Goal: Task Accomplishment & Management: Use online tool/utility

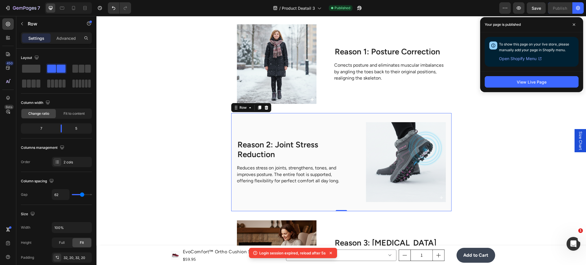
scroll to position [906, 0]
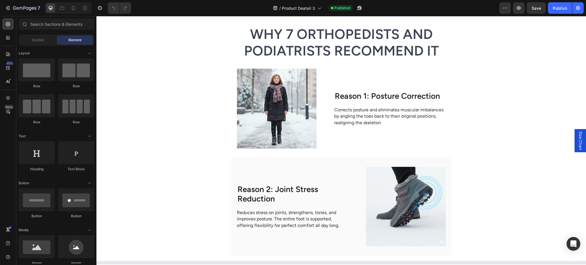
scroll to position [711, 0]
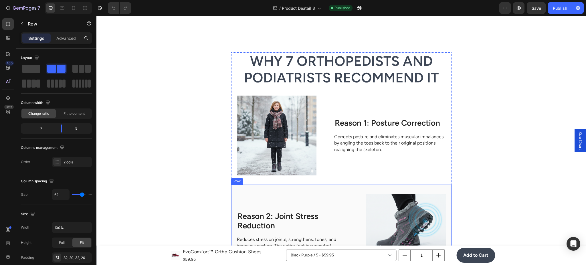
click at [337, 195] on div "Reason 2: Joint Stress Reduction Heading Reduces stress on joints, strengthens,…" at bounding box center [293, 233] width 112 height 79
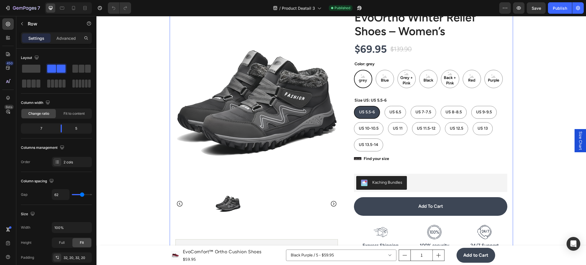
scroll to position [0, 0]
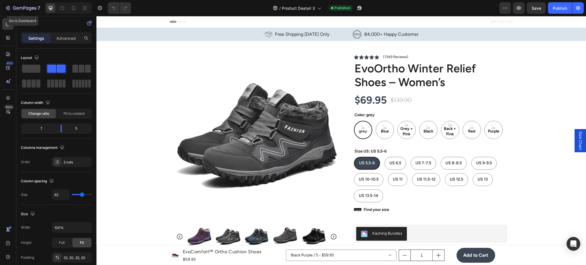
click at [9, 0] on div "7 Go to Dashboard Version history / Product Deatail 3 Published Preview Save Pu…" at bounding box center [293, 8] width 586 height 16
click at [15, 6] on icon "button" at bounding box center [24, 8] width 23 height 5
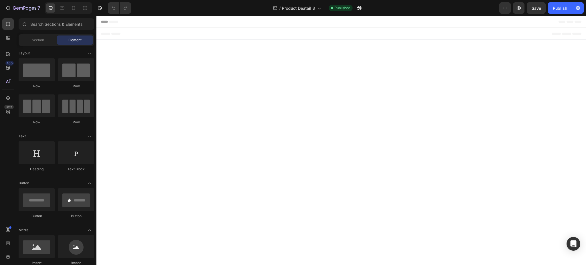
drag, startPoint x: 386, startPoint y: 236, endPoint x: 299, endPoint y: 238, distance: 87.5
click at [299, 238] on body "Header Root Footer" at bounding box center [340, 140] width 489 height 249
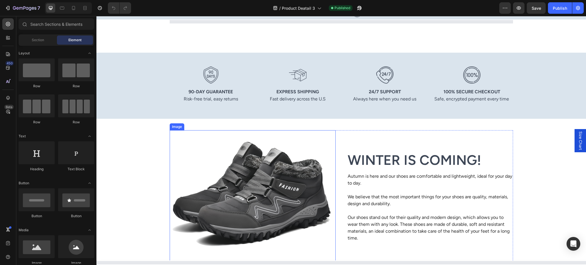
scroll to position [102, 0]
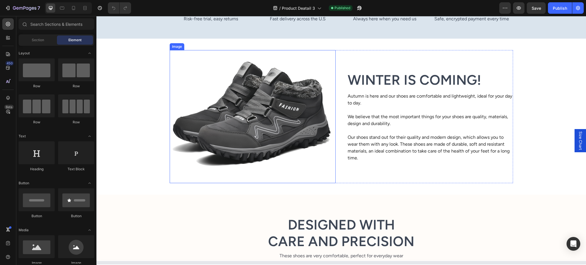
click at [144, 144] on div "Image 90-Day Guarantee Heading Risk-free trial, easy returns Text Block Hero Ba…" at bounding box center [340, 84] width 489 height 222
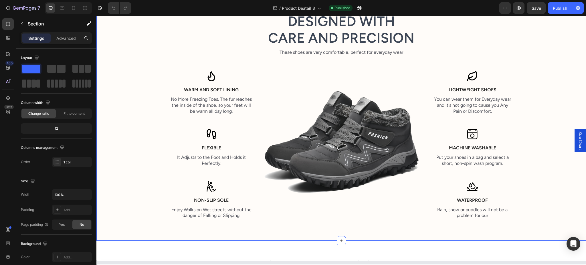
click at [136, 137] on div "Designed with Care and Precision Heading These shoes are very comfortable, perf…" at bounding box center [341, 118] width 481 height 211
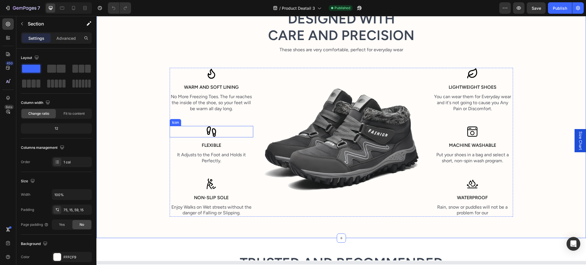
scroll to position [508, 0]
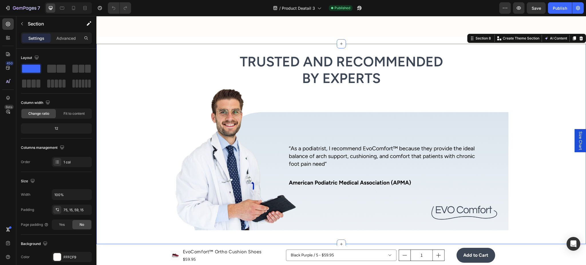
click at [153, 142] on div "Trusted and Recommended by Experts Heading Image “As a podiatrist, I recommend …" at bounding box center [340, 144] width 489 height 182
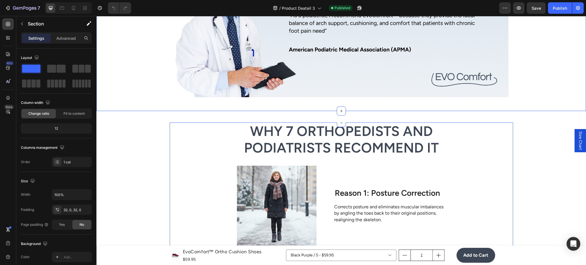
scroll to position [711, 0]
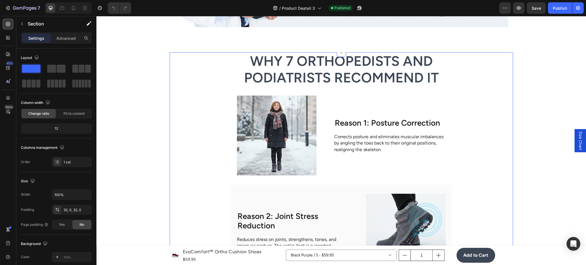
click at [180, 131] on div "Why 7 Orthopedists and Podiatrists Recommend It Heading Image Reason 1: Posture…" at bounding box center [341, 269] width 343 height 435
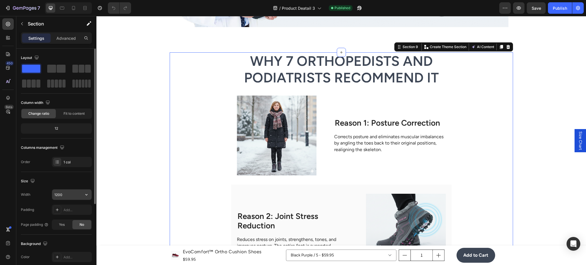
click at [81, 196] on button "button" at bounding box center [86, 194] width 10 height 10
click at [76, 206] on p "Full 100%" at bounding box center [70, 208] width 33 height 5
type input "100%"
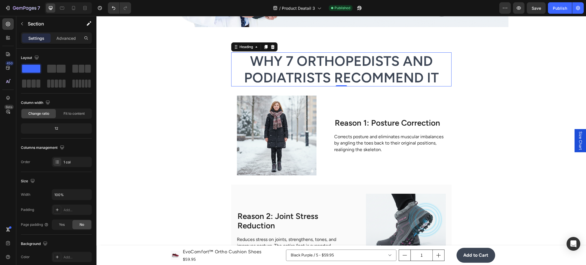
click at [238, 79] on h2 "Why 7 Orthopedists and Podiatrists Recommend It" at bounding box center [341, 69] width 220 height 34
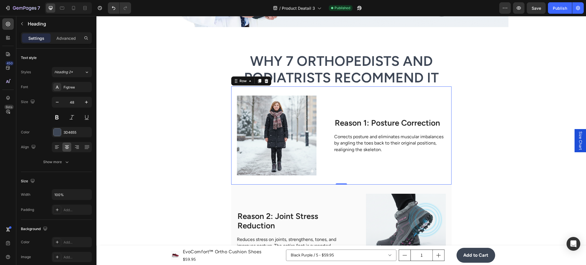
click at [234, 94] on div "Image Reason 1: Posture Correction Heading Corrects posture and eliminates musc…" at bounding box center [341, 135] width 220 height 98
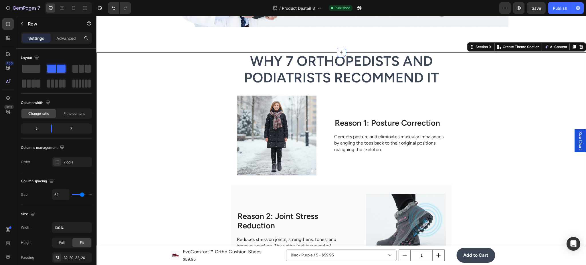
drag, startPoint x: 216, startPoint y: 78, endPoint x: 232, endPoint y: 76, distance: 16.7
click at [218, 77] on div "Why 7 Orthopedists and Podiatrists Recommend It Heading Image Reason 1: Posture…" at bounding box center [340, 269] width 489 height 435
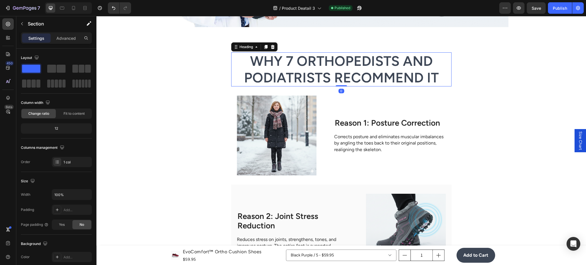
click at [234, 76] on h2 "Why 7 Orthopedists and Podiatrists Recommend It" at bounding box center [341, 69] width 220 height 34
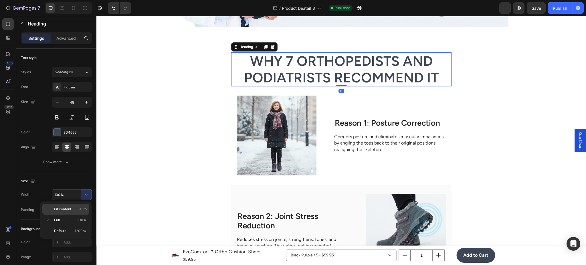
click at [81, 210] on span "Auto" at bounding box center [82, 208] width 7 height 5
click at [80, 228] on div "Default 1200px" at bounding box center [65, 230] width 47 height 11
type input "1200"
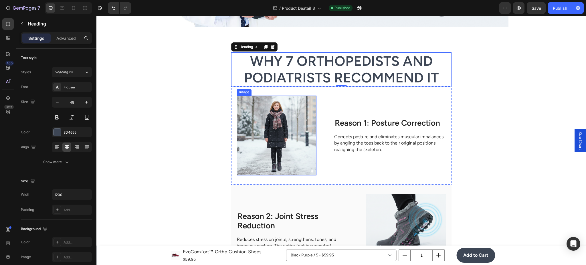
click at [237, 107] on img at bounding box center [276, 135] width 79 height 79
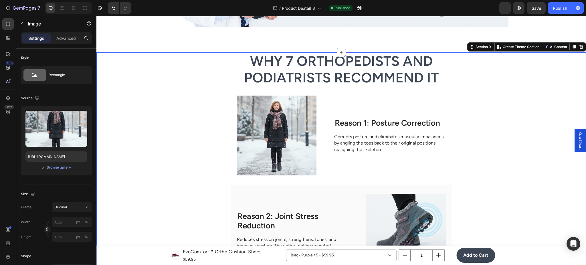
click at [221, 95] on div "Why 7 Orthopedists and Podiatrists Recommend It Heading Image Reason 1: Posture…" at bounding box center [340, 269] width 489 height 435
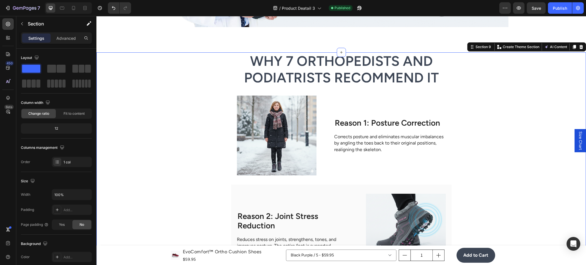
click at [221, 193] on div "Why 7 Orthopedists and Podiatrists Recommend It Heading Image Reason 1: Posture…" at bounding box center [340, 269] width 489 height 435
click at [149, 108] on div "Why 7 Orthopedists and Podiatrists Recommend It Heading Image Reason 1: Posture…" at bounding box center [340, 269] width 489 height 435
click at [449, 86] on div "Why 7 Orthopedists and Podiatrists Recommend It Heading Image Reason 1: Posture…" at bounding box center [340, 269] width 489 height 435
click at [6, 95] on icon at bounding box center [8, 98] width 6 height 6
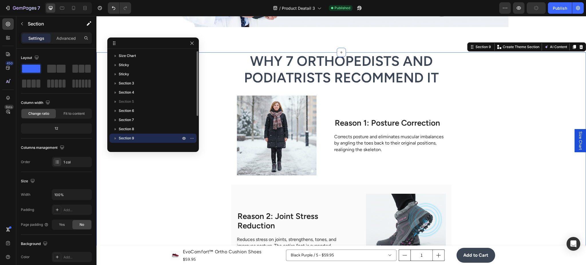
click at [117, 137] on icon "button" at bounding box center [115, 138] width 6 height 6
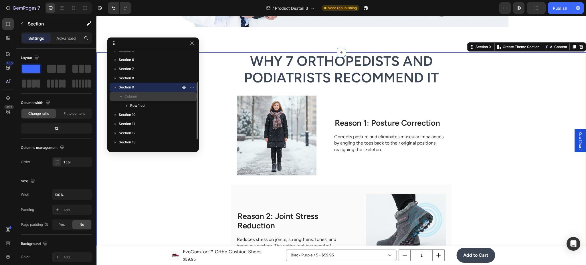
click at [147, 98] on p "Column" at bounding box center [152, 97] width 57 height 6
click at [123, 95] on icon "button" at bounding box center [121, 97] width 6 height 6
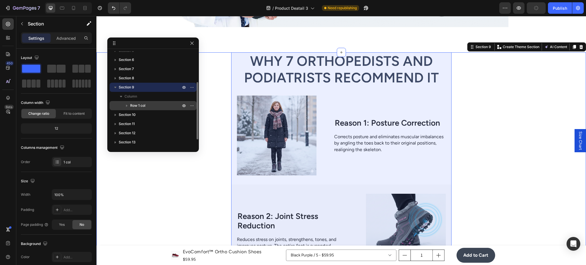
click at [143, 104] on span "Row 1 col" at bounding box center [137, 106] width 15 height 6
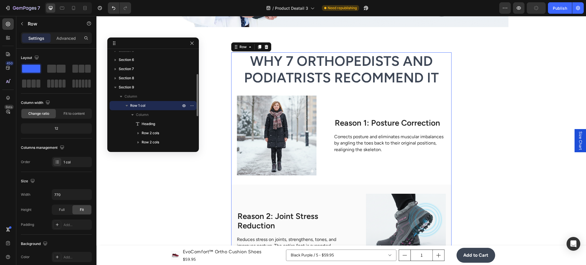
scroll to position [728, 0]
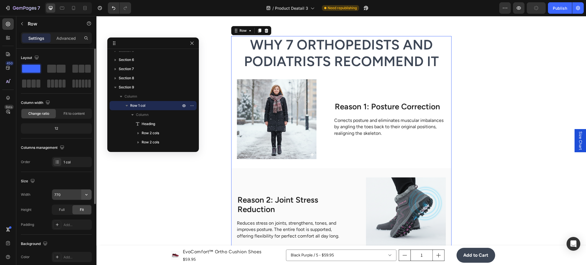
click at [89, 192] on button "button" at bounding box center [86, 194] width 10 height 10
click at [84, 204] on div "Default 1200px" at bounding box center [65, 209] width 47 height 11
type input "1200"
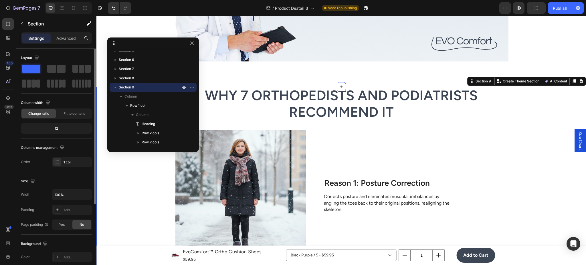
drag, startPoint x: 142, startPoint y: 228, endPoint x: 262, endPoint y: 224, distance: 119.9
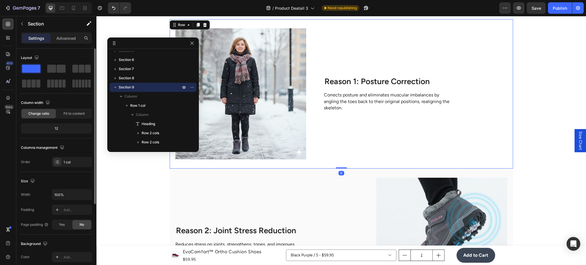
click at [407, 90] on div "Reason 1: Posture Correction Heading Corrects posture and eliminates muscular i…" at bounding box center [415, 93] width 183 height 131
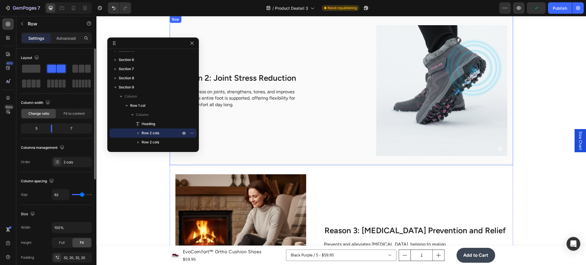
scroll to position [880, 0]
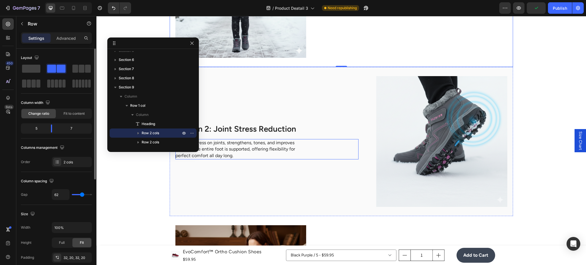
click at [313, 145] on div "Reduces stress on joints, strengthens, tones, and improves posture. The entire …" at bounding box center [266, 149] width 183 height 20
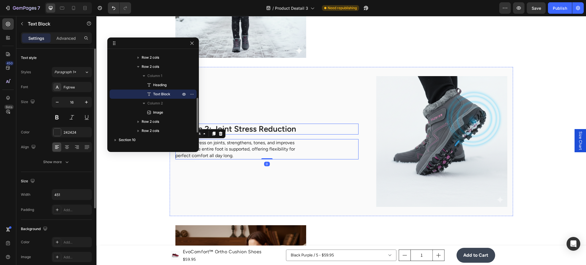
click at [338, 131] on div "Reason 2: Joint Stress Reduction" at bounding box center [266, 129] width 183 height 11
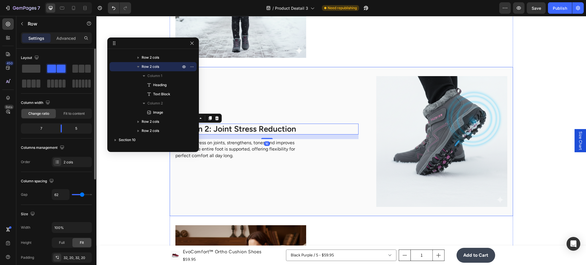
click at [372, 132] on div "Reason 2: Joint Stress Reduction Heading 16 Reduces stress on joints, strengthe…" at bounding box center [341, 141] width 343 height 149
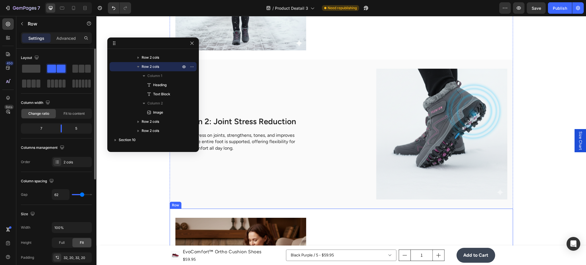
scroll to position [880, 0]
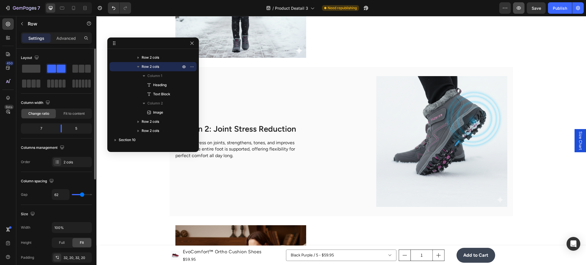
click at [516, 11] on icon "button" at bounding box center [519, 8] width 6 height 6
click at [297, 140] on p "Reduces stress on joints, strengthens, tones, and improves posture. The entire …" at bounding box center [239, 149] width 128 height 19
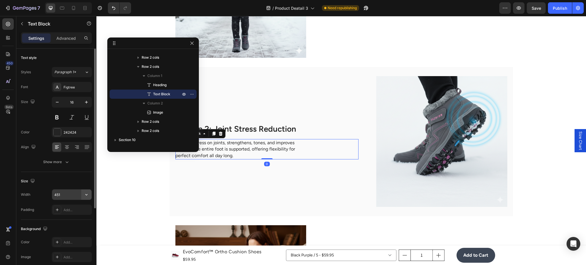
click at [89, 197] on button "button" at bounding box center [86, 194] width 10 height 10
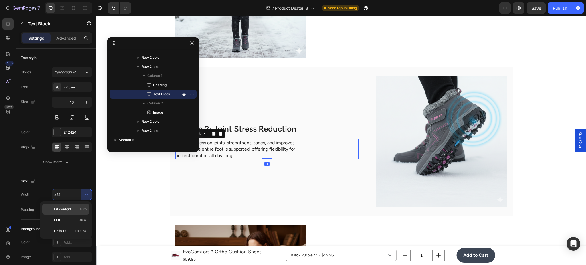
click at [84, 211] on span "Auto" at bounding box center [82, 208] width 7 height 5
type input "Auto"
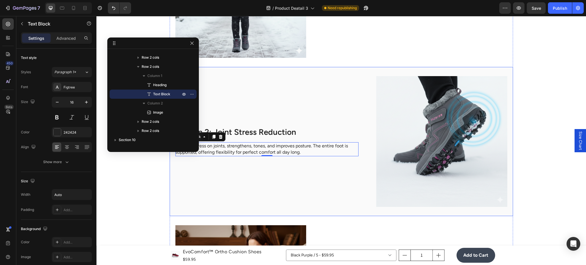
click at [349, 195] on div "Reason 2: Joint Stress Reduction Heading Reduces stress on joints, strengthens,…" at bounding box center [266, 141] width 183 height 131
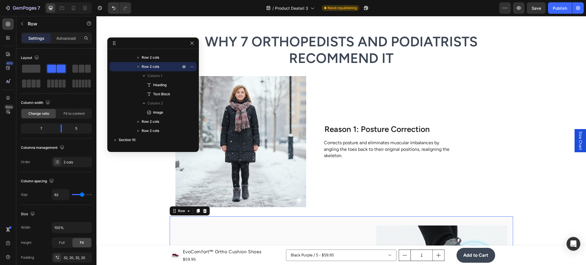
scroll to position [728, 0]
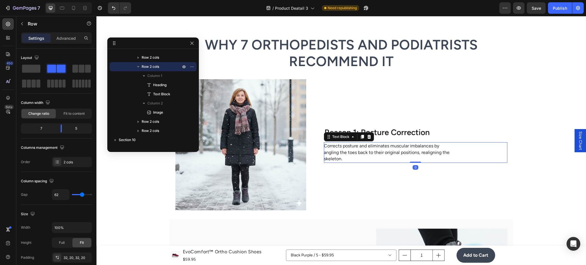
click at [330, 154] on p "Corrects posture and eliminates muscular imbalances by angling the toes back to…" at bounding box center [388, 152] width 128 height 19
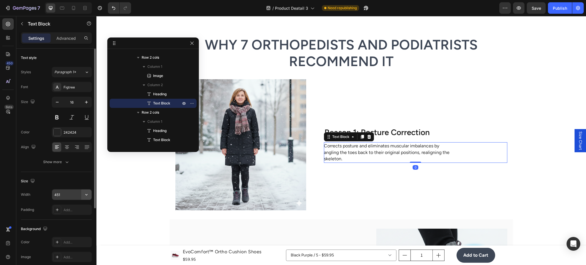
drag, startPoint x: 89, startPoint y: 189, endPoint x: 86, endPoint y: 193, distance: 5.1
click at [87, 192] on button "button" at bounding box center [86, 194] width 10 height 10
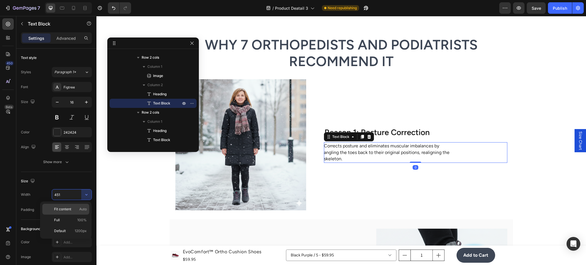
click at [84, 205] on div "Fit content Auto" at bounding box center [65, 209] width 47 height 11
type input "Auto"
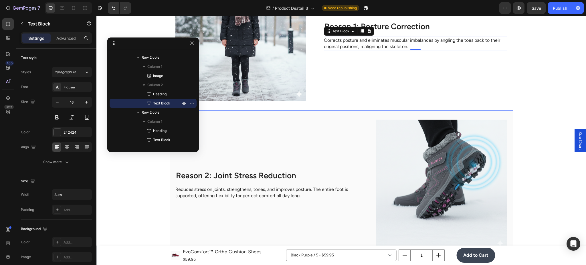
scroll to position [982, 0]
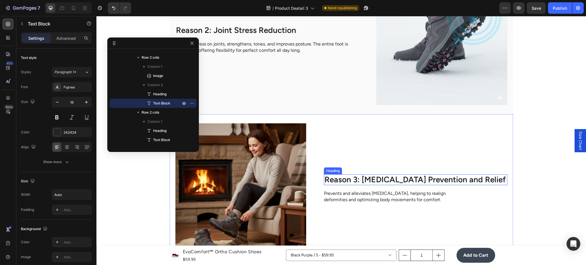
click at [348, 190] on div "Prevents and alleviates foot pain, helping to realign deformities and optimizin…" at bounding box center [388, 197] width 129 height 14
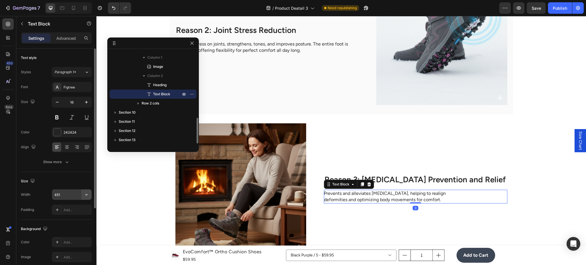
drag, startPoint x: 83, startPoint y: 195, endPoint x: 87, endPoint y: 196, distance: 3.8
click at [83, 195] on icon "button" at bounding box center [86, 195] width 6 height 6
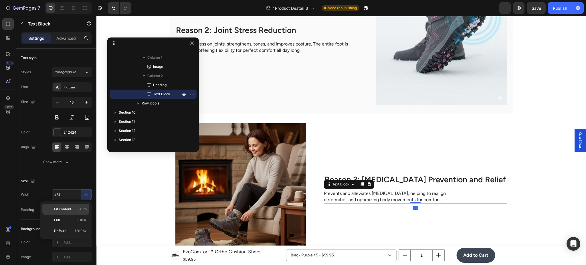
click at [83, 210] on span "Auto" at bounding box center [82, 208] width 7 height 5
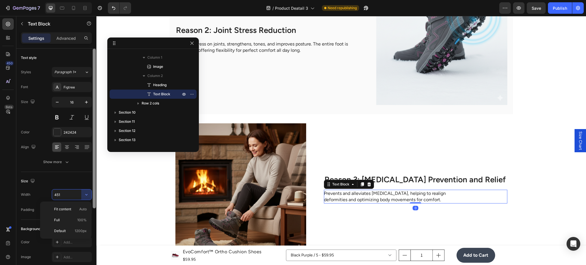
type input "Auto"
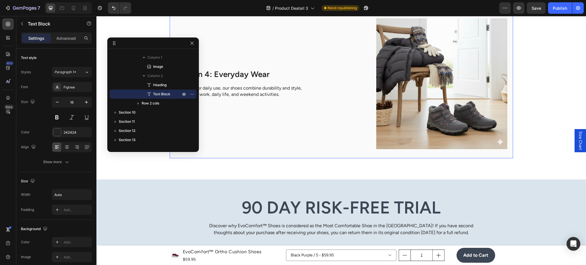
scroll to position [1185, 0]
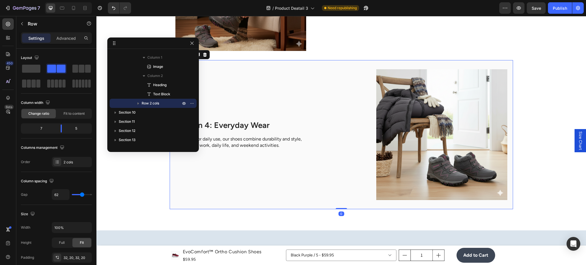
click at [300, 150] on div "Reason 4: Everyday Wear Heading Designed for daily use, our shoes combine durab…" at bounding box center [266, 134] width 183 height 131
click at [299, 142] on p "Designed for daily use, our shoes combine durability and style, suitable for wo…" at bounding box center [239, 142] width 128 height 13
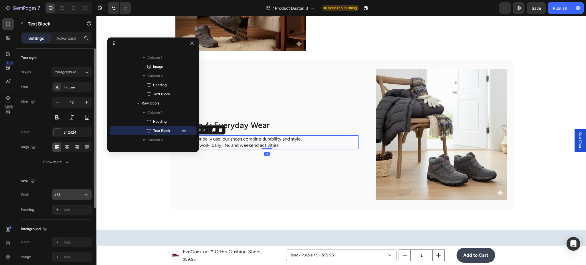
click at [85, 196] on icon "button" at bounding box center [86, 195] width 6 height 6
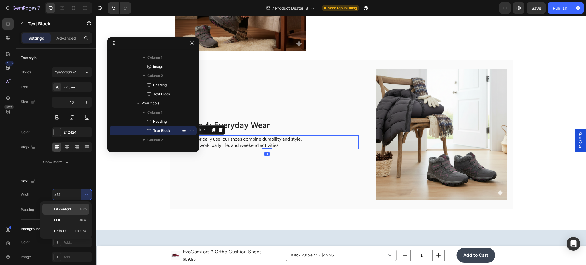
click at [86, 205] on div "Fit content Auto" at bounding box center [65, 209] width 47 height 11
type input "Auto"
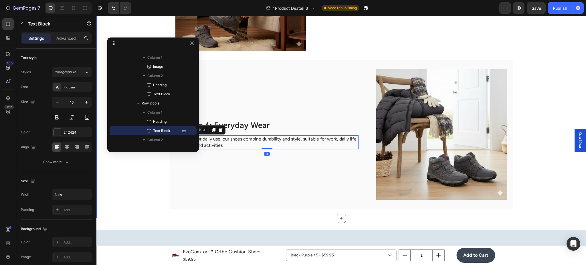
click at [337, 183] on div "Reason 4: Everyday Wear Heading Designed for daily use, our shoes combine durab…" at bounding box center [266, 134] width 183 height 131
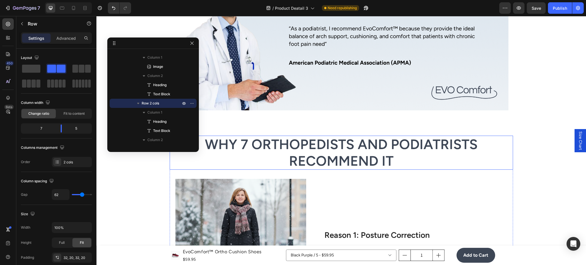
scroll to position [728, 0]
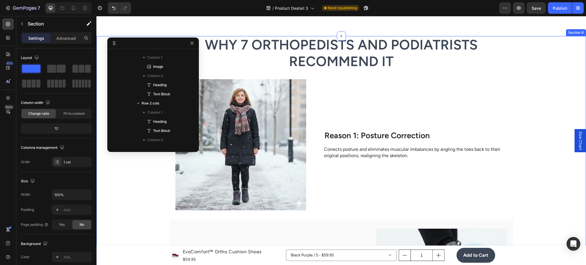
drag, startPoint x: 141, startPoint y: 194, endPoint x: 143, endPoint y: 191, distance: 4.1
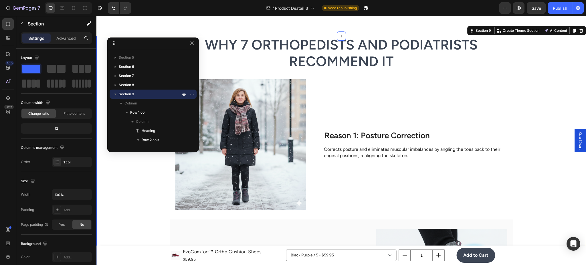
click at [194, 45] on icon "button" at bounding box center [192, 43] width 5 height 5
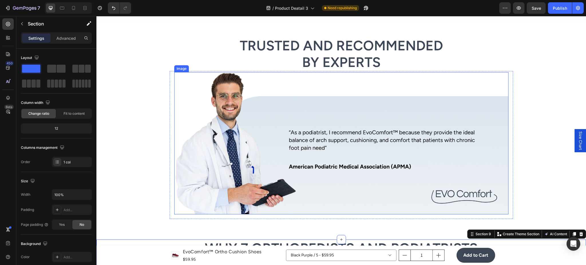
scroll to position [677, 0]
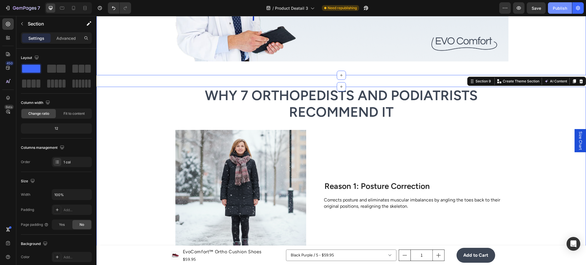
click at [560, 9] on div "Publish" at bounding box center [559, 8] width 14 height 6
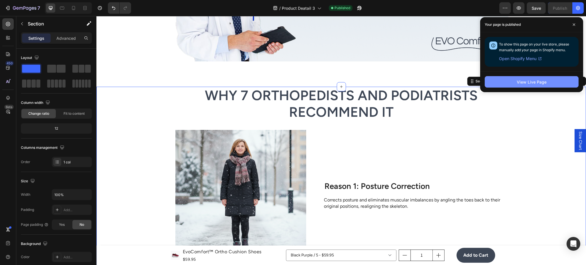
click at [556, 86] on button "View Live Page" at bounding box center [531, 81] width 94 height 11
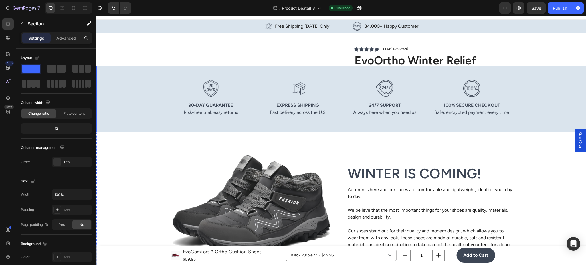
scroll to position [0, 0]
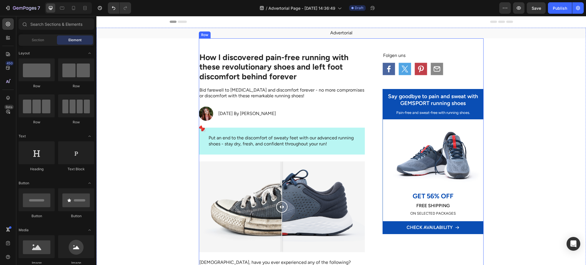
click at [371, 69] on div "Folgen uns Text Block Icon Icon Icon Icon Row Say goodbye to pain and sweat wit…" at bounding box center [424, 143] width 119 height 182
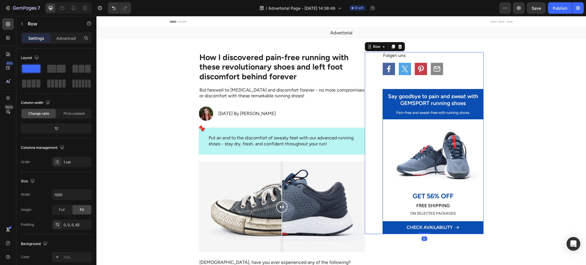
click at [372, 65] on div "Folgen uns Text Block Icon Icon Icon Icon Row Say goodbye to pain and sweat wit…" at bounding box center [424, 143] width 119 height 182
click at [399, 45] on icon at bounding box center [399, 46] width 5 height 5
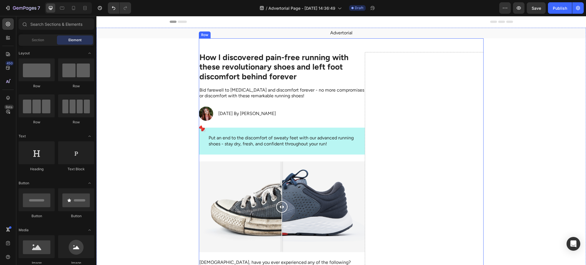
click at [360, 61] on h1 "How I discovered pain-free running with these revolutionary shoes and left foot…" at bounding box center [282, 67] width 166 height 30
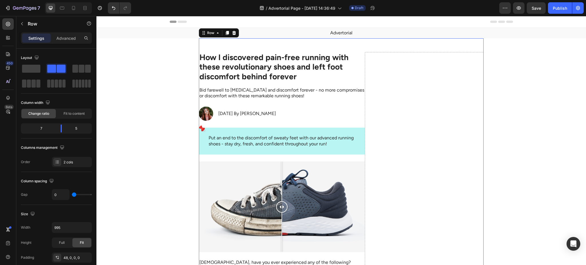
click at [36, 69] on span at bounding box center [31, 69] width 18 height 8
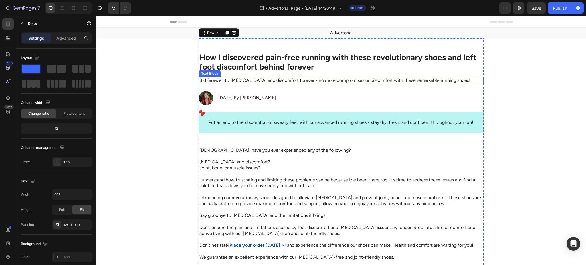
click at [283, 67] on h1 "How I discovered pain-free running with these revolutionary shoes and left foot…" at bounding box center [341, 62] width 285 height 20
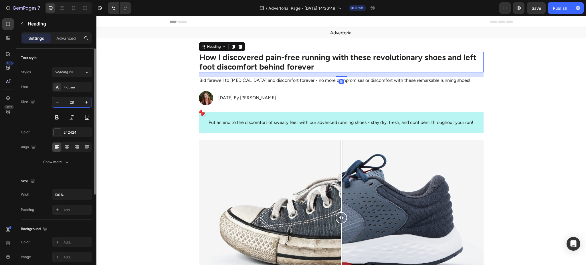
click at [76, 103] on input "28" at bounding box center [71, 102] width 19 height 10
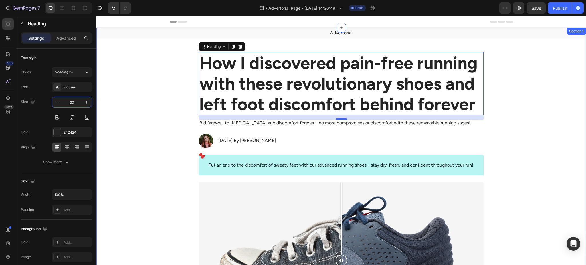
type input "60"
click at [225, 82] on h1 "How I discovered pain-free running with these revolutionary shoes and left foot…" at bounding box center [341, 83] width 285 height 63
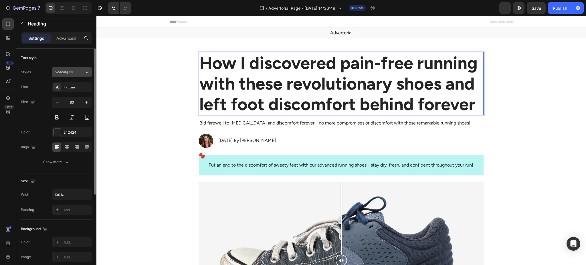
click at [71, 70] on span "Heading 2*" at bounding box center [63, 71] width 19 height 5
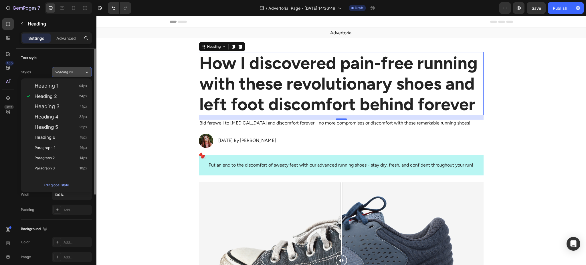
click at [74, 70] on div "Heading 2*" at bounding box center [65, 71] width 23 height 5
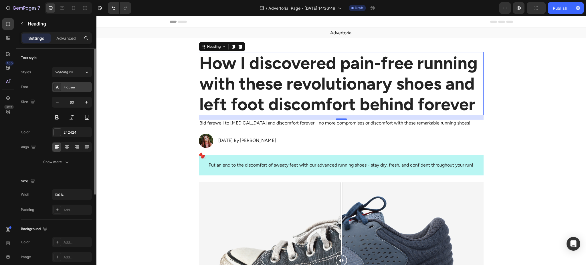
click at [83, 84] on div "Figtree" at bounding box center [72, 87] width 40 height 10
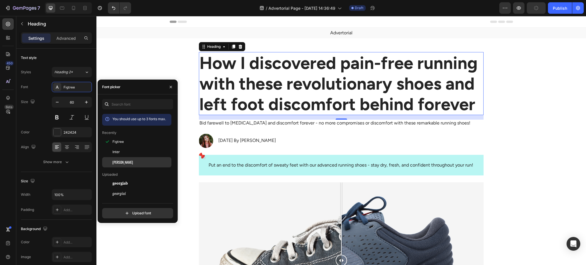
click at [131, 160] on div "Oswald" at bounding box center [141, 162] width 58 height 5
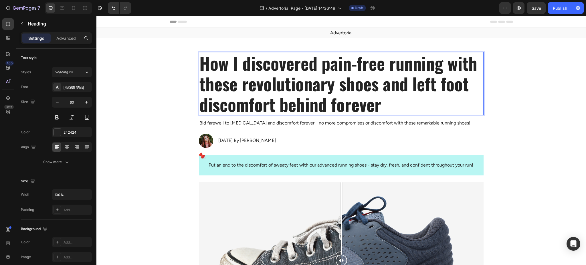
click at [321, 91] on p "How I discovered pain-free running with these revolutionary shoes and left foot…" at bounding box center [340, 84] width 283 height 62
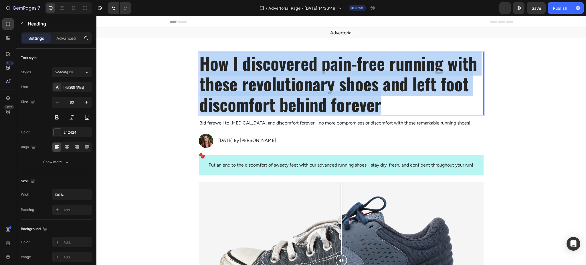
click at [321, 91] on p "How I discovered pain-free running with these revolutionary shoes and left foot…" at bounding box center [340, 84] width 283 height 62
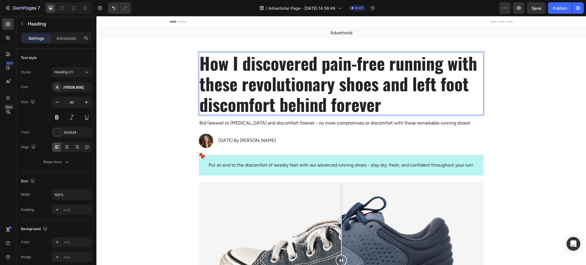
scroll to position [1, 0]
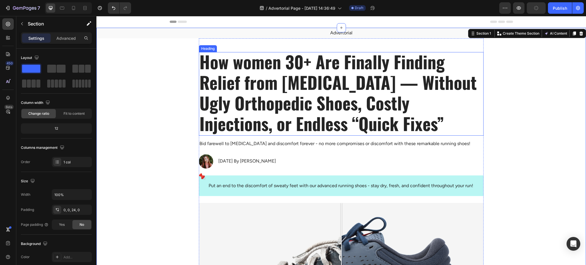
click at [324, 99] on p "How women 30+ Are Finally Finding Relief from Plantar Fasciitis — Without Ugly …" at bounding box center [340, 92] width 283 height 82
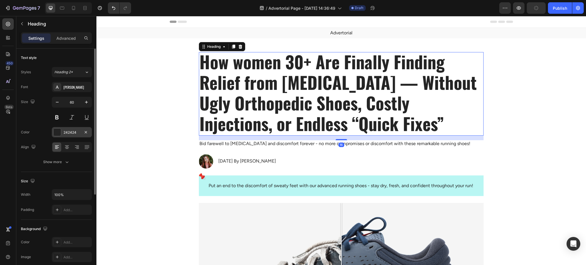
click at [61, 132] on div "242424" at bounding box center [72, 132] width 40 height 10
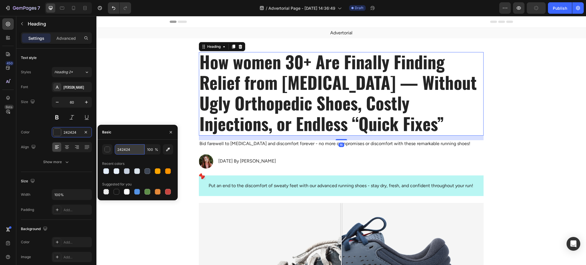
click at [120, 150] on input "242424" at bounding box center [130, 149] width 30 height 10
type input "222222"
click at [219, 140] on div "16" at bounding box center [341, 138] width 285 height 5
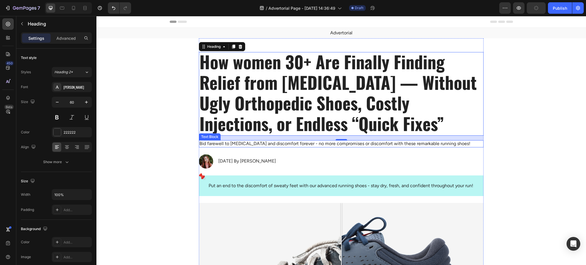
click at [220, 144] on p "Bid farewell to foot pain and discomfort forever - no more compromises or disco…" at bounding box center [340, 144] width 283 height 6
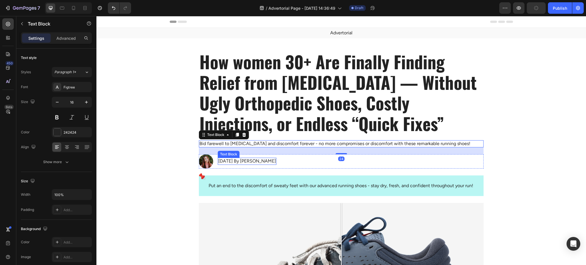
click at [224, 158] on div "January 11, 2022 By Maria Noman" at bounding box center [247, 161] width 59 height 7
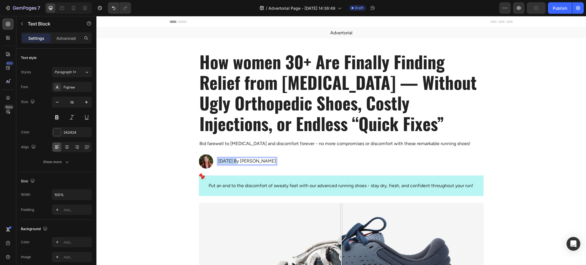
click at [224, 158] on div "January 11, 2022 By Maria Noman" at bounding box center [247, 161] width 59 height 7
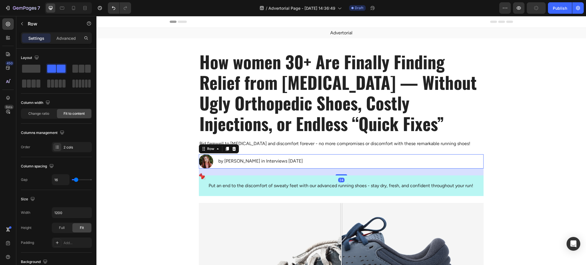
click at [346, 161] on div "Image by Ka ti Vervack in Interviews Sep 2, 2025 Text Block Row 24" at bounding box center [341, 161] width 285 height 14
click at [341, 140] on div "Bid farewell to foot pain and discomfort forever - no more compromises or disco…" at bounding box center [341, 143] width 285 height 7
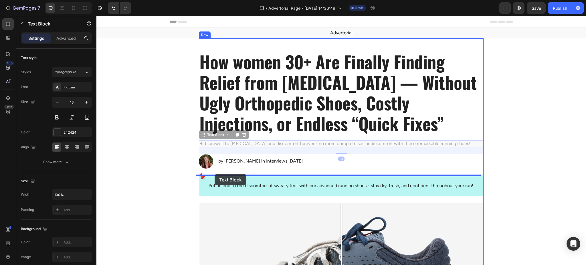
drag, startPoint x: 205, startPoint y: 137, endPoint x: 214, endPoint y: 174, distance: 38.3
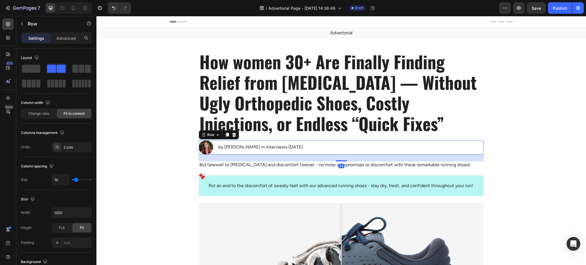
click at [367, 149] on div "Image by Ka ti Vervack in Interviews Sep 2, 2025 Text Block Row 24" at bounding box center [341, 147] width 285 height 14
drag, startPoint x: 459, startPoint y: 153, endPoint x: 438, endPoint y: 154, distance: 20.4
click at [459, 153] on div "Image by Ka ti Vervack in Interviews Sep 2, 2025 Text Block Row 24" at bounding box center [341, 147] width 285 height 14
click at [449, 148] on div "Image by Ka ti Vervack in Interviews Sep 2, 2025 Text Block Row 24" at bounding box center [341, 147] width 285 height 14
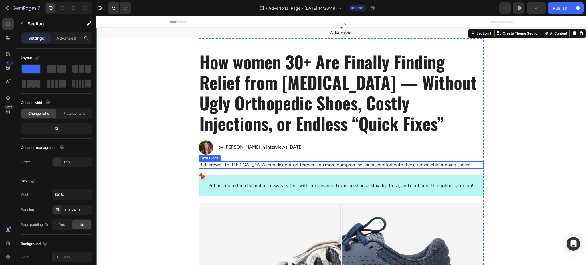
click at [234, 162] on p "Bid farewell to [MEDICAL_DATA] and discomfort forever - no more compromises or …" at bounding box center [340, 165] width 283 height 6
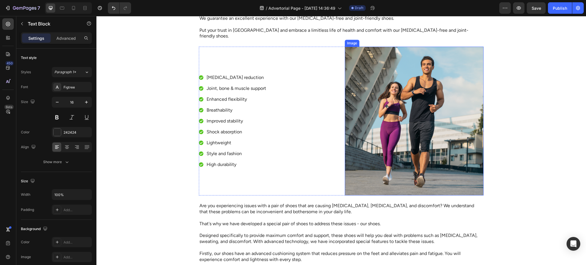
click at [367, 136] on img at bounding box center [414, 121] width 139 height 149
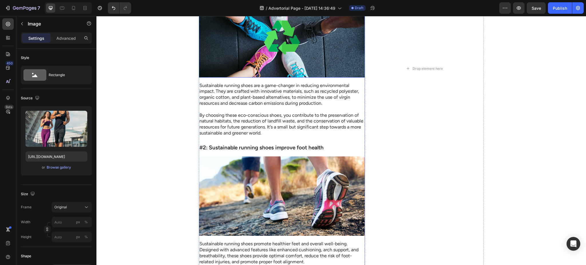
click at [295, 34] on div "Background Image" at bounding box center [282, 37] width 166 height 79
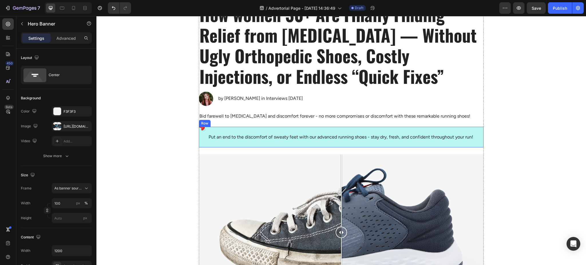
scroll to position [51, 0]
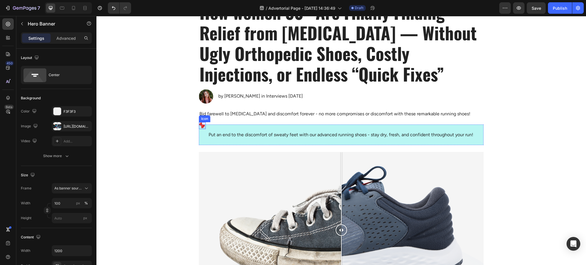
click at [199, 131] on div "Put an end to the discomfort of sweaty feet with our advanced running shoes - s…" at bounding box center [341, 134] width 285 height 21
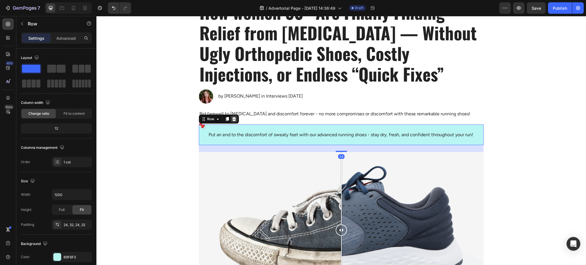
click at [232, 119] on icon at bounding box center [234, 119] width 4 height 4
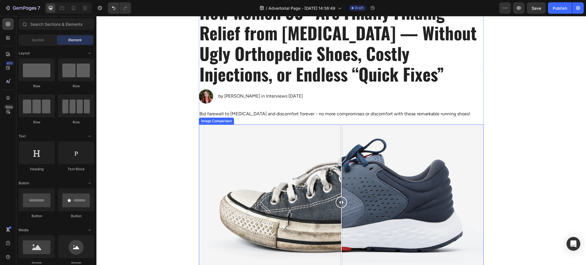
click at [241, 114] on p "Bid farewell to [MEDICAL_DATA] and discomfort forever - no more compromises or …" at bounding box center [340, 114] width 283 height 6
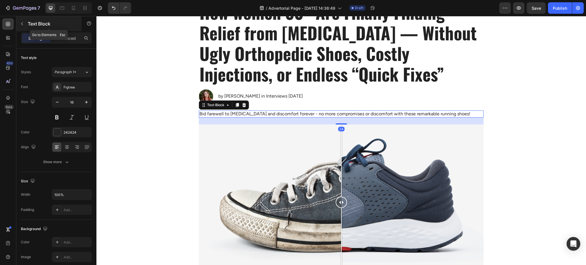
click at [23, 18] on div "Text Block" at bounding box center [48, 23] width 65 height 15
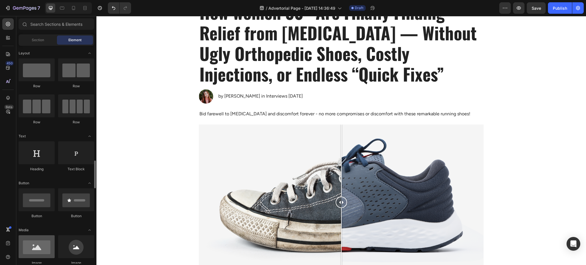
scroll to position [102, 0]
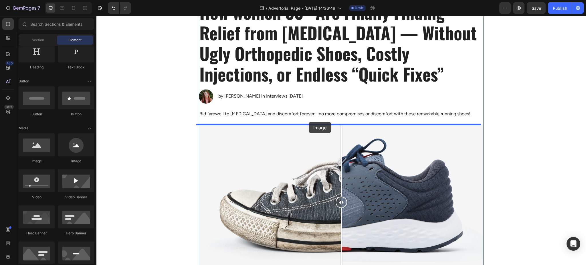
drag, startPoint x: 141, startPoint y: 161, endPoint x: 309, endPoint y: 122, distance: 172.4
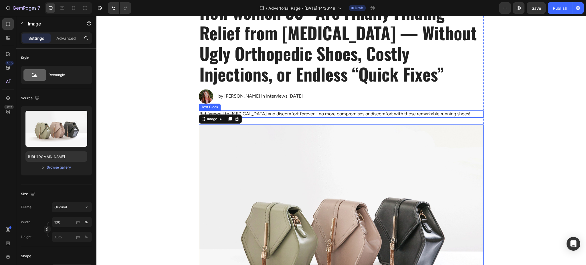
click at [326, 111] on p "Bid farewell to [MEDICAL_DATA] and discomfort forever - no more compromises or …" at bounding box center [340, 114] width 283 height 6
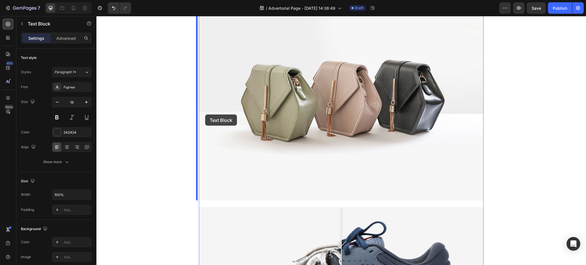
scroll to position [305, 0]
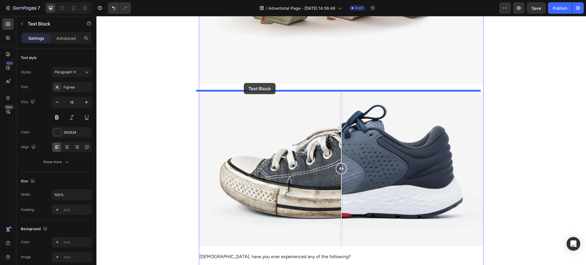
drag, startPoint x: 200, startPoint y: 106, endPoint x: 244, endPoint y: 83, distance: 48.9
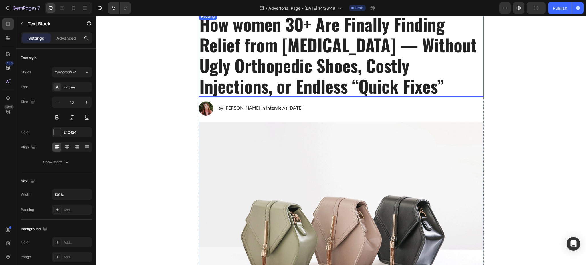
scroll to position [37, 0]
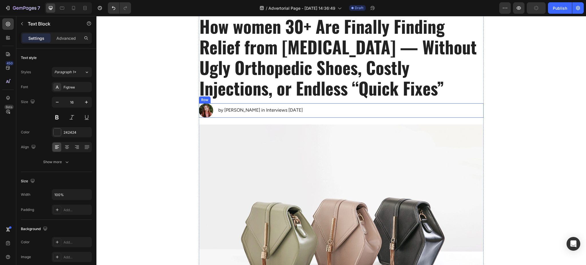
click at [334, 109] on div "Image by Ka ti Vervack in Interviews Sep 2, 2025 Text Block Row" at bounding box center [341, 110] width 285 height 14
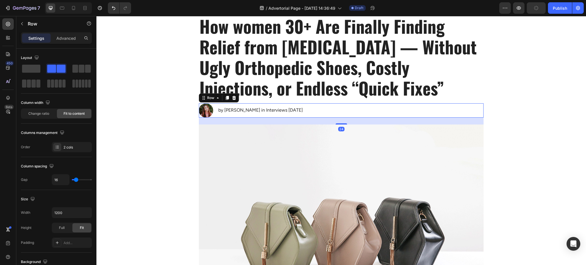
click at [333, 96] on h1 "How women 30+ Are Finally Finding Relief from Plantar Fasciitis — Without Ugly …" at bounding box center [341, 56] width 285 height 83
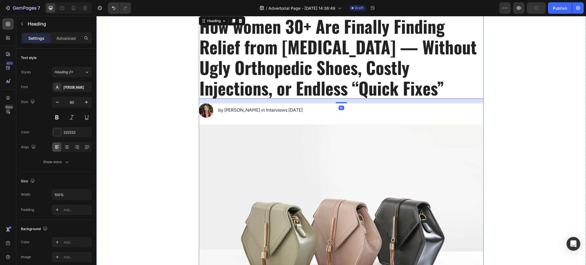
click at [343, 110] on div "Image by Ka ti Vervack in Interviews Sep 2, 2025 Text Block Row" at bounding box center [341, 110] width 285 height 14
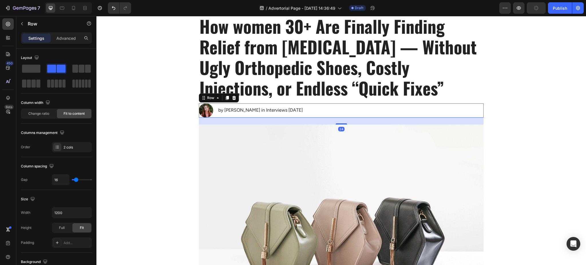
click at [340, 122] on div "24" at bounding box center [341, 121] width 285 height 7
click at [342, 124] on div at bounding box center [340, 124] width 11 height 2
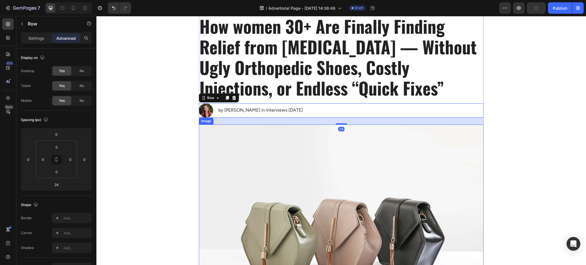
click at [297, 156] on img at bounding box center [341, 230] width 285 height 213
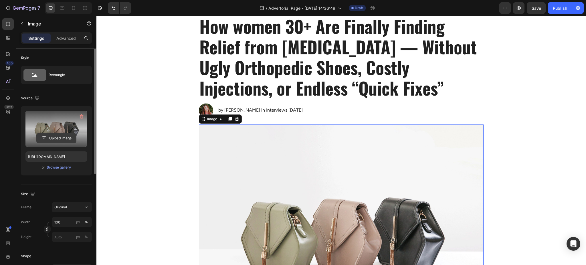
click at [58, 135] on input "file" at bounding box center [56, 138] width 39 height 10
click at [81, 132] on label at bounding box center [56, 129] width 62 height 36
click at [76, 133] on input "file" at bounding box center [56, 138] width 39 height 10
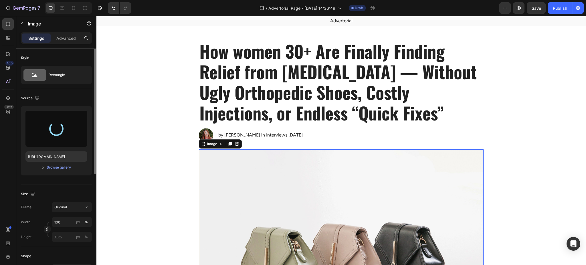
scroll to position [0, 0]
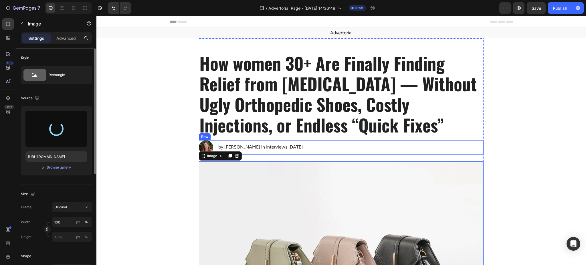
type input "https://cdn.shopify.com/s/files/1/0947/1416/7571/files/gempages_579492319821038…"
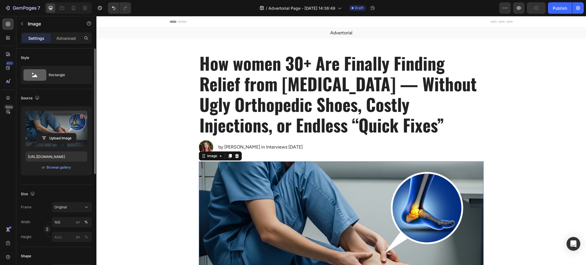
scroll to position [102, 0]
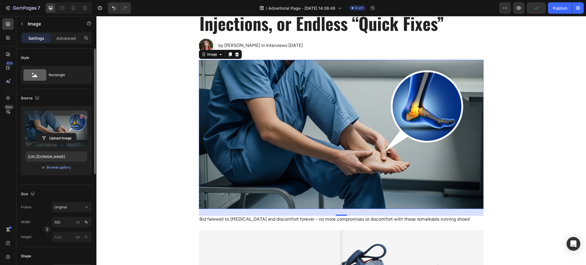
click at [231, 216] on p "Bid farewell to [MEDICAL_DATA] and discomfort forever - no more compromises or …" at bounding box center [340, 219] width 283 height 6
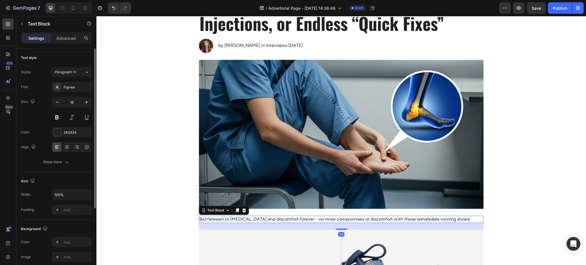
click at [236, 210] on icon at bounding box center [237, 210] width 3 height 4
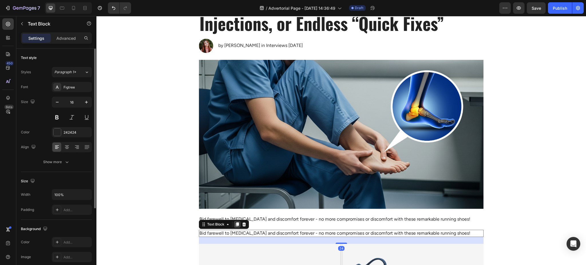
click at [236, 224] on icon at bounding box center [237, 224] width 3 height 4
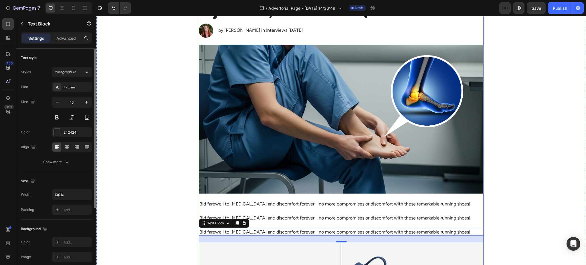
scroll to position [152, 0]
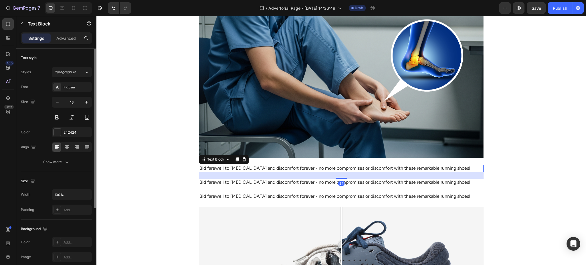
click at [257, 168] on p "Bid farewell to foot pain and discomfort forever - no more compromises or disco…" at bounding box center [340, 168] width 283 height 6
click at [257, 168] on p "Bid farewell to [MEDICAL_DATA] and discomfort forever - no more compromises or …" at bounding box center [340, 168] width 283 height 6
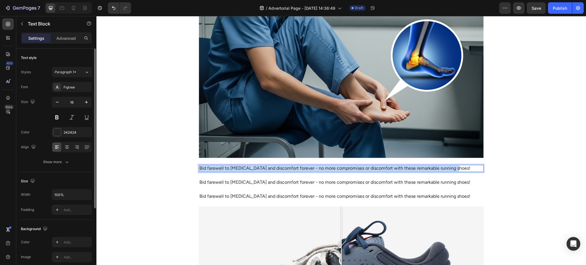
click at [257, 168] on p "Bid farewell to [MEDICAL_DATA] and discomfort forever - no more compromises or …" at bounding box center [340, 168] width 283 height 6
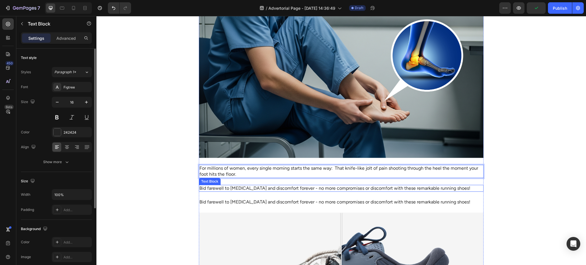
click at [254, 188] on p "Bid farewell to [MEDICAL_DATA] and discomfort forever - no more compromises or …" at bounding box center [340, 188] width 283 height 6
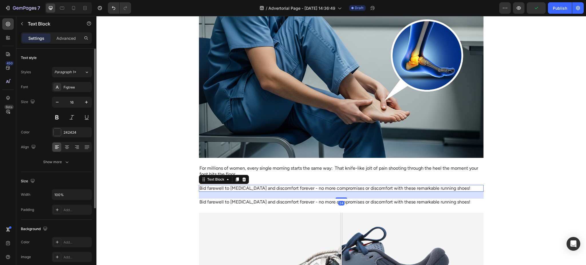
click at [254, 188] on p "Bid farewell to [MEDICAL_DATA] and discomfort forever - no more compromises or …" at bounding box center [340, 188] width 283 height 6
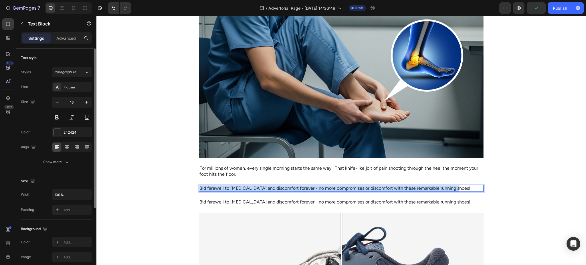
click at [254, 188] on p "Bid farewell to [MEDICAL_DATA] and discomfort forever - no more compromises or …" at bounding box center [340, 188] width 283 height 6
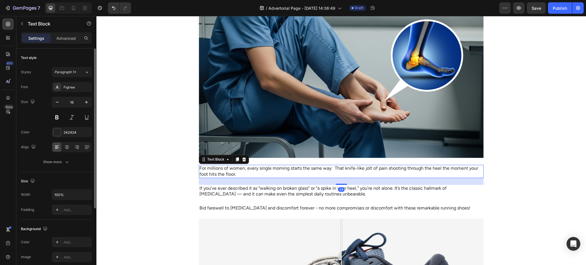
click at [256, 166] on p "For millions of women, every single morning starts the same way: That knife-lik…" at bounding box center [340, 171] width 283 height 12
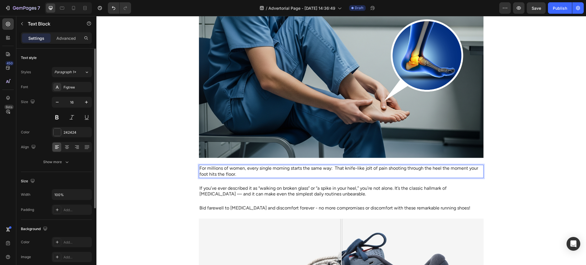
click at [238, 173] on p "For millions of women, every single morning starts the same way: That knife-lik…" at bounding box center [340, 171] width 283 height 12
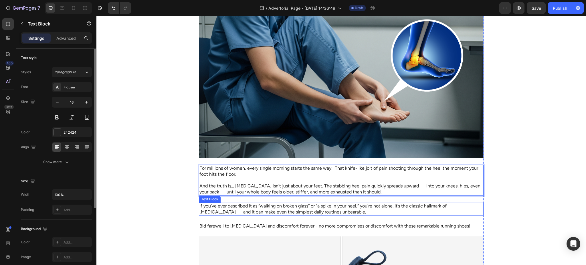
click at [252, 207] on p "If you’ve ever described it as “walking on broken glass” or “a spike in your he…" at bounding box center [340, 209] width 283 height 12
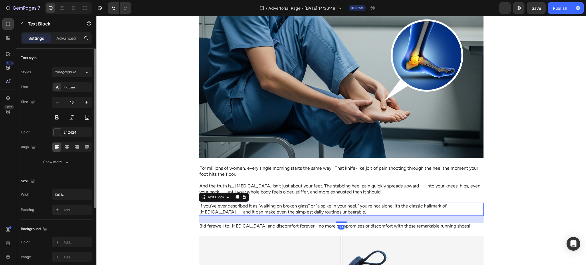
click at [252, 207] on p "If you’ve ever described it as “walking on broken glass” or “a spike in your he…" at bounding box center [340, 209] width 283 height 12
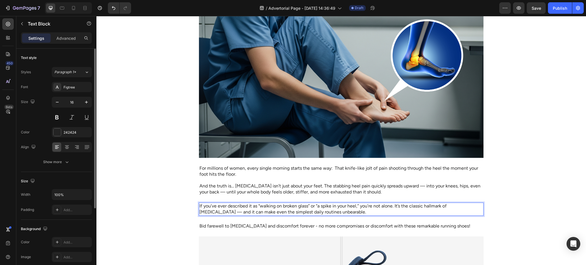
copy p "If you’ve ever described it as “walking on broken glass” or “a spike in your he…"
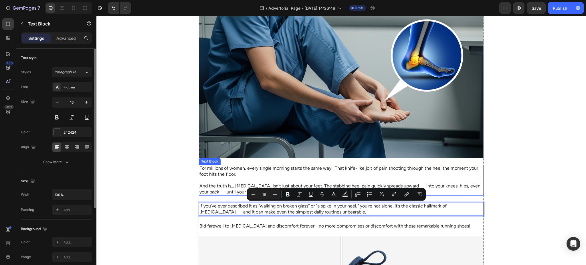
click at [237, 173] on p "For millions of women, every single morning starts the same way: That knife-lik…" at bounding box center [340, 171] width 283 height 12
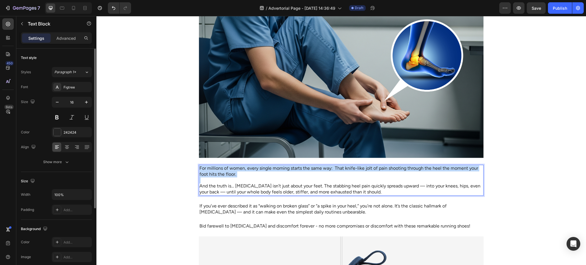
click at [237, 173] on p "For millions of women, every single morning starts the same way: That knife-lik…" at bounding box center [340, 171] width 283 height 12
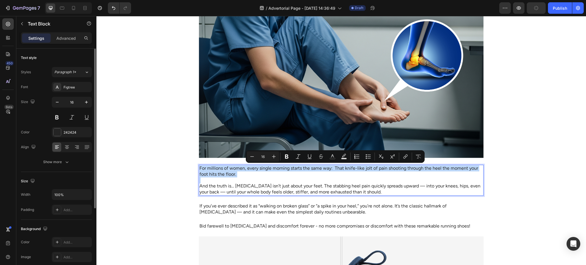
click at [235, 173] on p "For millions of women, every single morning starts the same way: That knife-lik…" at bounding box center [340, 171] width 283 height 12
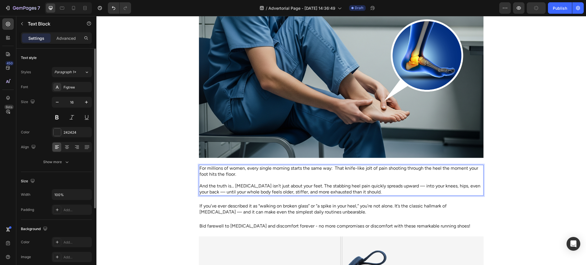
click at [237, 173] on p "For millions of women, every single morning starts the same way: That knife-lik…" at bounding box center [340, 171] width 283 height 12
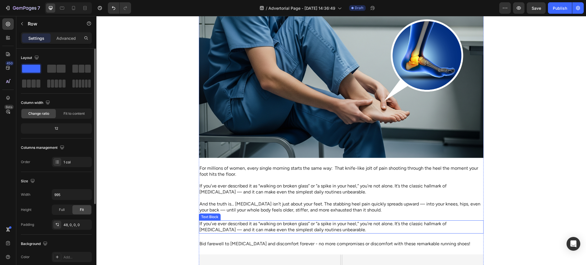
click at [227, 227] on p "If you’ve ever described it as “walking on broken glass” or “a spike in your he…" at bounding box center [340, 227] width 283 height 12
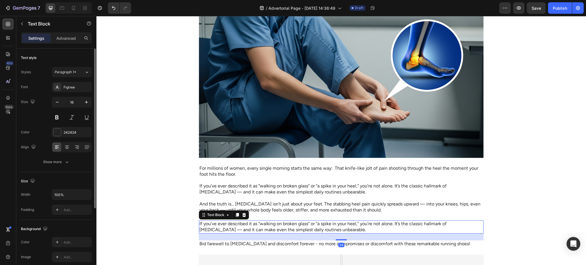
drag, startPoint x: 234, startPoint y: 215, endPoint x: 225, endPoint y: 226, distance: 14.2
click at [236, 215] on icon at bounding box center [237, 215] width 3 height 4
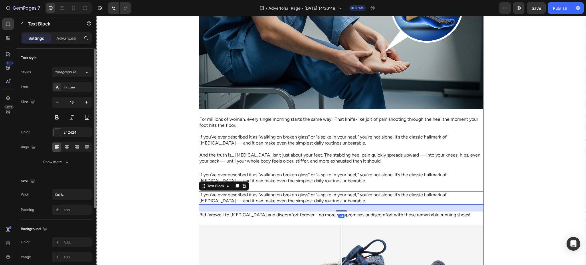
scroll to position [203, 0]
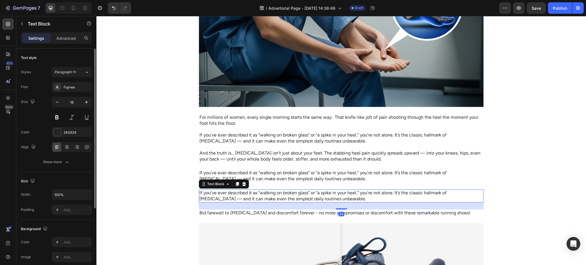
click at [242, 182] on icon at bounding box center [244, 184] width 5 height 5
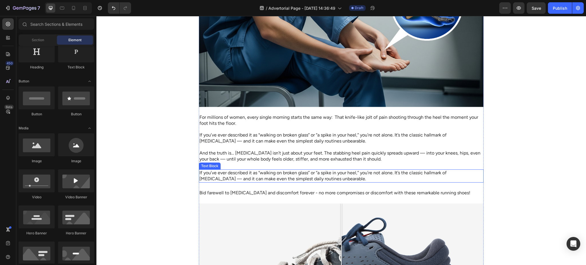
click at [229, 179] on p "If you’ve ever described it as “walking on broken glass” or “a spike in your he…" at bounding box center [340, 176] width 283 height 12
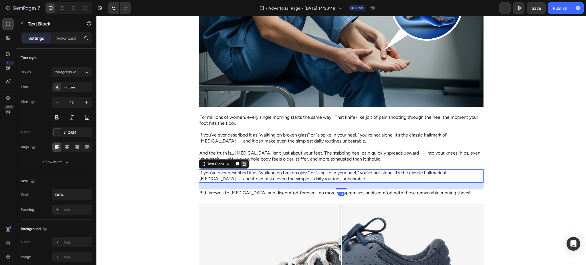
click at [242, 162] on icon at bounding box center [244, 164] width 4 height 4
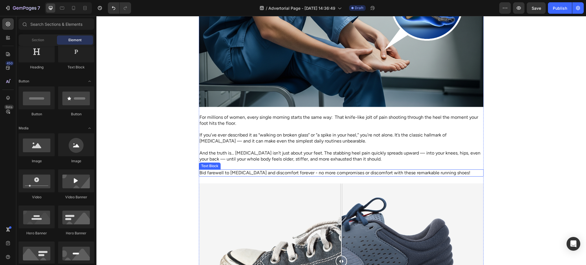
click at [236, 172] on p "Bid farewell to foot pain and discomfort forever - no more compromises or disco…" at bounding box center [340, 173] width 283 height 6
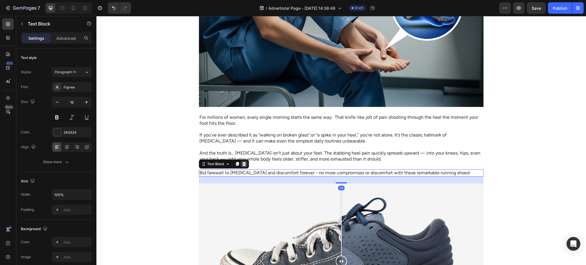
click at [242, 164] on icon at bounding box center [244, 164] width 4 height 4
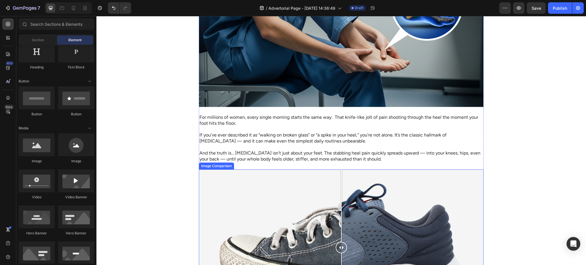
click at [280, 158] on p "And the truth is… [MEDICAL_DATA] isn’t just about your feet. The stabbing heel …" at bounding box center [340, 156] width 283 height 12
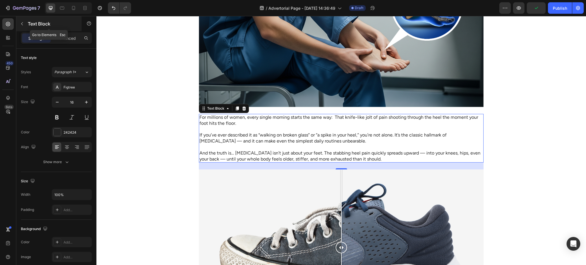
click at [17, 23] on div "Text Block" at bounding box center [48, 23] width 65 height 15
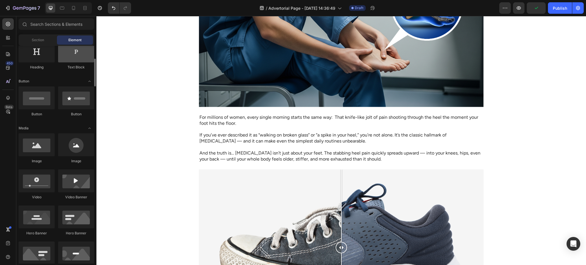
scroll to position [51, 0]
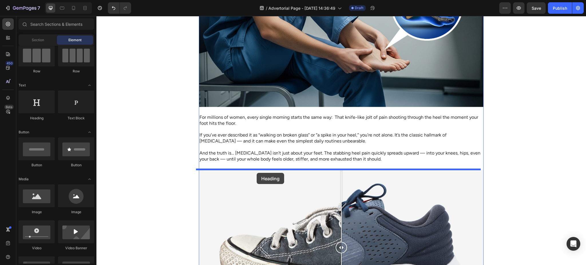
drag, startPoint x: 163, startPoint y: 133, endPoint x: 256, endPoint y: 173, distance: 101.6
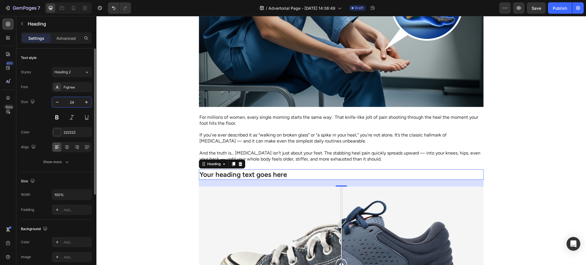
click at [75, 100] on input "24" at bounding box center [71, 102] width 19 height 10
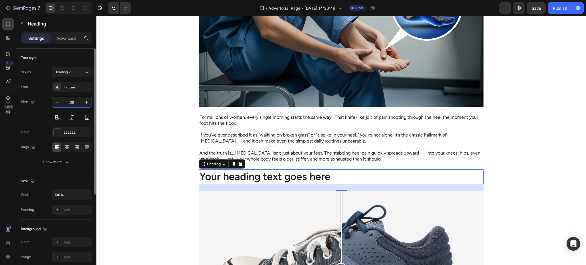
type input "3"
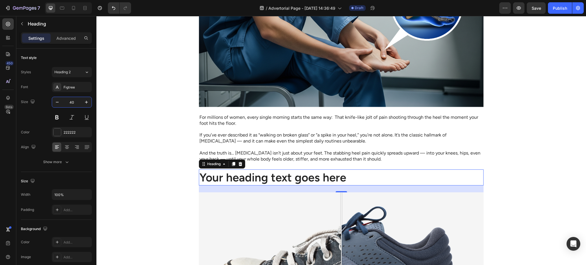
type input "40"
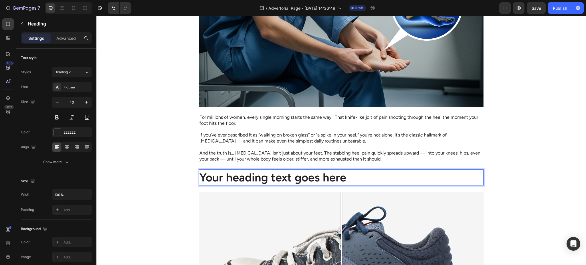
click at [238, 174] on h2 "Your heading text goes here" at bounding box center [341, 177] width 285 height 16
click at [238, 174] on p "Your heading text goes here" at bounding box center [340, 177] width 283 height 15
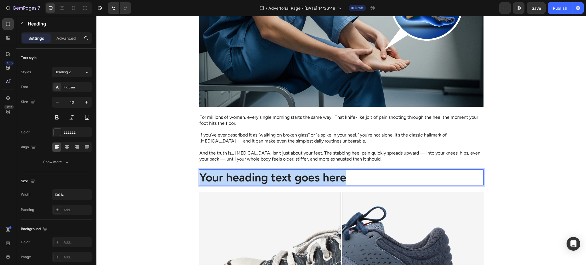
click at [238, 174] on p "Your heading text goes here" at bounding box center [340, 177] width 283 height 15
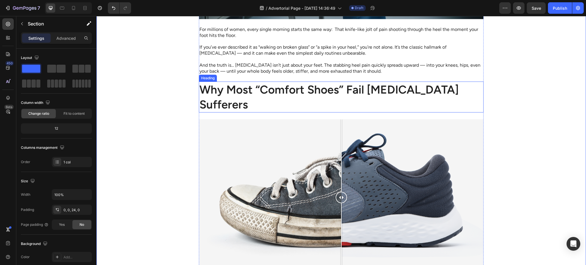
scroll to position [305, 0]
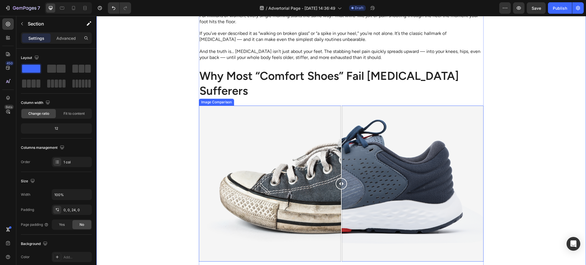
click at [256, 38] on p "If you’ve ever described it as “walking on broken glass” or “a spike in your he…" at bounding box center [340, 37] width 283 height 12
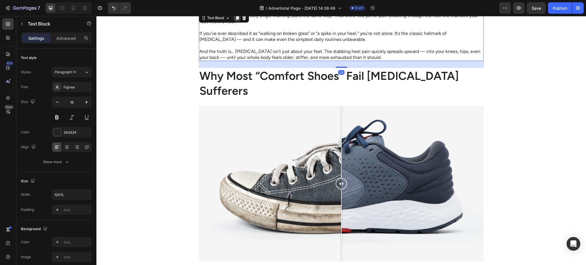
click at [236, 17] on icon at bounding box center [237, 18] width 3 height 4
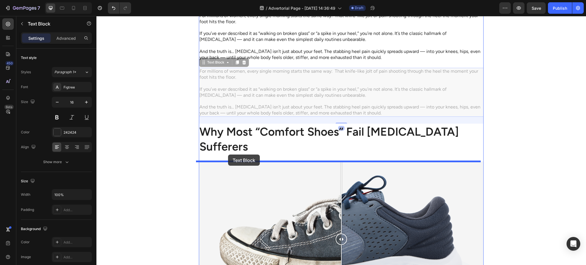
drag, startPoint x: 199, startPoint y: 63, endPoint x: 228, endPoint y: 154, distance: 96.1
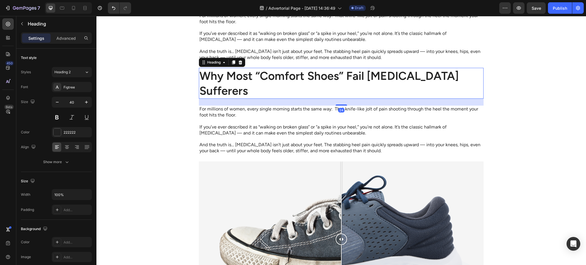
click at [260, 86] on p "Why Most “Comfort Shoes” Fail [MEDICAL_DATA] Sufferers" at bounding box center [340, 83] width 283 height 30
click at [267, 128] on p "If you’ve ever described it as “walking on broken glass” or “a spike in your he…" at bounding box center [340, 130] width 283 height 12
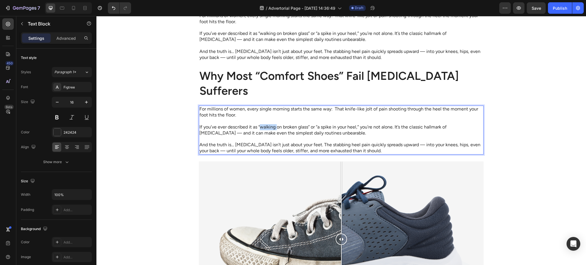
click at [267, 128] on p "If you’ve ever described it as “walking on broken glass” or “a spike in your he…" at bounding box center [340, 130] width 283 height 12
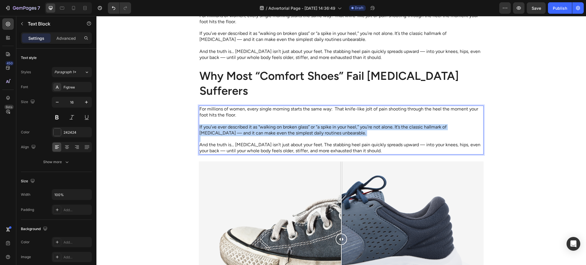
click at [267, 128] on p "If you’ve ever described it as “walking on broken glass” or “a spike in your he…" at bounding box center [340, 130] width 283 height 12
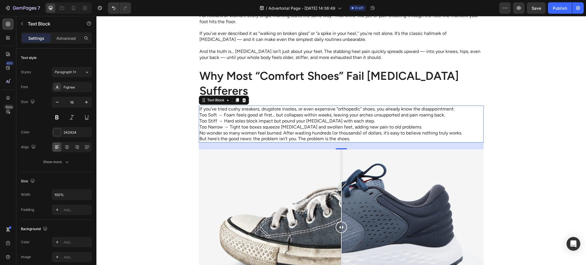
click at [423, 118] on p "Too Soft → Foam feels good at first… but collapses within weeks, leaving your a…" at bounding box center [340, 121] width 283 height 18
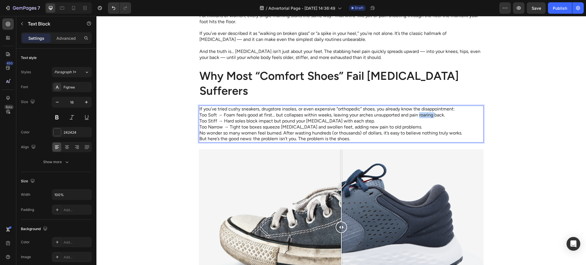
drag, startPoint x: 423, startPoint y: 118, endPoint x: 451, endPoint y: 113, distance: 28.4
click at [423, 118] on p "Too Soft → Foam feels good at first… but collapses within weeks, leaving your a…" at bounding box center [340, 121] width 283 height 18
click at [452, 112] on div "If you’ve tried cushy sneakers, drugstore insoles, or even expensive “orthopedi…" at bounding box center [341, 124] width 285 height 37
click at [456, 108] on p "If you’ve tried cushy sneakers, drugstore insoles, or even expensive “orthopedi…" at bounding box center [340, 109] width 283 height 6
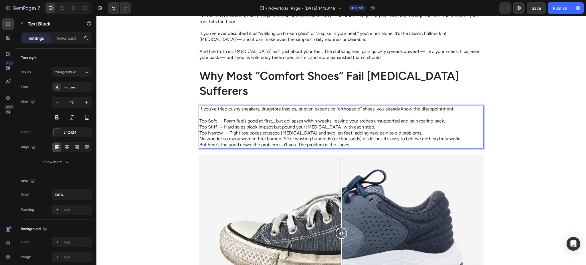
click at [412, 133] on p "Too Soft → Foam feels good at first… but collapses within weeks, leaving your a…" at bounding box center [340, 127] width 283 height 18
click at [466, 140] on p "No wonder so many women feel burned. After wasting hundreds (or thousands) of d…" at bounding box center [340, 139] width 283 height 6
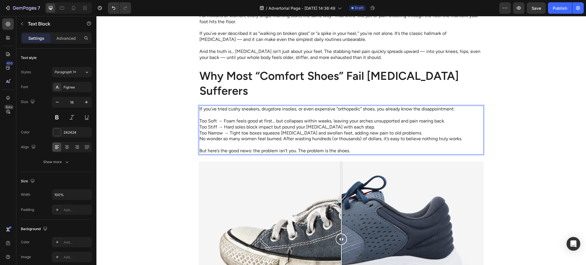
click at [411, 129] on p "Too Soft → Foam feels good at first… but collapses within weeks, leaving your a…" at bounding box center [340, 127] width 283 height 18
click at [411, 131] on p "Too Soft → Foam feels good at first… but collapses within weeks, leaving your a…" at bounding box center [340, 127] width 283 height 18
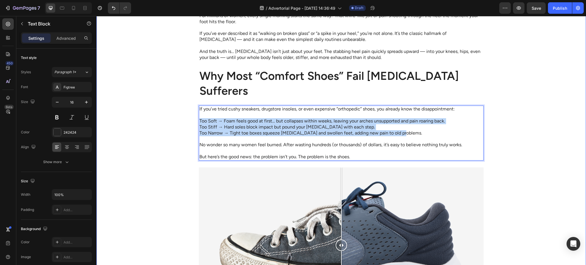
drag, startPoint x: 411, startPoint y: 132, endPoint x: 194, endPoint y: 120, distance: 217.6
click at [194, 120] on div "Advertorial Text Block How women 30+ Are Finally Finding Relief from Plantar Fa…" at bounding box center [340, 230] width 489 height 1015
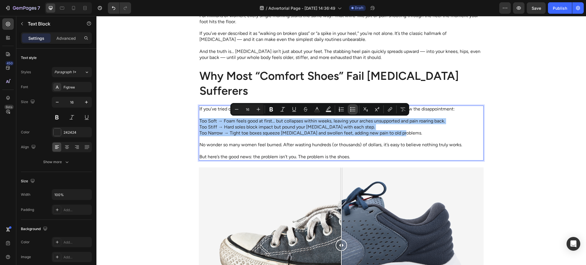
click at [353, 108] on icon "Editor contextual toolbar" at bounding box center [353, 107] width 3 height 0
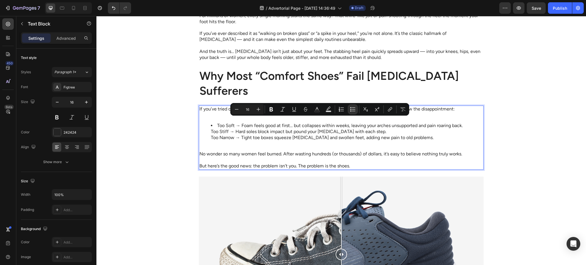
click at [211, 128] on li "Too Soft → Foam feels good at first… but collapses within weeks, leaving your a…" at bounding box center [347, 132] width 272 height 18
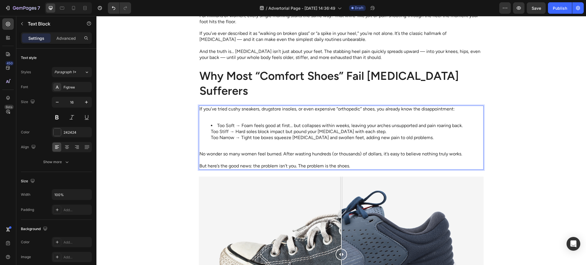
click at [206, 131] on ul "Too Soft → Foam feels good at first… but collapses within weeks, leaving your a…" at bounding box center [340, 132] width 283 height 18
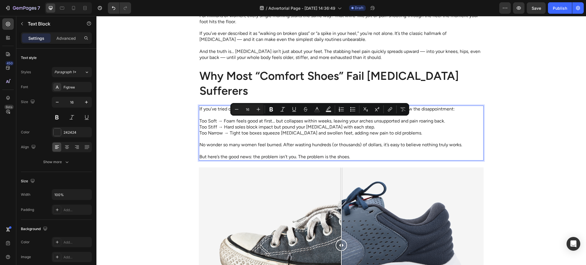
click at [199, 121] on p "Too Soft → Foam feels good at first… but collapses within weeks, leaving your a…" at bounding box center [340, 127] width 283 height 18
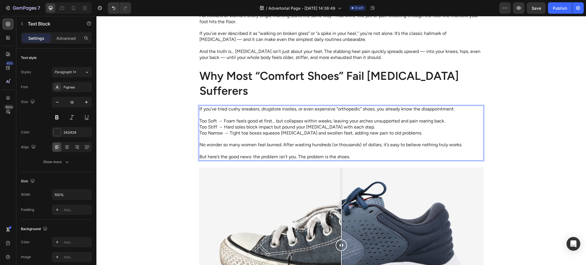
click at [199, 120] on p "Too Soft → Foam feels good at first… but collapses within weeks, leaving your a…" at bounding box center [340, 127] width 283 height 18
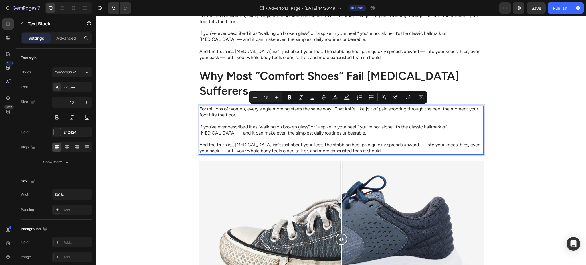
click at [228, 122] on p "Rich Text Editor. Editing area: main" at bounding box center [340, 121] width 283 height 6
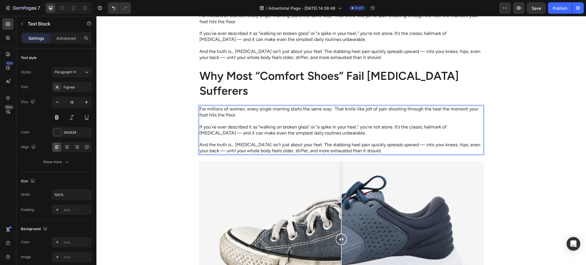
click at [177, 132] on div "Advertorial Text Block How women 30+ Are Finally Finding Relief from Plantar Fa…" at bounding box center [340, 227] width 489 height 1009
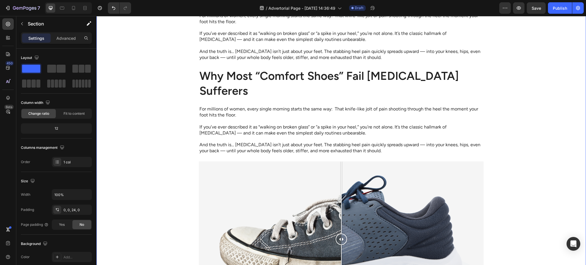
click at [223, 128] on p "If you’ve ever described it as “walking on broken glass” or “a spike in your he…" at bounding box center [340, 130] width 283 height 12
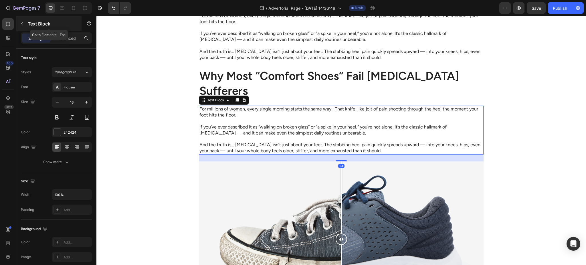
click at [22, 25] on icon "button" at bounding box center [22, 23] width 2 height 3
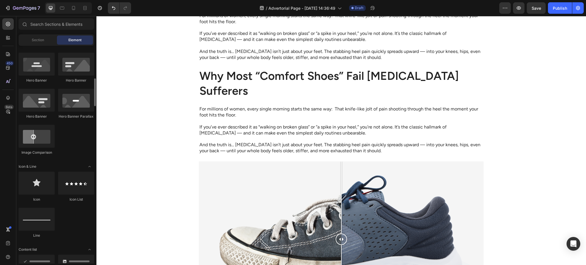
scroll to position [407, 0]
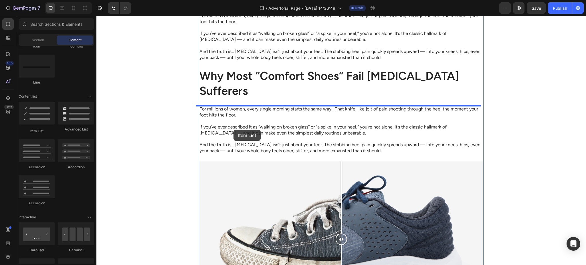
drag, startPoint x: 138, startPoint y: 135, endPoint x: 243, endPoint y: 108, distance: 108.0
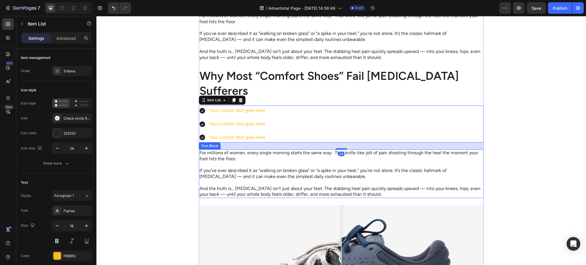
click at [240, 168] on p "If you’ve ever described it as “walking on broken glass” or “a spike in your he…" at bounding box center [340, 174] width 283 height 12
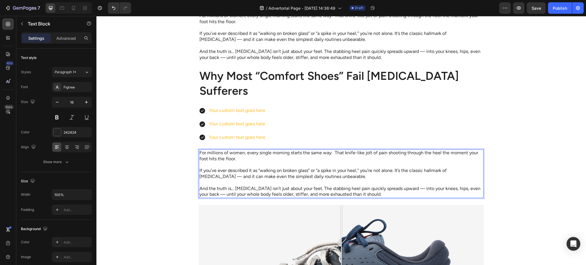
click at [232, 155] on p "For millions of women, every single morning starts the same way: That knife-lik…" at bounding box center [340, 156] width 283 height 12
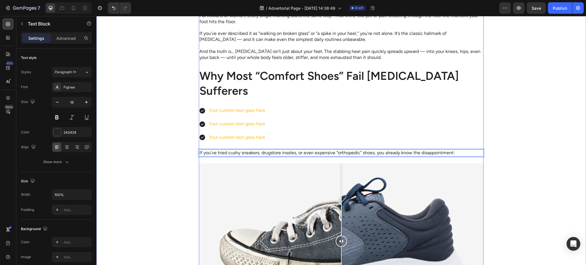
click at [204, 161] on div "How women 30+ Are Finally Finding Relief from Plantar Fasciitis — Without Ugly …" at bounding box center [341, 240] width 285 height 987
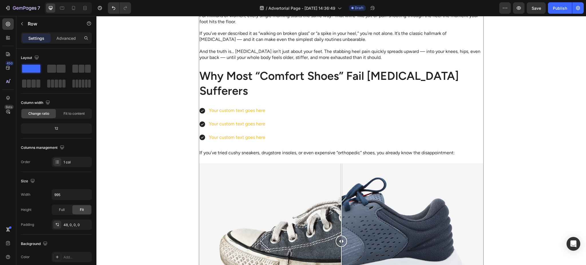
click at [214, 153] on p "If you’ve tried cushy sneakers, drugstore insoles, or even expensive “orthopedi…" at bounding box center [340, 153] width 283 height 6
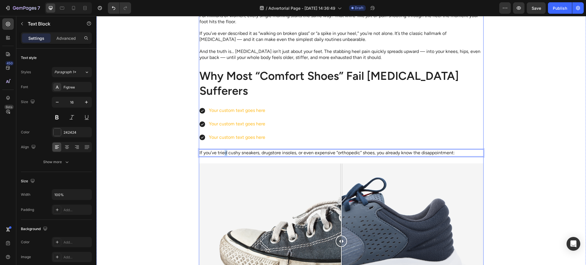
drag, startPoint x: 221, startPoint y: 153, endPoint x: 218, endPoint y: 152, distance: 3.5
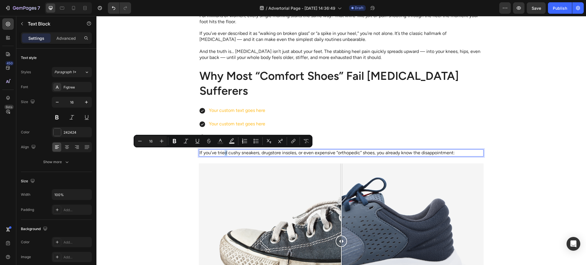
click at [204, 158] on div "How women 30+ Are Finally Finding Relief from Plantar Fasciitis — Without Ugly …" at bounding box center [341, 240] width 285 height 987
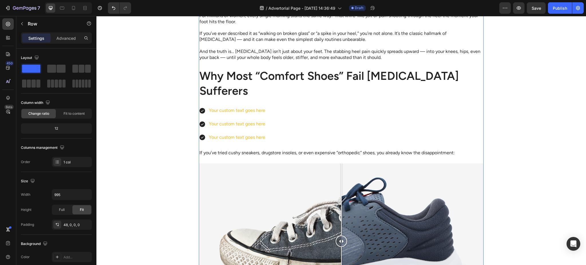
click at [209, 153] on p "If you’ve tried cushy sneakers, drugstore insoles, or even expensive “orthopedi…" at bounding box center [340, 153] width 283 height 6
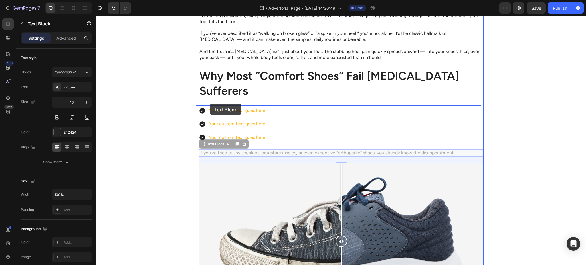
drag, startPoint x: 205, startPoint y: 143, endPoint x: 210, endPoint y: 104, distance: 39.8
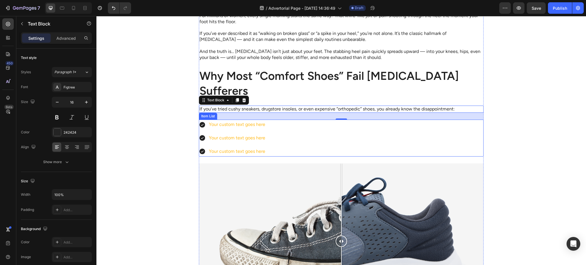
click at [223, 126] on div "Your custom text goes here" at bounding box center [237, 125] width 58 height 10
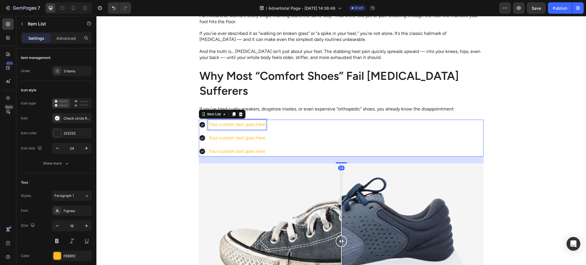
click at [223, 126] on div "Your custom text goes here" at bounding box center [237, 125] width 58 height 10
click at [223, 126] on p "Your custom text goes here" at bounding box center [237, 124] width 56 height 8
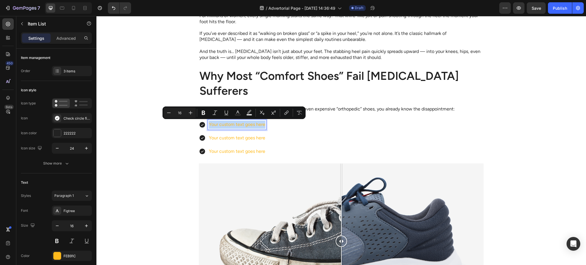
click at [229, 126] on p "Your custom text goes here" at bounding box center [237, 124] width 56 height 8
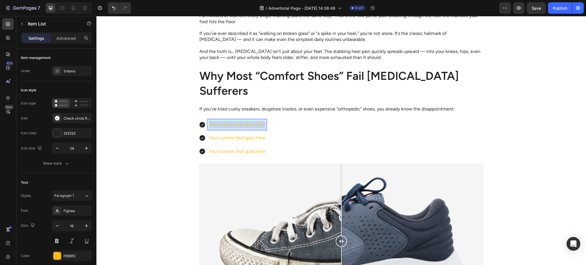
click at [229, 126] on p "Your custom text goes here" at bounding box center [237, 124] width 56 height 8
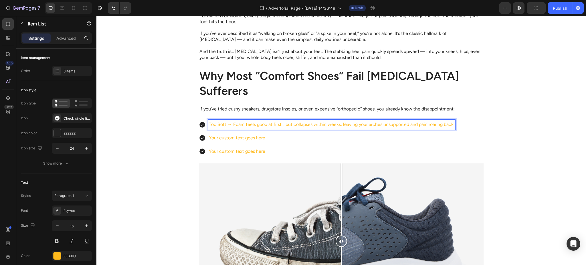
click at [225, 140] on p "Your custom text goes here" at bounding box center [331, 138] width 245 height 8
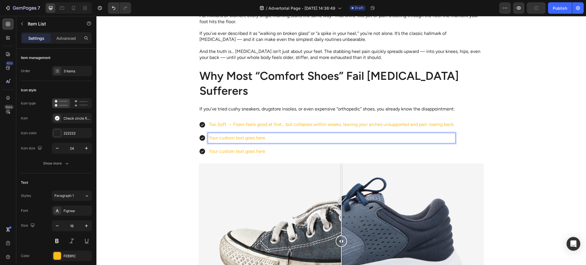
click at [226, 139] on p "Your custom text goes here" at bounding box center [331, 138] width 245 height 8
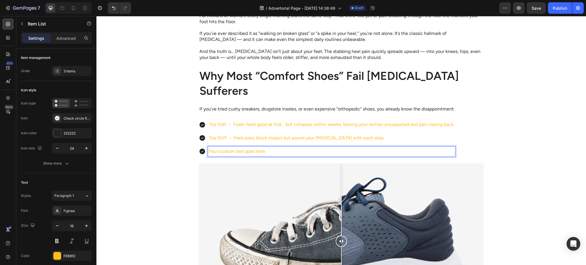
click at [234, 150] on p "Your custom text goes here" at bounding box center [331, 151] width 245 height 8
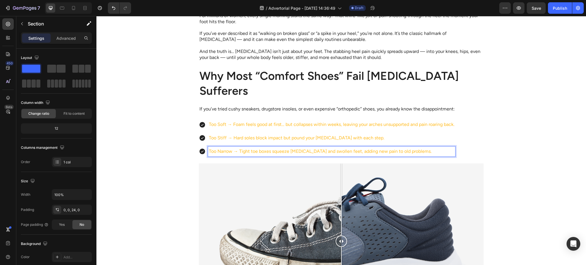
click at [176, 159] on div "Advertorial Text Block How women 30+ Are Finally Finding Relief from Plantar Fa…" at bounding box center [340, 228] width 489 height 1011
drag, startPoint x: 220, startPoint y: 138, endPoint x: 218, endPoint y: 141, distance: 4.0
click at [220, 138] on p "Too Stiff → Hard soles block impact but pound your fascia with each step." at bounding box center [331, 138] width 245 height 8
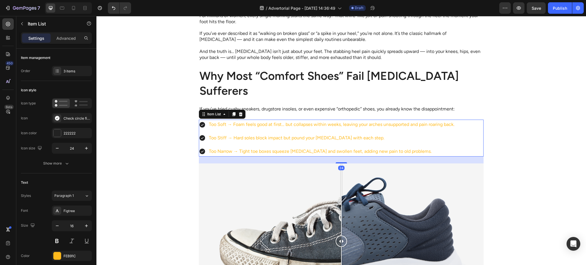
click at [219, 144] on div "Too Soft → Foam feels good at first… but collapses within weeks, leaving your a…" at bounding box center [327, 138] width 256 height 37
click at [55, 254] on div at bounding box center [56, 255] width 7 height 7
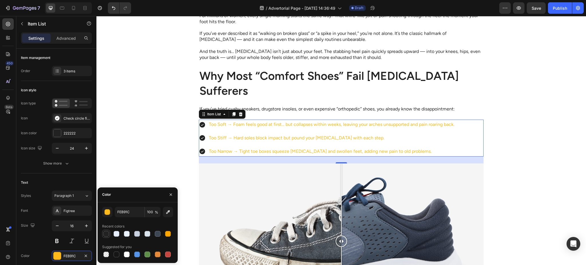
click at [103, 235] on div at bounding box center [106, 233] width 7 height 7
type input "222222"
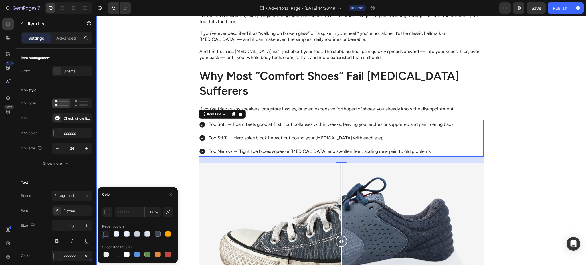
click at [145, 160] on div "Advertorial Text Block How women 30+ Are Finally Finding Relief from Plantar Fa…" at bounding box center [340, 228] width 489 height 1011
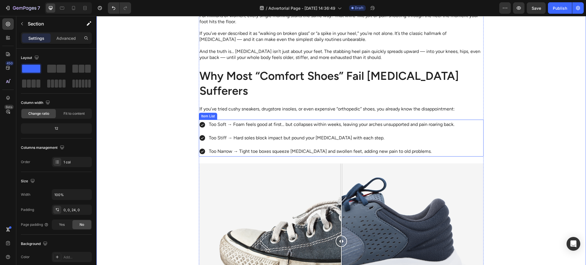
click at [206, 131] on div "Too Soft → Foam feels good at first… but collapses within weeks, leaving your a…" at bounding box center [327, 138] width 256 height 37
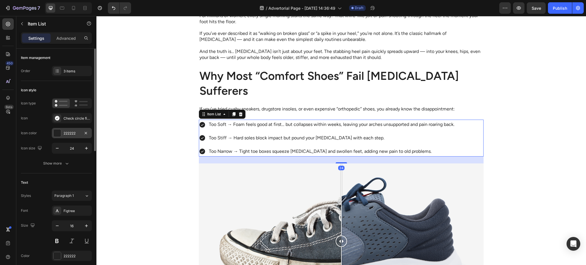
click at [72, 137] on div "222222" at bounding box center [72, 133] width 40 height 10
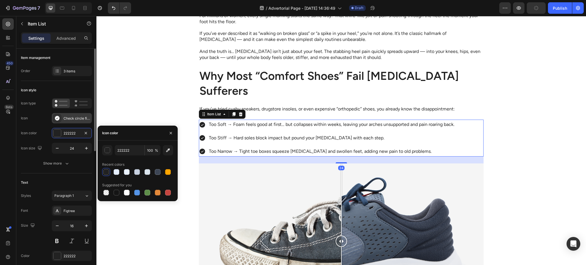
click at [65, 120] on div "Check circle filled" at bounding box center [76, 118] width 27 height 5
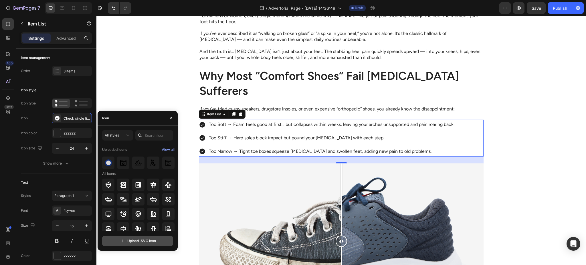
click at [143, 243] on input "file" at bounding box center [137, 241] width 70 height 10
type input "C:\fakepath\Dot.svg"
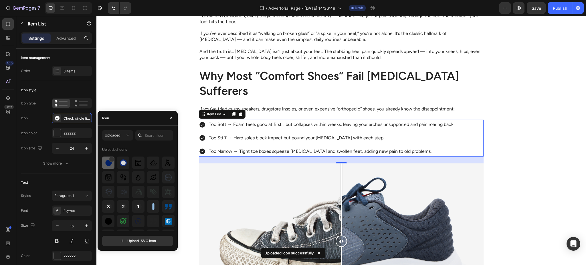
click at [110, 162] on img at bounding box center [108, 162] width 7 height 7
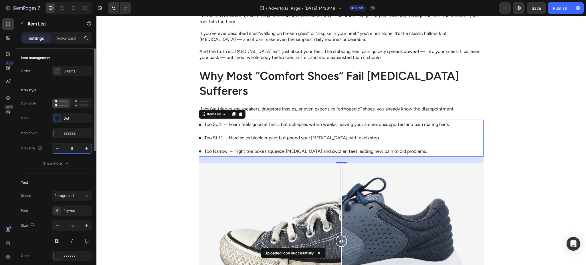
type input "8"
click at [166, 141] on div "Advertorial Text Block How women 30+ Are Finally Finding Relief from Plantar Fa…" at bounding box center [340, 228] width 489 height 1011
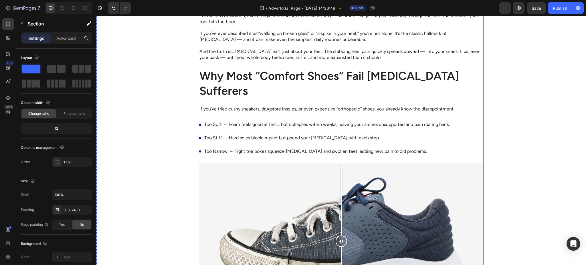
click at [246, 109] on p "If you’ve tried cushy sneakers, drugstore insoles, or even expensive “orthopedi…" at bounding box center [340, 109] width 283 height 6
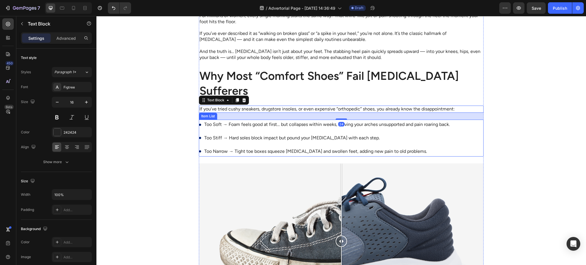
click at [314, 125] on p "Too Soft → Foam feels good at first… but collapses within weeks, leaving your a…" at bounding box center [326, 124] width 245 height 8
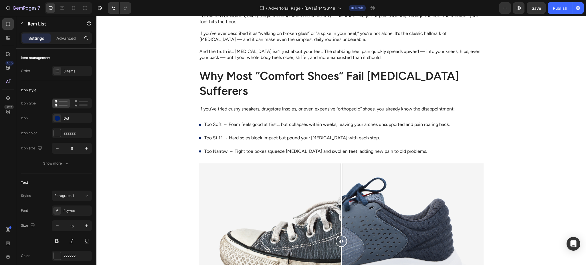
click at [474, 137] on div "Too Soft → Foam feels good at first… but collapses within weeks, leaving your a…" at bounding box center [341, 138] width 285 height 37
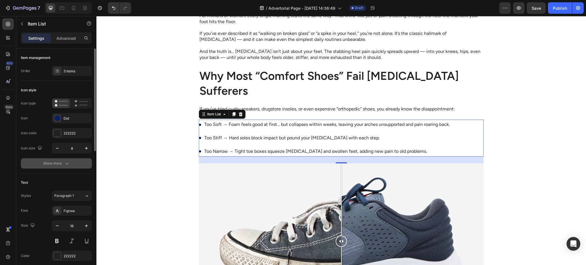
click at [56, 166] on div "Show more" at bounding box center [56, 163] width 27 height 6
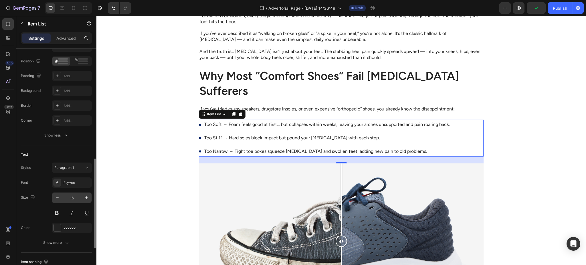
scroll to position [204, 0]
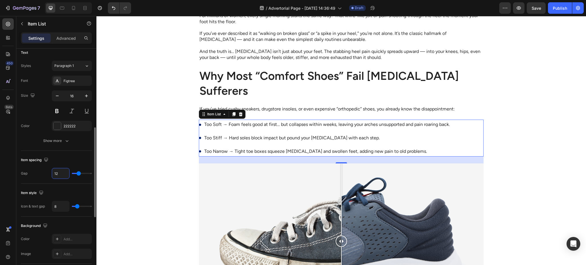
click at [62, 173] on input "12" at bounding box center [60, 173] width 17 height 10
type input "8"
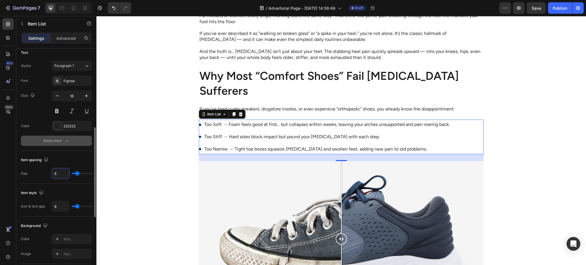
type input "8"
click at [82, 138] on button "Show more" at bounding box center [56, 141] width 71 height 10
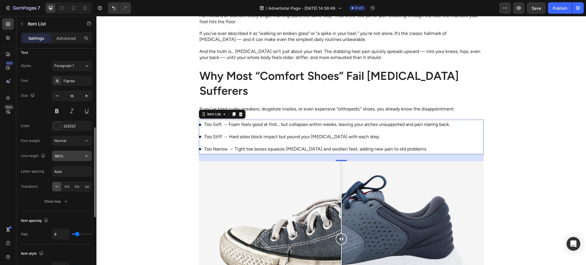
click at [58, 158] on input "180%" at bounding box center [71, 156] width 39 height 10
type input "140%"
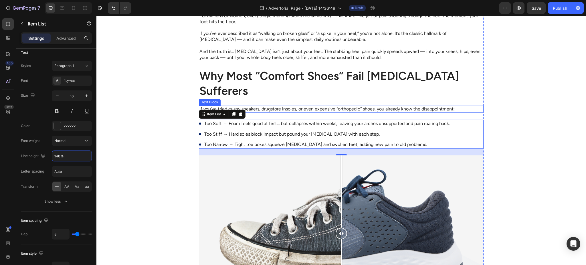
click at [306, 105] on div "How women 30+ Are Finally Finding Relief from Plantar Fasciitis — Without Ugly …" at bounding box center [341, 236] width 285 height 979
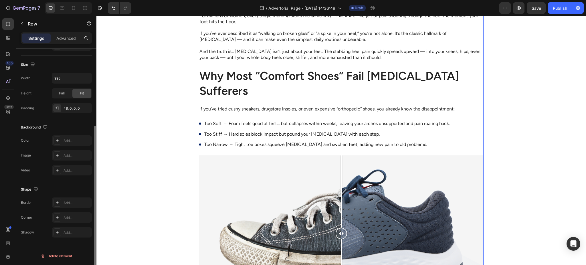
scroll to position [0, 0]
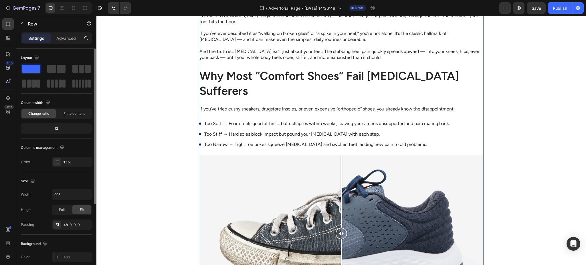
click at [278, 109] on p "If you’ve tried cushy sneakers, drugstore insoles, or even expensive “orthopedi…" at bounding box center [340, 109] width 283 height 6
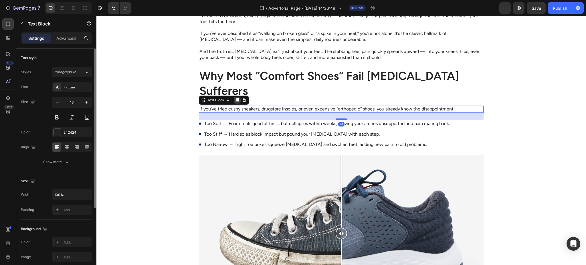
click at [234, 100] on div at bounding box center [237, 100] width 7 height 7
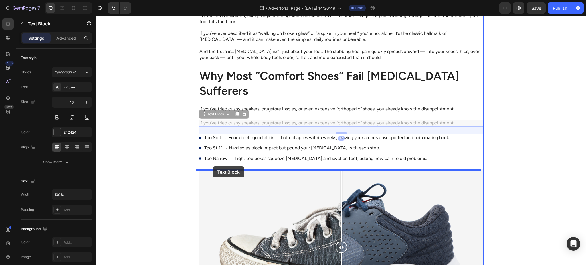
drag, startPoint x: 202, startPoint y: 122, endPoint x: 212, endPoint y: 166, distance: 45.3
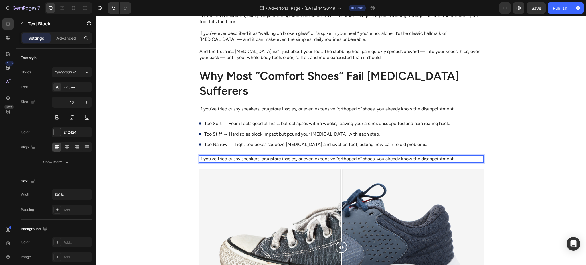
click at [229, 160] on p "If you’ve tried cushy sneakers, drugstore insoles, or even expensive “orthopedi…" at bounding box center [340, 159] width 283 height 6
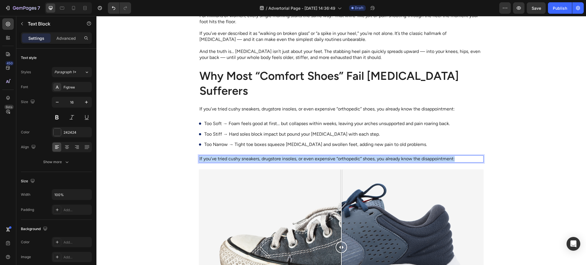
click at [229, 160] on p "If you’ve tried cushy sneakers, drugstore insoles, or even expensive “orthopedi…" at bounding box center [340, 159] width 283 height 6
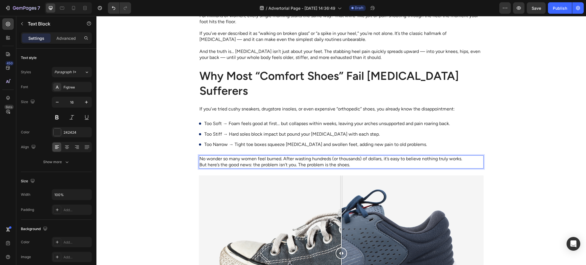
click at [471, 155] on div "No wonder so many women feel burned. After wasting hundreds (or thousands) of d…" at bounding box center [341, 161] width 285 height 13
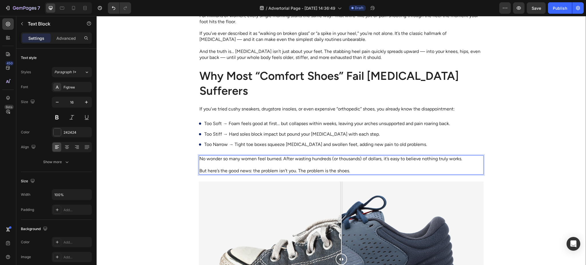
click at [154, 176] on div "Advertorial Text Block How women 30+ Are Finally Finding Relief from Plantar Fa…" at bounding box center [340, 237] width 489 height 1029
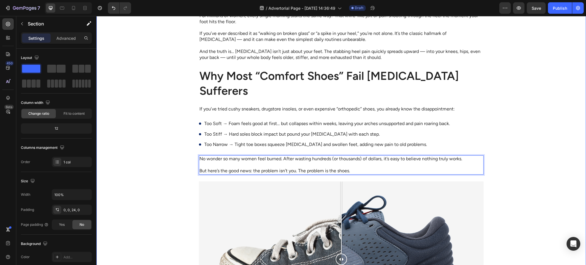
click at [154, 176] on div "Advertorial Text Block How women 30+ Are Finally Finding Relief from Plantar Fa…" at bounding box center [340, 237] width 489 height 1029
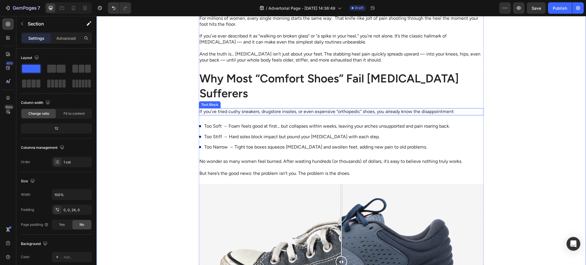
scroll to position [356, 0]
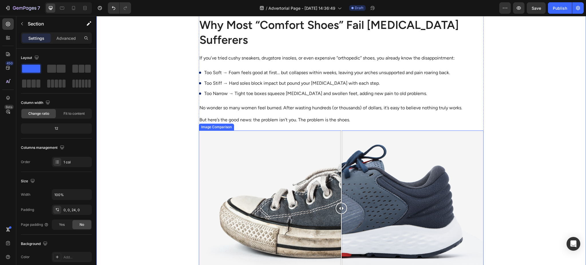
click at [245, 142] on div at bounding box center [341, 208] width 285 height 156
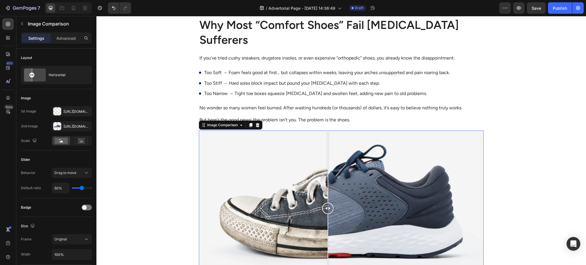
drag, startPoint x: 325, startPoint y: 150, endPoint x: 337, endPoint y: 151, distance: 12.7
click at [326, 150] on div at bounding box center [341, 208] width 285 height 156
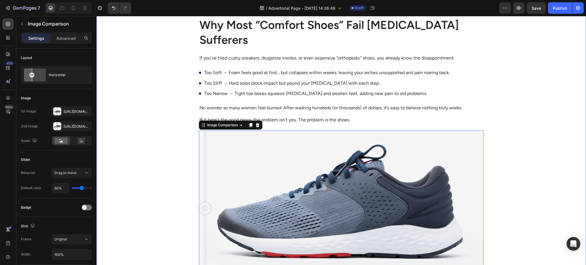
drag, startPoint x: 329, startPoint y: 158, endPoint x: 205, endPoint y: 184, distance: 127.3
click at [168, 190] on div "Advertorial Text Block How women 30+ Are Finally Finding Relief from Plantar Fa…" at bounding box center [340, 186] width 489 height 1029
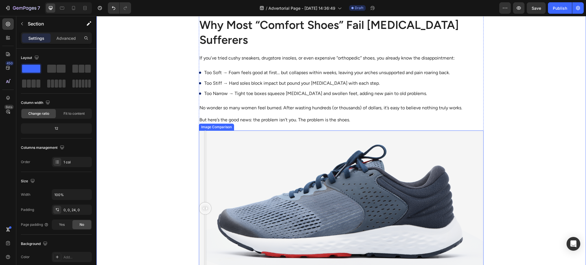
click at [267, 144] on div at bounding box center [341, 208] width 285 height 156
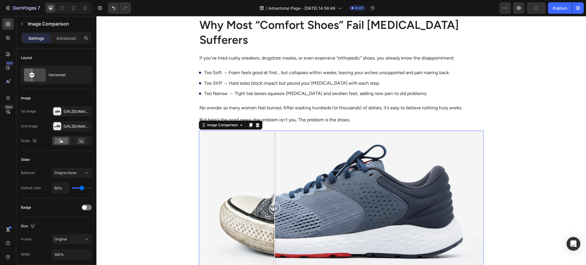
click at [272, 130] on div at bounding box center [274, 208] width 11 height 156
click at [256, 125] on icon at bounding box center [258, 125] width 4 height 4
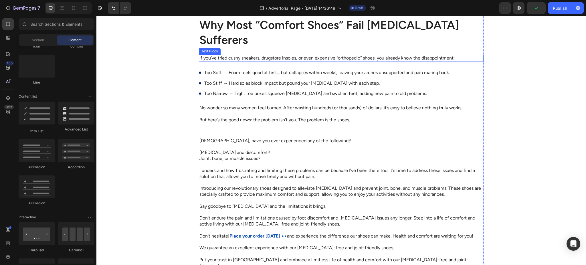
click at [248, 30] on p "Why Most “Comfort Shoes” Fail Plantar Fasciitis Sufferers" at bounding box center [340, 32] width 283 height 30
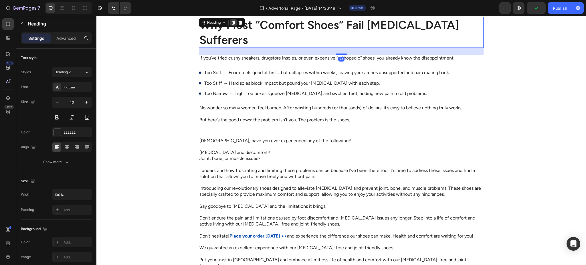
click at [231, 22] on icon at bounding box center [233, 22] width 5 height 5
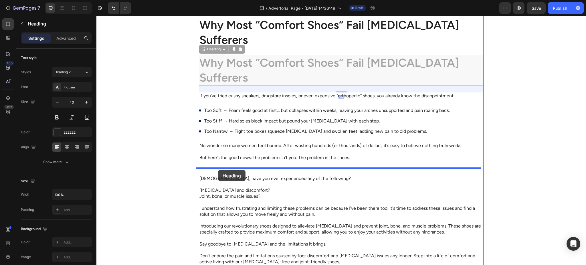
drag, startPoint x: 201, startPoint y: 52, endPoint x: 218, endPoint y: 170, distance: 119.3
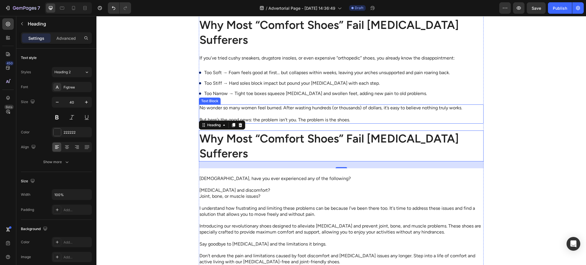
click at [280, 118] on p "But here’s the good news: the problem isn’t you. The problem is the shoes." at bounding box center [340, 120] width 283 height 6
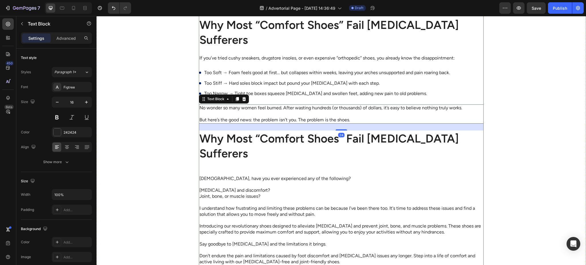
click at [447, 99] on div "How women 30+ Are Finally Finding Relief from Plantar Fasciitis — Without Ugly …" at bounding box center [341, 139] width 285 height 887
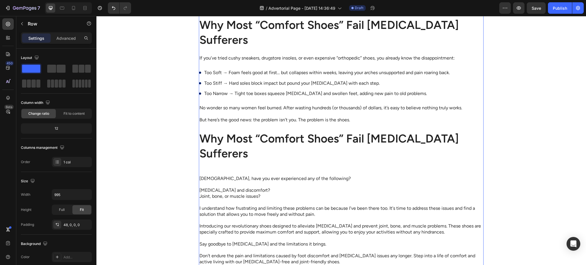
click at [472, 99] on div "How women 30+ Are Finally Finding Relief from Plantar Fasciitis — Without Ugly …" at bounding box center [341, 139] width 285 height 887
click at [355, 122] on p "But here’s the good news: the problem isn’t you. The problem is the shoes." at bounding box center [340, 120] width 283 height 6
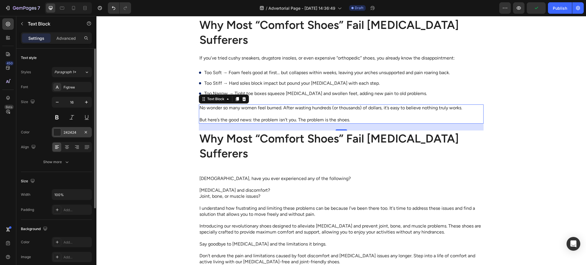
click at [64, 133] on div "242424" at bounding box center [71, 132] width 17 height 5
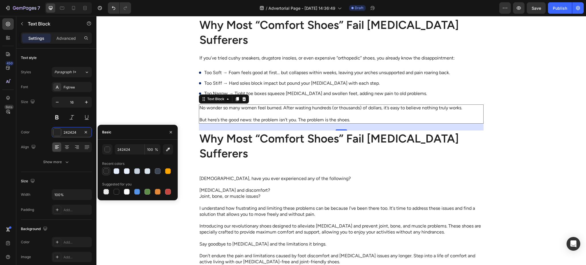
click at [106, 173] on div at bounding box center [106, 171] width 6 height 6
type input "222222"
click at [247, 93] on p "Too Narrow → Tight toe boxes squeeze bunions and swollen feet, adding new pain …" at bounding box center [326, 93] width 245 height 6
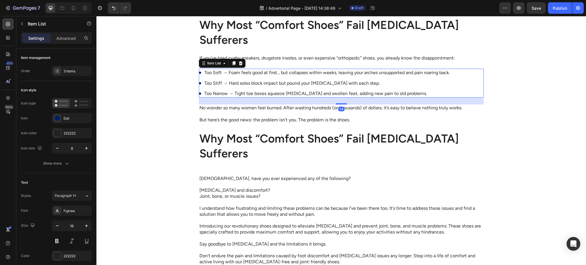
click at [455, 89] on div "Too Soft → Foam feels good at first… but collapses within weeks, leaving your a…" at bounding box center [341, 83] width 285 height 29
click at [269, 57] on p "If you’ve tried cushy sneakers, drugstore insoles, or even expensive “orthopedi…" at bounding box center [340, 58] width 283 height 6
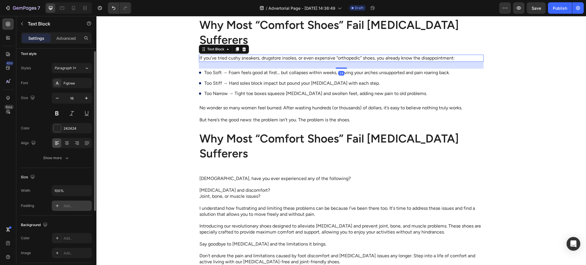
scroll to position [0, 0]
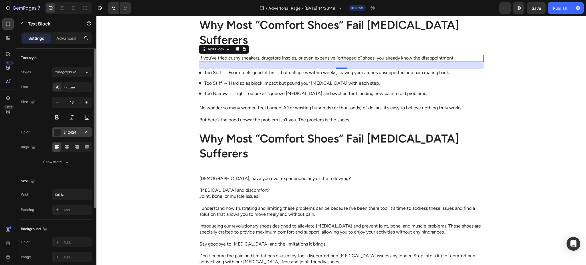
click at [72, 130] on div "242424" at bounding box center [71, 132] width 17 height 5
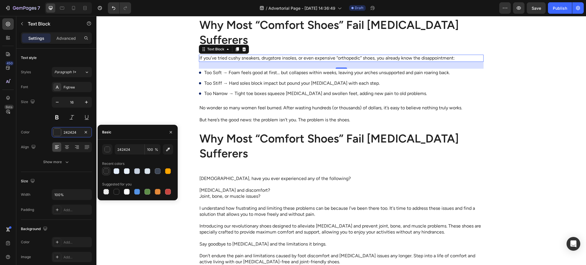
click at [106, 172] on div at bounding box center [106, 171] width 6 height 6
type input "222222"
click at [335, 124] on div "How women 30+ Are Finally Finding Relief from Plantar Fasciitis — Without Ugly …" at bounding box center [341, 139] width 285 height 887
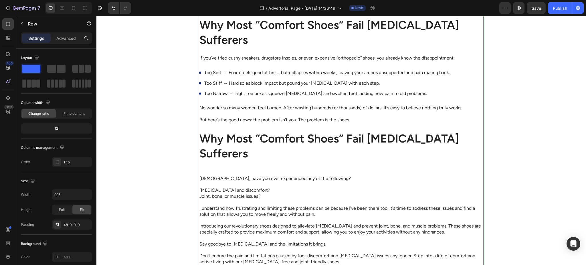
click at [341, 124] on div "How women 30+ Are Finally Finding Relief from Plantar Fasciitis — Without Ugly …" at bounding box center [341, 139] width 285 height 887
click at [344, 122] on p "But here’s the good news: the problem isn’t you. The problem is the shoes." at bounding box center [340, 120] width 283 height 6
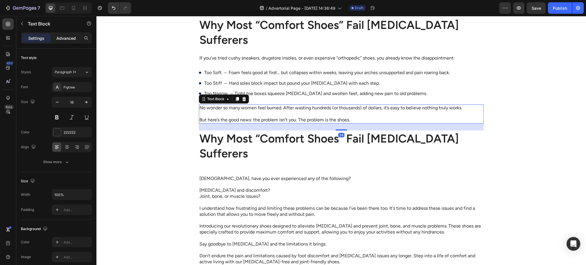
click at [58, 39] on p "Advanced" at bounding box center [65, 38] width 19 height 6
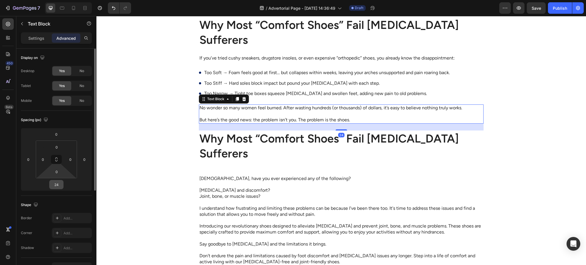
click at [57, 183] on input "24" at bounding box center [56, 184] width 11 height 9
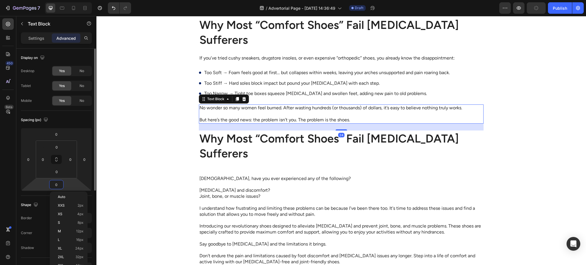
type input "06"
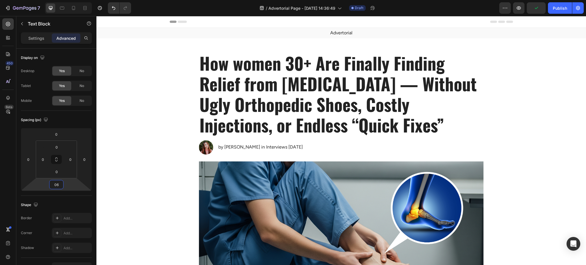
scroll to position [356, 0]
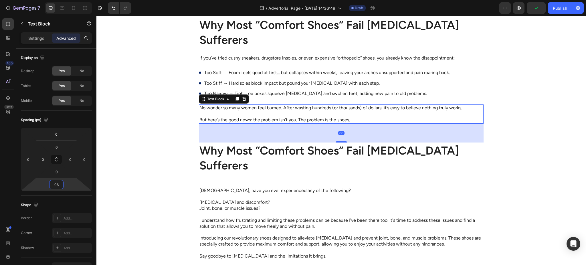
type input "0"
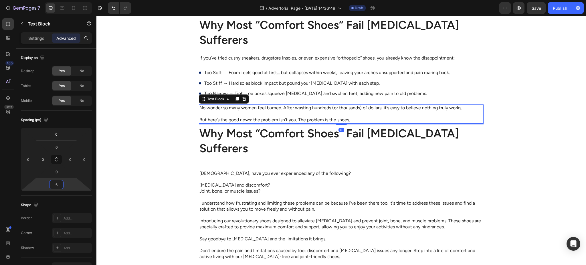
type input "60"
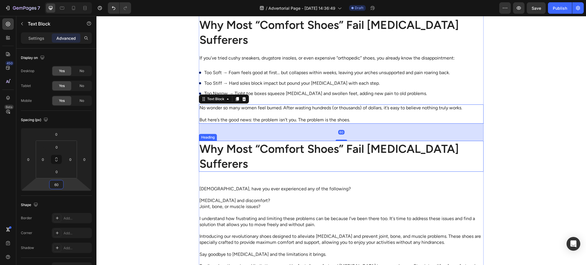
click at [182, 167] on div "Advertorial Text Block How women 30+ Are Finally Finding Relief from Plantar Fa…" at bounding box center [340, 106] width 489 height 868
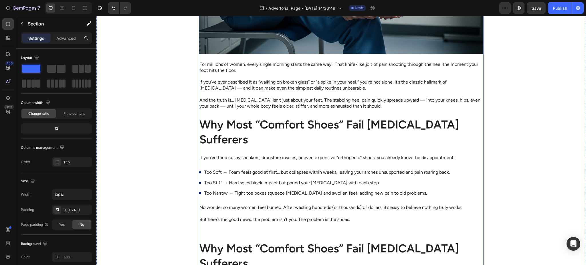
scroll to position [254, 0]
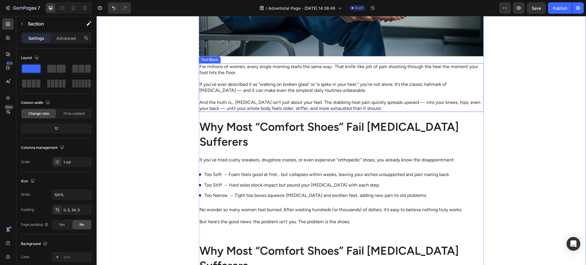
click at [270, 99] on p "Rich Text Editor. Editing area: main" at bounding box center [340, 97] width 283 height 6
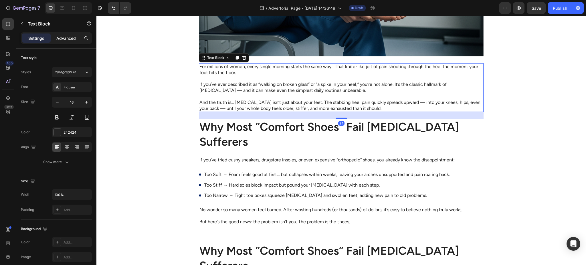
click at [76, 41] on div "Advanced" at bounding box center [66, 37] width 29 height 9
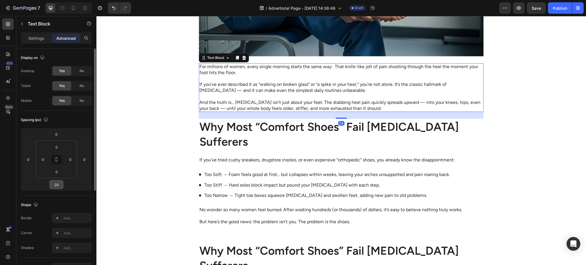
click at [58, 184] on input "24" at bounding box center [56, 184] width 11 height 9
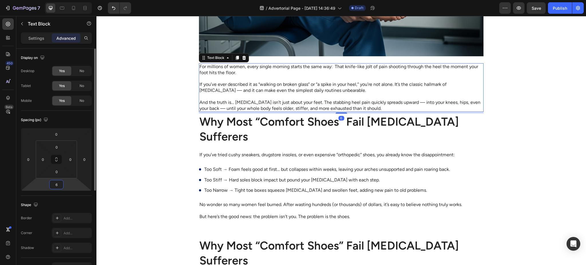
type input "60"
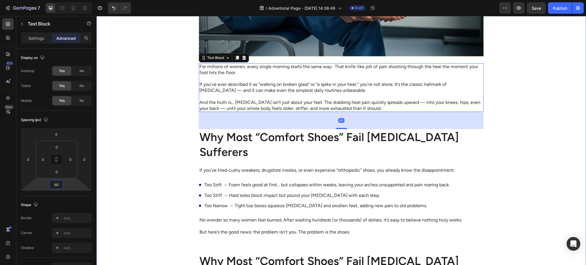
click at [168, 182] on div "Advertorial Text Block How women 30+ Are Finally Finding Relief from Plantar Fa…" at bounding box center [340, 213] width 489 height 879
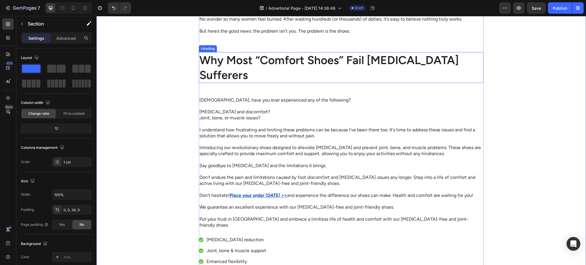
scroll to position [458, 0]
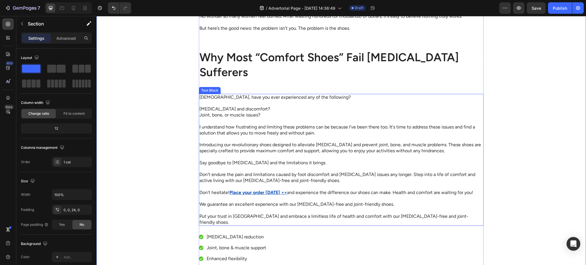
click at [236, 89] on div "How women 30+ Are Finally Finding Relief from Plantar Fasciitis — Without Ugly …" at bounding box center [341, 22] width 285 height 855
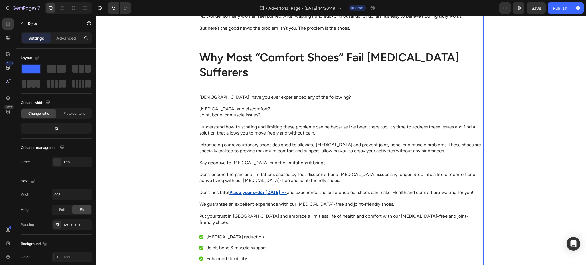
click at [233, 72] on h2 "Why Most “Comfort Shoes” Fail Plantar Fasciitis Sufferers" at bounding box center [341, 64] width 285 height 31
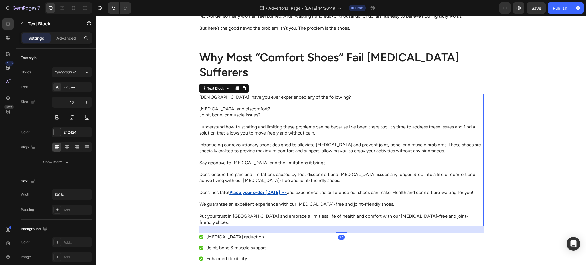
click at [264, 94] on div "Ladies, have you ever experienced any of the following? Foot pain and discomfor…" at bounding box center [341, 160] width 285 height 132
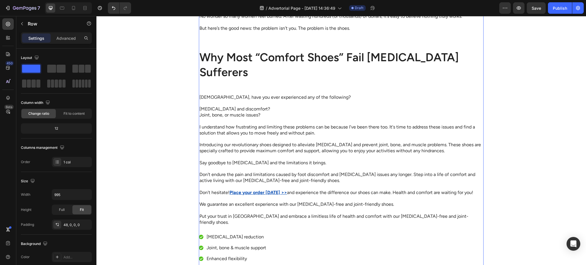
click at [292, 89] on div "How women 30+ Are Finally Finding Relief from Plantar Fasciitis — Without Ugly …" at bounding box center [341, 22] width 285 height 855
click at [283, 92] on div "How women 30+ Are Finally Finding Relief from Plantar Fasciitis — Without Ugly …" at bounding box center [341, 22] width 285 height 855
click at [283, 94] on div "Ladies, have you ever experienced any of the following? Foot pain and discomfor…" at bounding box center [341, 160] width 285 height 132
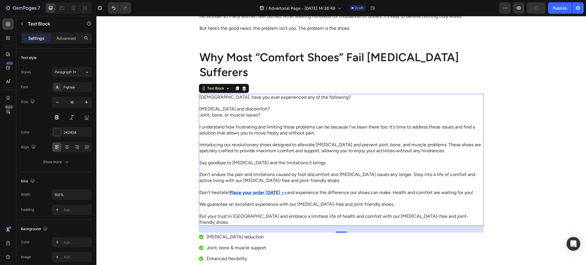
click at [249, 128] on p "I understand how frustrating and limiting these problems can be because I've be…" at bounding box center [340, 130] width 283 height 12
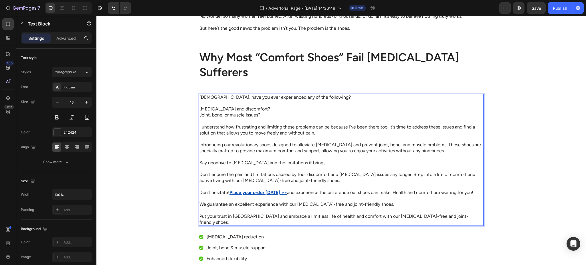
click at [233, 136] on p "I understand how frustrating and limiting these problems can be because I've be…" at bounding box center [340, 130] width 283 height 12
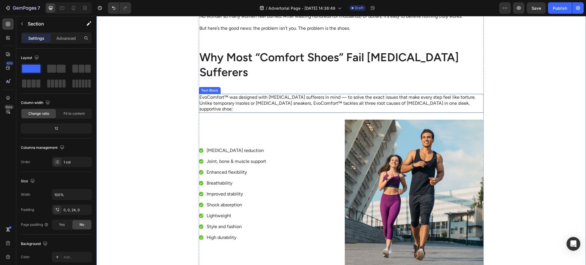
click at [254, 97] on p "EvoComfort™ was designed with plantar fasciitis sufferers in mind — to solve th…" at bounding box center [340, 103] width 283 height 18
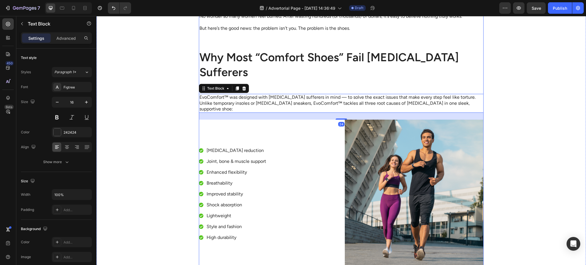
click at [254, 70] on h2 "Why Most “Comfort Shoes” Fail Plantar Fasciitis Sufferers" at bounding box center [341, 64] width 285 height 31
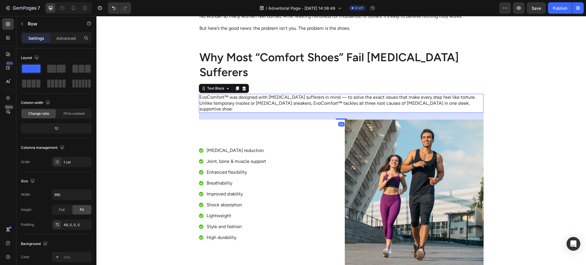
click at [248, 96] on p "EvoComfort™ was designed with plantar fasciitis sufferers in mind — to solve th…" at bounding box center [340, 103] width 283 height 18
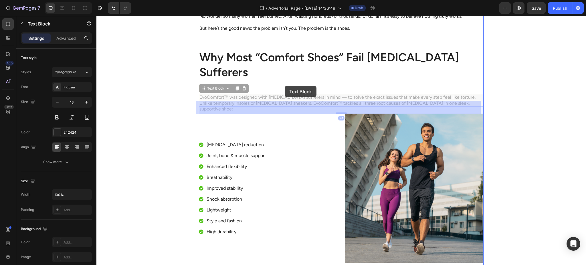
drag, startPoint x: 202, startPoint y: 89, endPoint x: 286, endPoint y: 89, distance: 83.5
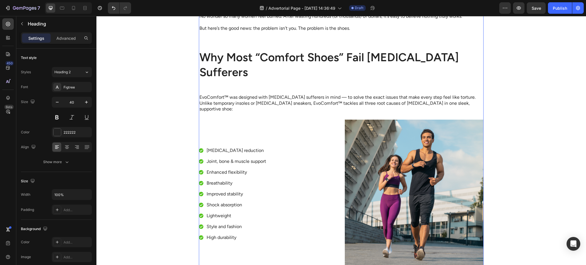
click at [304, 62] on h2 "Why Most “Comfort Shoes” Fail Plantar Fasciitis Sufferers" at bounding box center [341, 64] width 285 height 31
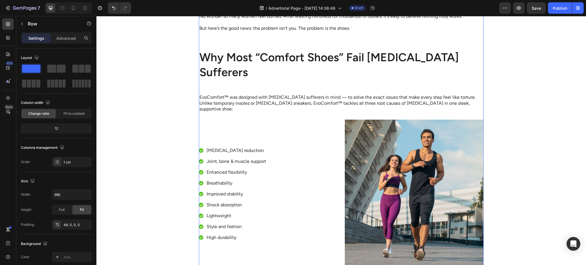
click at [9, 96] on icon at bounding box center [8, 98] width 6 height 6
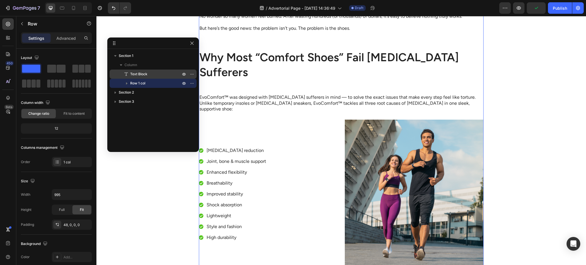
click at [138, 77] on div "Text Block" at bounding box center [153, 73] width 82 height 9
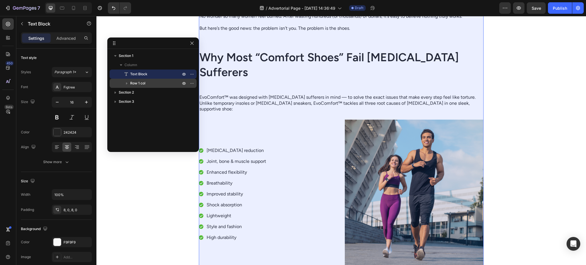
click at [139, 87] on div "Row 1 col" at bounding box center [153, 83] width 82 height 9
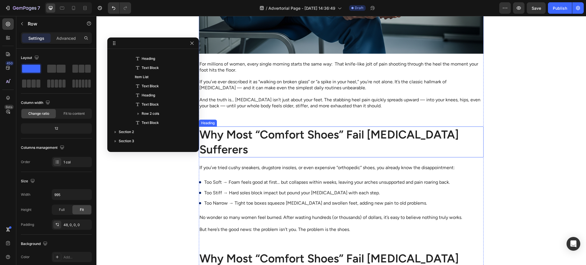
scroll to position [409, 0]
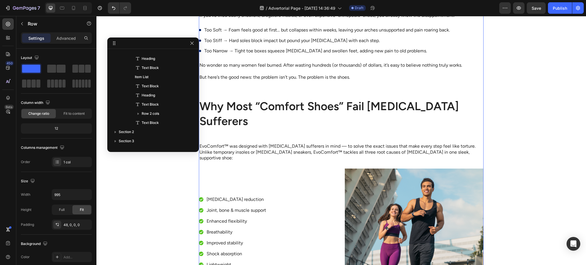
click at [240, 148] on p "EvoComfort™ was designed with plantar fasciitis sufferers in mind — to solve th…" at bounding box center [340, 152] width 283 height 18
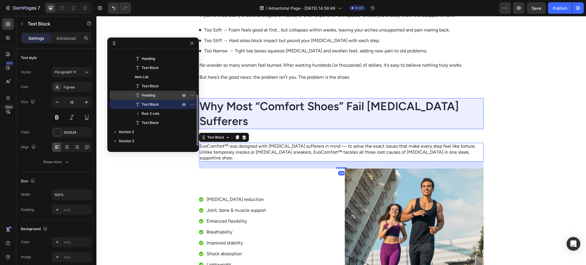
click at [152, 94] on span "Heading" at bounding box center [148, 95] width 13 height 6
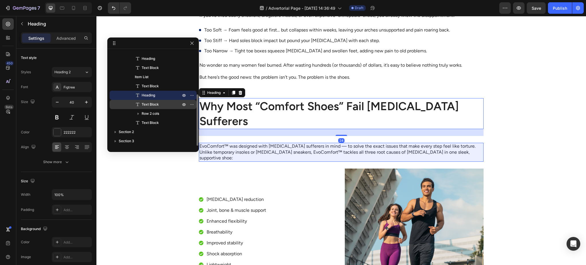
click at [156, 104] on span "Text Block" at bounding box center [150, 105] width 17 height 6
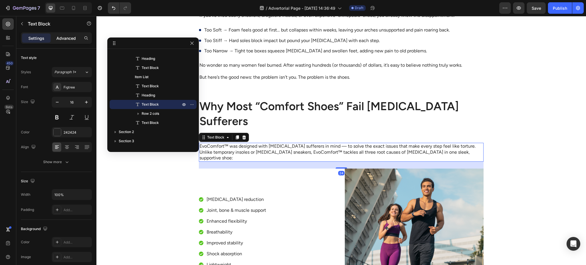
click at [60, 41] on div "Advanced" at bounding box center [66, 37] width 29 height 9
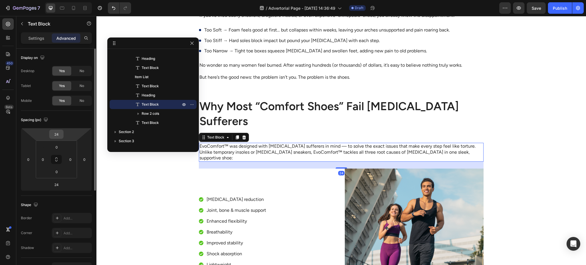
click at [57, 133] on input "24" at bounding box center [56, 134] width 11 height 9
type input "0"
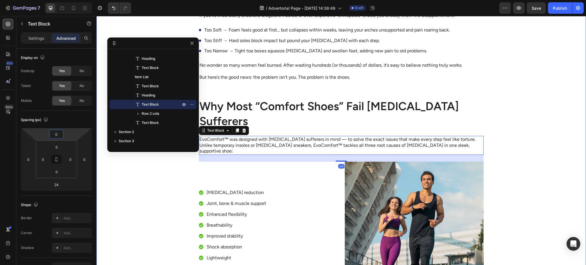
click at [156, 186] on div "Advertorial Text Block How women 30+ Are Finally Finding Relief from Plantar Fa…" at bounding box center [340, 25] width 489 height 812
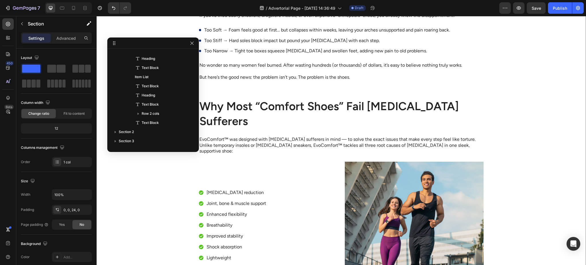
scroll to position [0, 0]
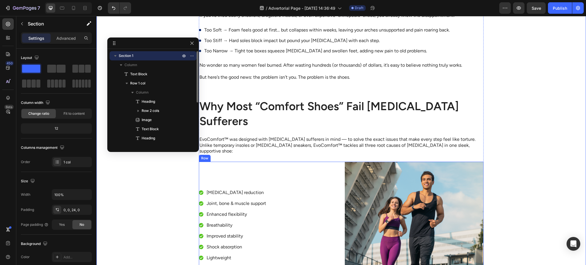
click at [263, 147] on p "EvoComfort™ was designed with plantar fasciitis sufferers in mind — to solve th…" at bounding box center [340, 145] width 283 height 18
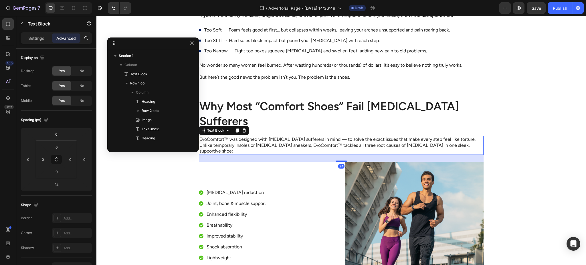
scroll to position [79, 0]
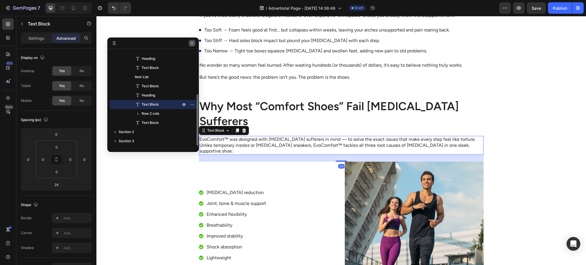
click at [193, 40] on button "button" at bounding box center [191, 43] width 7 height 7
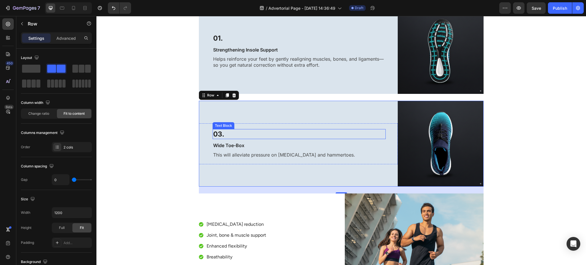
scroll to position [561, 0]
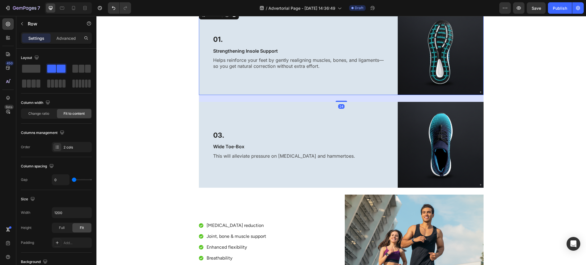
click at [322, 77] on div "01. Text Block Strengthening Insole Support Text Block Helps reinforce your fee…" at bounding box center [298, 52] width 199 height 86
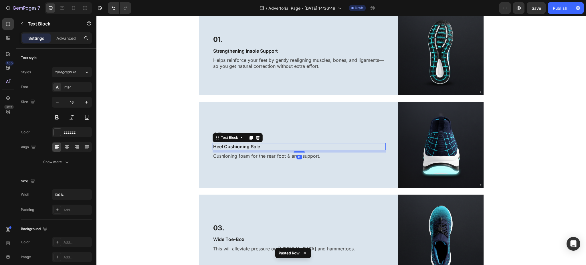
click at [217, 133] on div "Text Block" at bounding box center [237, 137] width 50 height 9
click at [220, 135] on div "Text Block" at bounding box center [229, 137] width 19 height 5
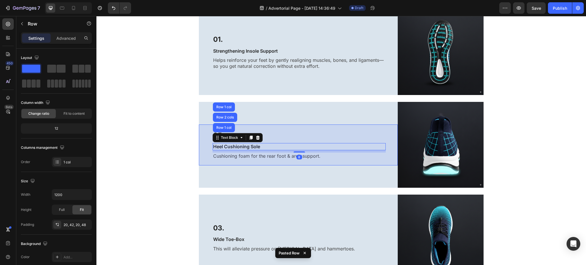
click at [199, 131] on div "05. Text Block Heel Cushioning Sole Text Block Row 1 col Row 2 cols Row 1 col 8…" at bounding box center [298, 144] width 199 height 41
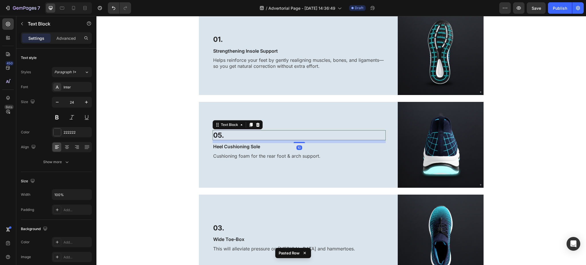
click at [215, 131] on p "05." at bounding box center [299, 135] width 172 height 9
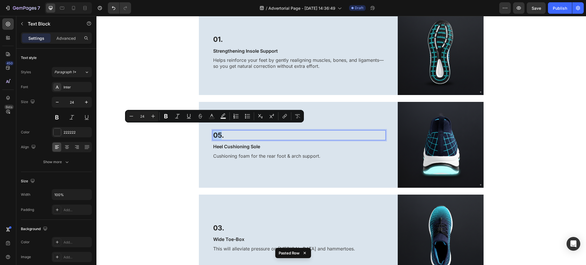
click at [217, 131] on p "05." at bounding box center [299, 135] width 172 height 9
click at [218, 131] on p "05." at bounding box center [299, 135] width 172 height 9
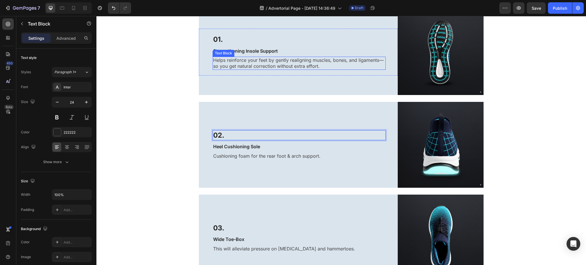
click at [263, 61] on p "Helps reinforce your feet by gently realigning muscles, bones, and ligaments—so…" at bounding box center [299, 63] width 172 height 12
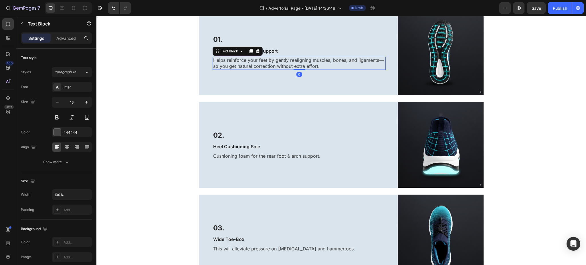
click at [263, 61] on p "Helps reinforce your feet by gently realigning muscles, bones, and ligaments—so…" at bounding box center [299, 63] width 172 height 12
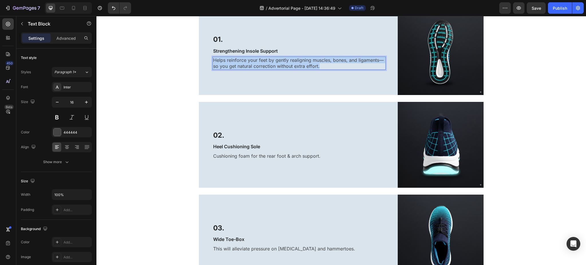
click at [263, 61] on p "Helps reinforce your feet by gently realigning muscles, bones, and ligaments—so…" at bounding box center [299, 63] width 172 height 12
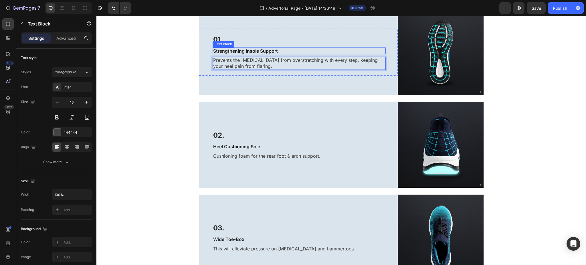
click at [260, 48] on p "Strengthening Insole Support" at bounding box center [299, 51] width 172 height 6
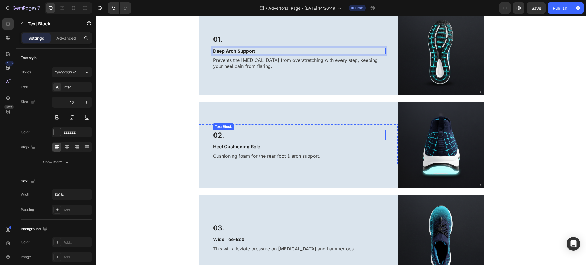
click at [232, 144] on p "Heel Cushioning Sole" at bounding box center [299, 147] width 172 height 6
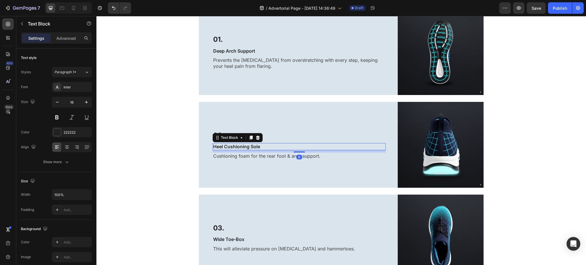
click at [232, 144] on p "Heel Cushioning Sole" at bounding box center [299, 147] width 172 height 6
click at [270, 153] on p "Cushioning foam for the rear foot & arch support." at bounding box center [299, 156] width 172 height 6
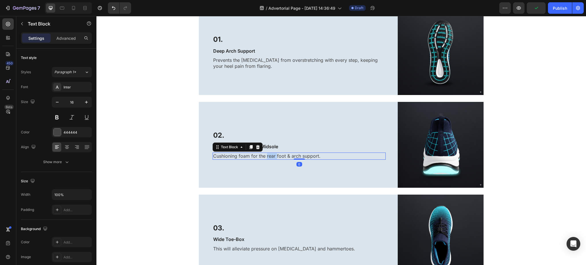
click at [270, 153] on p "Cushioning foam for the rear foot & arch support." at bounding box center [299, 156] width 172 height 6
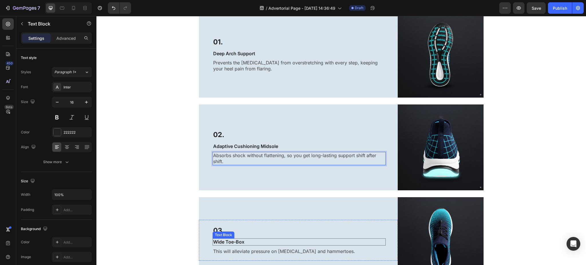
click at [226, 239] on p "Wide Toe-Box" at bounding box center [299, 242] width 172 height 6
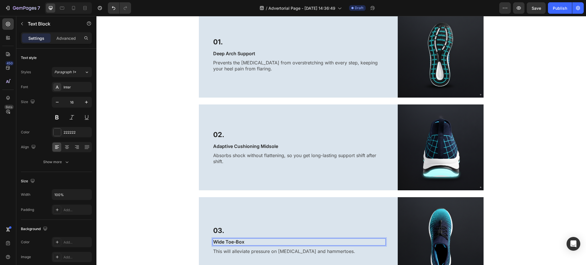
click at [96, 16] on div "Text Block" at bounding box center [96, 16] width 0 height 0
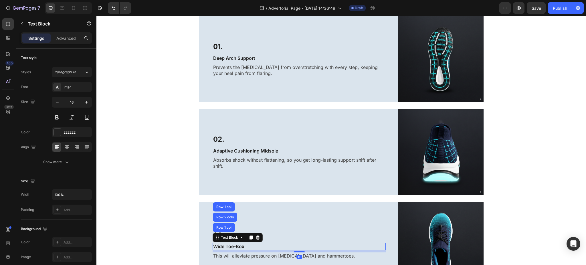
click at [232, 243] on p "Wide Toe-Box" at bounding box center [299, 246] width 172 height 6
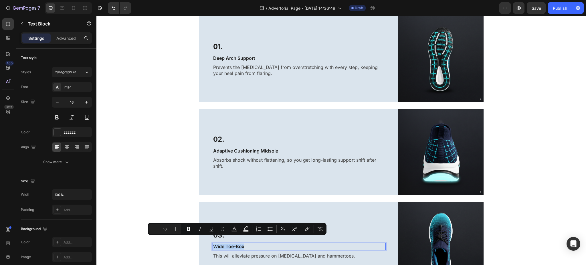
click at [232, 243] on p "Wide Toe-Box" at bounding box center [299, 246] width 172 height 6
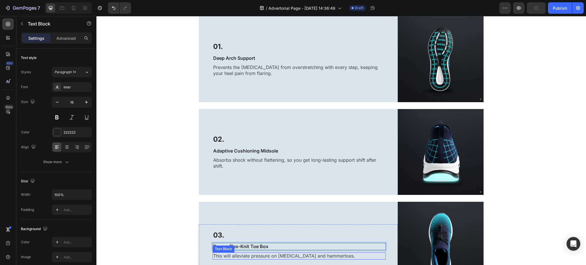
click at [257, 253] on p "This will alleviate pressure on bunions and hammertoes." at bounding box center [299, 256] width 172 height 6
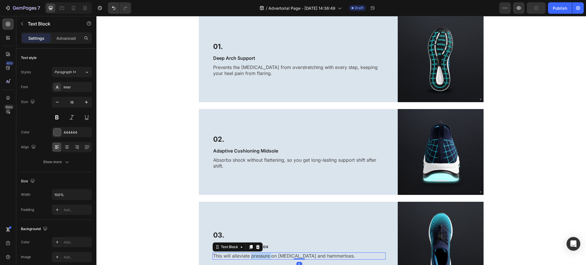
click at [257, 253] on p "This will alleviate pressure on bunions and hammertoes." at bounding box center [299, 256] width 172 height 6
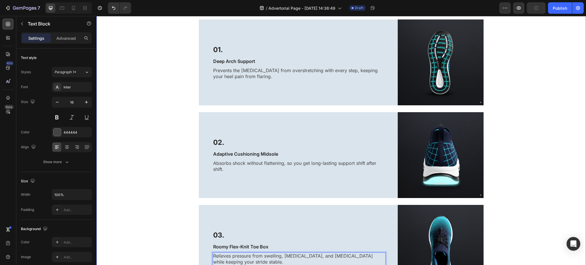
click at [162, 213] on div "Advertorial Text Block How women 30+ Are Finally Finding Relief from Plantar Fa…" at bounding box center [340, 22] width 489 height 1090
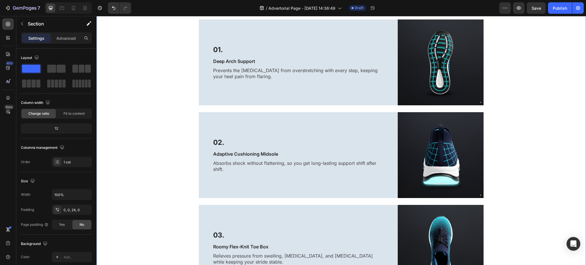
click at [162, 213] on div "Advertorial Text Block How women 30+ Are Finally Finding Relief from Plantar Fa…" at bounding box center [340, 22] width 489 height 1090
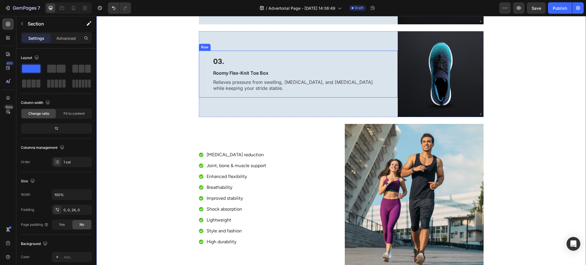
scroll to position [754, 0]
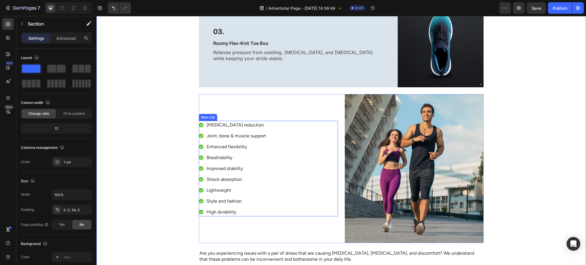
click at [329, 112] on div "Foot pain reduction Joint, bone & muscle support Enhanced flexibility Breathabi…" at bounding box center [268, 168] width 139 height 149
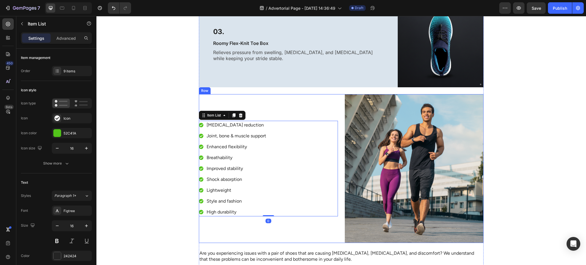
click at [336, 96] on div "Foot pain reduction Joint, bone & muscle support Enhanced flexibility Breathabi…" at bounding box center [341, 168] width 285 height 149
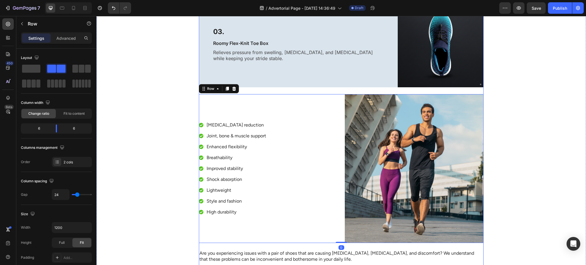
click at [232, 86] on icon at bounding box center [234, 88] width 5 height 5
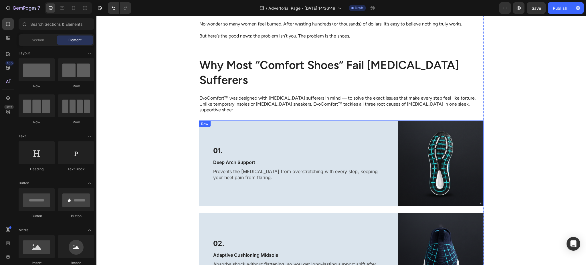
scroll to position [449, 0]
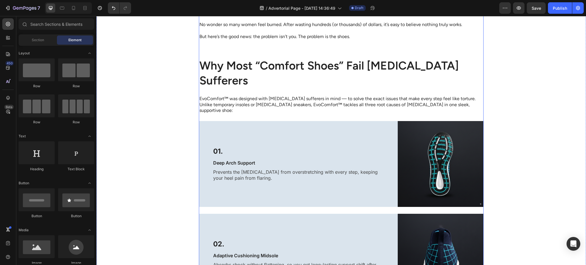
click at [277, 90] on div "How women 30+ Are Finally Finding Relief from Plantar Fasciitis — Without Ugly …" at bounding box center [341, 61] width 285 height 917
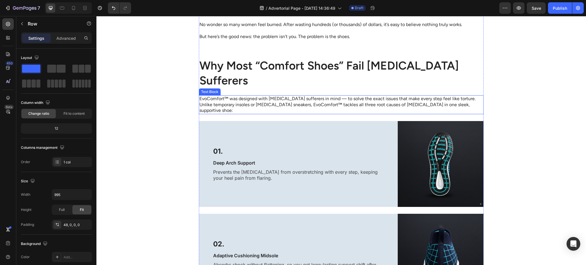
click at [273, 100] on p "EvoComfort™ was designed with plantar fasciitis sufferers in mind — to solve th…" at bounding box center [340, 105] width 283 height 18
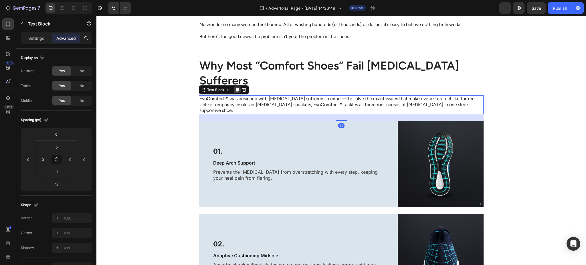
click at [236, 90] on icon at bounding box center [237, 90] width 3 height 4
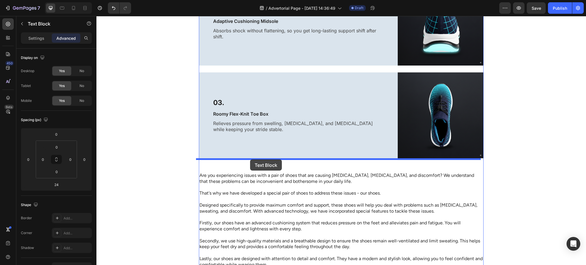
drag, startPoint x: 202, startPoint y: 110, endPoint x: 250, endPoint y: 159, distance: 68.7
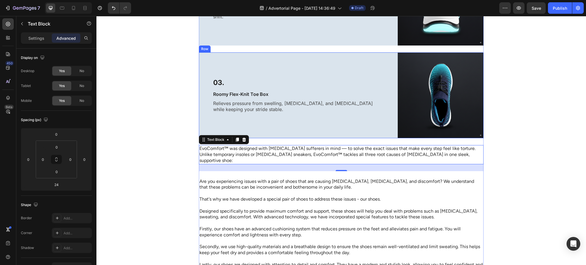
scroll to position [683, 0]
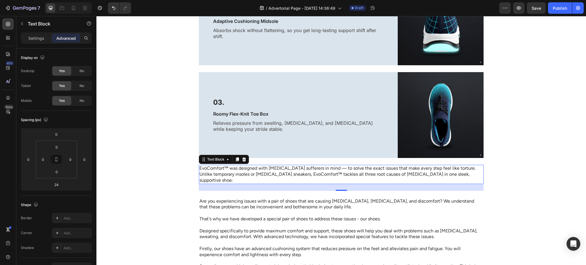
click at [347, 198] on p "Are you experiencing issues with a pair of shoes that are causing foot pain, ex…" at bounding box center [340, 204] width 283 height 12
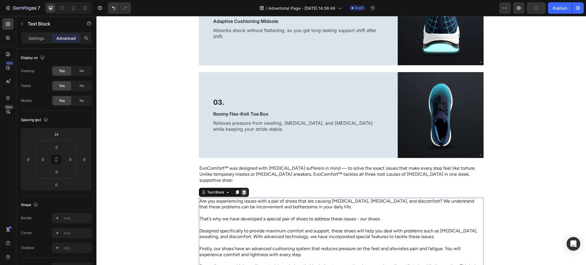
click at [244, 189] on div at bounding box center [243, 192] width 7 height 7
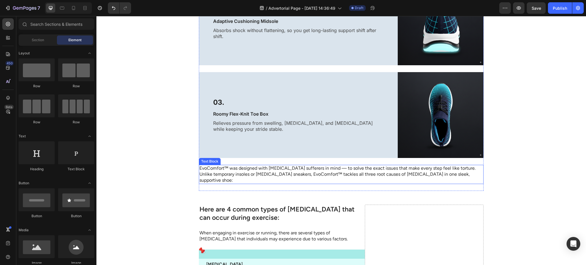
click at [252, 167] on p "EvoComfort™ was designed with plantar fasciitis sufferers in mind — to solve th…" at bounding box center [340, 174] width 283 height 18
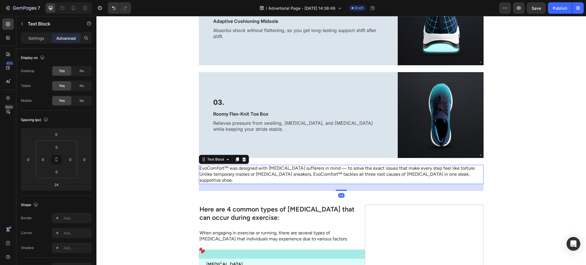
click at [252, 167] on p "EvoComfort™ was designed with plantar fasciitis sufferers in mind — to solve th…" at bounding box center [340, 174] width 283 height 18
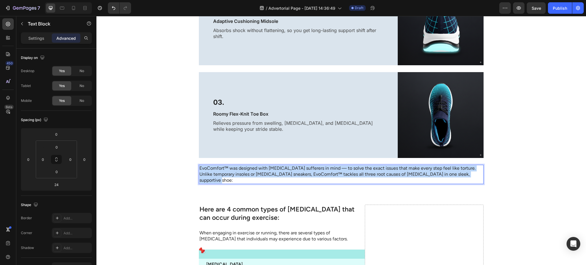
click at [252, 167] on p "EvoComfort™ was designed with plantar fasciitis sufferers in mind — to solve th…" at bounding box center [340, 174] width 283 height 18
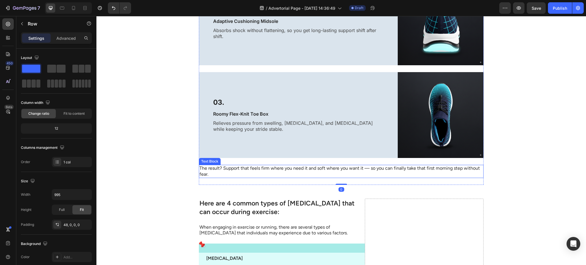
click at [301, 170] on p "The result? Support that feels firm where you need it and soft where you want i…" at bounding box center [340, 171] width 283 height 12
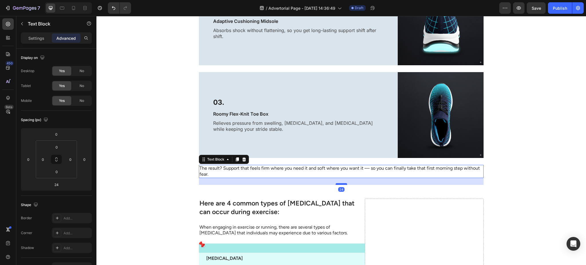
click at [339, 178] on div "24" at bounding box center [341, 181] width 285 height 7
drag, startPoint x: 340, startPoint y: 178, endPoint x: 345, endPoint y: 162, distance: 16.3
click at [345, 165] on div "The result? Support that feels firm where you need it and soft where you want i…" at bounding box center [341, 171] width 285 height 13
type input "0"
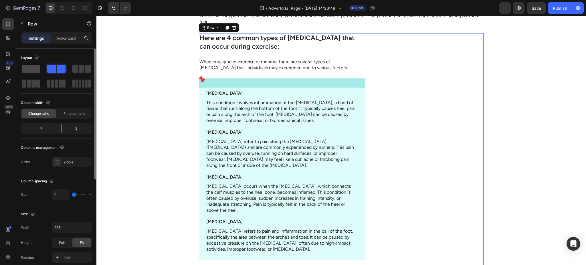
click at [25, 68] on span at bounding box center [31, 69] width 18 height 8
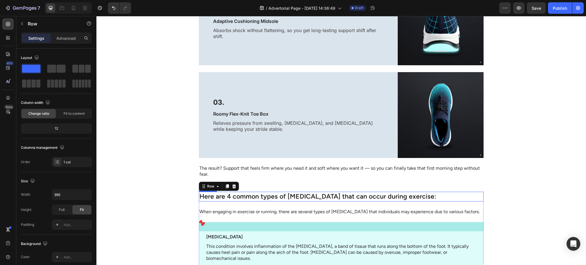
click at [274, 195] on h2 "Here are 4 common types of foot pain that can occur during exercise:" at bounding box center [341, 197] width 285 height 10
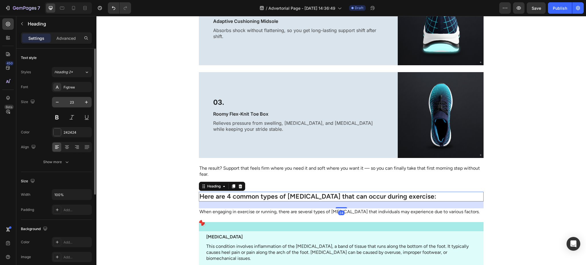
click at [72, 104] on input "23" at bounding box center [71, 102] width 19 height 10
type input "40"
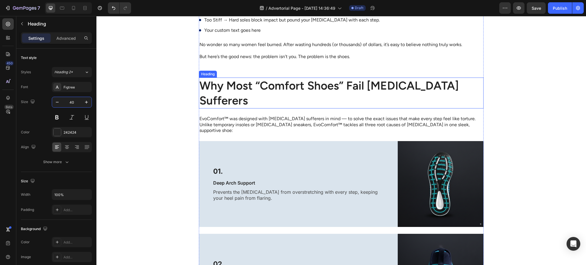
click at [275, 91] on h2 "Why Most “Comfort Shoes” Fail Plantar Fasciitis Sufferers" at bounding box center [341, 92] width 285 height 31
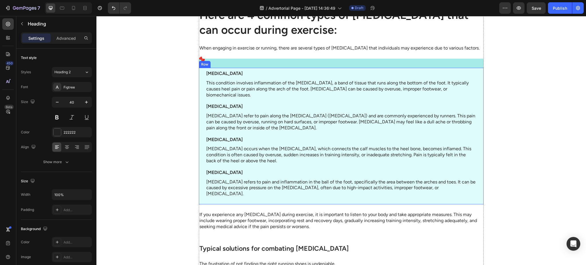
scroll to position [785, 0]
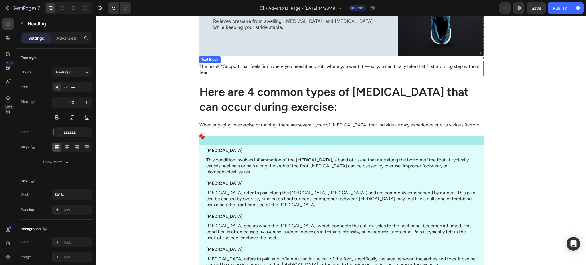
click at [251, 89] on h2 "Here are 4 common types of foot pain that can occur during exercise:" at bounding box center [341, 99] width 285 height 31
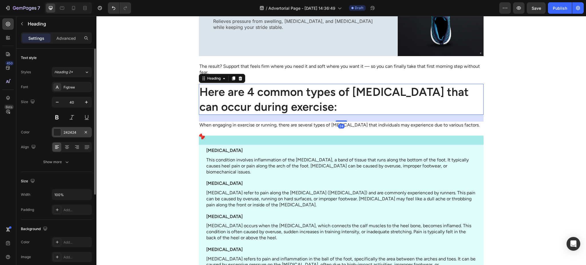
click at [71, 130] on div "242424" at bounding box center [71, 132] width 17 height 5
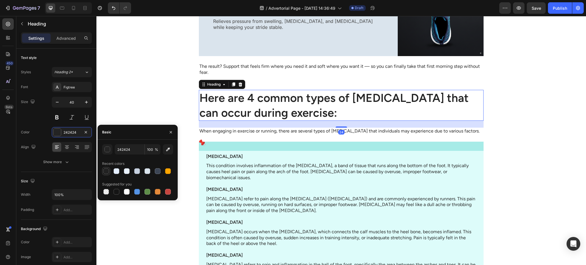
click at [106, 172] on div at bounding box center [106, 171] width 6 height 6
type input "222222"
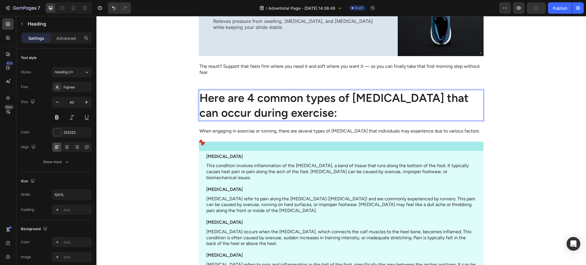
click at [266, 106] on h2 "Here are 4 common types of foot pain that can occur during exercise:" at bounding box center [341, 105] width 285 height 31
click at [266, 106] on p "Here are 4 common types of foot pain that can occur during exercise:" at bounding box center [340, 105] width 283 height 30
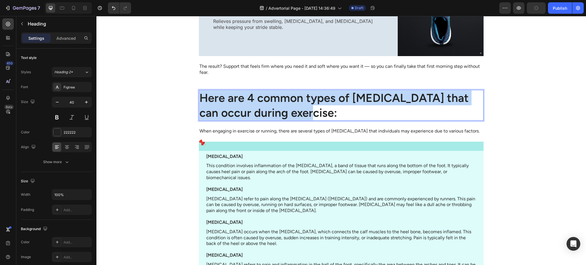
click at [266, 106] on p "Here are 4 common types of foot pain that can occur during exercise:" at bounding box center [340, 105] width 283 height 30
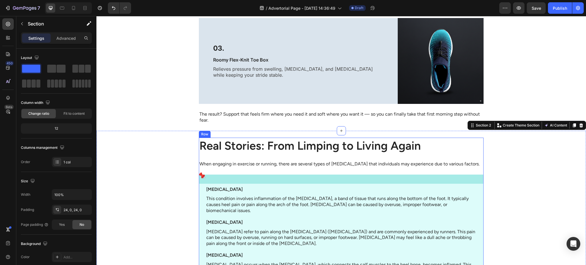
scroll to position [734, 0]
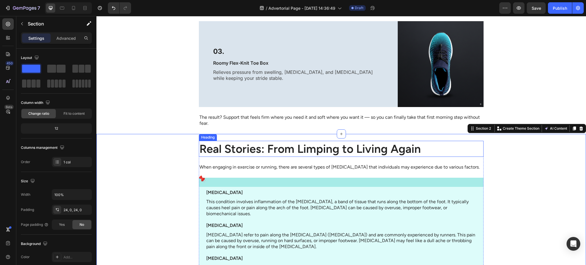
click at [270, 145] on p "Real Stories: From Limping to Living Again" at bounding box center [340, 148] width 283 height 15
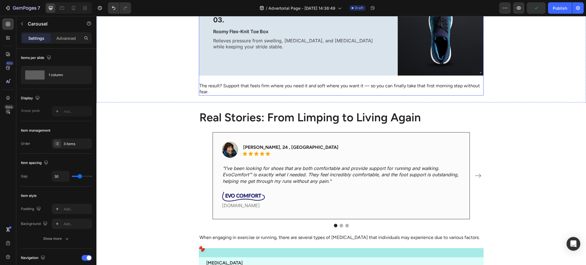
scroll to position [762, 0]
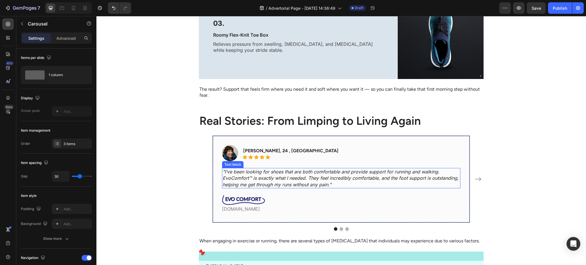
click at [303, 171] on p ""I’ve been looking for shoes that are both comfortable and provide support for …" at bounding box center [340, 177] width 237 height 19
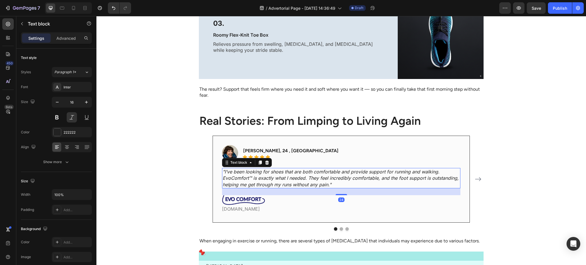
click at [303, 171] on p ""I’ve been looking for shoes that are both comfortable and provide support for …" at bounding box center [340, 177] width 237 height 19
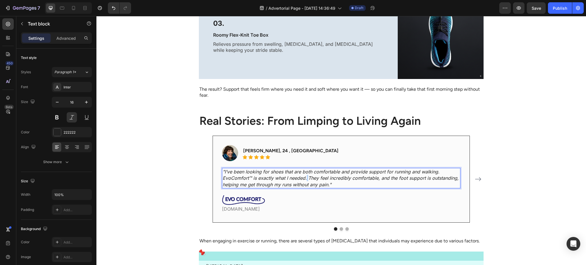
click at [303, 171] on p ""I’ve been looking for shoes that are both comfortable and provide support for …" at bounding box center [340, 177] width 237 height 19
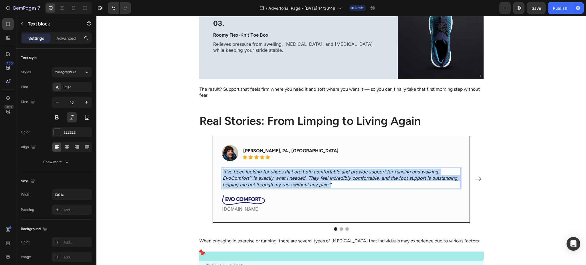
click at [303, 171] on p ""I’ve been looking for shoes that are both comfortable and provide support for …" at bounding box center [340, 177] width 237 height 19
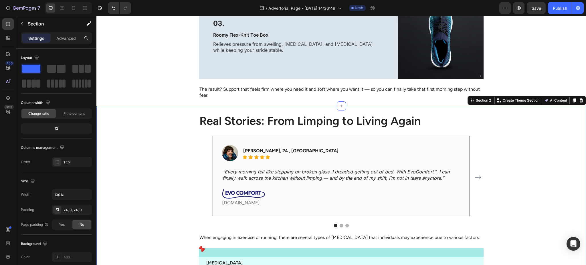
click at [260, 168] on p "“Every morning felt like stepping on broken glass. I dreaded getting out of bed…" at bounding box center [340, 174] width 237 height 13
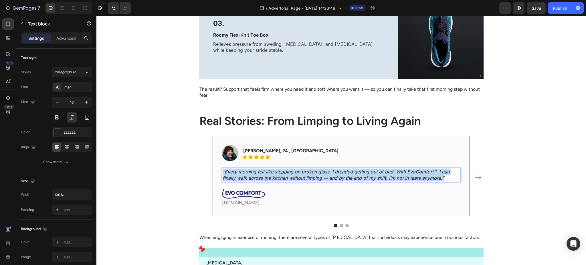
click at [260, 168] on p "“Every morning felt like stepping on broken glass. I dreaded getting out of bed…" at bounding box center [340, 174] width 237 height 13
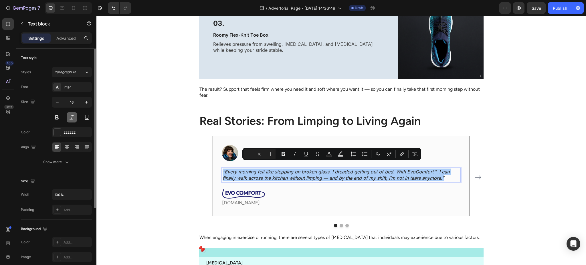
click at [72, 118] on button at bounding box center [72, 117] width 10 height 10
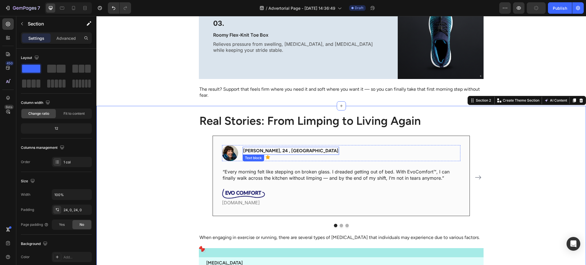
click at [255, 147] on p "Serena Gon, 24 , UK" at bounding box center [290, 150] width 95 height 7
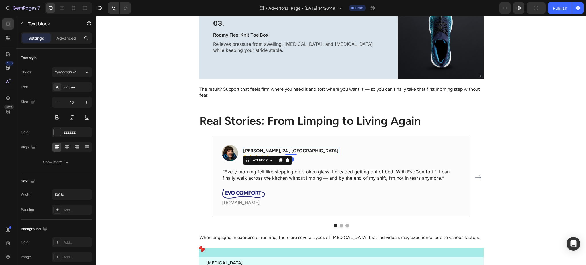
click at [255, 147] on p "Serena Gon, 24 , UK" at bounding box center [290, 150] width 95 height 7
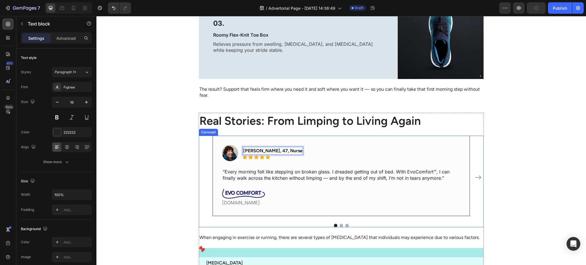
click at [339, 224] on button "Dot" at bounding box center [340, 225] width 3 height 3
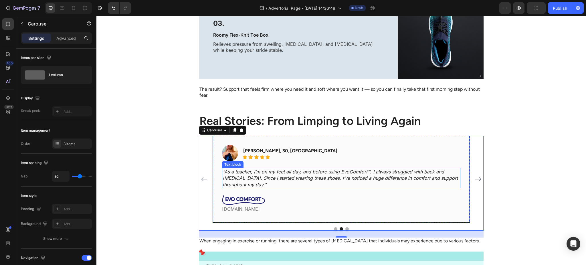
click at [275, 168] on p ""As a teacher, I’m on my feet all day, and before using EvoComfort™, I always s…" at bounding box center [340, 177] width 237 height 19
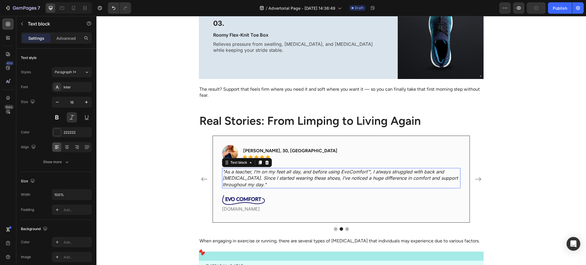
click at [275, 168] on p ""As a teacher, I’m on my feet all day, and before using EvoComfort™, I always s…" at bounding box center [340, 177] width 237 height 19
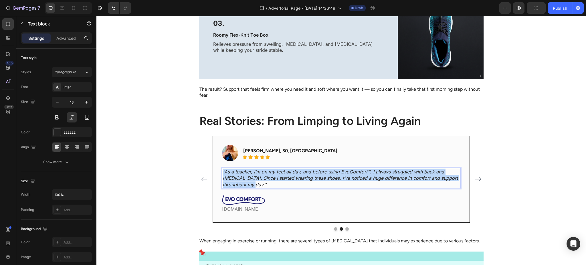
click at [275, 168] on p ""As a teacher, I’m on my feet all day, and before using EvoComfort™, I always s…" at bounding box center [340, 177] width 237 height 19
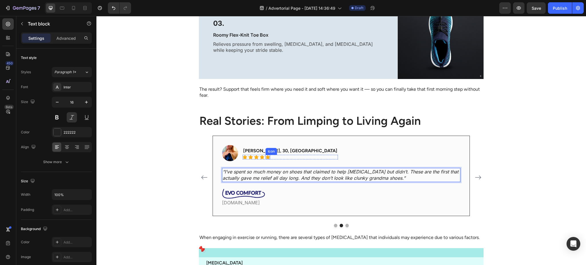
click at [266, 145] on div "Lina Tran, 30, Australia Text block Icon Icon Icon Icon Icon Icon List Hoz" at bounding box center [289, 153] width 95 height 16
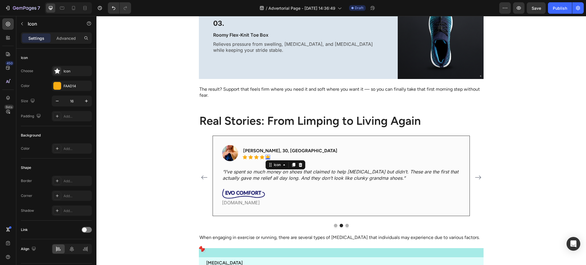
click at [262, 147] on p "Lina Tran, 30, Australia" at bounding box center [290, 150] width 94 height 7
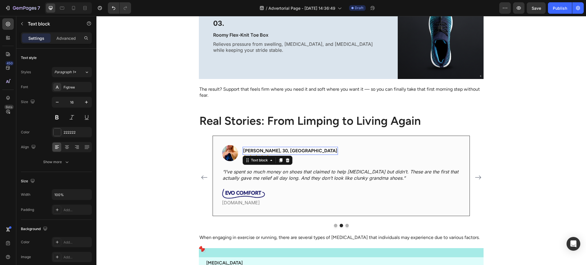
click at [262, 147] on p "Lina Tran, 30, Australia" at bounding box center [290, 150] width 94 height 7
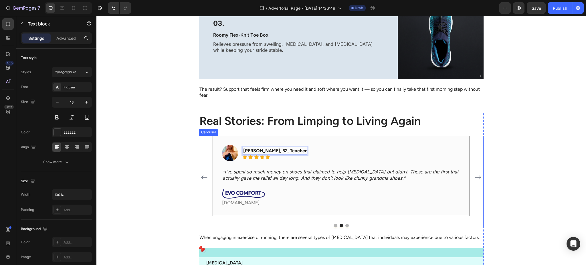
click at [345, 224] on button "Dot" at bounding box center [346, 225] width 3 height 3
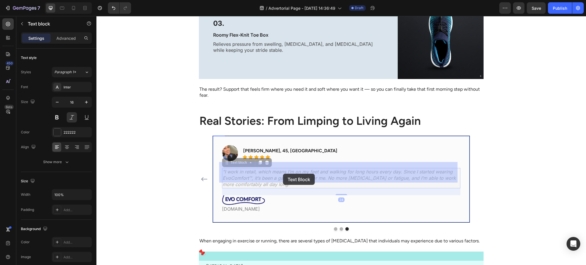
drag, startPoint x: 288, startPoint y: 178, endPoint x: 283, endPoint y: 174, distance: 6.9
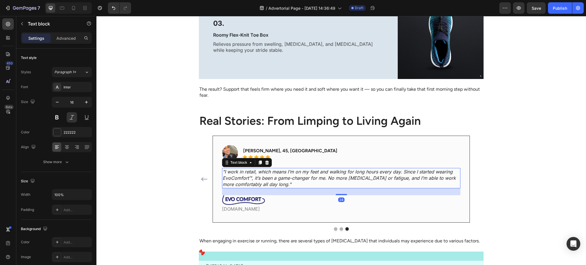
click at [284, 176] on p ""I work in retail, which means I’m on my feet and walking for long hours every …" at bounding box center [340, 177] width 237 height 19
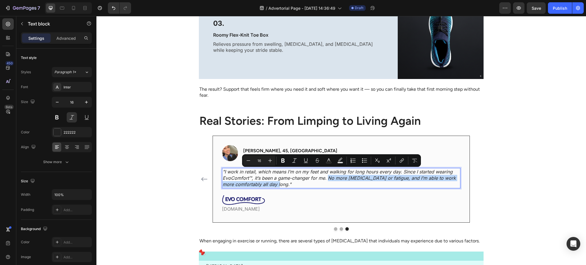
drag, startPoint x: 289, startPoint y: 177, endPoint x: 325, endPoint y: 173, distance: 36.2
click at [325, 173] on p ""I work in retail, which means I’m on my feet and walking for long hours every …" at bounding box center [340, 177] width 237 height 19
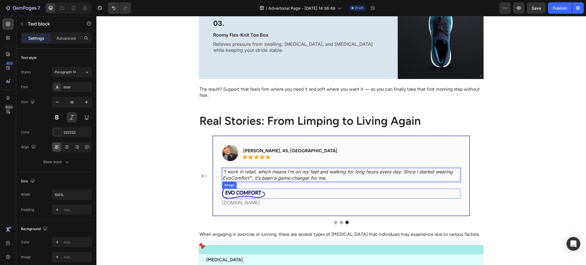
click at [325, 188] on div at bounding box center [341, 193] width 238 height 10
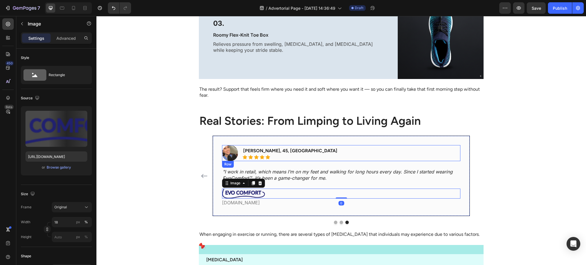
click at [277, 145] on div "Image Eva Lee, 45, USA Text block Icon Icon Icon Icon Icon Icon List Hoz Row" at bounding box center [341, 153] width 238 height 16
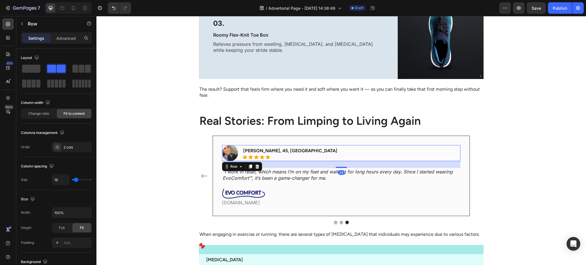
click at [277, 145] on div "Image Eva Lee, 45, USA Text block Icon Icon Icon Icon Icon Icon List Hoz Row 24" at bounding box center [341, 153] width 238 height 16
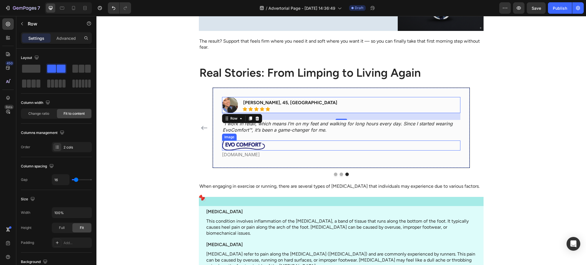
scroll to position [813, 0]
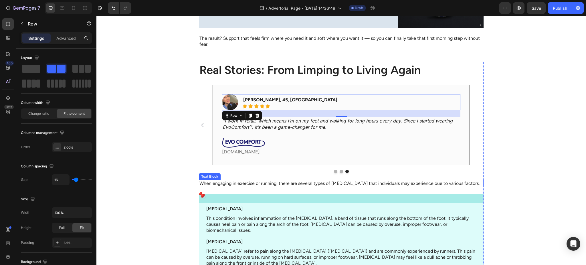
click at [238, 180] on p "When engaging in exercise or running, there are several types of foot pain that…" at bounding box center [340, 183] width 283 height 6
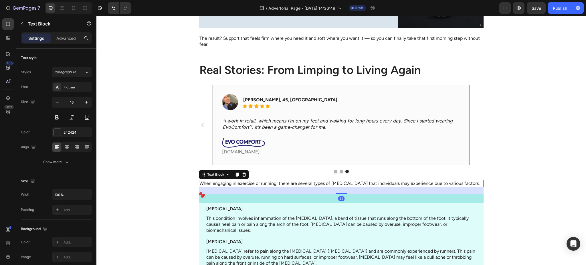
click at [301, 160] on div "Image Karen, 47, Nurse Text block Icon Icon Icon Icon Icon Icon List Hoz Row “E…" at bounding box center [341, 129] width 285 height 89
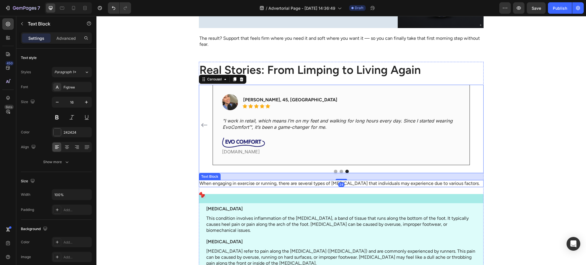
click at [293, 180] on p "When engaging in exercise or running, there are several types of foot pain that…" at bounding box center [340, 183] width 283 height 6
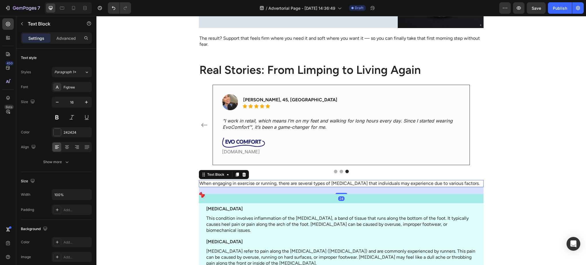
click at [293, 180] on p "When engaging in exercise or running, there are several types of foot pain that…" at bounding box center [340, 183] width 283 height 6
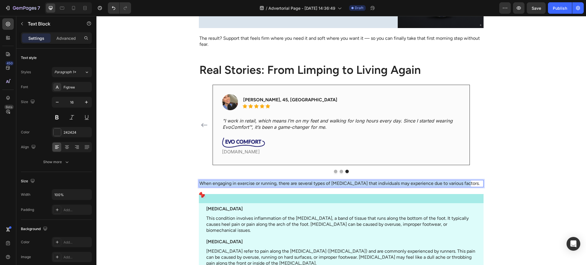
click at [293, 180] on p "When engaging in exercise or running, there are several types of foot pain that…" at bounding box center [340, 183] width 283 height 6
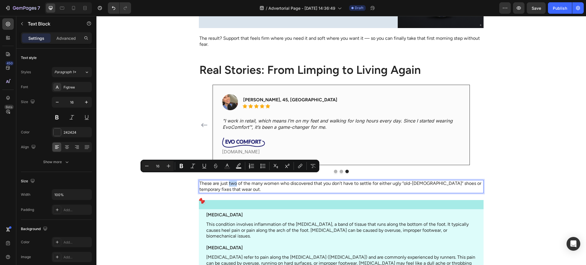
drag, startPoint x: 233, startPoint y: 177, endPoint x: 226, endPoint y: 178, distance: 7.7
click at [226, 180] on p "These are just two of the many women who discovered that you don’t have to sett…" at bounding box center [340, 186] width 283 height 12
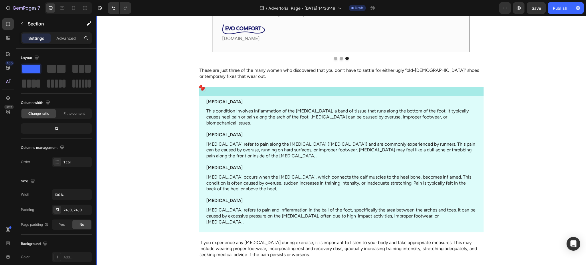
scroll to position [966, 0]
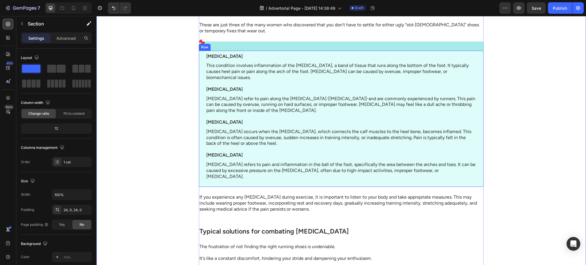
click at [271, 45] on div "Icon Plantar Fasciitis Text Block This condition involves inflammation of the p…" at bounding box center [341, 114] width 285 height 146
click at [233, 44] on div at bounding box center [233, 45] width 7 height 7
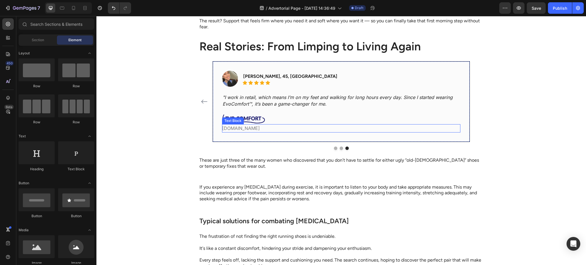
scroll to position [813, 0]
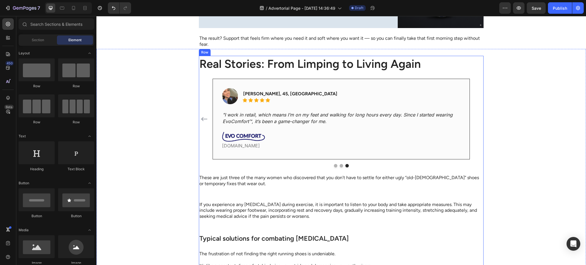
click at [236, 202] on p "If you experience any foot pain during exercise, it is important to listen to y…" at bounding box center [340, 211] width 283 height 18
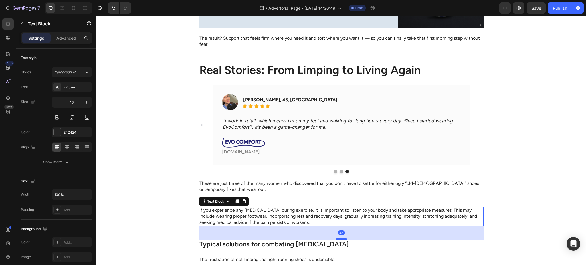
click at [244, 197] on div "Text Block" at bounding box center [224, 201] width 50 height 9
click at [242, 199] on icon at bounding box center [244, 201] width 4 height 4
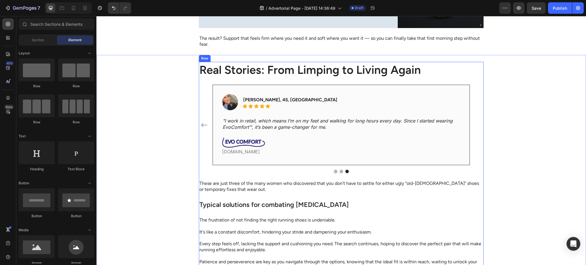
click at [246, 200] on h2 "Typical solutions for combating foot pain" at bounding box center [341, 205] width 285 height 10
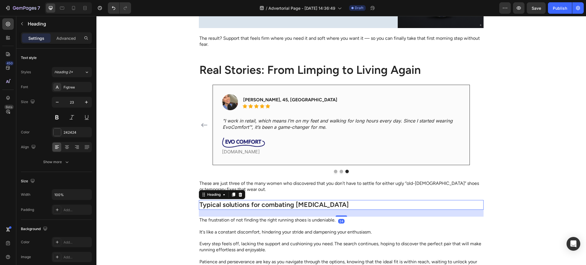
click at [248, 200] on h2 "Typical solutions for combating foot pain" at bounding box center [341, 205] width 285 height 10
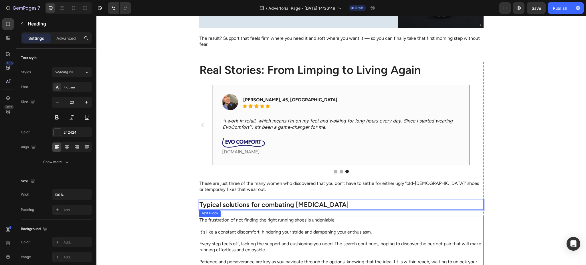
click at [372, 223] on p at bounding box center [340, 226] width 283 height 6
click at [328, 200] on p "Typical solutions for combating foot pain" at bounding box center [340, 204] width 283 height 9
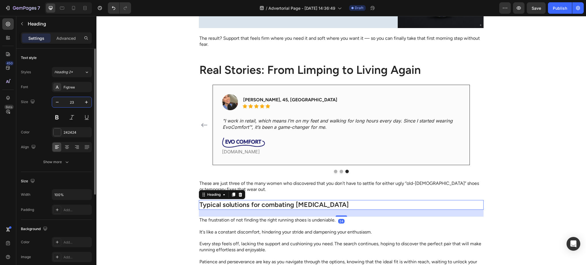
click at [69, 106] on input "23" at bounding box center [71, 102] width 19 height 10
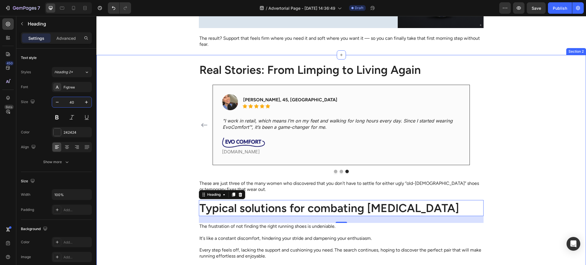
type input "40"
click at [253, 201] on p "Typical solutions for combating foot pain" at bounding box center [340, 207] width 283 height 15
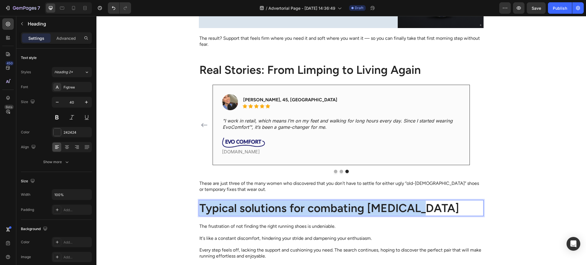
click at [253, 201] on p "Typical solutions for combating foot pain" at bounding box center [340, 207] width 283 height 15
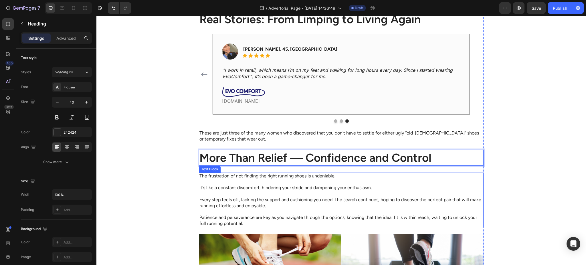
scroll to position [915, 0]
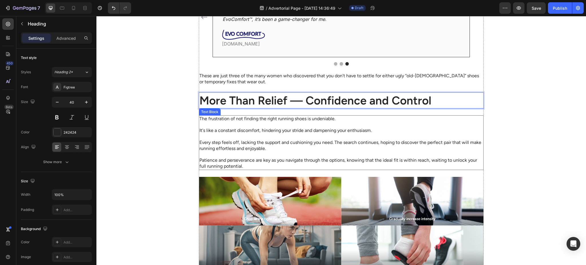
click at [264, 118] on p "The frustration of not finding the right running shoes is undeniable." at bounding box center [340, 119] width 283 height 6
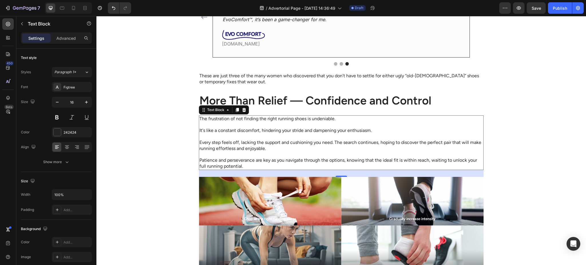
click at [237, 119] on p "The frustration of not finding the right running shoes is undeniable." at bounding box center [340, 119] width 283 height 6
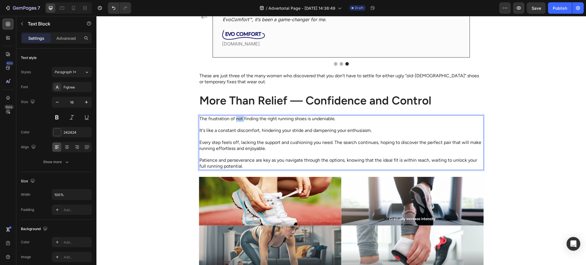
click at [237, 119] on p "The frustration of not finding the right running shoes is undeniable." at bounding box center [340, 119] width 283 height 6
click at [246, 130] on p "It's like a constant discomfort, hindering your stride and dampening your enthu…" at bounding box center [340, 131] width 283 height 6
click at [256, 129] on p "It's like a constant discomfort, hindering your stride and dampening your enthu…" at bounding box center [340, 131] width 283 height 6
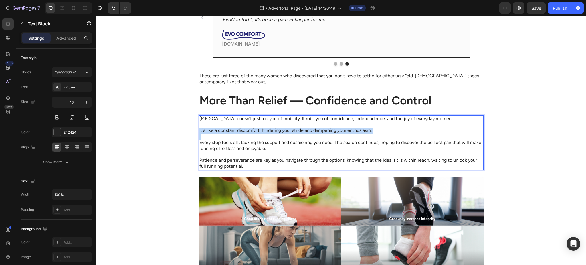
click at [256, 129] on p "It's like a constant discomfort, hindering your stride and dampening your enthu…" at bounding box center [340, 131] width 283 height 6
click at [234, 147] on p "Every step feels off, lacking the support and cushioning you need. The search c…" at bounding box center [340, 146] width 283 height 12
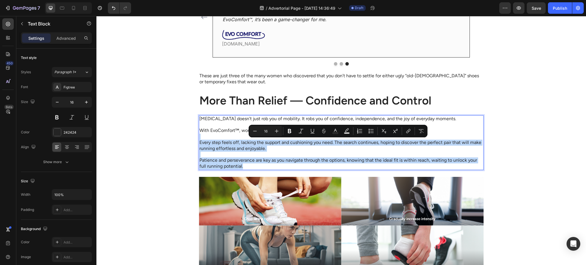
drag, startPoint x: 245, startPoint y: 165, endPoint x: 210, endPoint y: 134, distance: 47.0
click at [199, 138] on div "Plantar fasciitis doesn’t just rob you of mobility. It robs you of confidence, …" at bounding box center [341, 142] width 285 height 55
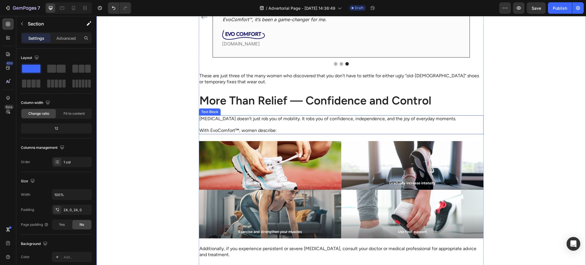
click at [225, 121] on p "Plantar fasciitis doesn’t just rob you of mobility. It robs you of confidence, …" at bounding box center [340, 119] width 283 height 6
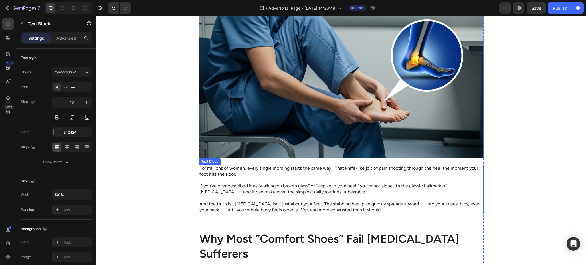
scroll to position [305, 0]
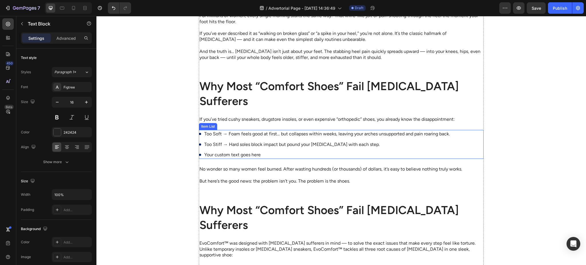
click at [458, 147] on div "Too Soft → Foam feels good at first… but collapses within weeks, leaving your a…" at bounding box center [341, 144] width 285 height 29
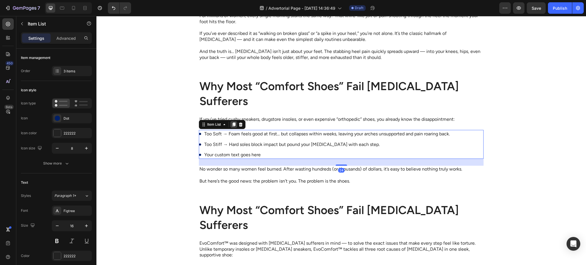
click at [232, 124] on icon at bounding box center [233, 124] width 3 height 4
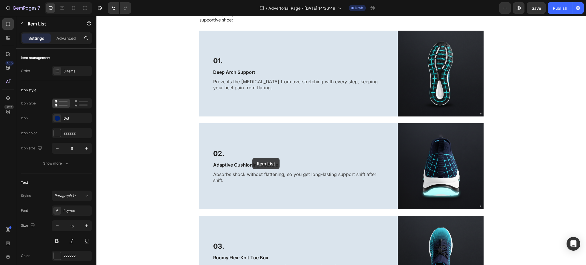
scroll to position [966, 0]
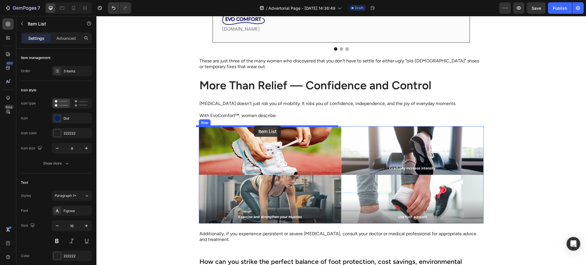
drag, startPoint x: 202, startPoint y: 161, endPoint x: 254, endPoint y: 126, distance: 63.1
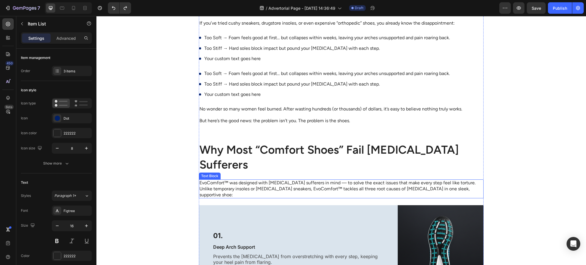
scroll to position [305, 0]
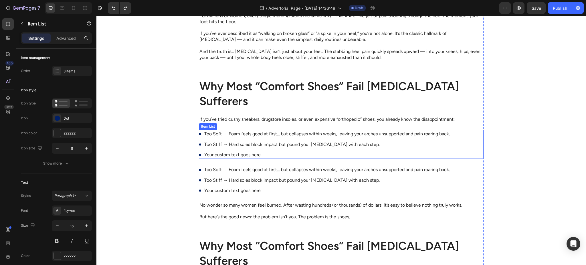
click at [230, 170] on p "Too Soft → Foam feels good at first… but collapses within weeks, leaving your a…" at bounding box center [326, 169] width 245 height 6
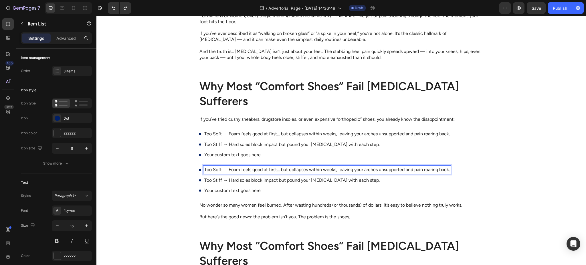
click at [445, 178] on p "Too Stiff → Hard soles block impact but pound your fascia with each step." at bounding box center [326, 180] width 245 height 6
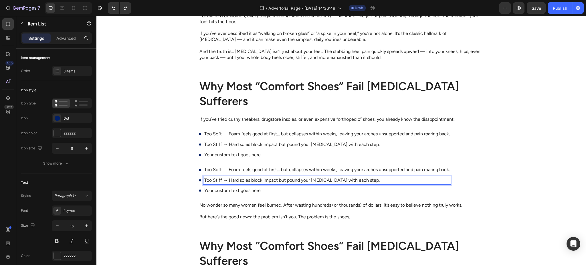
click at [456, 178] on div "Too Soft → Foam feels good at first… but collapses within weeks, leaving your a…" at bounding box center [341, 180] width 285 height 29
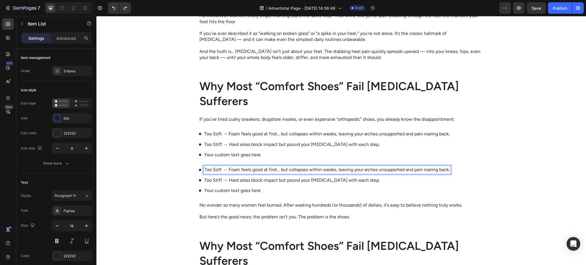
click at [442, 172] on p "Too Soft → Foam feels good at first… but collapses within weeks, leaving your a…" at bounding box center [326, 169] width 245 height 6
click at [451, 169] on div "Too Soft → Foam feels good at first… but collapses within weeks, leaving your a…" at bounding box center [341, 180] width 285 height 29
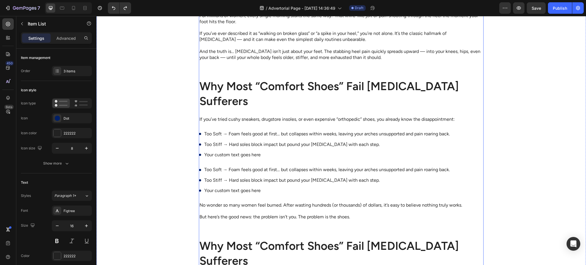
click at [381, 145] on p "Too Stiff → Hard soles block impact but pound your fascia with each step." at bounding box center [326, 144] width 245 height 6
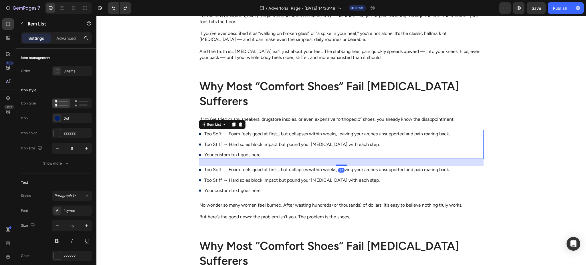
click at [379, 152] on p "Your custom text goes here" at bounding box center [326, 155] width 245 height 6
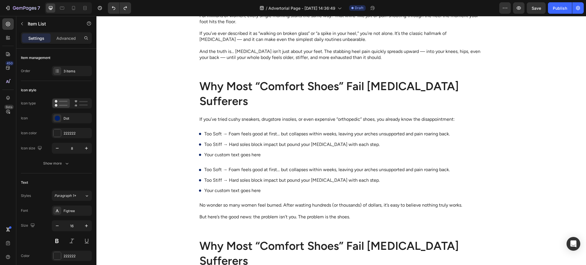
click at [463, 140] on div "Too Soft → Foam feels good at first… but collapses within weeks, leaving your a…" at bounding box center [341, 144] width 285 height 29
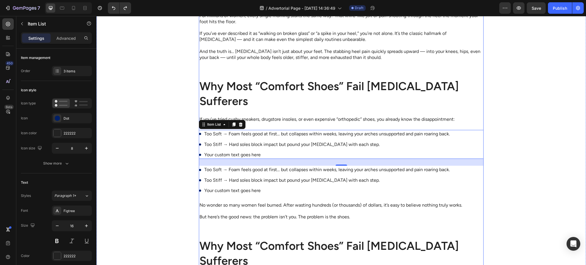
drag, startPoint x: 200, startPoint y: 128, endPoint x: 221, endPoint y: 142, distance: 25.6
click at [220, 142] on div "Too Soft → Foam feels good at first… but collapses within weeks, leaving your a…" at bounding box center [341, 144] width 285 height 29
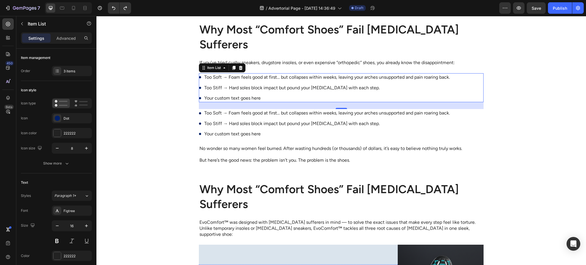
scroll to position [356, 0]
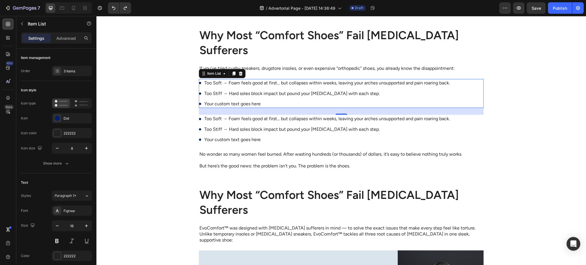
drag, startPoint x: 206, startPoint y: 124, endPoint x: 214, endPoint y: 133, distance: 11.8
click at [211, 134] on div "How women 30+ Are Finally Finding Relief from Plantar Fasciitis — Without Ugly …" at bounding box center [341, 118] width 285 height 845
click at [534, 10] on div "Save" at bounding box center [535, 8] width 9 height 6
click at [235, 102] on p "Your custom text goes here" at bounding box center [326, 104] width 245 height 6
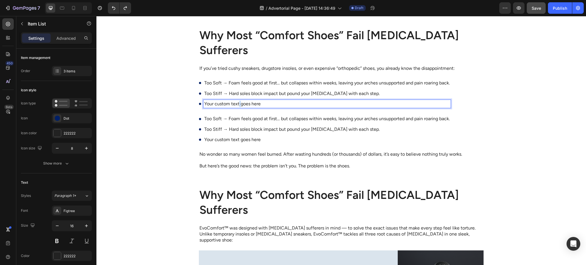
click at [235, 102] on p "Your custom text goes here" at bounding box center [326, 104] width 245 height 6
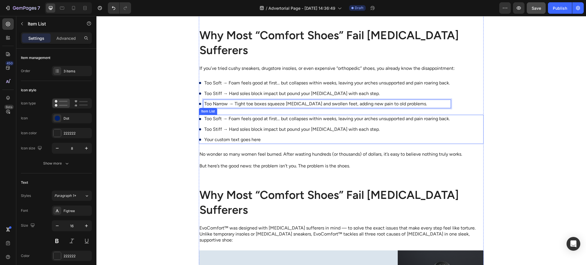
click at [172, 133] on div "Advertorial Text Block How women 30+ Are Finally Finding Relief from Plantar Fa…" at bounding box center [340, 106] width 489 height 869
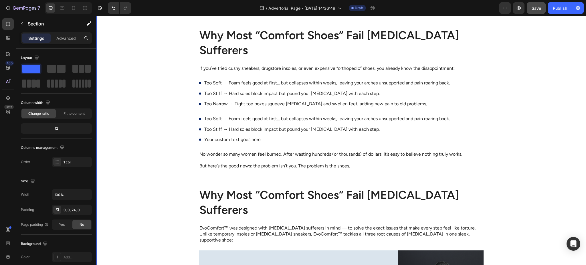
drag, startPoint x: 325, startPoint y: 136, endPoint x: 332, endPoint y: 136, distance: 6.9
click at [326, 136] on p "Your custom text goes here" at bounding box center [326, 139] width 245 height 6
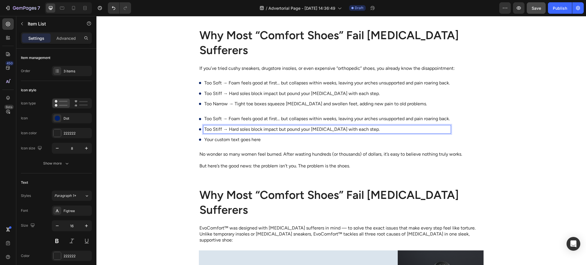
click at [477, 130] on div "Too Soft → Foam feels good at first… but collapses within weeks, leaving your a…" at bounding box center [341, 129] width 285 height 29
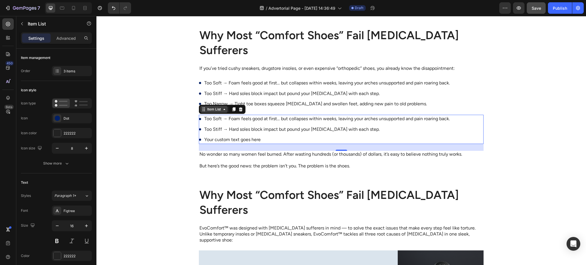
drag, startPoint x: 209, startPoint y: 108, endPoint x: 204, endPoint y: 111, distance: 6.4
click at [203, 112] on div "Item List" at bounding box center [213, 109] width 27 height 7
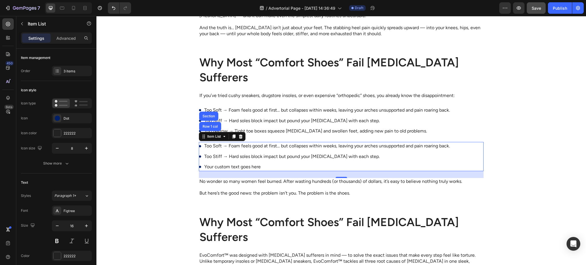
drag, startPoint x: 203, startPoint y: 109, endPoint x: 273, endPoint y: 121, distance: 70.9
click at [270, 123] on div "How women 30+ Are Finally Finding Relief from Plantar Fasciitis — Without Ugly …" at bounding box center [341, 145] width 285 height 845
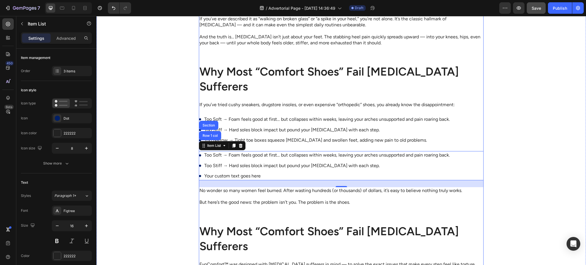
scroll to position [203, 0]
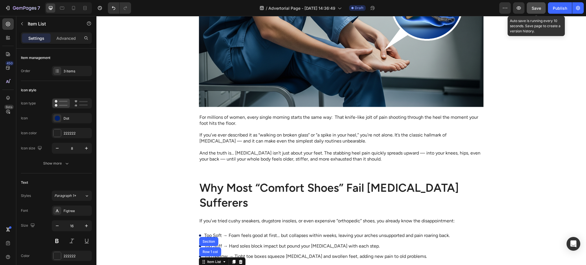
click at [538, 9] on span "Save" at bounding box center [535, 8] width 9 height 5
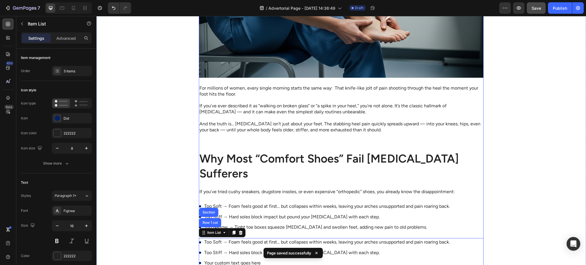
scroll to position [356, 0]
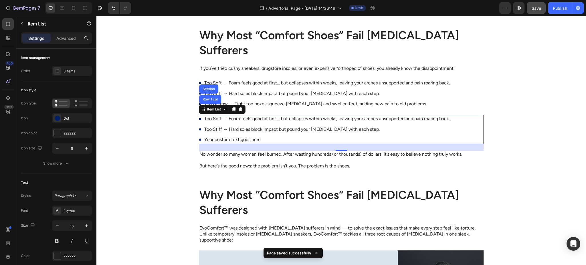
click at [427, 149] on div "24" at bounding box center [341, 147] width 285 height 7
click at [461, 128] on div "Too Soft → Foam feels good at first… but collapses within weeks, leaving your a…" at bounding box center [341, 129] width 285 height 29
click at [501, 133] on div "Advertorial Text Block How women 30+ Are Finally Finding Relief from Plantar Fa…" at bounding box center [340, 106] width 489 height 869
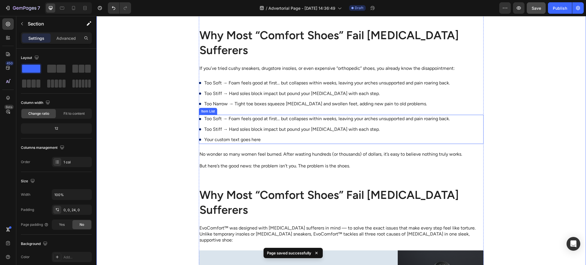
click at [464, 130] on div "Too Soft → Foam feels good at first… but collapses within weeks, leaving your a…" at bounding box center [341, 129] width 285 height 29
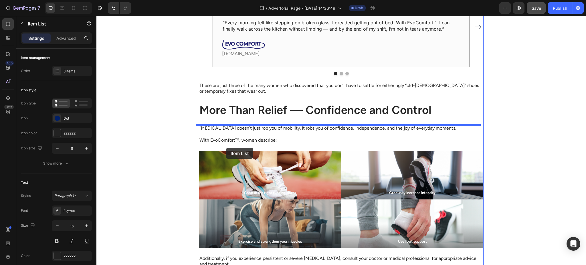
scroll to position [965, 0]
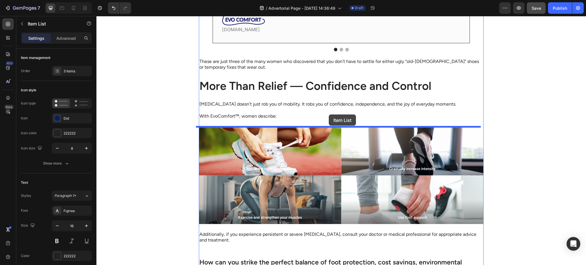
drag, startPoint x: 202, startPoint y: 110, endPoint x: 329, endPoint y: 114, distance: 126.8
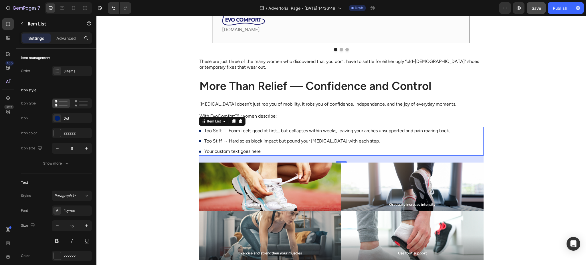
click at [338, 167] on div "24" at bounding box center [341, 167] width 6 height 5
click at [340, 166] on div "24" at bounding box center [341, 167] width 6 height 5
click at [346, 168] on div "Background Image" at bounding box center [412, 186] width 142 height 49
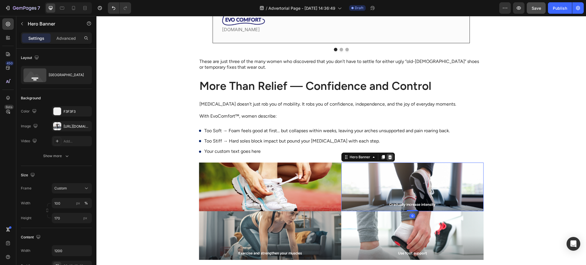
click at [388, 158] on icon at bounding box center [390, 157] width 4 height 4
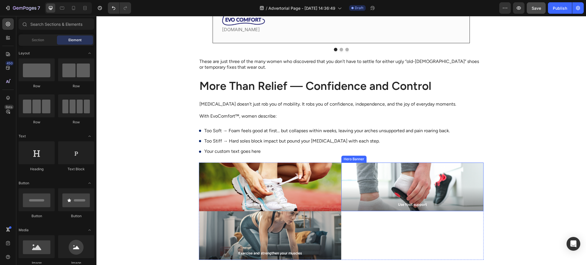
click at [452, 174] on div "Background Image" at bounding box center [412, 186] width 142 height 49
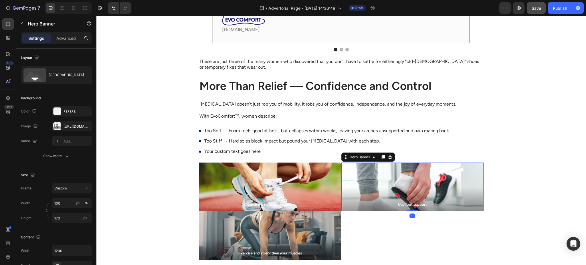
click at [369, 222] on div "Use foot support Text Block Hero Banner 0" at bounding box center [412, 210] width 142 height 97
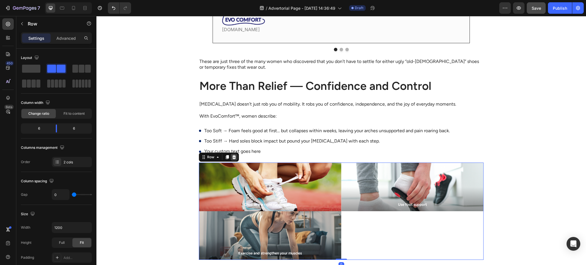
click at [232, 155] on icon at bounding box center [234, 157] width 5 height 5
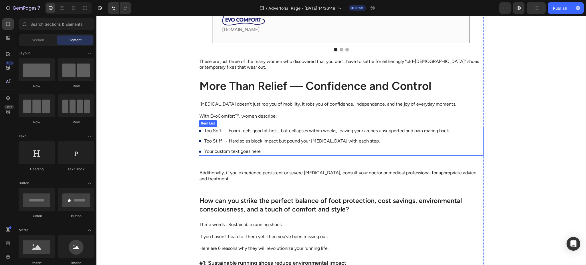
click at [245, 131] on p "Too Soft → Foam feels good at first… but collapses within weeks, leaving your a…" at bounding box center [326, 131] width 245 height 6
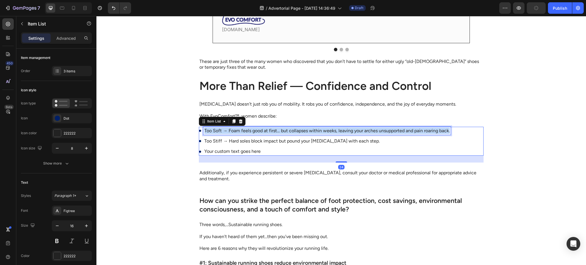
click at [245, 131] on p "Too Soft → Foam feels good at first… but collapses within weeks, leaving your a…" at bounding box center [326, 131] width 245 height 6
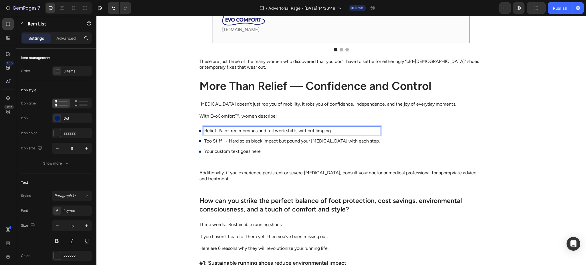
click at [250, 137] on div "Too Stiff → Hard soles block impact but pound your fascia with each step." at bounding box center [291, 141] width 177 height 8
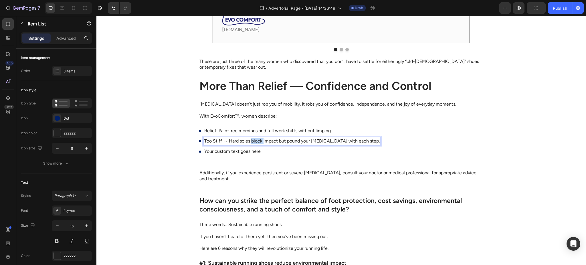
click at [250, 137] on div "Too Stiff → Hard soles block impact but pound your fascia with each step." at bounding box center [291, 141] width 177 height 8
click at [231, 148] on div "Your custom text goes here" at bounding box center [276, 151] width 147 height 8
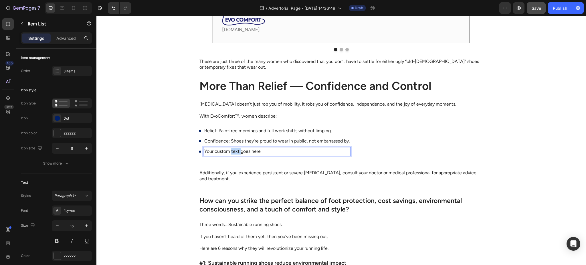
click at [231, 148] on div "Your custom text goes here" at bounding box center [276, 151] width 147 height 8
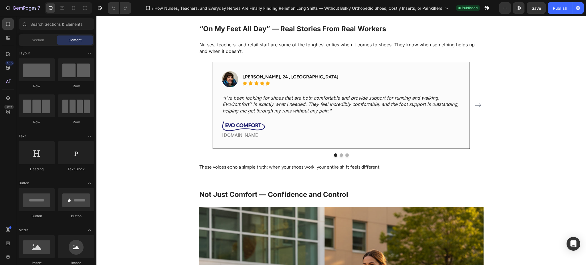
scroll to position [813, 0]
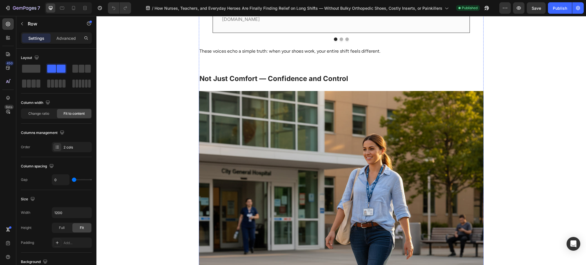
scroll to position [1017, 0]
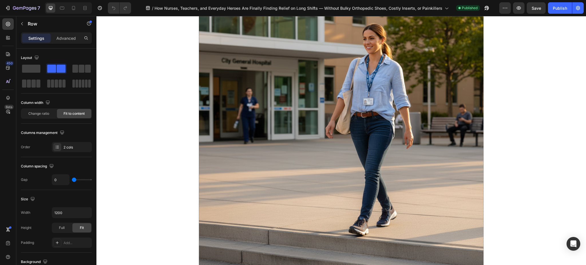
scroll to position [1118, 0]
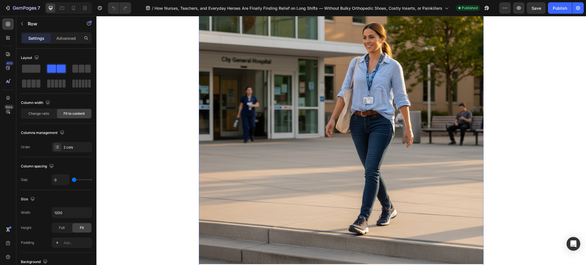
click at [24, 3] on button "7" at bounding box center [22, 7] width 40 height 11
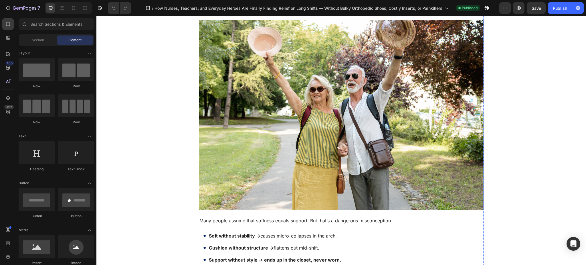
scroll to position [1271, 0]
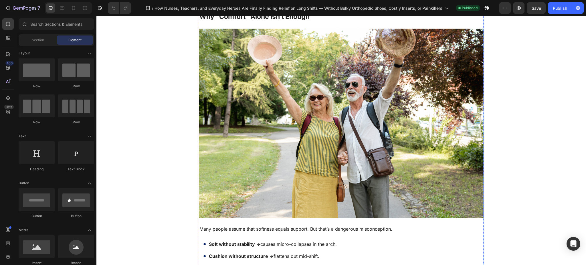
drag, startPoint x: 203, startPoint y: 144, endPoint x: 205, endPoint y: 153, distance: 9.4
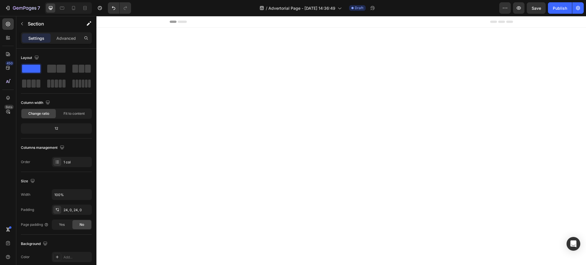
scroll to position [965, 0]
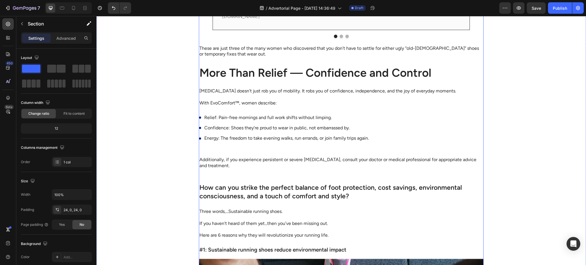
click at [225, 169] on p "Additionally, if you experience persistent or severe [MEDICAL_DATA], consult yo…" at bounding box center [340, 163] width 283 height 12
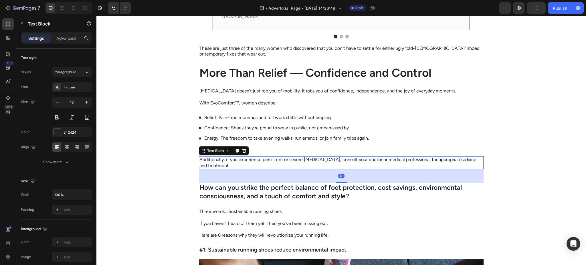
click at [225, 169] on p "Additionally, if you experience persistent or severe [MEDICAL_DATA], consult yo…" at bounding box center [340, 163] width 283 height 12
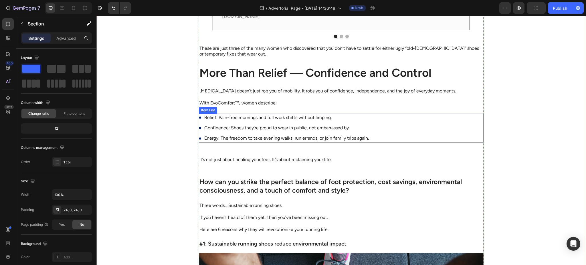
click at [244, 141] on p "Energy: The freedom to take evening walks, run errands, or join family trips ag…" at bounding box center [286, 138] width 164 height 6
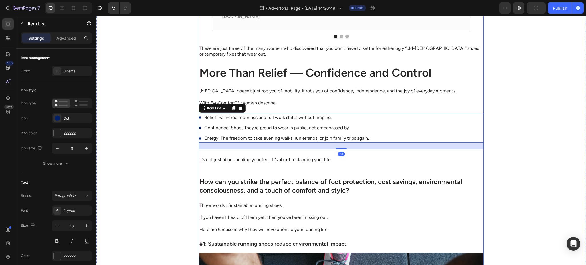
click at [260, 163] on div "It’s not just about healing your feet. It’s about reclaiming your life." at bounding box center [341, 159] width 285 height 7
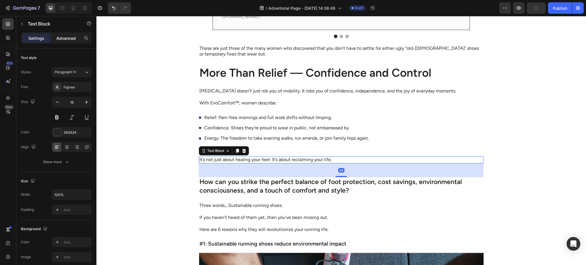
click at [59, 42] on div "Advanced" at bounding box center [66, 37] width 29 height 9
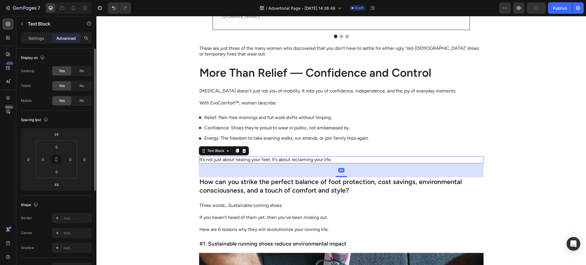
click at [67, 40] on p "Advanced" at bounding box center [65, 38] width 19 height 6
click at [58, 136] on input "24" at bounding box center [56, 134] width 11 height 9
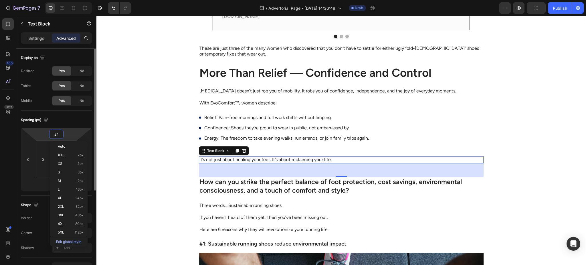
type input "0"
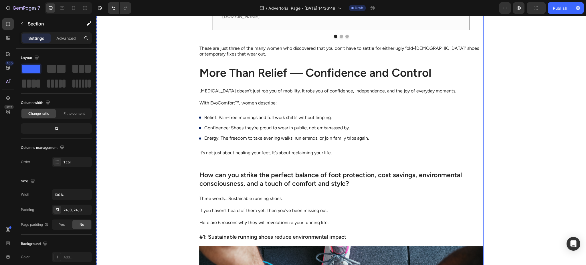
click at [291, 156] on div "It’s not just about healing your feet. It’s about reclaiming your life." at bounding box center [341, 152] width 285 height 7
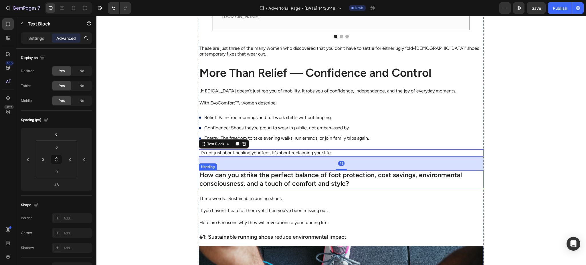
click at [259, 188] on h2 "How can you strike the perfect balance of foot protection, cost savings, enviro…" at bounding box center [341, 179] width 285 height 18
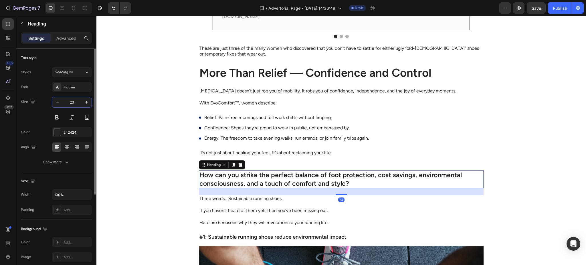
drag, startPoint x: 73, startPoint y: 105, endPoint x: 79, endPoint y: 104, distance: 5.3
click at [73, 104] on input "23" at bounding box center [71, 102] width 19 height 10
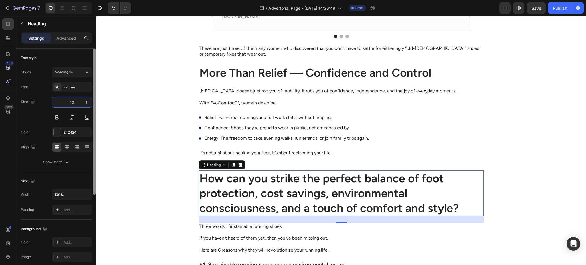
type input "40"
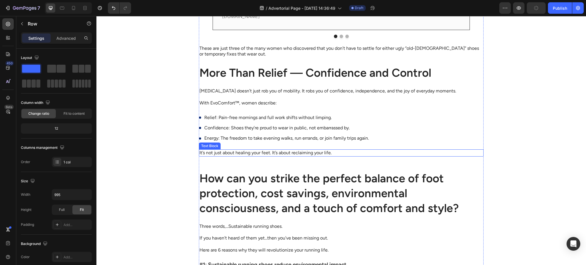
click at [210, 156] on p "It’s not just about healing your feet. It’s about reclaiming your life." at bounding box center [340, 153] width 283 height 6
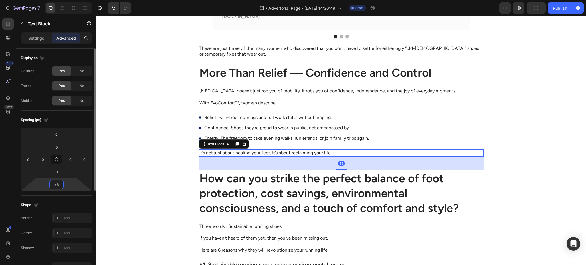
click at [56, 185] on input "48" at bounding box center [56, 184] width 11 height 9
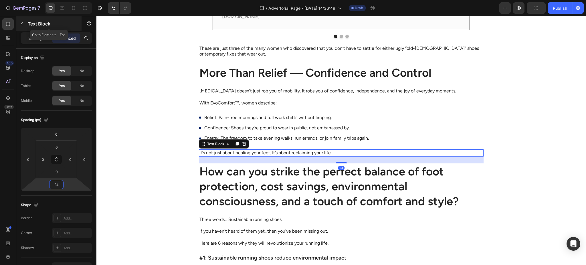
type input "24"
click at [24, 21] on button "button" at bounding box center [21, 23] width 9 height 9
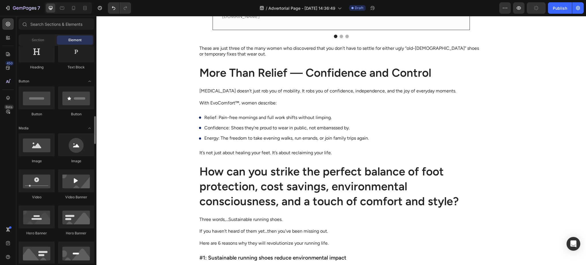
scroll to position [153, 0]
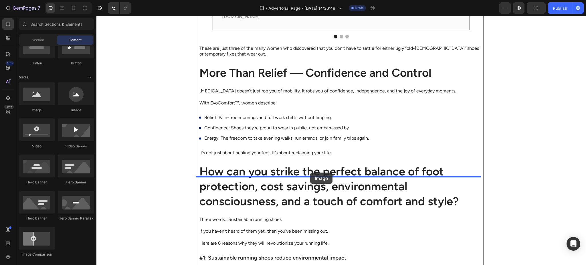
drag, startPoint x: 132, startPoint y: 116, endPoint x: 310, endPoint y: 172, distance: 187.3
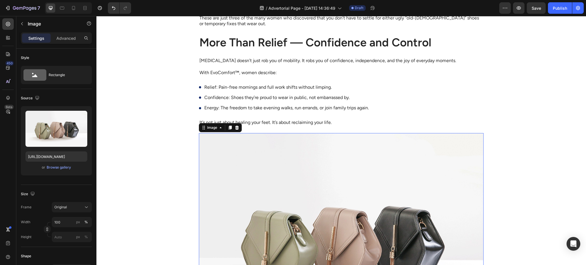
scroll to position [1067, 0]
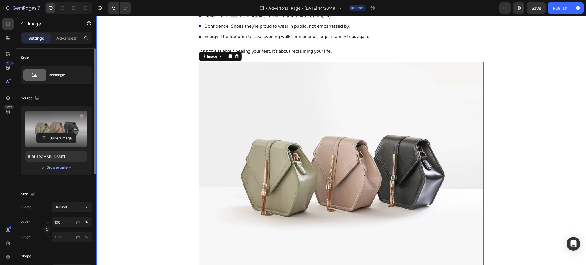
drag, startPoint x: 0, startPoint y: 126, endPoint x: 76, endPoint y: 137, distance: 77.2
click at [94, 141] on div at bounding box center [95, 111] width 2 height 125
click at [76, 137] on div "Upload Image" at bounding box center [56, 138] width 62 height 10
click at [67, 134] on input "file" at bounding box center [56, 138] width 39 height 10
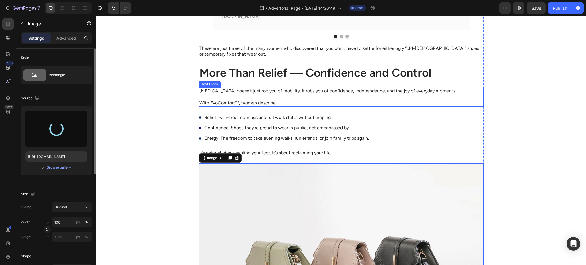
type input "https://cdn.shopify.com/s/files/1/0947/1416/7571/files/gempages_579492319821038…"
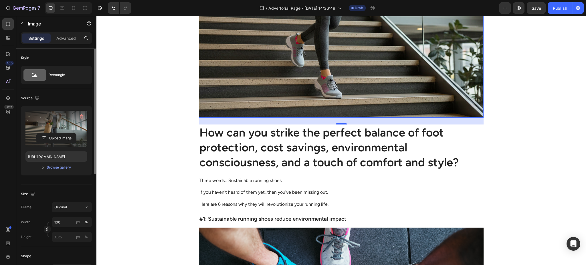
scroll to position [1321, 0]
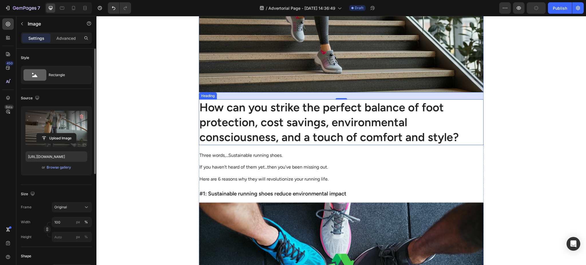
click at [258, 133] on h2 "How can you strike the perfect balance of foot protection, cost savings, enviro…" at bounding box center [341, 122] width 285 height 46
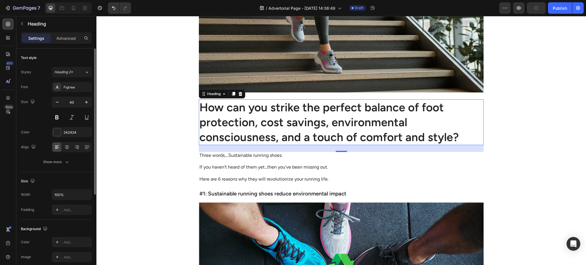
click at [258, 133] on h2 "How can you strike the perfect balance of foot protection, cost savings, enviro…" at bounding box center [341, 122] width 285 height 46
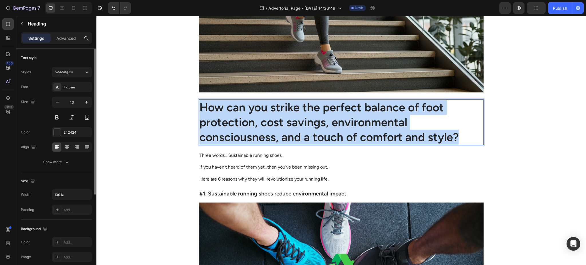
click at [258, 133] on p "How can you strike the perfect balance of foot protection, cost savings, enviro…" at bounding box center [340, 122] width 283 height 45
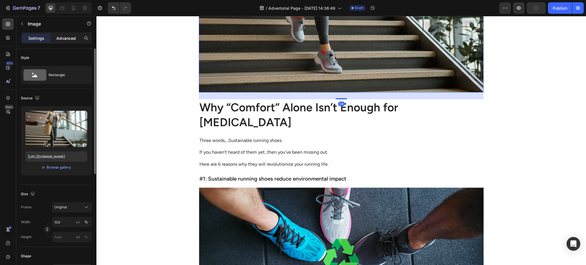
click at [63, 39] on p "Advanced" at bounding box center [65, 38] width 19 height 6
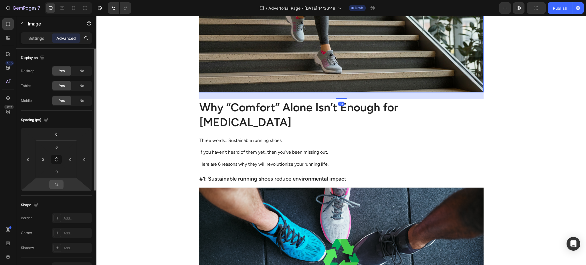
click at [57, 183] on input "24" at bounding box center [56, 184] width 11 height 9
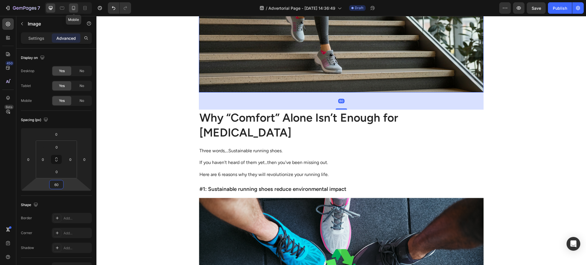
click at [73, 8] on icon at bounding box center [74, 8] width 6 height 6
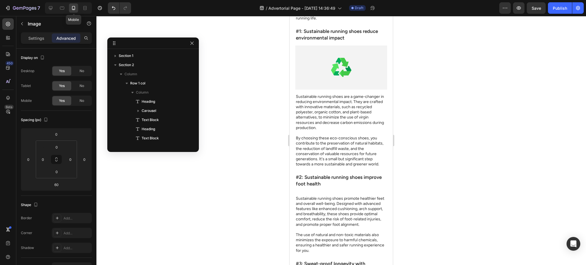
type input "40"
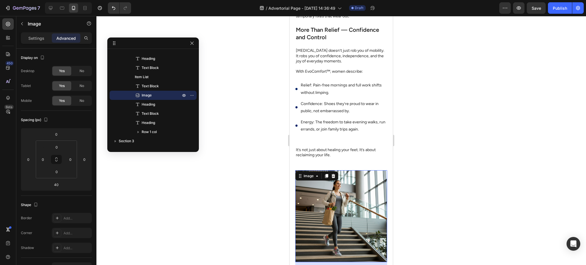
scroll to position [1035, 0]
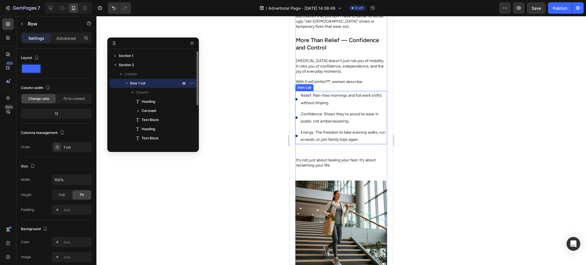
click at [333, 143] on p "Energy: The freedom to take evening walks, run errands, or join family trips ag…" at bounding box center [343, 136] width 85 height 14
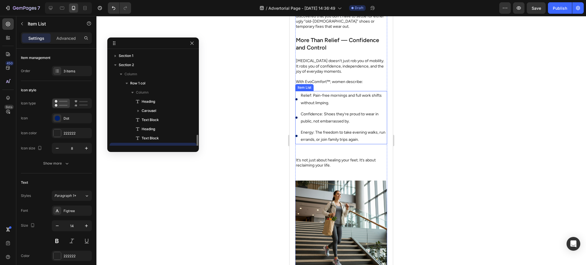
scroll to position [53, 0]
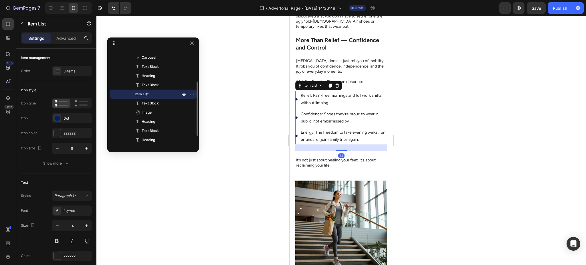
click at [297, 144] on div "Energy: The freedom to take evening walks, run errands, or join family trips ag…" at bounding box center [341, 136] width 92 height 16
click at [329, 49] on h2 "More Than Relief — Confidence and Control" at bounding box center [341, 44] width 92 height 16
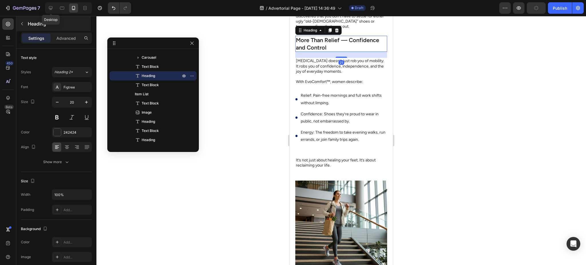
drag, startPoint x: 52, startPoint y: 9, endPoint x: 67, endPoint y: 20, distance: 18.5
click at [52, 9] on icon at bounding box center [51, 8] width 6 height 6
type input "40"
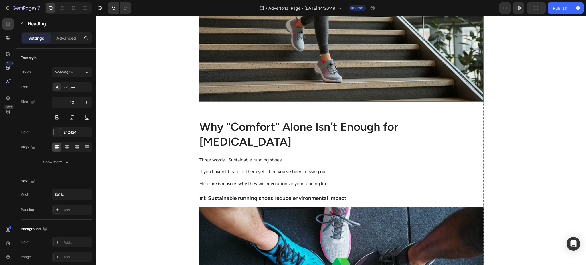
scroll to position [1312, 0]
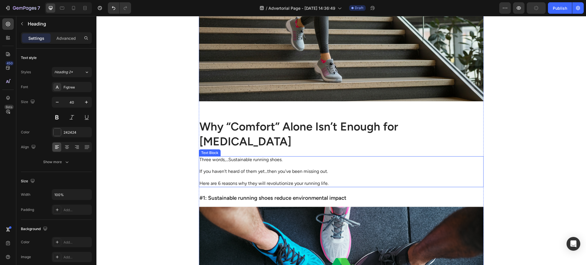
click at [237, 157] on p "Three words,...Sustainable running shoes." at bounding box center [340, 160] width 283 height 6
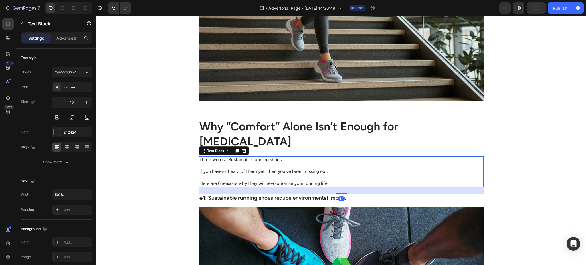
click at [237, 157] on p "Three words,...Sustainable running shoes." at bounding box center [340, 160] width 283 height 6
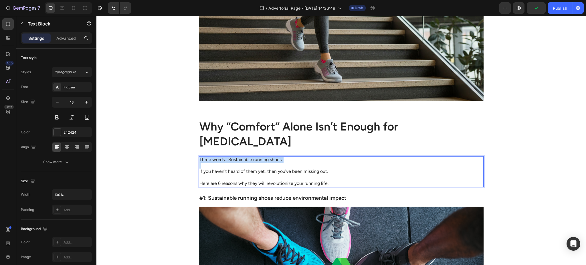
click at [237, 157] on p "Three words,...Sustainable running shoes." at bounding box center [340, 160] width 283 height 6
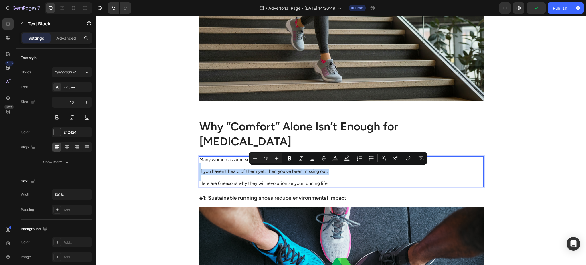
drag, startPoint x: 332, startPoint y: 177, endPoint x: 205, endPoint y: 164, distance: 127.8
click at [205, 164] on div "Many women assume soft equals supportive — but podiatrists warn this is a dange…" at bounding box center [341, 171] width 285 height 31
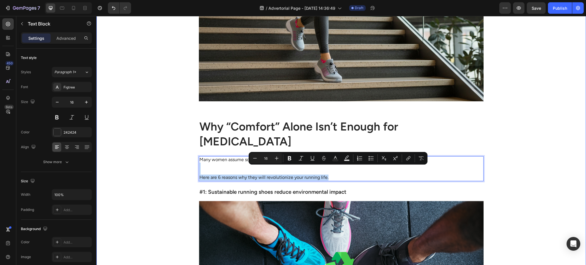
drag, startPoint x: 327, startPoint y: 174, endPoint x: 194, endPoint y: 164, distance: 133.6
click at [195, 164] on div "Real Stories: From Limping to Living Again Heading Image Karen, 47, Nurse Text …" at bounding box center [340, 200] width 489 height 1215
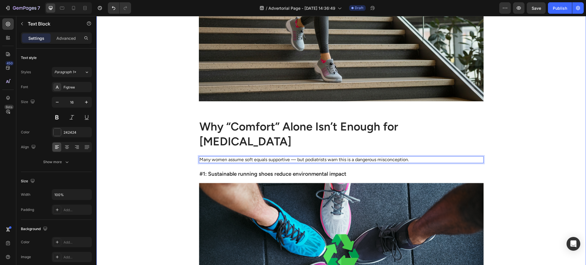
click at [180, 169] on div "Real Stories: From Limping to Living Again Heading Image Karen, 47, Nurse Text …" at bounding box center [340, 191] width 489 height 1197
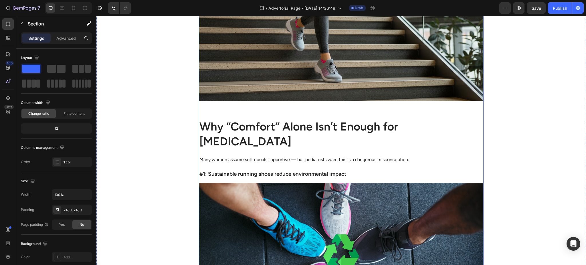
click at [219, 159] on p "Many women assume soft equals supportive — but podiatrists warn this is a dange…" at bounding box center [340, 160] width 283 height 6
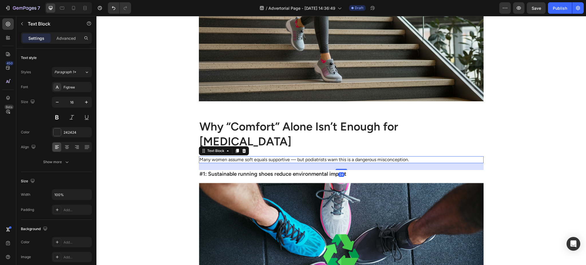
drag, startPoint x: 233, startPoint y: 150, endPoint x: 241, endPoint y: 154, distance: 8.7
click at [236, 150] on icon at bounding box center [237, 151] width 3 height 4
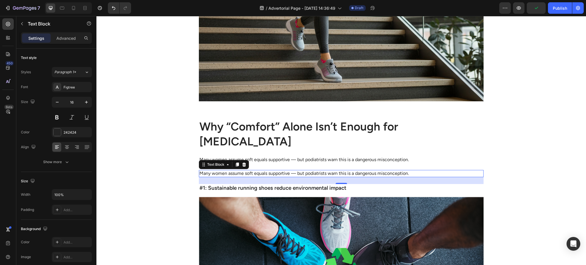
click at [242, 171] on p "Many women assume soft equals supportive — but podiatrists warn this is a dange…" at bounding box center [340, 173] width 283 height 6
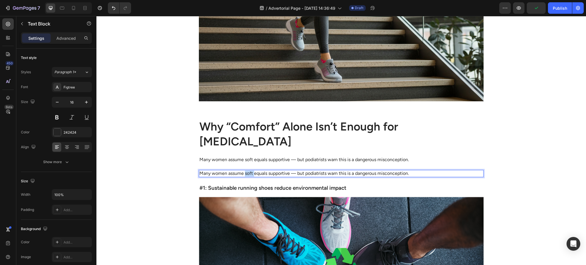
click at [242, 171] on p "Many women assume soft equals supportive — but podiatrists warn this is a dange…" at bounding box center [340, 173] width 283 height 6
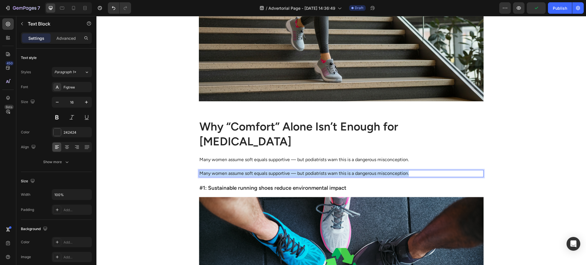
click at [242, 171] on p "Many women assume soft equals supportive — but podiatrists warn this is a dange…" at bounding box center [340, 173] width 283 height 6
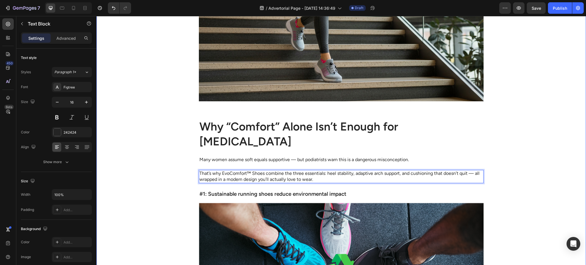
click at [167, 177] on div "Real Stories: From Limping to Living Again Heading Image Karen, 47, Nurse Text …" at bounding box center [340, 201] width 489 height 1217
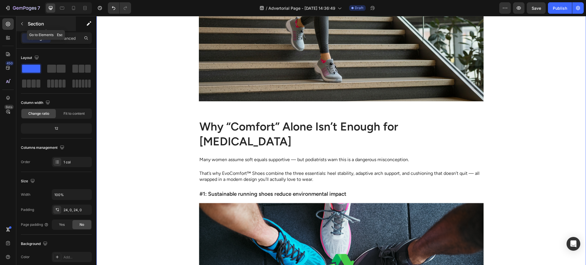
click at [25, 21] on button "button" at bounding box center [21, 23] width 9 height 9
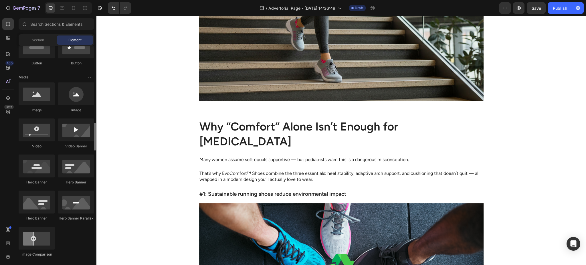
scroll to position [356, 0]
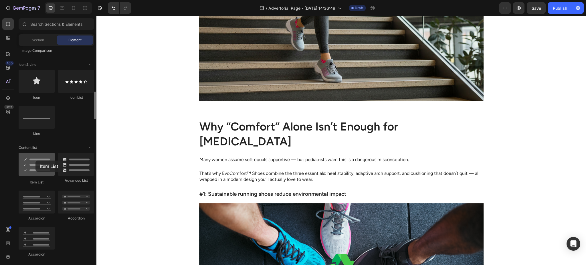
drag, startPoint x: 77, startPoint y: 177, endPoint x: 75, endPoint y: 145, distance: 32.1
click at [35, 160] on div at bounding box center [37, 164] width 36 height 23
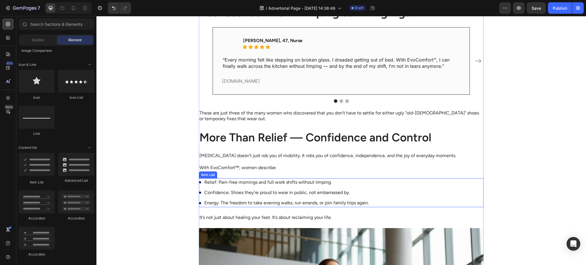
scroll to position [956, 0]
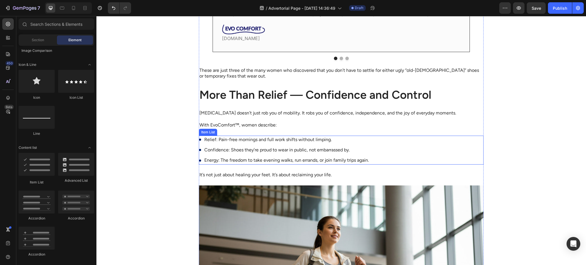
click at [467, 140] on div "Relief: Pain-free mornings and full work shifts without limping. Confidence: Sh…" at bounding box center [341, 150] width 285 height 29
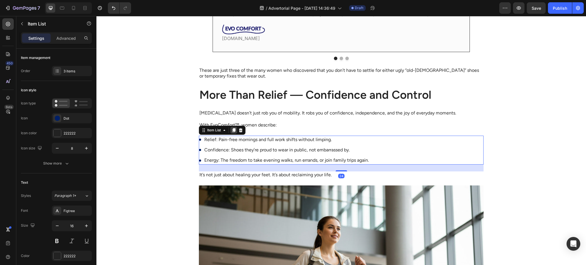
click at [232, 132] on icon at bounding box center [233, 130] width 5 height 5
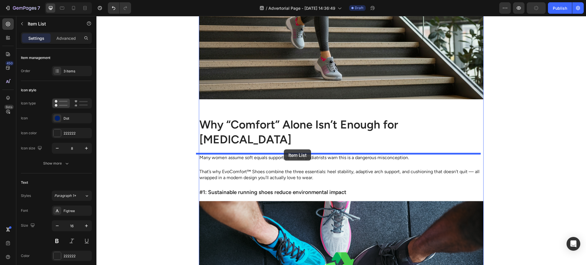
drag, startPoint x: 199, startPoint y: 168, endPoint x: 284, endPoint y: 149, distance: 86.6
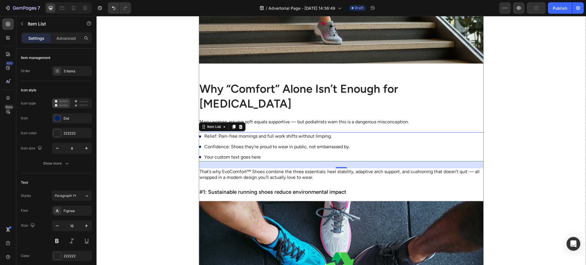
scroll to position [1327, 0]
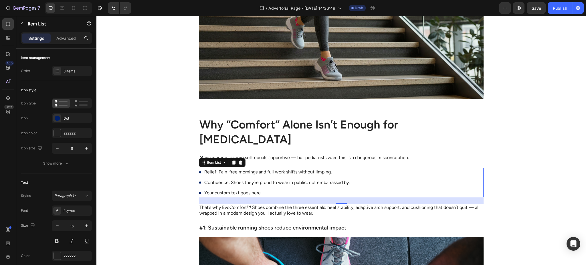
click at [238, 169] on p "Relief: Pain-free mornings and full work shifts without limping." at bounding box center [276, 172] width 145 height 6
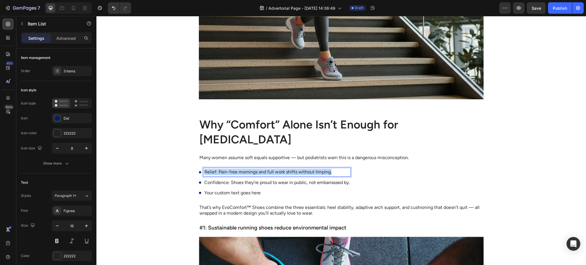
click at [238, 169] on p "Relief: Pain-free mornings and full work shifts without limping." at bounding box center [276, 172] width 145 height 6
click at [227, 179] on p "Confidence: Shoes they’re proud to wear in public, not embarrassed by." at bounding box center [276, 182] width 145 height 6
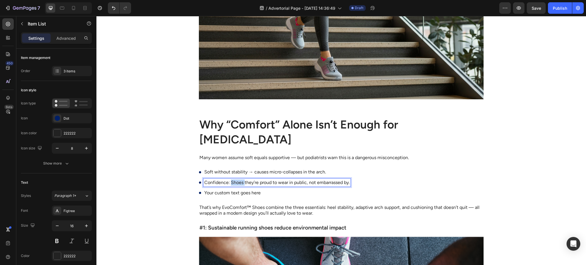
click at [227, 179] on p "Confidence: Shoes they’re proud to wear in public, not embarrassed by." at bounding box center [276, 182] width 145 height 6
click at [228, 179] on p "Confidence: Shoes they’re proud to wear in public, not embarrassed by." at bounding box center [276, 182] width 145 height 6
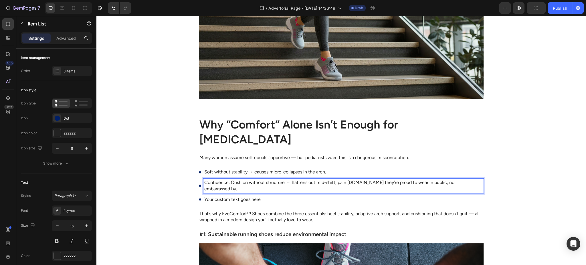
click at [234, 179] on p "Confidence: Cushion without structure → flattens out mid-shift, pain returns.Sh…" at bounding box center [343, 185] width 278 height 13
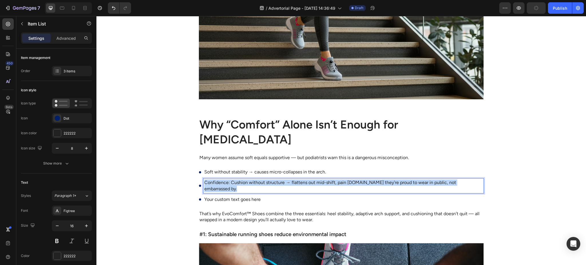
click at [234, 179] on p "Confidence: Cushion without structure → flattens out mid-shift, pain returns.Sh…" at bounding box center [343, 185] width 278 height 13
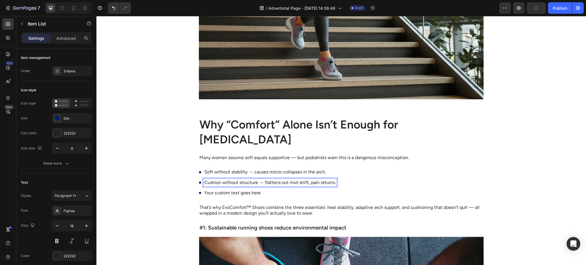
click at [230, 174] on div "Soft without stability → causes micro-collapses in the arch. Cushion without st…" at bounding box center [268, 182] width 138 height 29
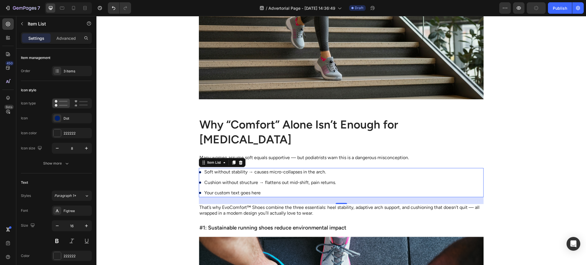
click at [232, 190] on p "Your custom text goes here" at bounding box center [270, 193] width 132 height 6
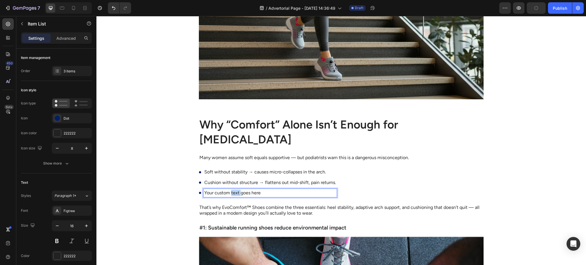
click at [232, 190] on p "Your custom text goes here" at bounding box center [270, 193] width 132 height 6
click at [160, 178] on div "Real Stories: From Limping to Living Again Heading Image Karen, 47, Nurse Text …" at bounding box center [340, 211] width 489 height 1266
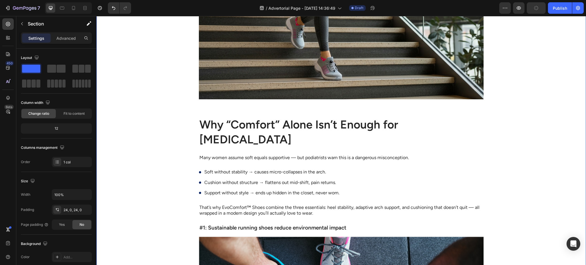
click at [160, 178] on div "Real Stories: From Limping to Living Again Heading Image Karen, 47, Nurse Text …" at bounding box center [340, 211] width 489 height 1266
click at [538, 10] on div "Save" at bounding box center [535, 8] width 9 height 6
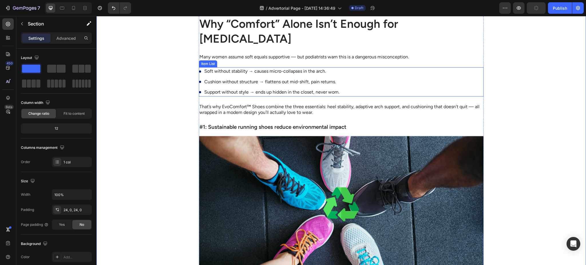
scroll to position [1429, 0]
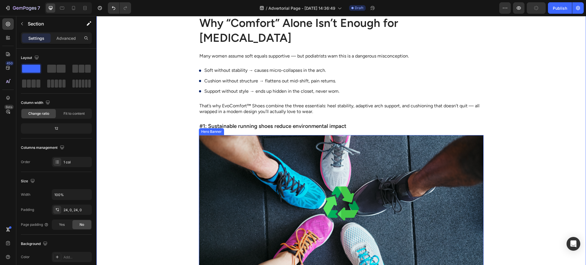
drag, startPoint x: 328, startPoint y: 149, endPoint x: 332, endPoint y: 150, distance: 4.4
click at [328, 149] on div "Background Image" at bounding box center [341, 203] width 285 height 136
click at [287, 107] on div "Real Stories: From Limping to Living Again Heading Image Karen, 47, Nurse Text …" at bounding box center [341, 109] width 285 height 1266
click at [308, 122] on h3 "#1: Sustainable running shoes reduce environmental impact" at bounding box center [341, 126] width 285 height 8
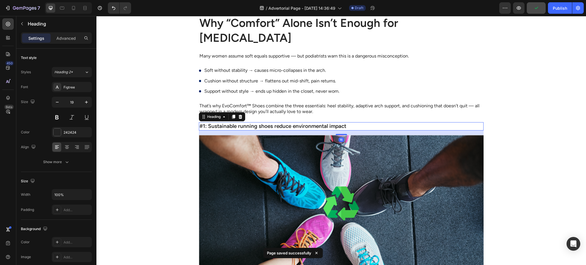
click at [234, 130] on div "16" at bounding box center [341, 132] width 285 height 5
click at [258, 135] on div "Background Image" at bounding box center [341, 203] width 285 height 136
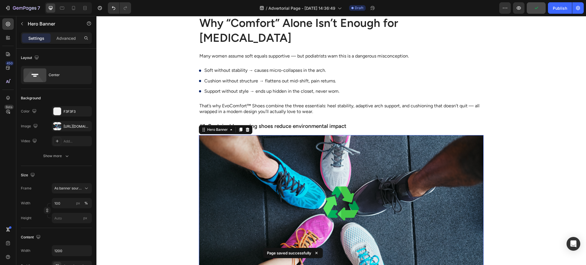
click at [281, 122] on h3 "#1: Sustainable running shoes reduce environmental impact" at bounding box center [341, 126] width 285 height 8
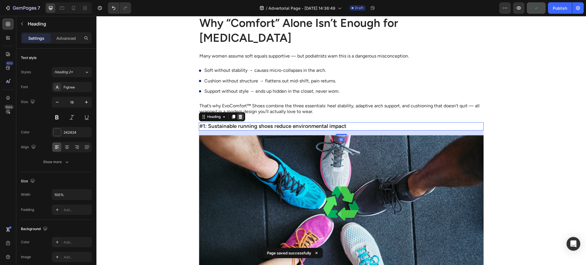
click at [237, 113] on div at bounding box center [240, 116] width 7 height 7
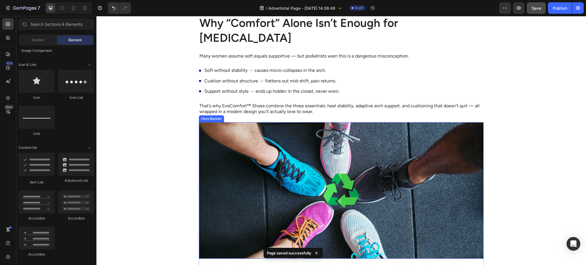
click at [281, 124] on div "Background Image" at bounding box center [341, 190] width 285 height 136
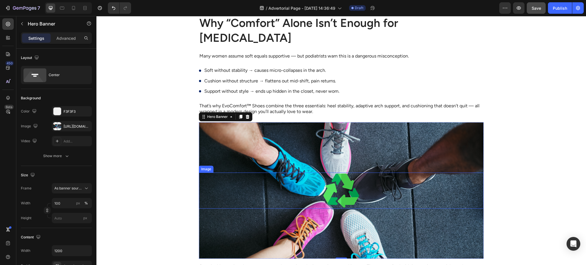
click at [331, 172] on img at bounding box center [341, 190] width 36 height 36
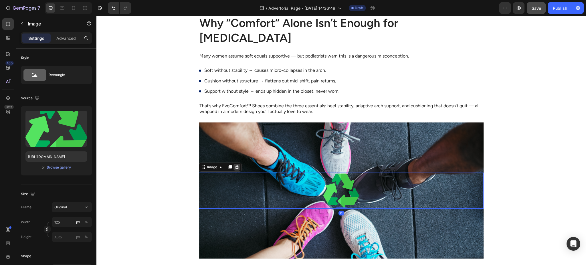
click at [234, 165] on icon at bounding box center [236, 167] width 5 height 5
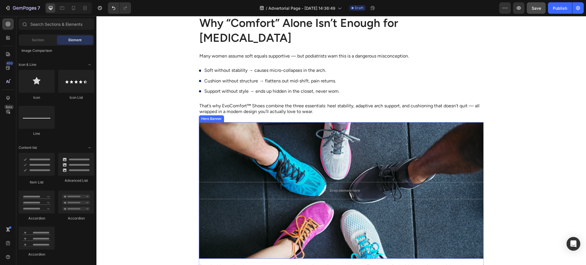
click at [297, 148] on div "Background Image" at bounding box center [341, 190] width 285 height 136
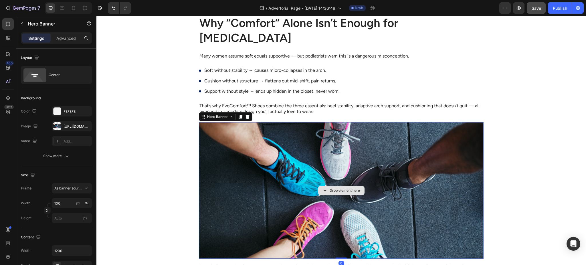
click at [307, 182] on div "Drop element here" at bounding box center [341, 190] width 285 height 17
click at [246, 115] on icon at bounding box center [248, 117] width 4 height 4
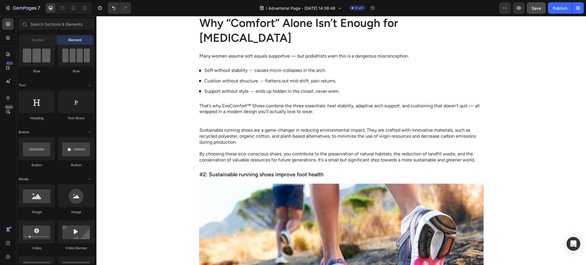
scroll to position [0, 0]
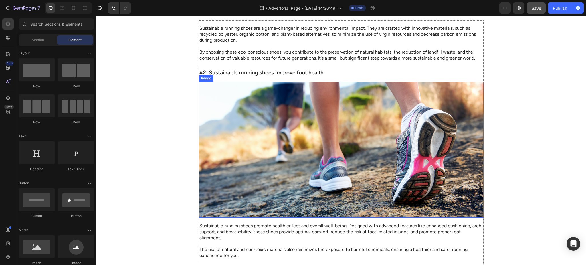
click at [322, 147] on img at bounding box center [341, 149] width 285 height 136
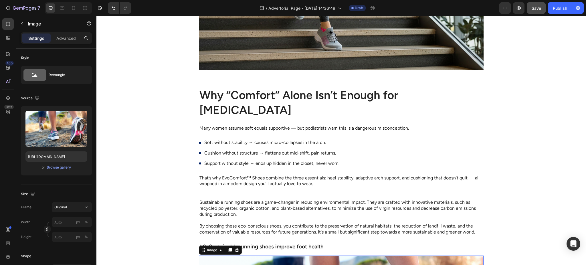
scroll to position [1378, 0]
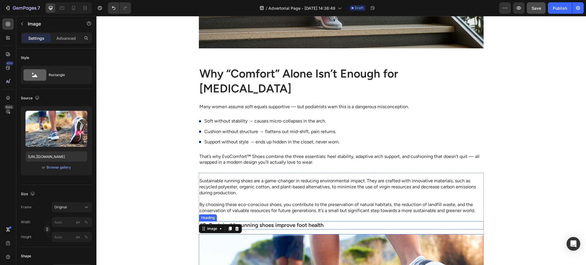
click at [268, 154] on p "That’s why EvoComfort™ Shoes combine the three essentials: heel stability, adap…" at bounding box center [340, 160] width 283 height 12
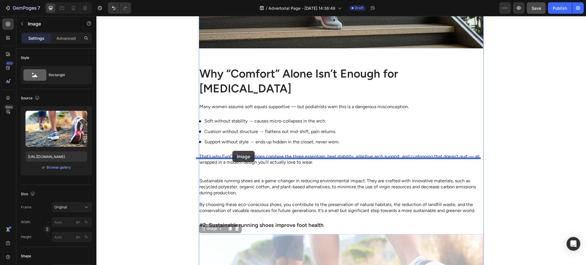
drag, startPoint x: 205, startPoint y: 216, endPoint x: 232, endPoint y: 151, distance: 70.9
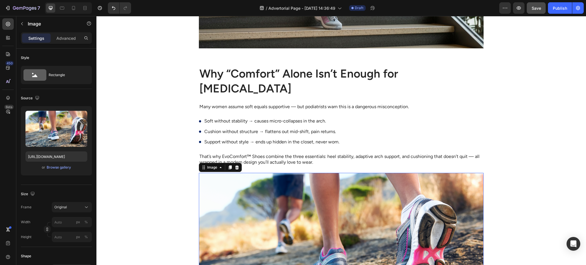
click at [279, 186] on img at bounding box center [341, 241] width 285 height 136
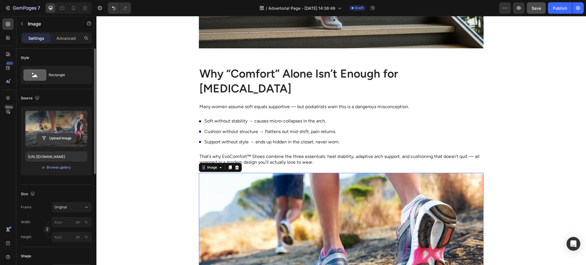
click at [40, 138] on input "file" at bounding box center [56, 138] width 39 height 10
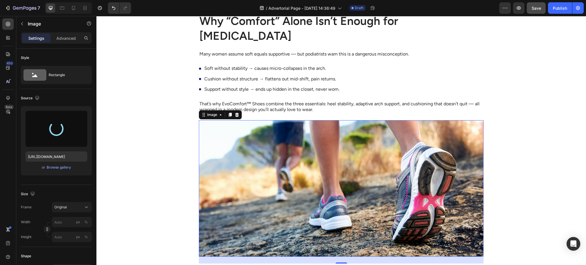
scroll to position [1429, 0]
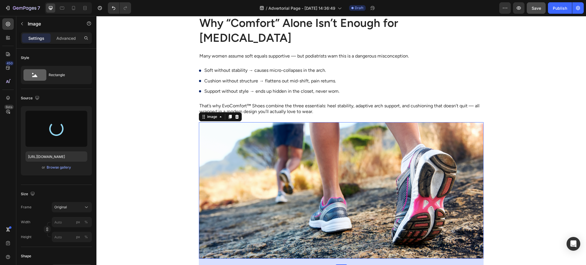
type input "https://cdn.shopify.com/s/files/1/0947/1416/7571/files/gempages_579492319821038…"
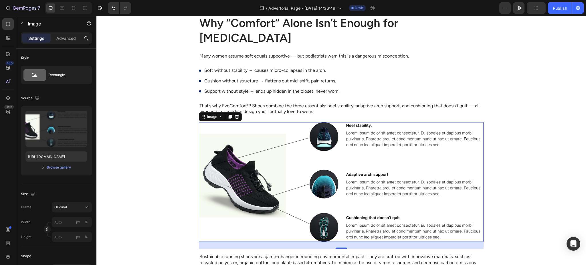
click at [497, 140] on div "Real Stories: From Limping to Living Again Heading Image Karen, 47, Nurse Text …" at bounding box center [340, 29] width 489 height 1107
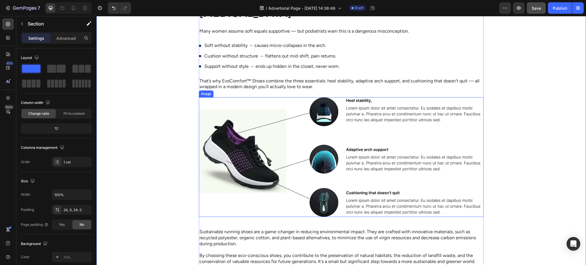
scroll to position [1581, 0]
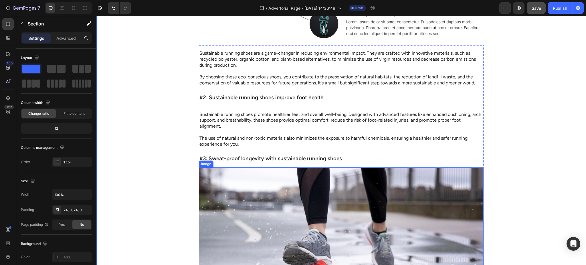
click at [320, 190] on img at bounding box center [341, 235] width 285 height 136
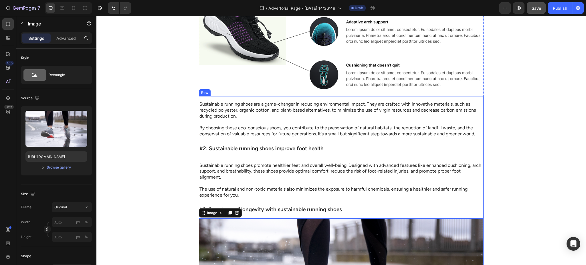
click at [266, 101] on p "Sustainable running shoes are a game-changer in reducing environmental impact. …" at bounding box center [340, 110] width 283 height 18
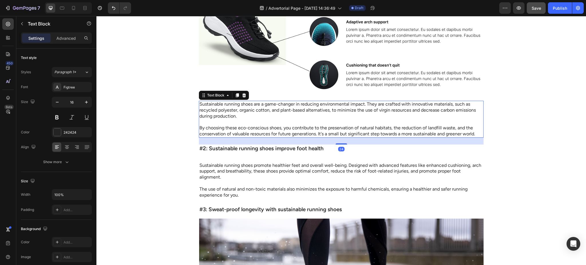
click at [243, 92] on div at bounding box center [243, 95] width 7 height 7
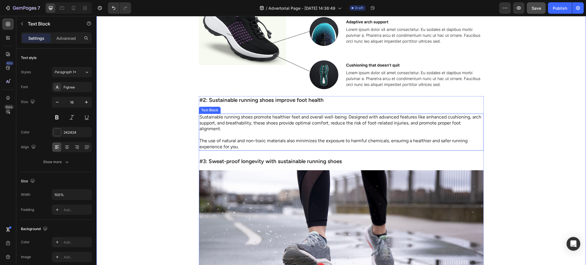
click at [274, 114] on p "Sustainable running shoes promote healthier feet and overall well-being. Design…" at bounding box center [340, 123] width 283 height 18
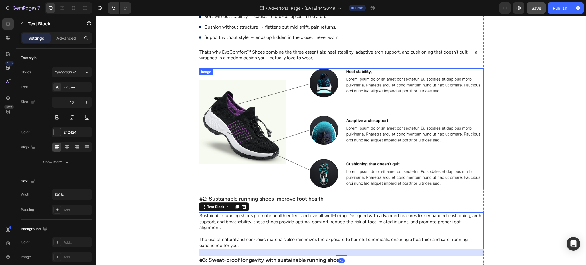
scroll to position [1479, 0]
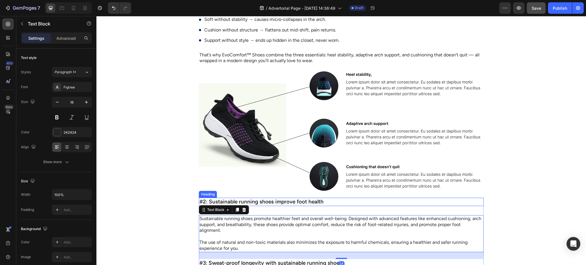
click at [287, 170] on img at bounding box center [341, 131] width 285 height 120
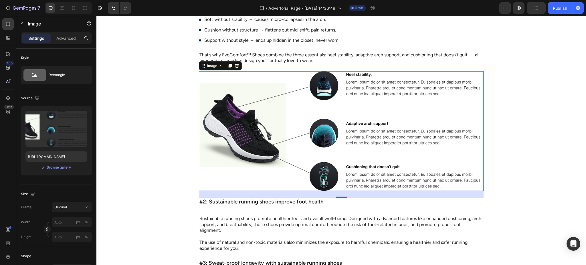
click at [389, 161] on img at bounding box center [341, 131] width 285 height 120
click at [160, 127] on div "Real Stories: From Limping to Living Again Heading Image Karen, 47, Nurse Text …" at bounding box center [340, 91] width 489 height 1331
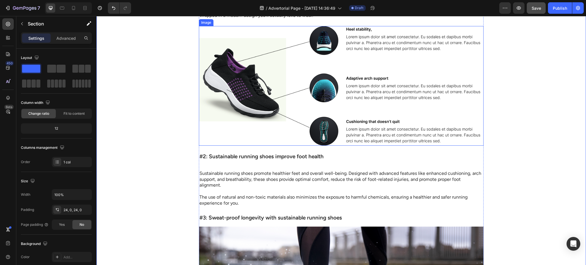
scroll to position [1530, 0]
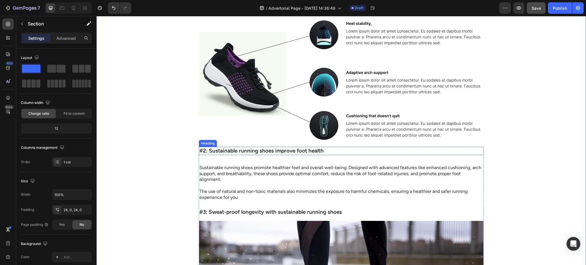
click at [285, 147] on h3 "#2: Sustainable running shoes improve foot health" at bounding box center [341, 151] width 285 height 8
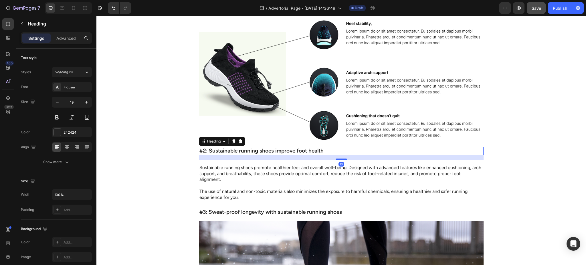
scroll to position [1581, 0]
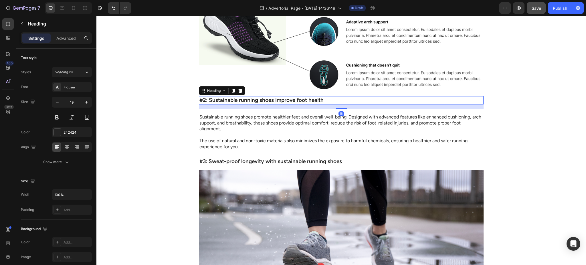
drag, startPoint x: 467, startPoint y: 95, endPoint x: 489, endPoint y: 90, distance: 22.8
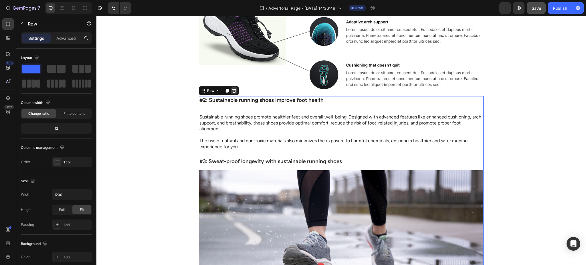
click at [233, 88] on icon at bounding box center [234, 90] width 5 height 5
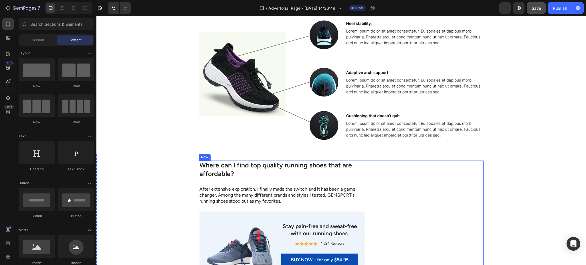
scroll to position [1632, 0]
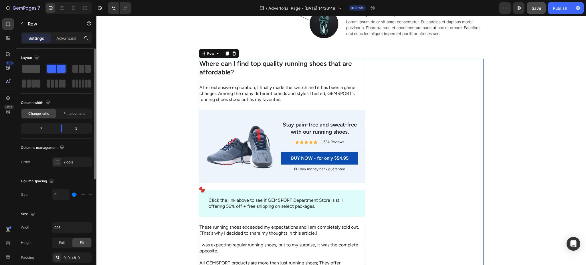
click at [30, 68] on span at bounding box center [31, 69] width 18 height 8
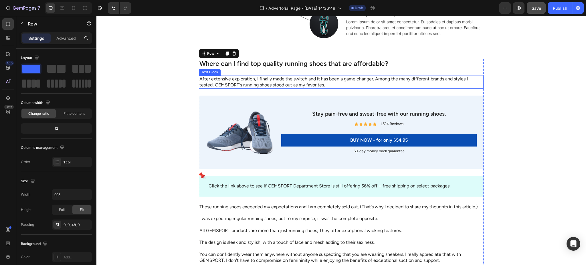
click at [328, 59] on h2 "Where can I find top quality running shoes that are affordable?" at bounding box center [341, 64] width 285 height 10
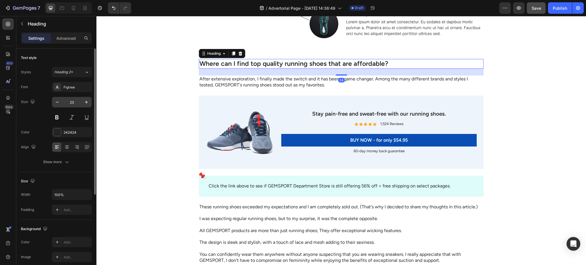
click at [66, 102] on input "23" at bounding box center [71, 102] width 19 height 10
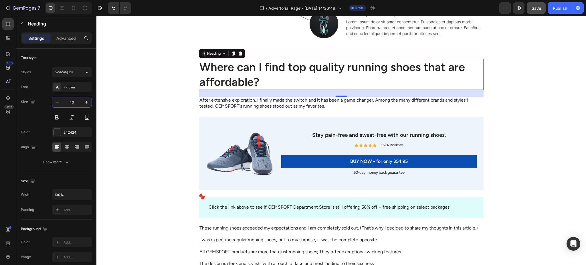
type input "40"
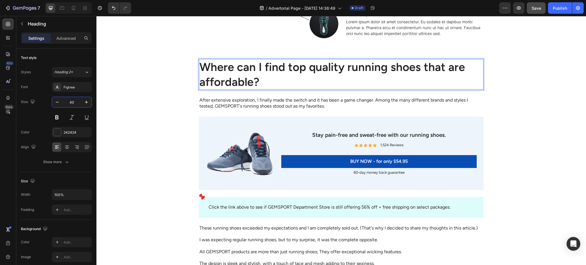
click at [277, 59] on h2 "Where can I find top quality running shoes that are affordable?" at bounding box center [341, 74] width 285 height 31
click at [277, 59] on p "Where can I find top quality running shoes that are affordable?" at bounding box center [340, 74] width 283 height 30
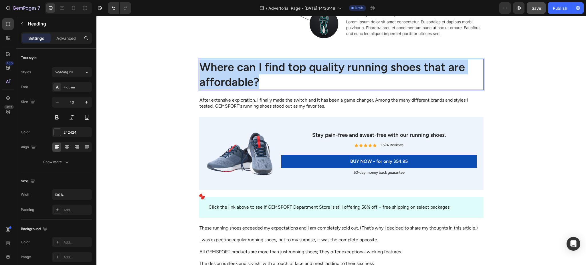
click at [277, 59] on p "Where can I find top quality running shoes that are affordable?" at bounding box center [340, 74] width 283 height 30
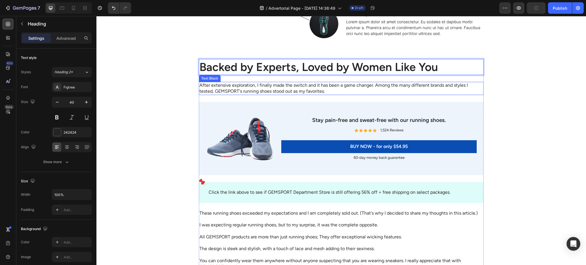
click at [266, 82] on p "After extensive exploration, I finally made the switch and it has been a game c…" at bounding box center [340, 88] width 283 height 12
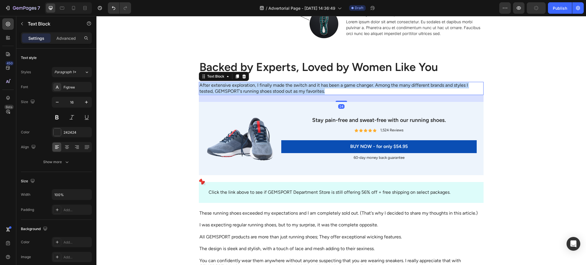
click at [266, 82] on p "After extensive exploration, I finally made the switch and it has been a game c…" at bounding box center [340, 88] width 283 height 12
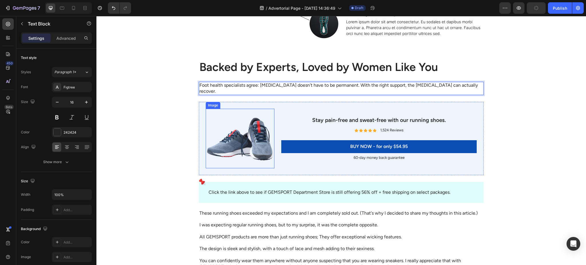
click at [262, 109] on img at bounding box center [240, 138] width 69 height 59
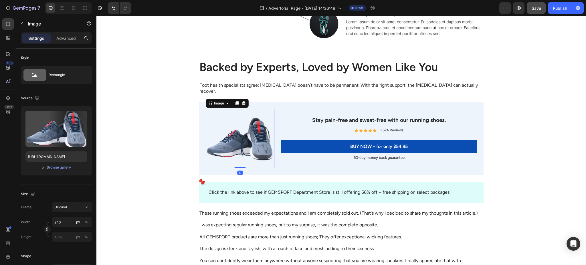
click at [285, 102] on div "Image 0 Stay pain-free and sweat-free with our running shoes. Heading Icon Icon…" at bounding box center [341, 138] width 285 height 73
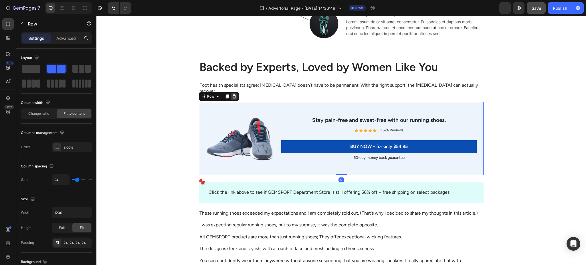
click at [232, 94] on icon at bounding box center [234, 96] width 5 height 5
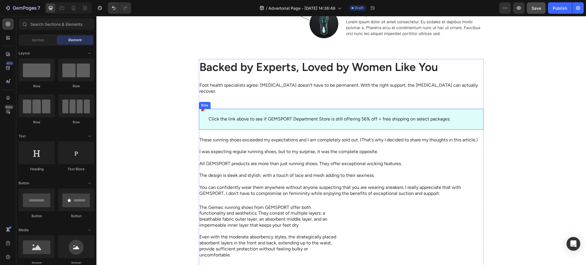
click at [233, 109] on div "Click the link above to see if GEMSPORT Department Store is still offering 56% …" at bounding box center [341, 119] width 285 height 21
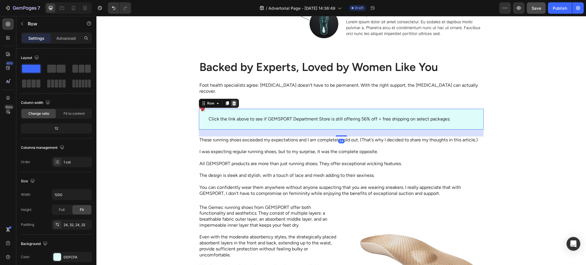
click at [232, 101] on icon at bounding box center [234, 103] width 5 height 5
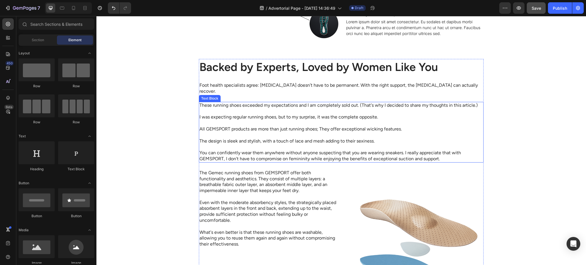
click at [229, 108] on p at bounding box center [340, 111] width 283 height 6
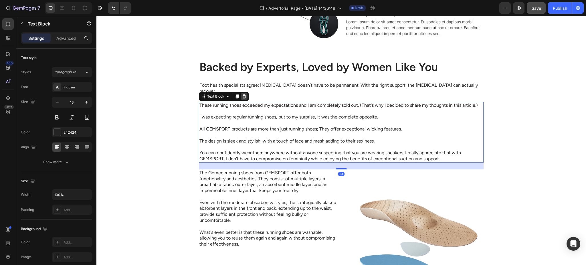
click at [242, 94] on icon at bounding box center [244, 96] width 5 height 5
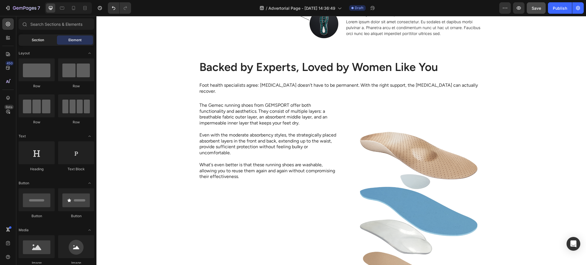
click at [42, 42] on span "Section" at bounding box center [38, 39] width 12 height 5
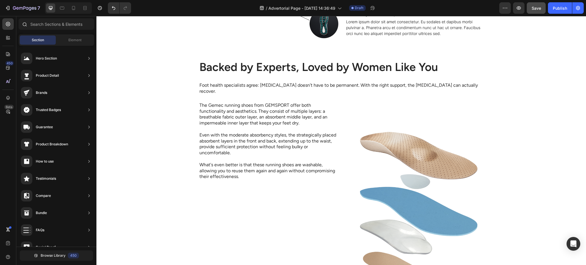
click at [89, 32] on div at bounding box center [56, 25] width 80 height 14
click at [81, 41] on span "Element" at bounding box center [74, 39] width 13 height 5
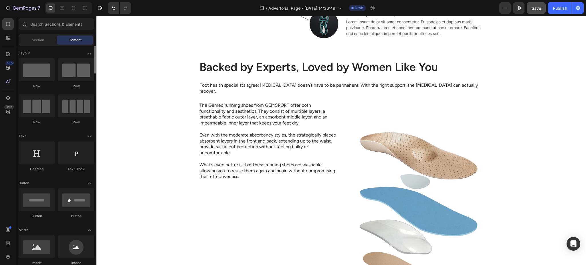
scroll to position [51, 0]
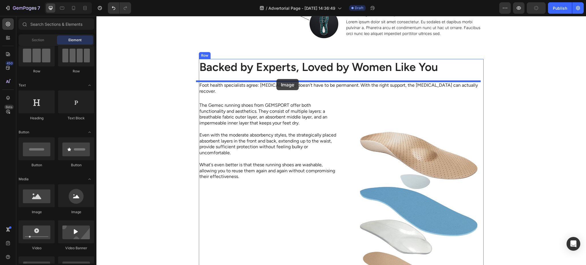
drag, startPoint x: 173, startPoint y: 192, endPoint x: 276, endPoint y: 79, distance: 152.8
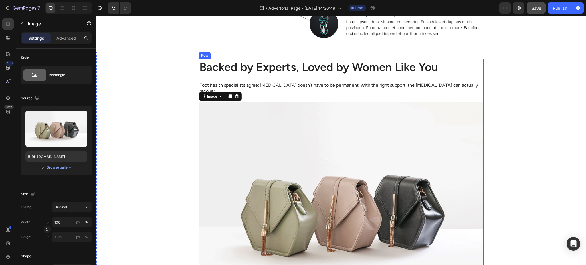
click at [313, 82] on p "Foot health specialists agree: plantar fasciitis doesn’t have to be permanent. …" at bounding box center [340, 88] width 283 height 12
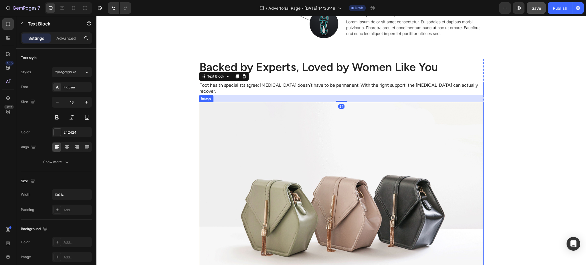
click at [285, 123] on img at bounding box center [341, 208] width 285 height 213
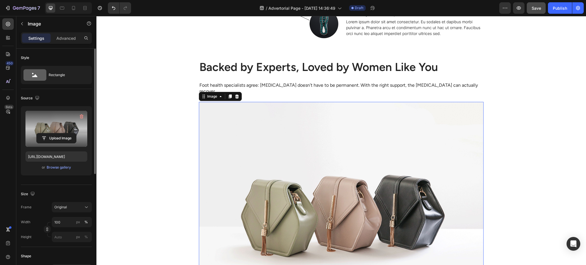
click at [71, 130] on label at bounding box center [56, 129] width 62 height 36
click at [71, 133] on input "file" at bounding box center [56, 138] width 39 height 10
click at [44, 137] on input "file" at bounding box center [56, 138] width 39 height 10
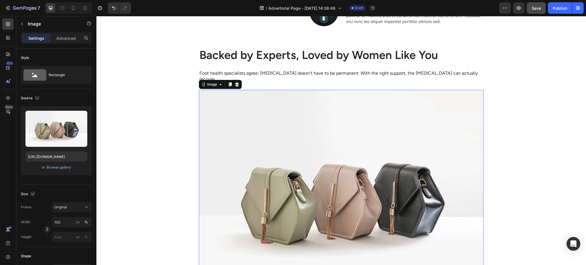
scroll to position [1785, 0]
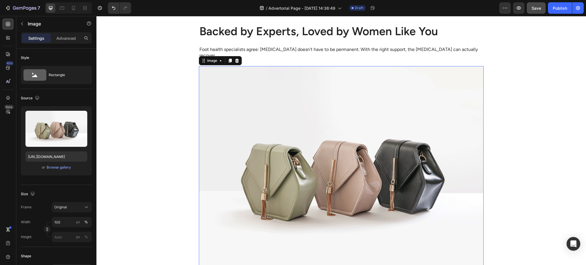
click at [299, 166] on img at bounding box center [341, 172] width 285 height 213
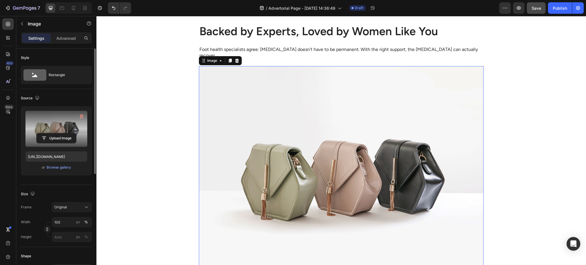
click at [81, 126] on label at bounding box center [56, 129] width 62 height 36
click at [76, 133] on input "file" at bounding box center [56, 138] width 39 height 10
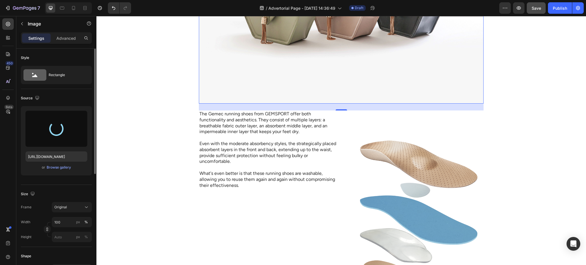
scroll to position [1842, 0]
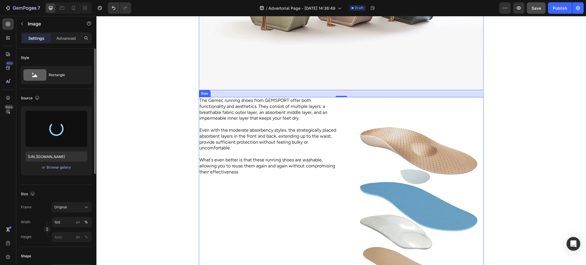
click at [340, 100] on div "The Gemec running shoes from GEMSPORT offer both functionality and aesthetics. …" at bounding box center [341, 211] width 285 height 228
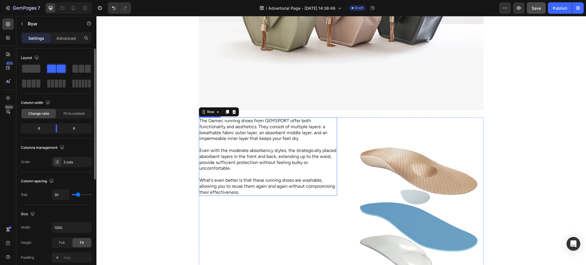
scroll to position [1690, 0]
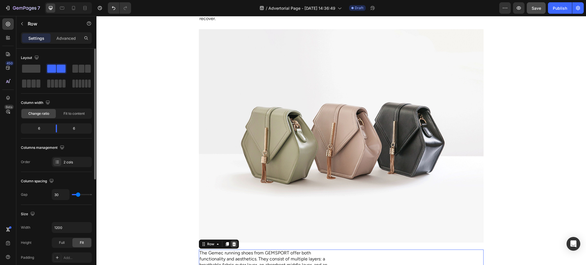
click at [232, 242] on icon at bounding box center [234, 244] width 4 height 4
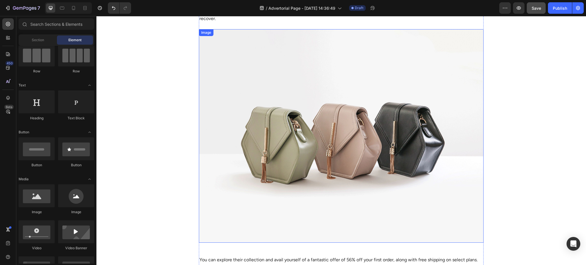
click at [316, 142] on img at bounding box center [341, 135] width 285 height 213
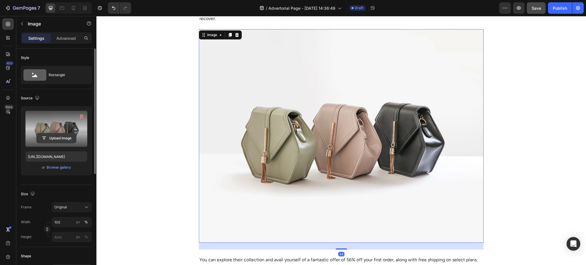
click at [64, 135] on input "file" at bounding box center [56, 138] width 39 height 10
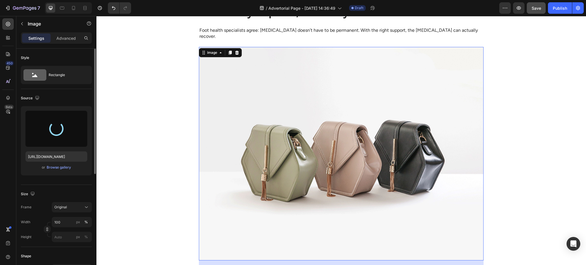
scroll to position [1638, 0]
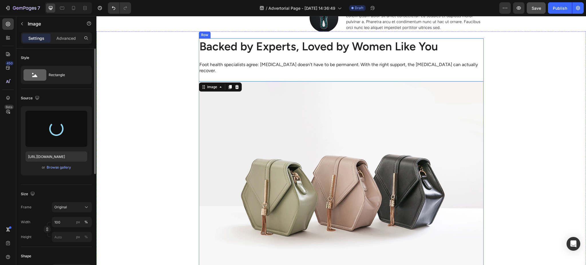
click at [320, 44] on p "Backed by Experts, Loved by Women Like You" at bounding box center [340, 46] width 283 height 15
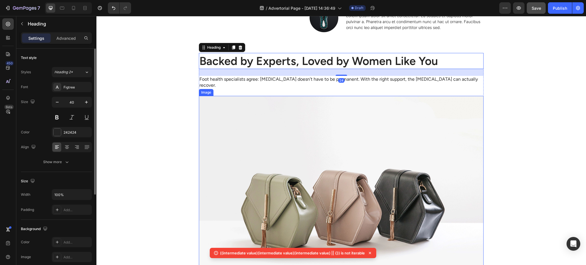
click at [308, 118] on img at bounding box center [341, 202] width 285 height 213
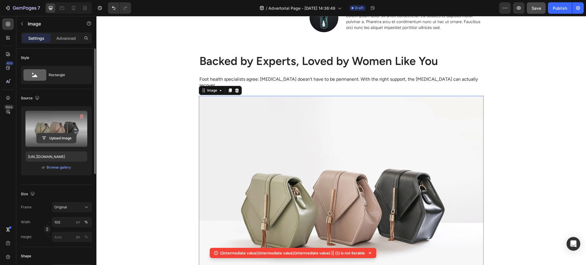
click at [46, 137] on input "file" at bounding box center [56, 138] width 39 height 10
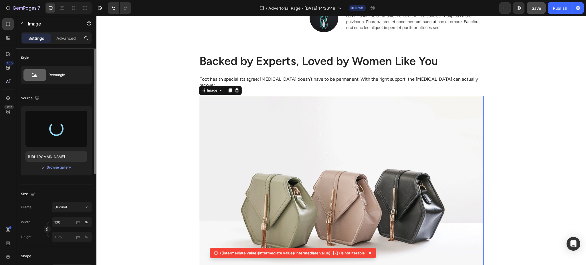
type input "https://cdn.shopify.com/s/files/1/0947/1416/7571/files/gempages_579492319821038…"
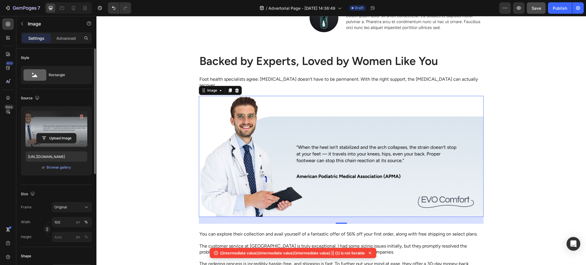
click at [369, 253] on icon at bounding box center [370, 253] width 2 height 2
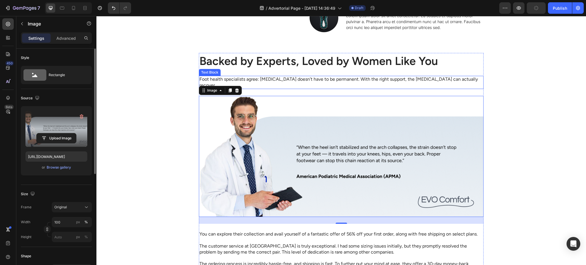
click at [285, 76] on p "Foot health specialists agree: plantar fasciitis doesn’t have to be permanent. …" at bounding box center [340, 82] width 283 height 12
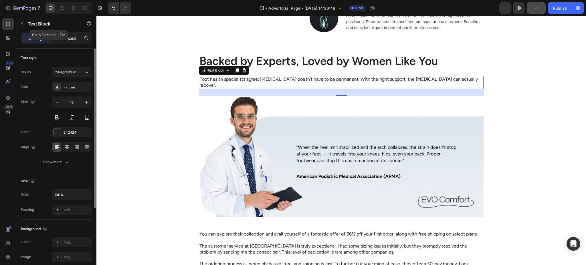
click at [67, 36] on p "Advanced" at bounding box center [65, 38] width 19 height 6
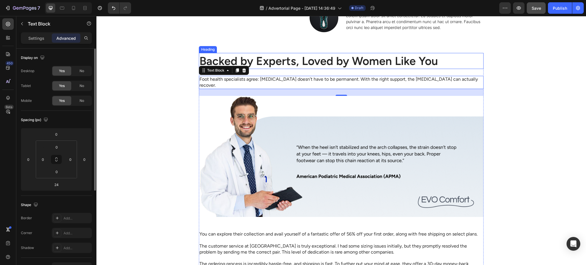
click at [315, 53] on p "Backed by Experts, Loved by Women Like You" at bounding box center [340, 60] width 283 height 15
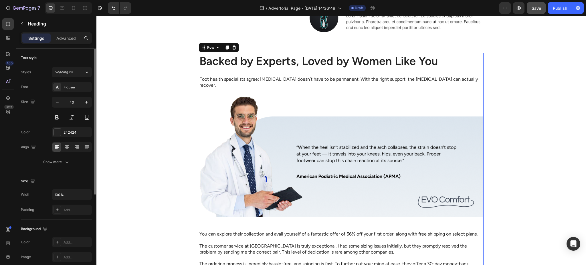
click at [313, 69] on div "Backed by Experts, Loved by Women Like You Heading Foot health specialists agre…" at bounding box center [341, 252] width 285 height 398
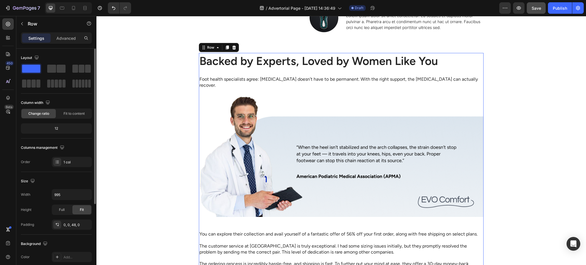
click at [223, 76] on p "Foot health specialists agree: plantar fasciitis doesn’t have to be permanent. …" at bounding box center [340, 82] width 283 height 12
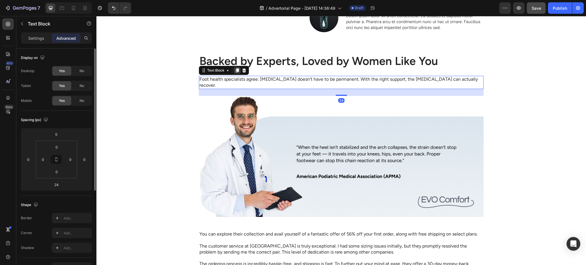
click at [236, 68] on icon at bounding box center [237, 70] width 3 height 4
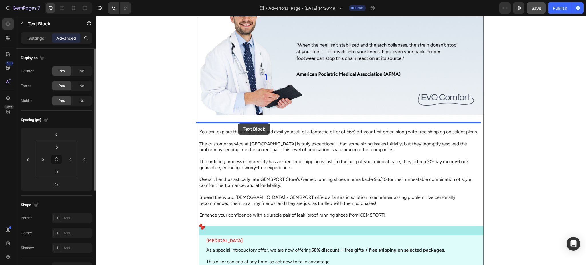
drag, startPoint x: 200, startPoint y: 73, endPoint x: 238, endPoint y: 123, distance: 62.7
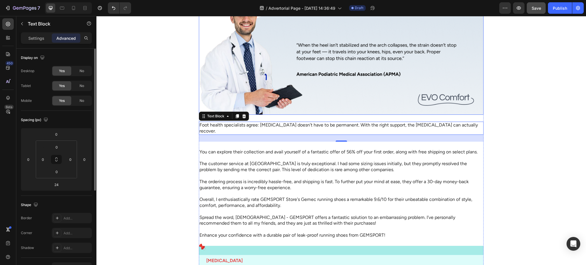
click at [261, 80] on img at bounding box center [341, 54] width 285 height 121
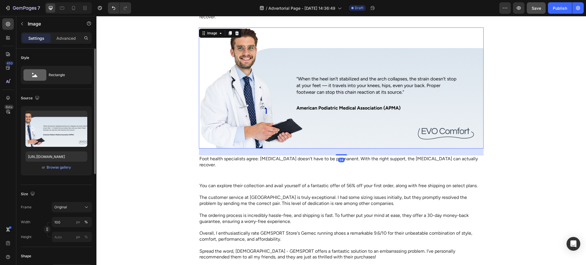
scroll to position [1675, 0]
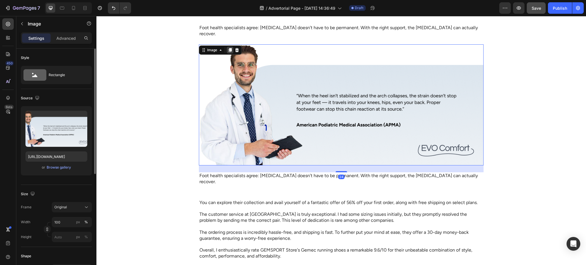
click at [228, 48] on icon at bounding box center [229, 50] width 3 height 4
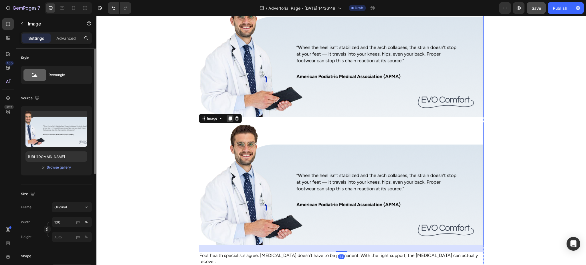
scroll to position [1725, 0]
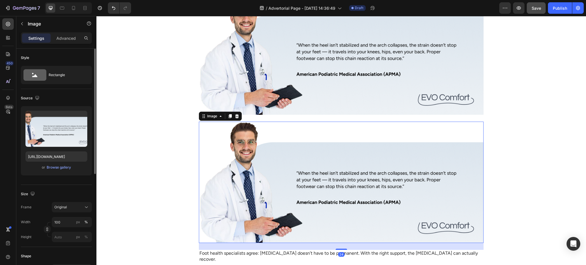
click at [200, 122] on img at bounding box center [341, 182] width 285 height 121
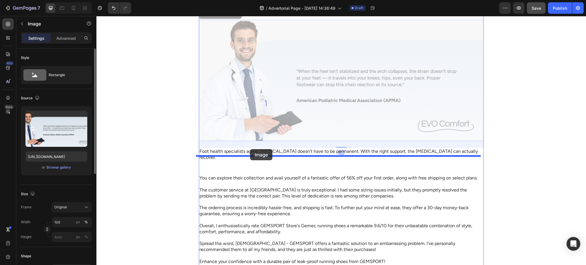
drag, startPoint x: 202, startPoint y: 112, endPoint x: 250, endPoint y: 149, distance: 60.3
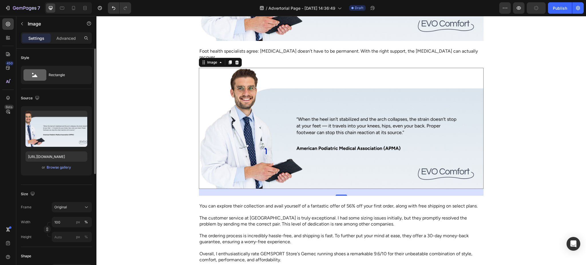
scroll to position [1801, 0]
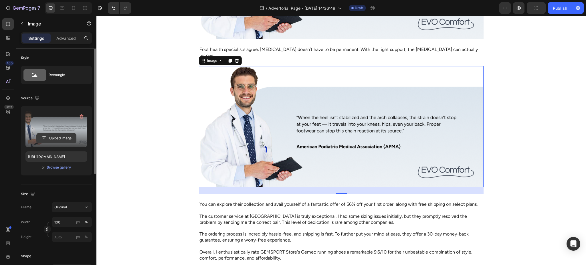
click at [65, 142] on input "file" at bounding box center [56, 138] width 39 height 10
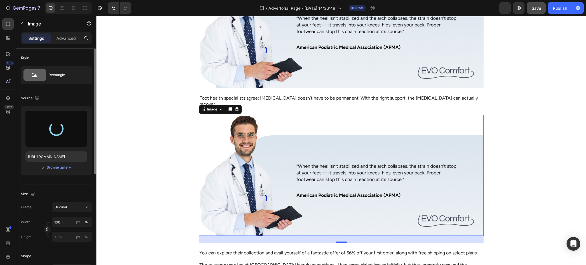
scroll to position [1750, 0]
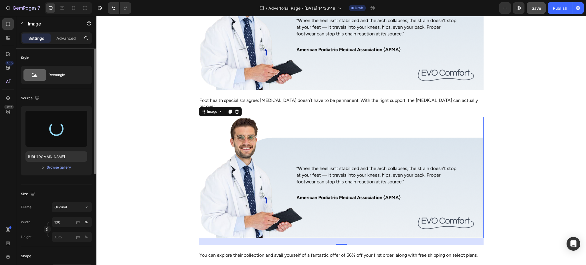
type input "https://cdn.shopify.com/s/files/1/0947/1416/7571/files/gempages_579492319821038…"
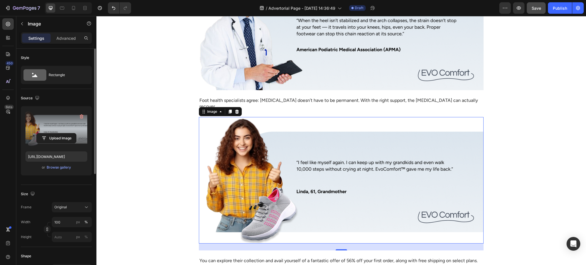
click at [148, 183] on div "Backed by Experts, Loved by Women Like You Heading Foot health specialists agre…" at bounding box center [340, 247] width 489 height 642
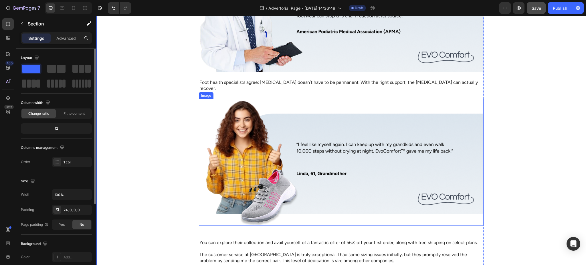
scroll to position [1801, 0]
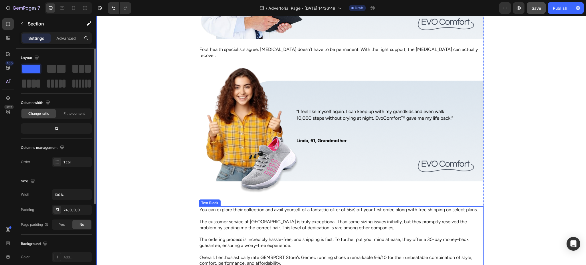
click at [252, 213] on p at bounding box center [340, 216] width 283 height 6
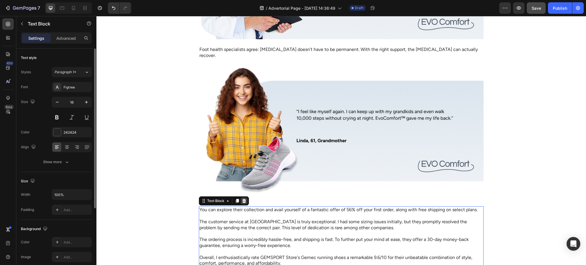
click at [242, 199] on icon at bounding box center [244, 201] width 4 height 4
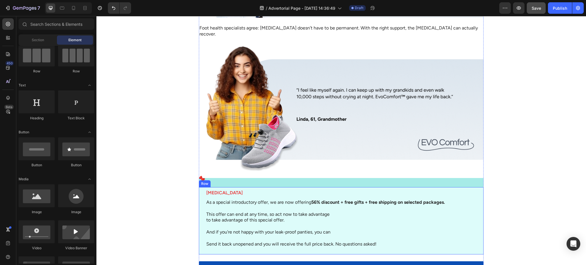
scroll to position [1852, 0]
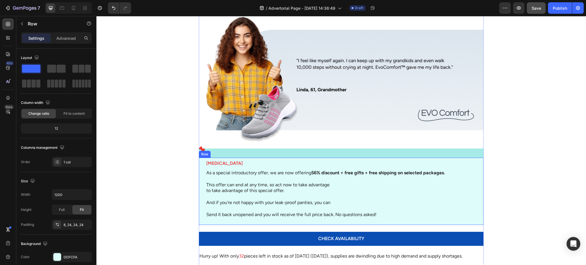
click at [335, 148] on div "Icon STRESS INCONTINENCE Text Block As a special introductory offer, we are now…" at bounding box center [341, 186] width 285 height 76
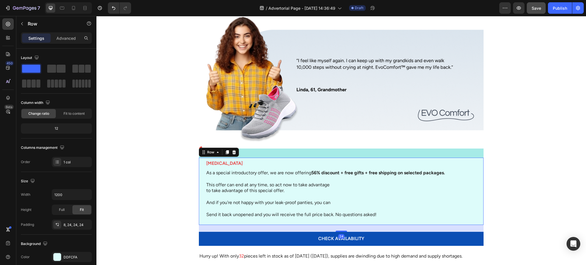
click at [278, 148] on div "Icon STRESS INCONTINENCE Text Block As a special introductory offer, we are now…" at bounding box center [341, 186] width 285 height 76
click at [232, 150] on icon at bounding box center [234, 152] width 4 height 4
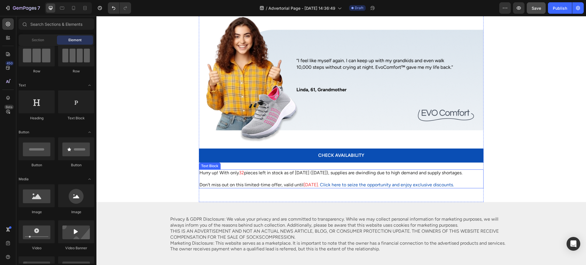
click at [272, 151] on div "Backed by Experts, Loved by Women Like You Heading Foot health specialists agre…" at bounding box center [341, 6] width 285 height 364
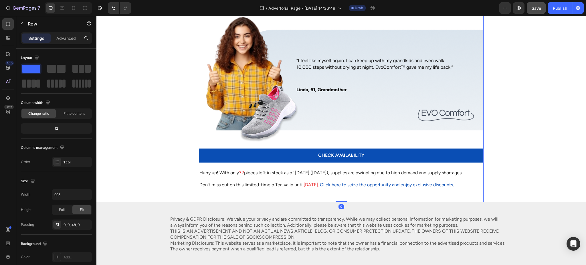
click at [248, 155] on div "Backed by Experts, Loved by Women Like You Heading Foot health specialists agre…" at bounding box center [341, 6] width 285 height 364
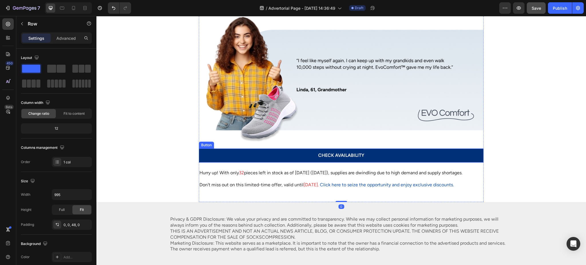
click at [298, 148] on link "CHECK AVAILABILITY" at bounding box center [341, 155] width 285 height 14
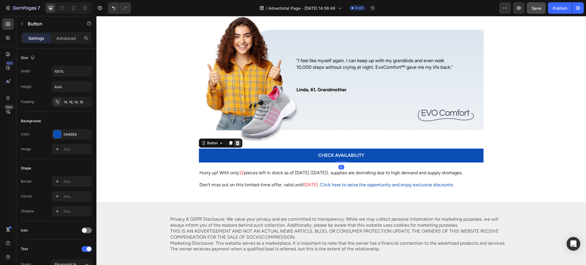
click at [236, 141] on icon at bounding box center [237, 143] width 5 height 5
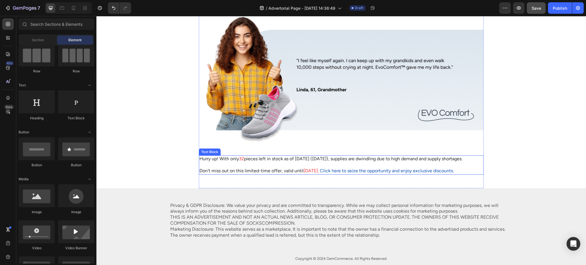
click at [252, 156] on p "Hurry up! With only 32 pieces left in stock as of today (5/23/2024), supplies a…" at bounding box center [340, 159] width 283 height 6
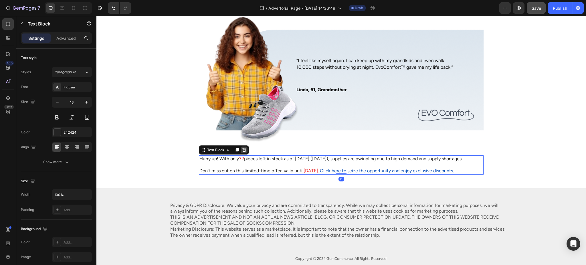
click at [242, 148] on icon at bounding box center [244, 150] width 5 height 5
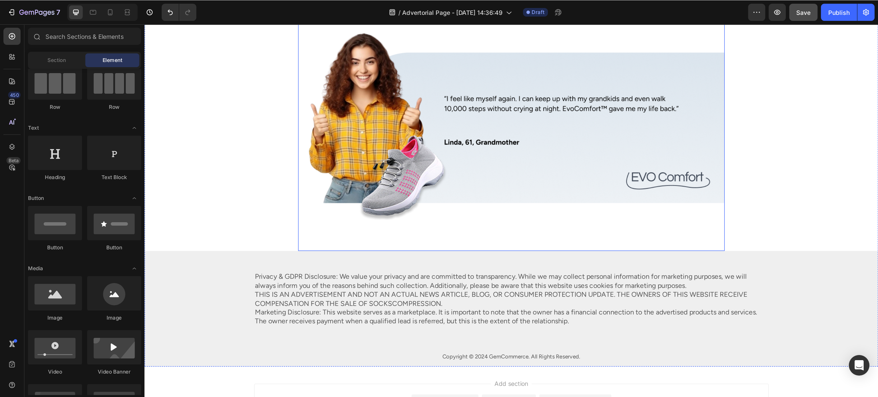
scroll to position [1845, 0]
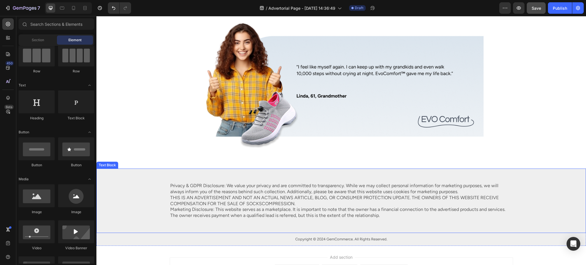
click at [134, 189] on div "Privacy & GDPR Disclosure: We value your privacy and are committed to transpare…" at bounding box center [341, 200] width 478 height 37
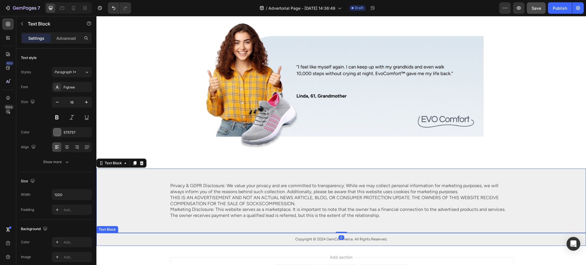
click at [138, 233] on div "Copyright © 2024 GemCommerce. All Rights Reserved. Text Block" at bounding box center [340, 239] width 489 height 13
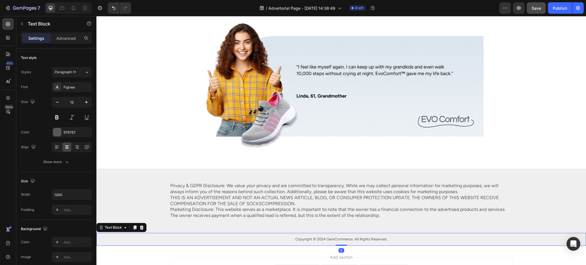
click at [148, 188] on div "Privacy & GDPR Disclosure: We value your privacy and are committed to transpare…" at bounding box center [341, 200] width 478 height 37
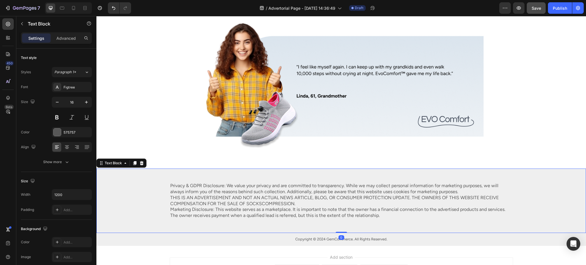
drag, startPoint x: 155, startPoint y: 216, endPoint x: 154, endPoint y: 221, distance: 4.7
click at [154, 216] on div "Privacy & GDPR Disclosure: We value your privacy and are committed to transpare…" at bounding box center [340, 200] width 489 height 64
click at [153, 236] on div "Copyright © 2024 GemCommerce. All Rights Reserved." at bounding box center [340, 239] width 489 height 6
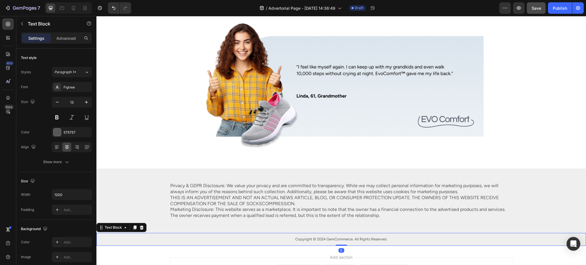
click at [143, 225] on icon at bounding box center [141, 227] width 5 height 5
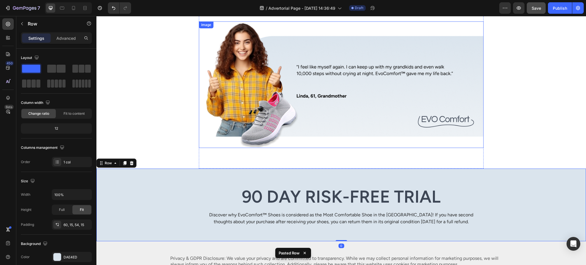
click at [273, 133] on img at bounding box center [341, 84] width 285 height 127
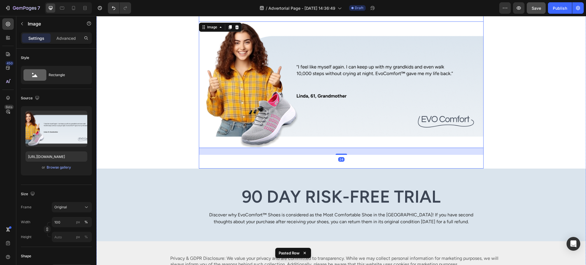
click at [345, 155] on div "Backed by Experts, Loved by Women Like You Heading Foot health specialists agre…" at bounding box center [341, 0] width 285 height 338
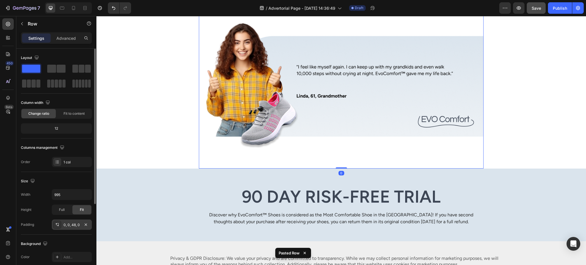
click at [69, 225] on div "0, 0, 48, 0" at bounding box center [71, 224] width 17 height 5
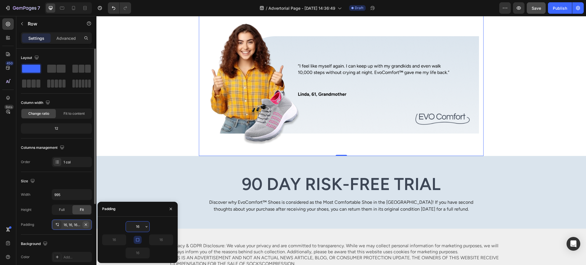
click at [85, 224] on icon "button" at bounding box center [85, 224] width 5 height 5
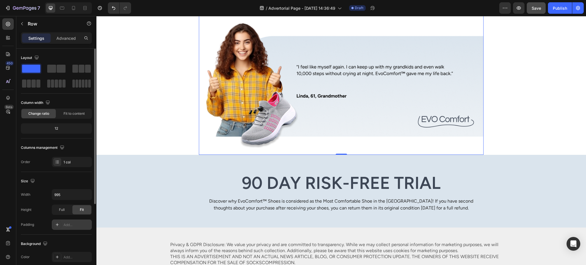
click at [317, 128] on img at bounding box center [341, 84] width 285 height 127
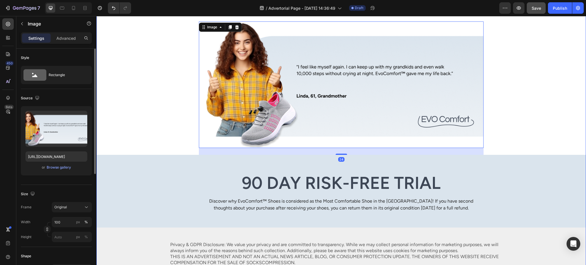
click at [188, 126] on div "Backed by Experts, Loved by Women Like You Heading Foot health specialists agre…" at bounding box center [340, 61] width 489 height 461
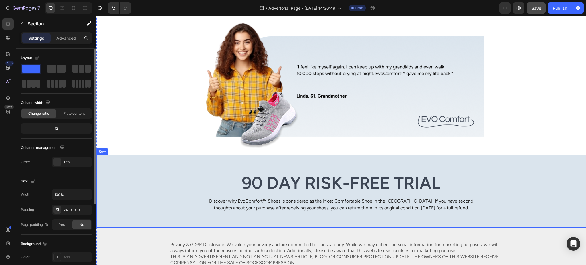
click at [168, 172] on div "90 Day Risk-Free Trial Heading Discover why EvoComfort™ Shoes is considered as …" at bounding box center [341, 192] width 481 height 40
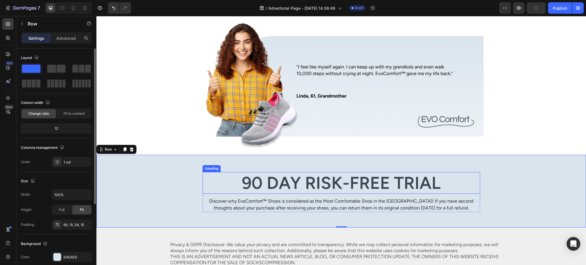
click at [295, 198] on p "Discover why EvoComfort™ Shoes is considered as the Most Comfortable Shoe in th…" at bounding box center [341, 205] width 276 height 14
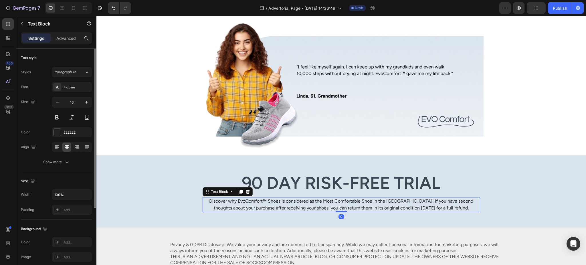
click at [295, 198] on p "Discover why EvoComfort™ Shoes is considered as the Most Comfortable Shoe in th…" at bounding box center [341, 205] width 276 height 14
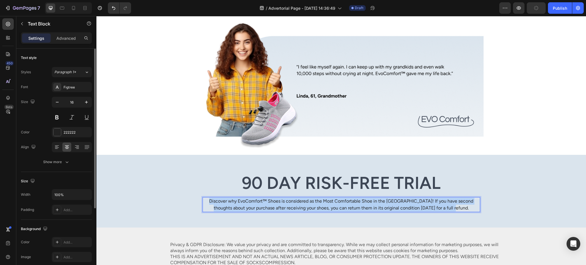
click at [295, 198] on p "Discover why EvoComfort™ Shoes is considered as the Most Comfortable Shoe in th…" at bounding box center [341, 205] width 276 height 14
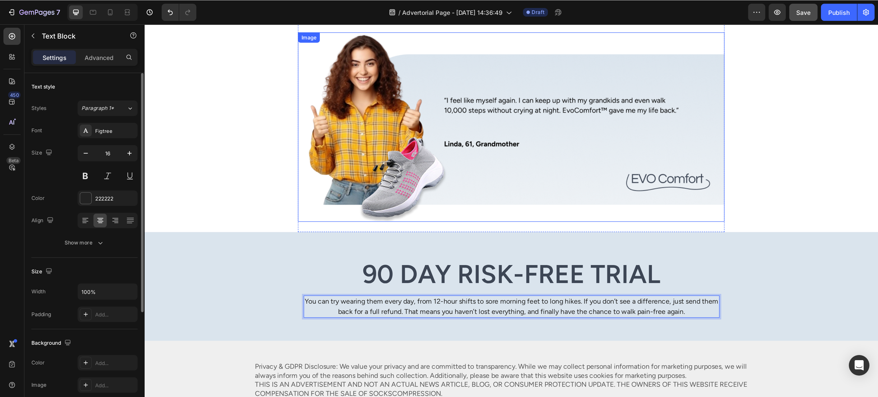
scroll to position [1811, 0]
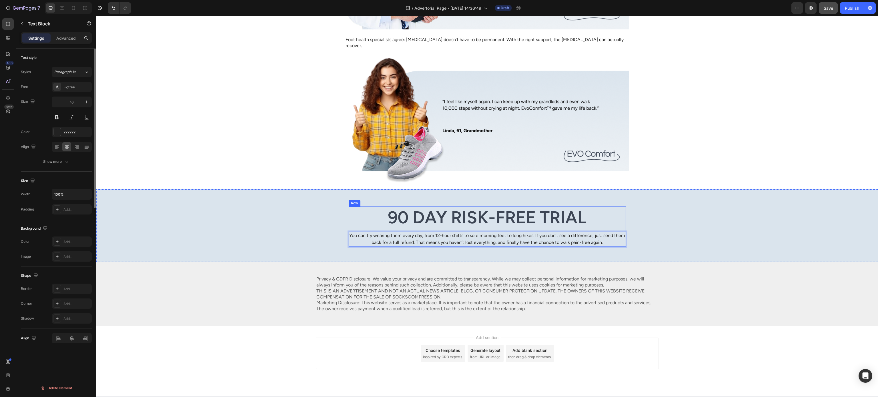
click at [318, 208] on div "90 Day Risk-Free Trial Heading You can try wearing them every day, from 12-hour…" at bounding box center [487, 227] width 773 height 40
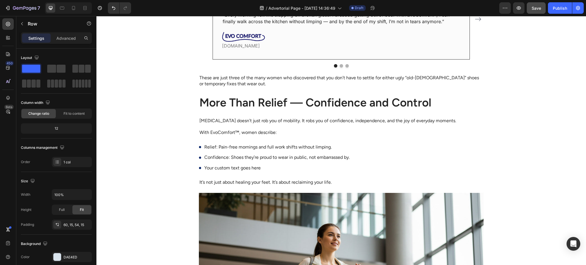
scroll to position [914, 0]
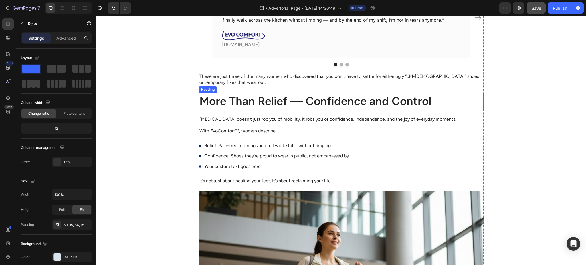
click at [259, 77] on p "These are just three of the many women who discovered that you don’t have to se…" at bounding box center [340, 79] width 283 height 12
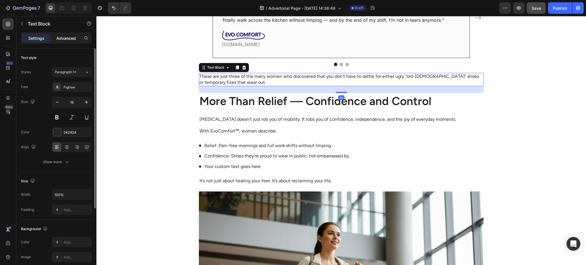
click at [69, 40] on p "Advanced" at bounding box center [65, 38] width 19 height 6
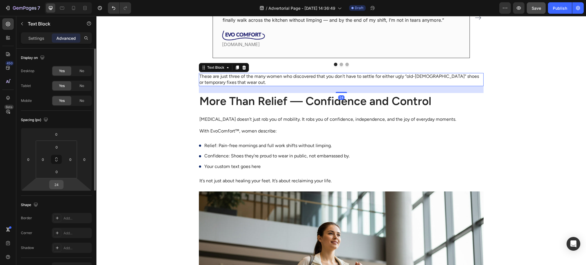
click at [57, 183] on input "24" at bounding box center [56, 184] width 11 height 9
type input "60"
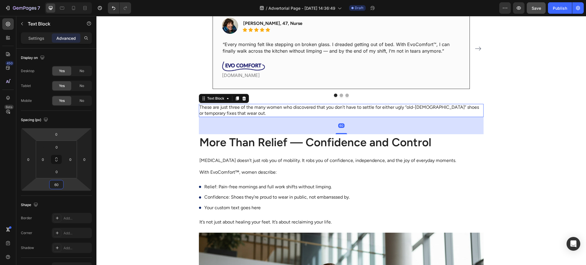
scroll to position [711, 0]
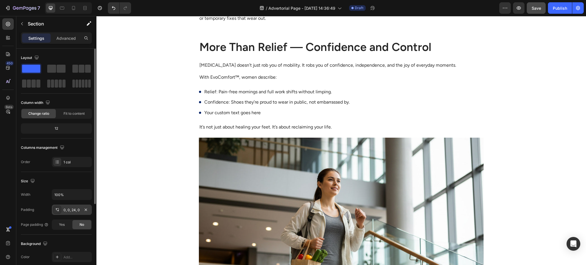
click at [72, 209] on div "0, 0, 24, 0" at bounding box center [71, 209] width 17 height 5
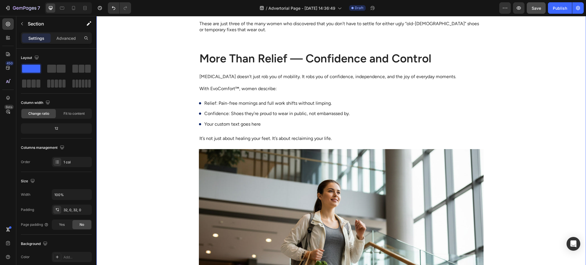
click at [71, 211] on div "24, 0, 24, 0" at bounding box center [71, 209] width 17 height 5
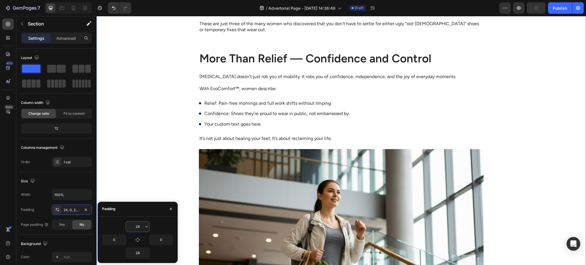
click at [136, 225] on input "24" at bounding box center [137, 226] width 23 height 10
drag, startPoint x: 262, startPoint y: 152, endPoint x: 110, endPoint y: 200, distance: 159.8
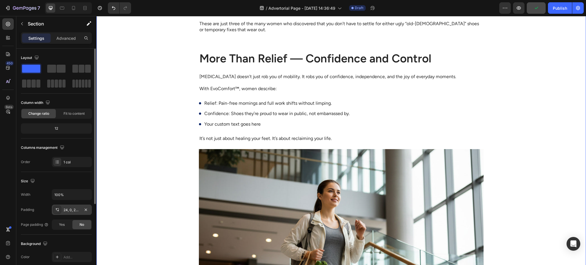
click at [66, 213] on div "24, 0, 24, 0" at bounding box center [72, 209] width 40 height 10
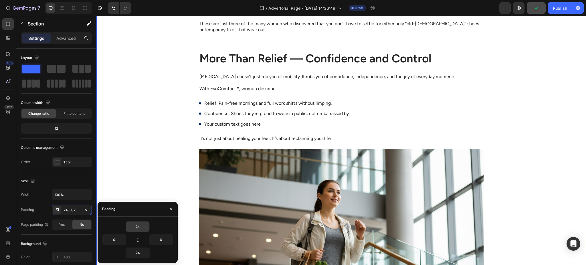
click at [139, 226] on input "24" at bounding box center [137, 226] width 23 height 10
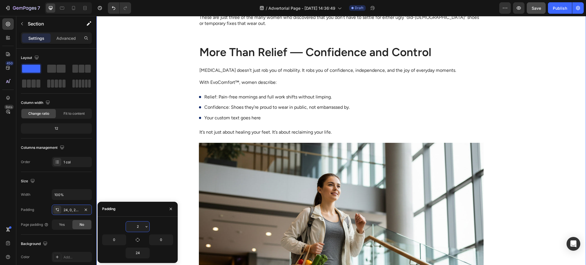
type input "28"
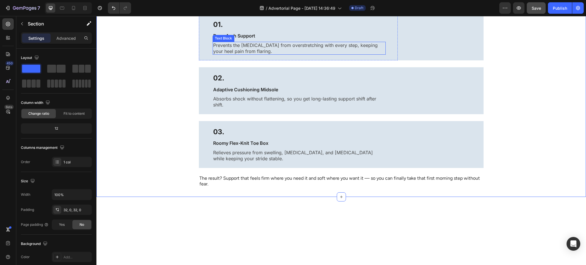
scroll to position [406, 0]
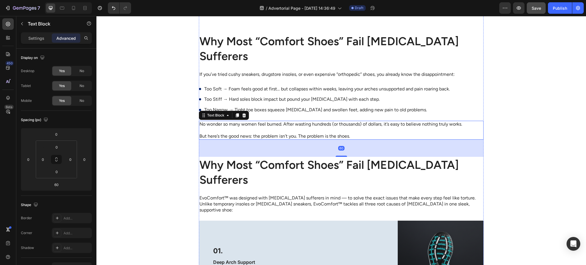
click at [266, 15] on p "And the truth is… plantar fasciitis isn’t just about your feet. The stabbing he…" at bounding box center [340, 9] width 283 height 12
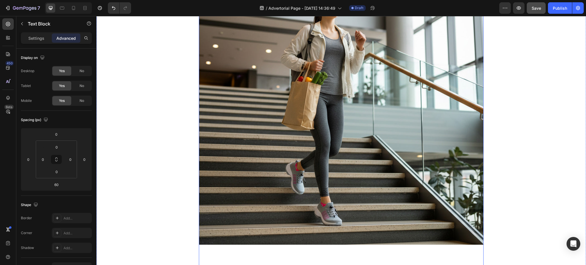
scroll to position [1321, 0]
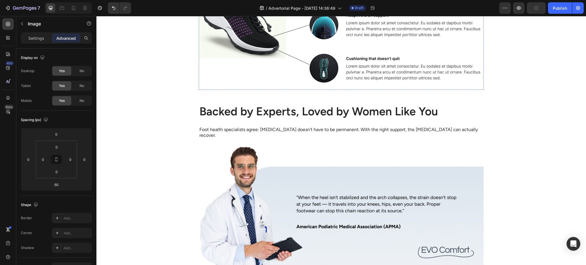
scroll to position [1575, 0]
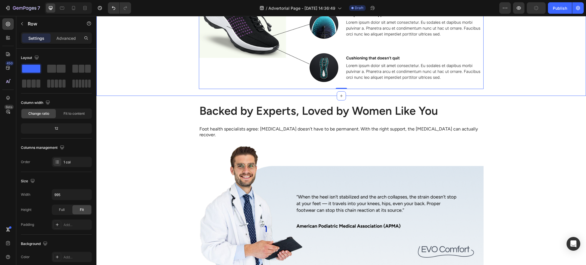
click at [61, 212] on div "28, 0, 24, 0" at bounding box center [72, 209] width 40 height 10
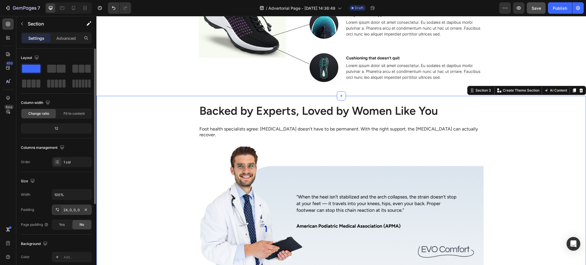
click at [72, 208] on div "24, 0, 0, 0" at bounding box center [71, 209] width 17 height 5
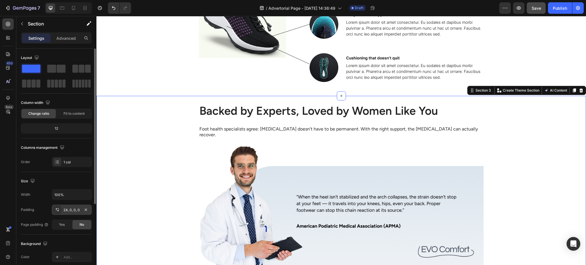
click at [68, 210] on div "24, 0, 0, 0" at bounding box center [71, 209] width 17 height 5
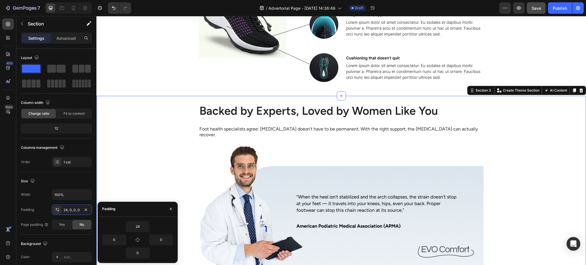
click at [225, 103] on h2 "Backed by Experts, Loved by Women Like You" at bounding box center [341, 111] width 285 height 16
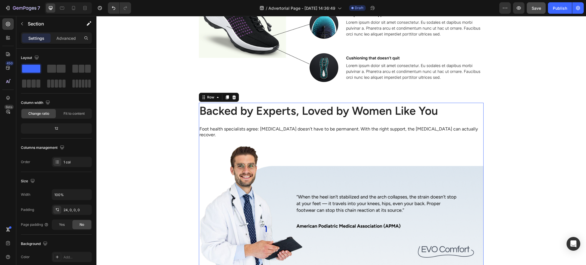
click at [199, 106] on div "Backed by Experts, Loved by Women Like You Heading Foot health specialists agre…" at bounding box center [341, 265] width 285 height 324
click at [67, 40] on p "Advanced" at bounding box center [65, 38] width 19 height 6
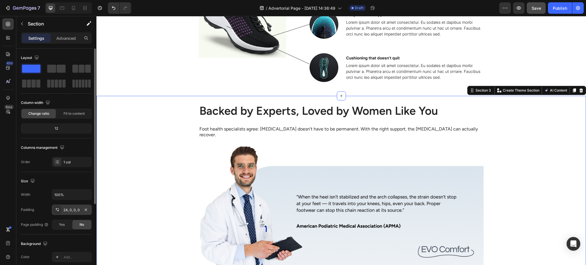
click at [63, 210] on div "24, 0, 0, 0" at bounding box center [71, 209] width 17 height 5
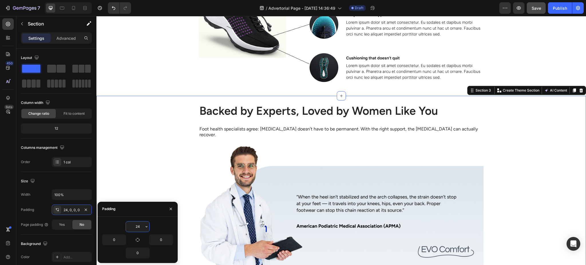
click at [134, 225] on input "24" at bounding box center [137, 226] width 23 height 10
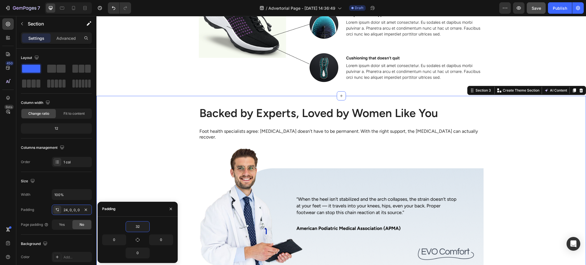
type input "32"
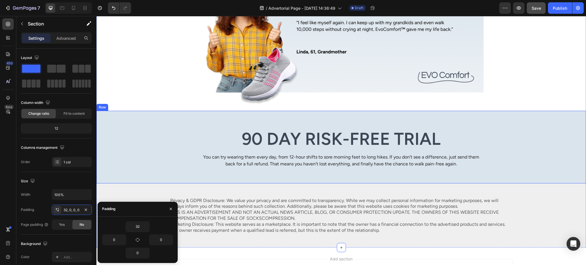
scroll to position [1881, 0]
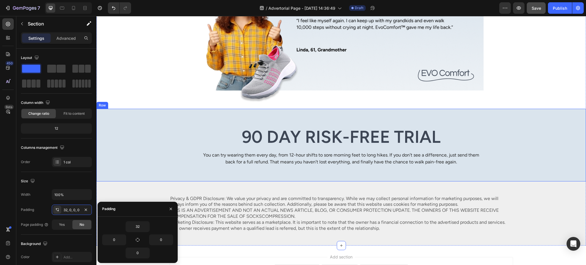
click at [194, 164] on div "90 Day Risk-Free Trial Heading You can try wearing them every day, from 12-hour…" at bounding box center [340, 145] width 489 height 73
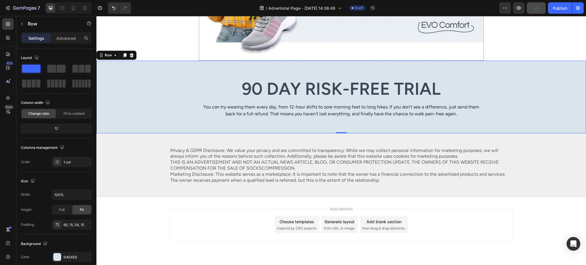
scroll to position [1932, 0]
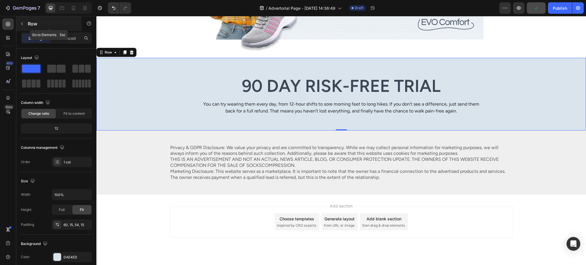
click at [22, 23] on icon "button" at bounding box center [22, 23] width 5 height 5
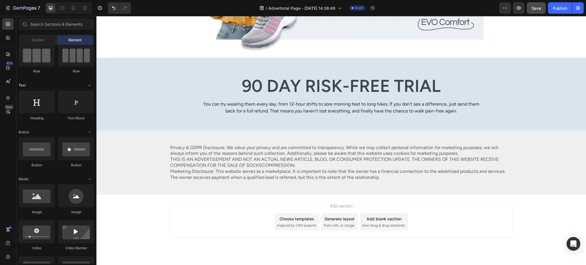
scroll to position [0, 0]
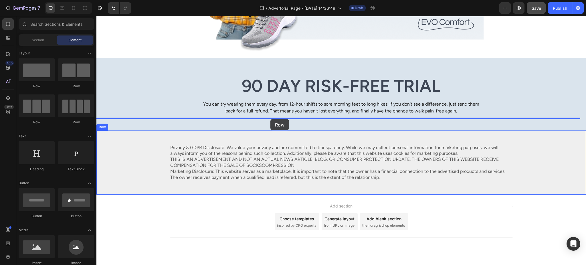
drag, startPoint x: 136, startPoint y: 89, endPoint x: 270, endPoint y: 119, distance: 137.4
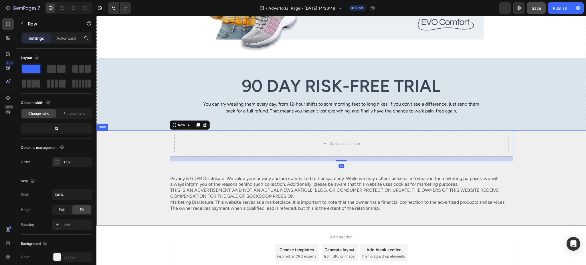
click at [149, 139] on div "Drop element here Row 16 Privacy & GDPR Disclosure: We value your privacy and a…" at bounding box center [340, 177] width 489 height 95
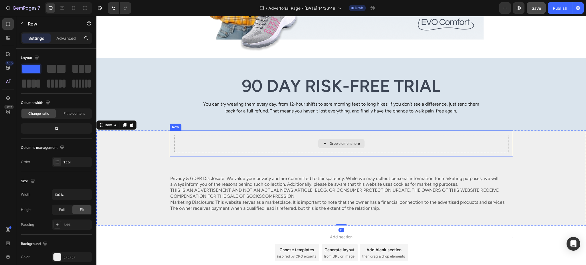
click at [221, 135] on div "Drop element here" at bounding box center [341, 143] width 334 height 17
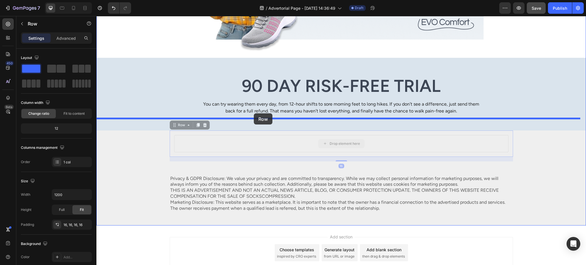
drag, startPoint x: 173, startPoint y: 115, endPoint x: 254, endPoint y: 113, distance: 80.9
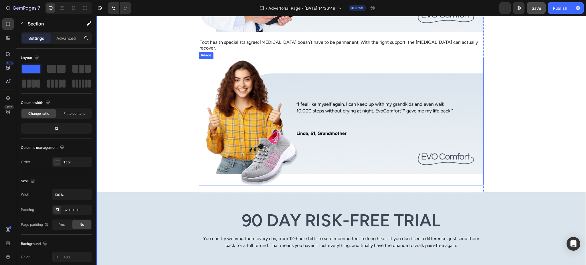
scroll to position [1881, 0]
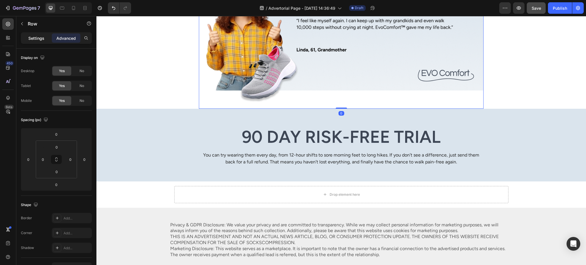
click at [36, 41] on div "Settings Advanced" at bounding box center [56, 37] width 71 height 11
click at [37, 38] on p "Settings" at bounding box center [36, 38] width 16 height 6
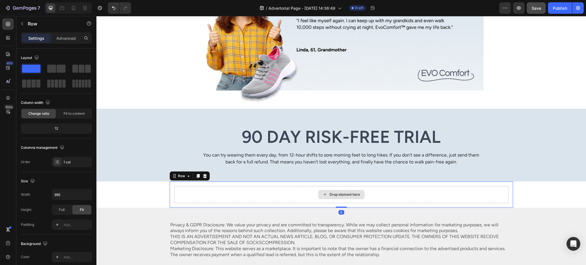
click at [234, 186] on div "Drop element here" at bounding box center [341, 194] width 334 height 17
click at [69, 194] on input "1200" at bounding box center [71, 194] width 39 height 10
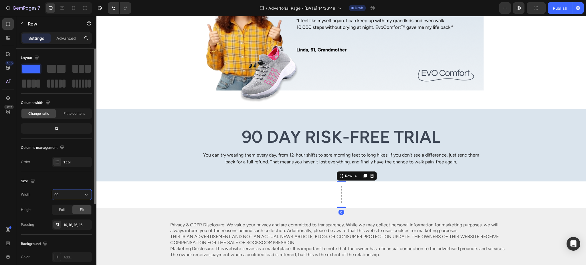
type input "995"
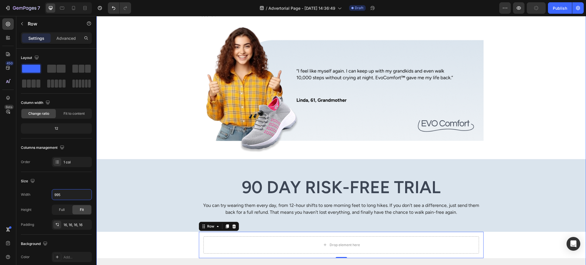
scroll to position [1830, 0]
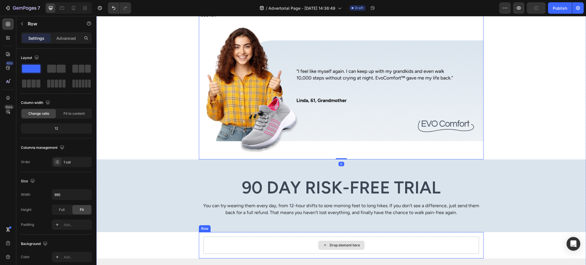
click at [218, 236] on div "Drop element here" at bounding box center [340, 244] width 275 height 17
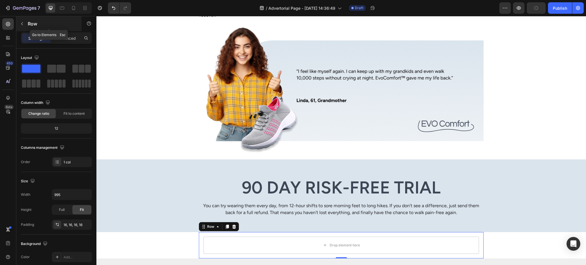
click at [24, 25] on icon "button" at bounding box center [22, 23] width 5 height 5
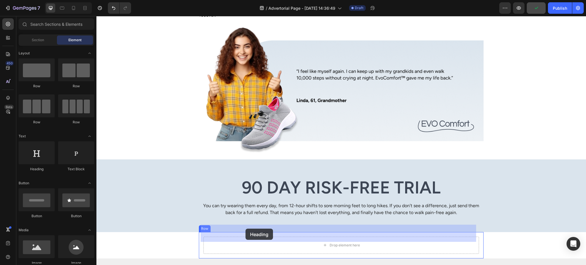
drag, startPoint x: 132, startPoint y: 167, endPoint x: 243, endPoint y: 242, distance: 134.1
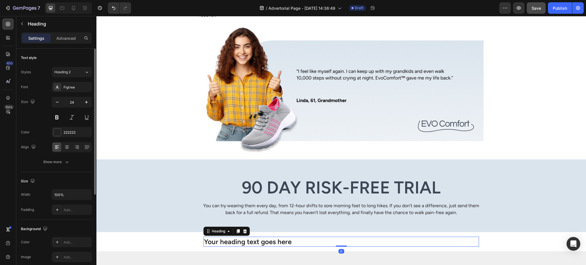
click at [70, 96] on div "Font Figtree Size 24 Color 222222 Align Show more" at bounding box center [56, 124] width 71 height 85
click at [63, 102] on input "24" at bounding box center [71, 102] width 19 height 10
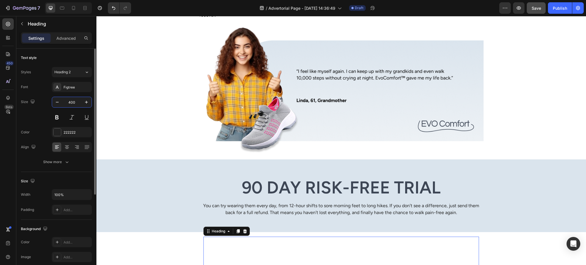
type input "40"
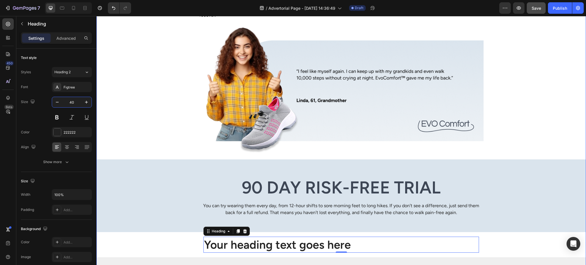
click at [173, 229] on div "Backed by Experts, Loved by Women Like You Heading Foot health specialists agre…" at bounding box center [340, 78] width 489 height 486
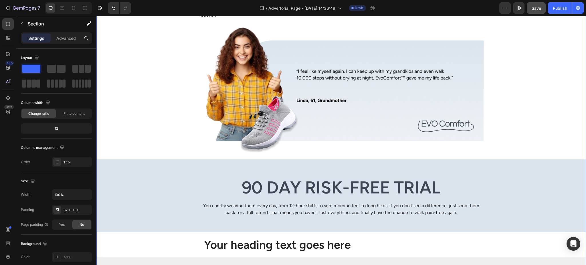
click at [189, 227] on div "Backed by Experts, Loved by Women Like You Heading Foot health specialists agre…" at bounding box center [340, 78] width 489 height 486
click at [195, 227] on div "Backed by Experts, Loved by Women Like You Heading Foot health specialists agre…" at bounding box center [340, 78] width 489 height 486
click at [199, 232] on div "Your heading text goes here Heading Row" at bounding box center [341, 244] width 285 height 25
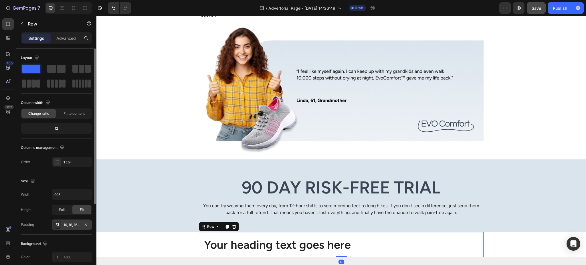
click at [66, 224] on div "16, 16, 16, 16" at bounding box center [71, 224] width 17 height 5
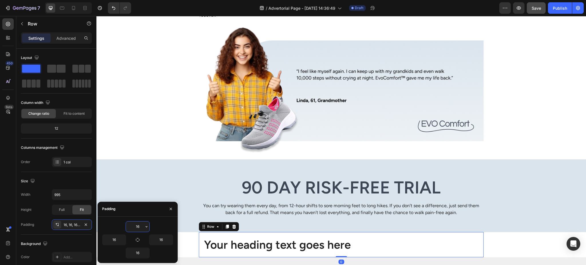
click at [135, 224] on input "16" at bounding box center [137, 226] width 23 height 10
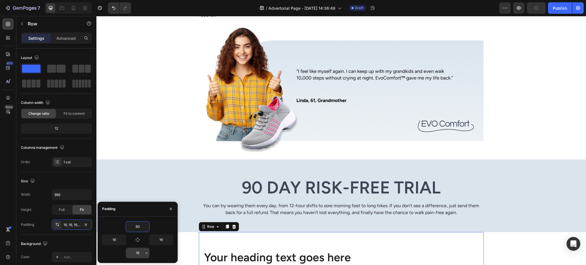
type input "60"
click at [138, 251] on input "16" at bounding box center [137, 253] width 23 height 10
type input "60"
click at [188, 242] on div "Backed by Experts, Loved by Women Like You Heading Foot health specialists agre…" at bounding box center [340, 90] width 489 height 511
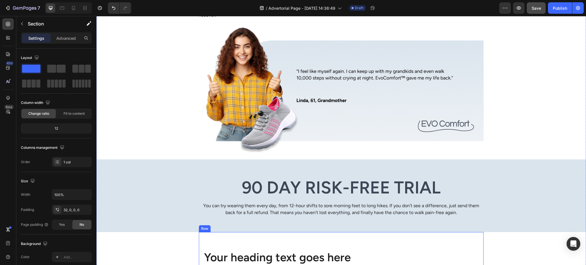
click at [214, 249] on h2 "Your heading text goes here" at bounding box center [340, 257] width 275 height 16
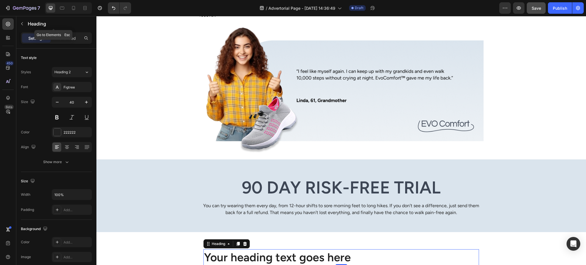
click at [25, 21] on button "button" at bounding box center [21, 23] width 9 height 9
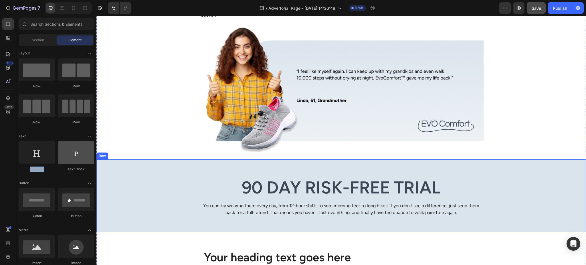
drag, startPoint x: 55, startPoint y: 159, endPoint x: 64, endPoint y: 150, distance: 12.5
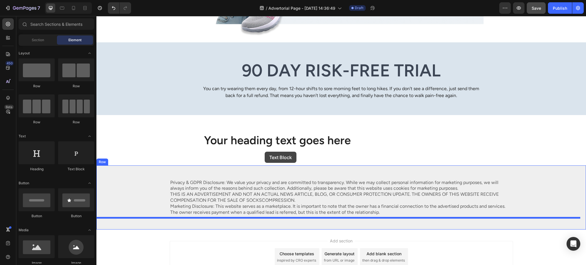
scroll to position [1982, 0]
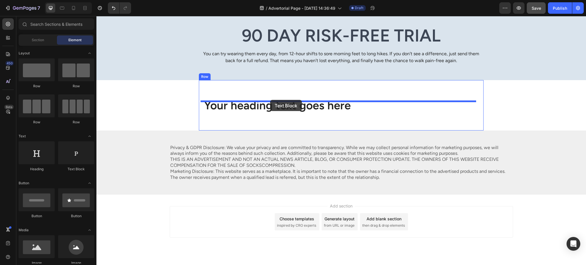
drag, startPoint x: 131, startPoint y: 174, endPoint x: 268, endPoint y: 95, distance: 158.5
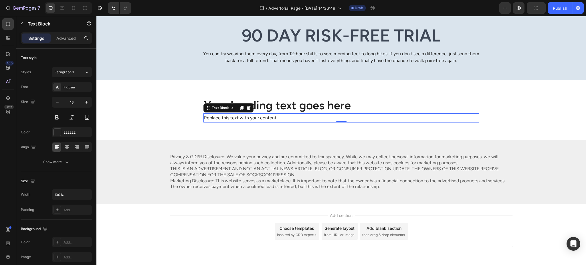
click at [258, 113] on div "Replace this text with your content" at bounding box center [340, 117] width 275 height 9
click at [258, 114] on p "Replace this text with your content" at bounding box center [341, 118] width 274 height 8
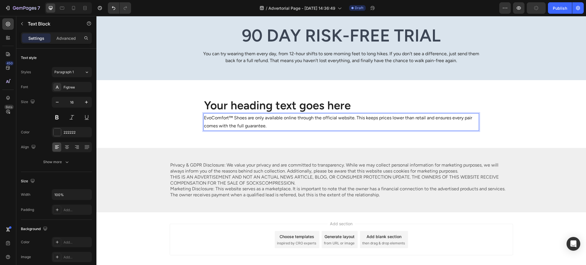
click at [235, 122] on div "Your heading text goes here Heading EvoComfort™ Shoes are only available online…" at bounding box center [341, 114] width 285 height 68
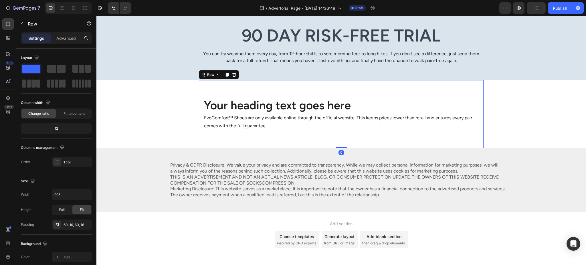
drag, startPoint x: 196, startPoint y: 109, endPoint x: 223, endPoint y: 96, distance: 30.6
click at [199, 108] on div "Your heading text goes here Heading EvoComfort™ Shoes are only available online…" at bounding box center [341, 114] width 285 height 68
click at [224, 97] on h2 "Your heading text goes here" at bounding box center [340, 105] width 275 height 16
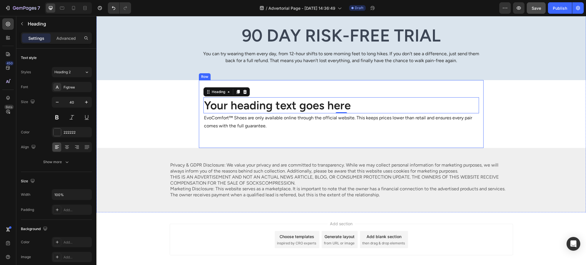
click at [256, 97] on h2 "Your heading text goes here" at bounding box center [340, 105] width 275 height 16
click at [256, 98] on p "Your heading text goes here" at bounding box center [341, 105] width 274 height 15
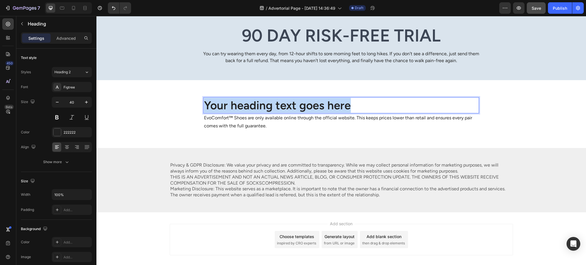
click at [256, 98] on p "Your heading text goes here" at bounding box center [341, 105] width 274 height 15
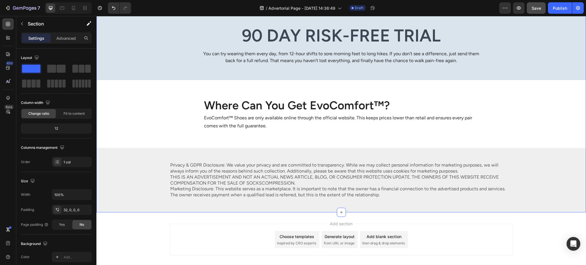
click at [258, 98] on p "Where Can You Get EvoComfort™?" at bounding box center [341, 105] width 274 height 15
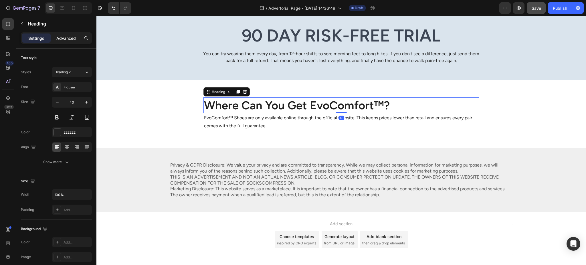
click at [68, 37] on p "Advanced" at bounding box center [65, 38] width 19 height 6
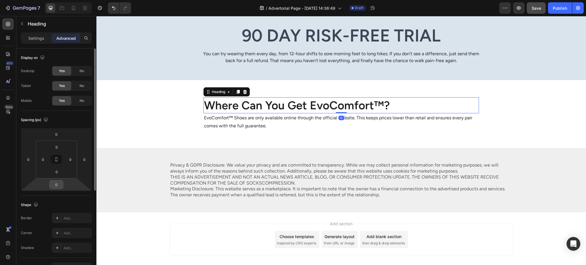
click at [60, 186] on input "0" at bounding box center [56, 184] width 11 height 9
type input "24"
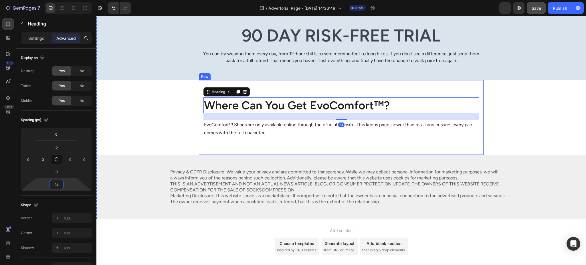
click at [264, 121] on p "EvoComfort™ Shoes are only available online through the official website. This …" at bounding box center [341, 129] width 274 height 17
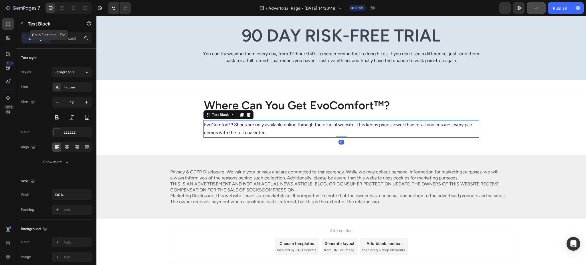
click at [71, 31] on div "Text Block" at bounding box center [48, 24] width 65 height 16
click at [70, 38] on p "Advanced" at bounding box center [65, 38] width 19 height 6
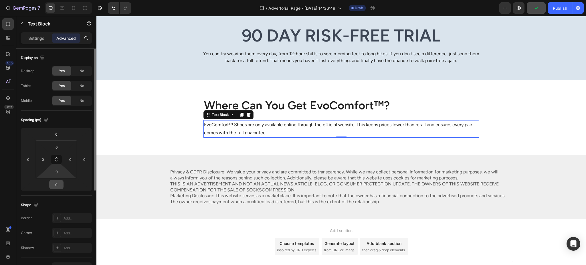
click at [58, 182] on input "0" at bounding box center [56, 184] width 11 height 9
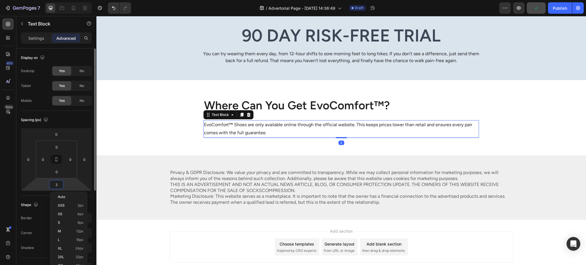
type input "24"
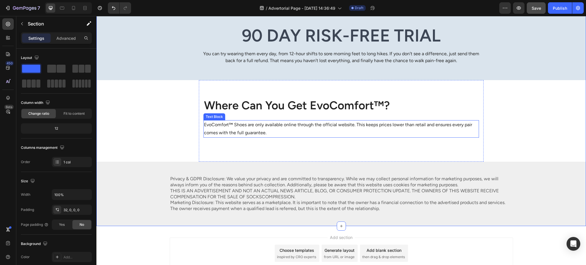
click at [231, 121] on p "EvoComfort™ Shoes are only available online through the official website. This …" at bounding box center [341, 129] width 274 height 17
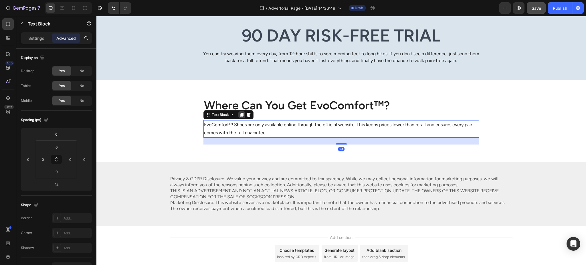
click at [239, 112] on icon at bounding box center [241, 114] width 5 height 5
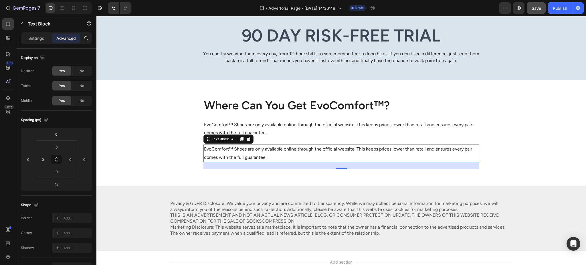
click at [248, 145] on p "EvoComfort™ Shoes are only available online through the official website. This …" at bounding box center [341, 153] width 274 height 17
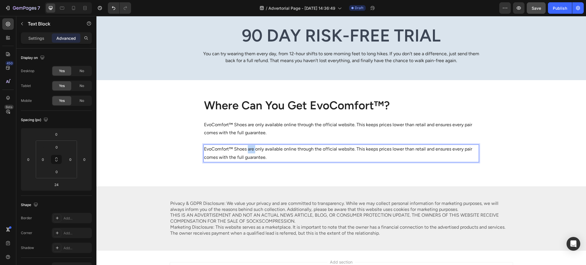
click at [248, 145] on p "EvoComfort™ Shoes are only available online through the official website. This …" at bounding box center [341, 153] width 274 height 17
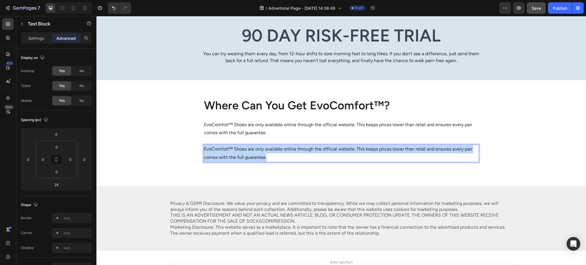
click at [248, 145] on p "EvoComfort™ Shoes are only available online through the official website. This …" at bounding box center [341, 153] width 274 height 17
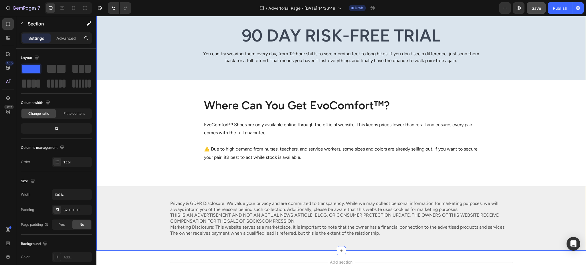
click at [188, 55] on div "90 Day Risk-Free Trial Heading You can try wearing them every day, from 12-hour…" at bounding box center [340, 43] width 489 height 73
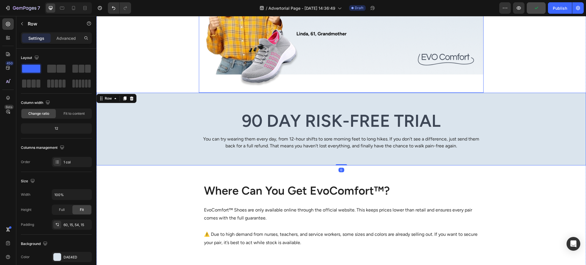
scroll to position [1880, 0]
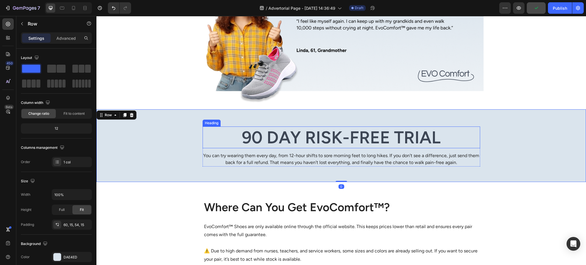
click at [228, 114] on div "90 Day Risk-Free Trial Heading You can try wearing them every day, from 12-hour…" at bounding box center [340, 145] width 489 height 73
click at [189, 137] on div "90 Day Risk-Free Trial Heading You can try wearing them every day, from 12-hour…" at bounding box center [341, 146] width 481 height 40
click at [124, 113] on icon at bounding box center [124, 115] width 5 height 5
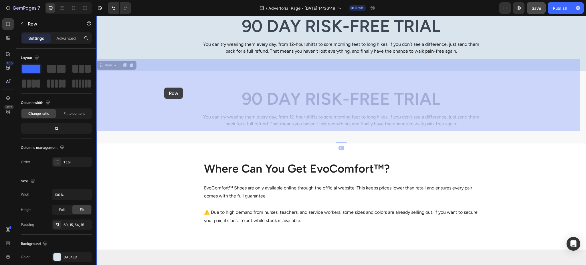
scroll to position [1982, 0]
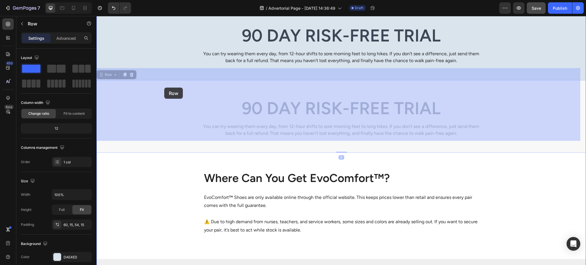
drag, startPoint x: 103, startPoint y: 64, endPoint x: 164, endPoint y: 87, distance: 65.9
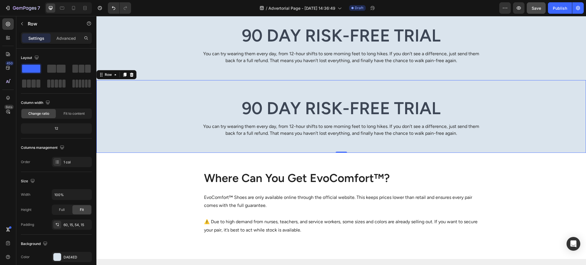
click at [130, 73] on icon at bounding box center [132, 75] width 4 height 4
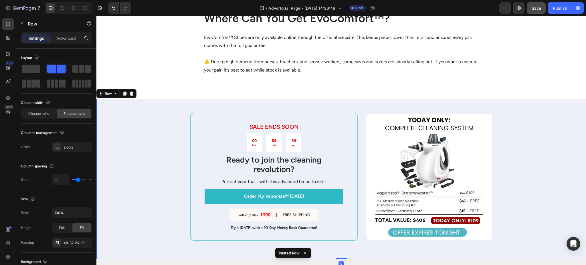
click at [173, 108] on div "SALE ENDS SOON Text Block 00 hrs 59 min 59 sec Countdown Timer Ready to join th…" at bounding box center [340, 179] width 489 height 160
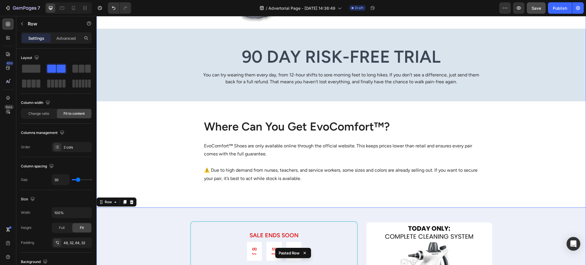
scroll to position [1917, 0]
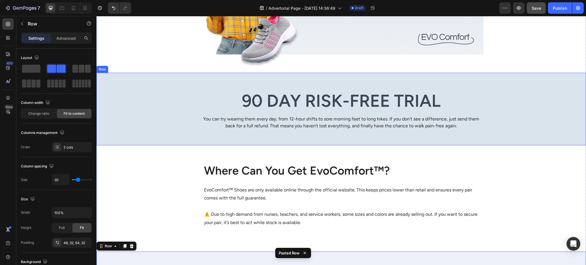
click at [148, 90] on div "90 Day Risk-Free Trial Heading You can try wearing them every day, from 12-hour…" at bounding box center [341, 110] width 481 height 40
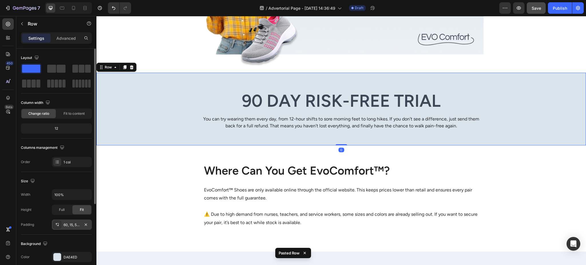
scroll to position [51, 0]
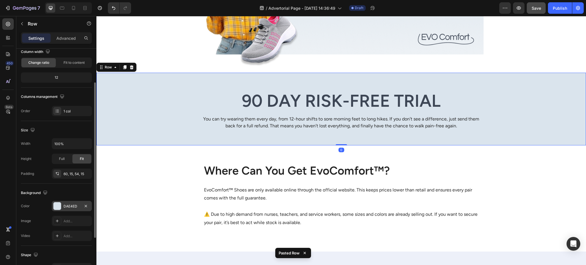
click at [67, 204] on div "DAE4ED" at bounding box center [71, 206] width 17 height 5
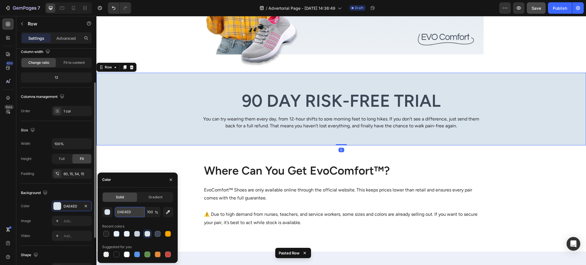
click at [115, 212] on input "DAE4ED" at bounding box center [130, 212] width 30 height 10
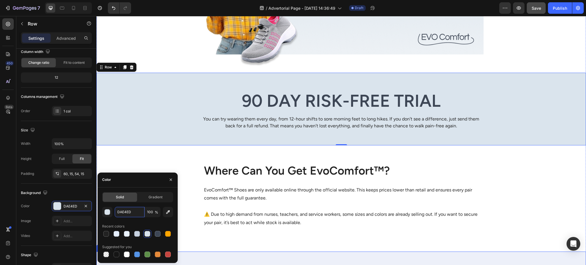
scroll to position [2069, 0]
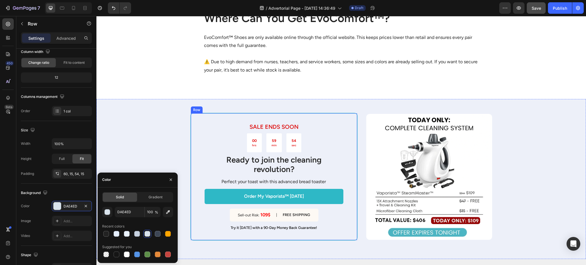
click at [165, 128] on div "SALE ENDS SOON Text Block 00 hrs 59 min 54 sec Countdown Timer Ready to join th…" at bounding box center [340, 179] width 489 height 160
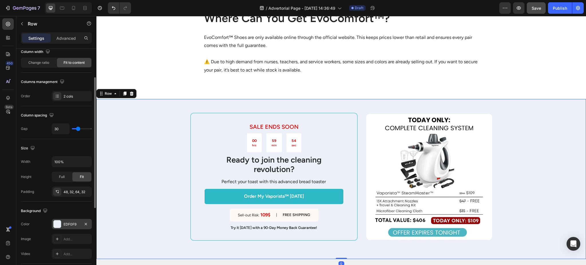
click at [68, 223] on div "EDF0F9" at bounding box center [71, 224] width 17 height 5
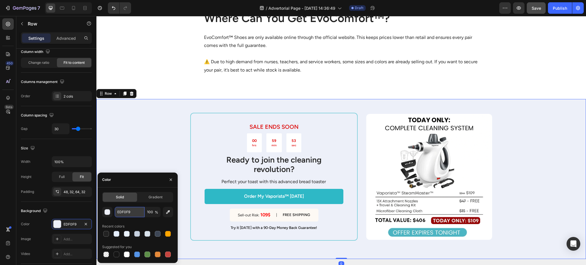
click at [121, 216] on input "EDF0F9" at bounding box center [130, 212] width 30 height 10
paste input "DAE4ED"
type input "DAE4ED"
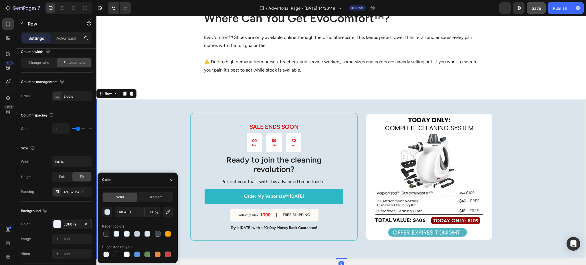
click at [154, 126] on div "SALE ENDS SOON Text Block 00 hrs 59 min 52 sec Countdown Timer Ready to join th…" at bounding box center [340, 179] width 489 height 160
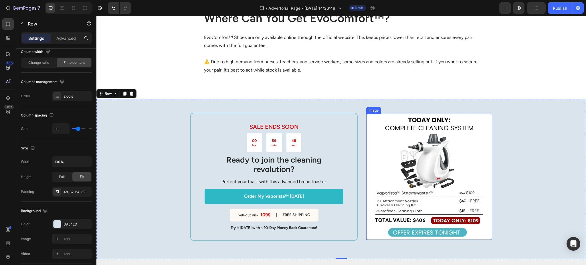
click at [379, 142] on img at bounding box center [429, 177] width 126 height 126
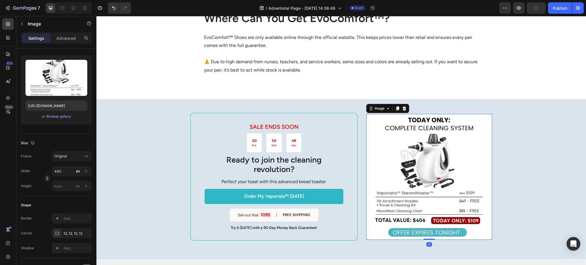
scroll to position [0, 0]
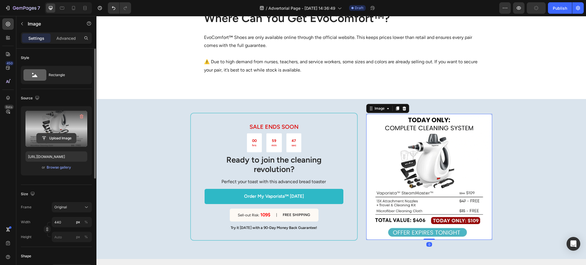
click at [67, 140] on input "file" at bounding box center [56, 138] width 39 height 10
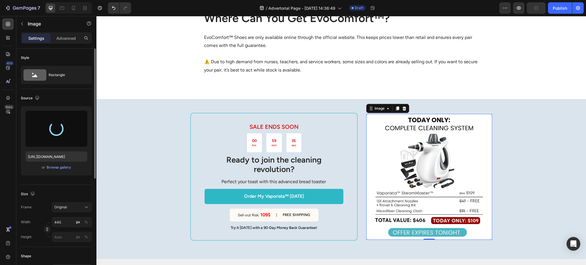
type input "https://cdn.shopify.com/s/files/1/0947/1416/7571/files/gempages_579492319821038…"
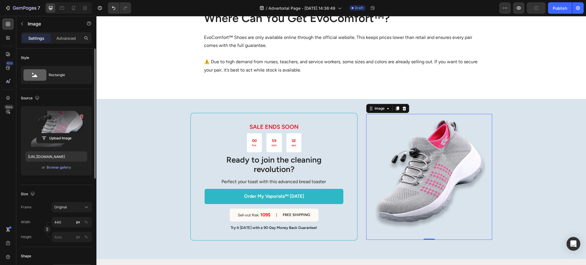
click at [578, 168] on div "SALE ENDS SOON Text Block 00 hrs 59 min 32 sec Countdown Timer Ready to join th…" at bounding box center [340, 179] width 489 height 160
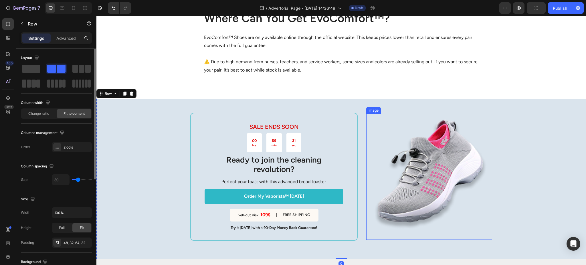
click at [451, 159] on img at bounding box center [429, 177] width 126 height 126
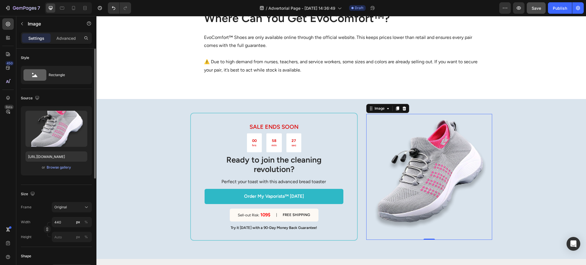
click at [390, 160] on img at bounding box center [429, 177] width 126 height 126
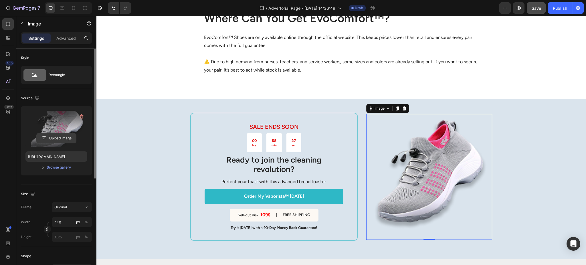
click at [67, 134] on input "file" at bounding box center [56, 138] width 39 height 10
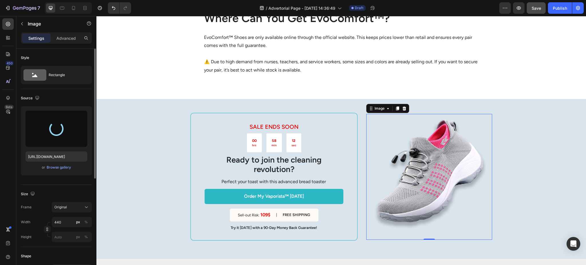
type input "https://cdn.shopify.com/s/files/1/0947/1416/7571/files/gempages_579492319821038…"
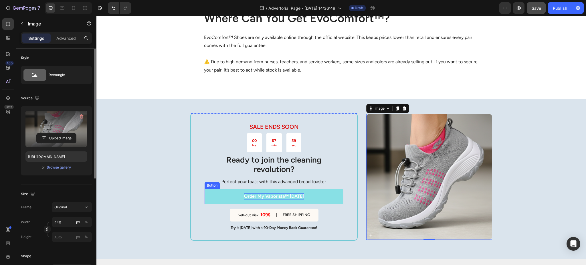
drag, startPoint x: 291, startPoint y: 181, endPoint x: 295, endPoint y: 183, distance: 5.1
click at [291, 193] on p "Order My Vaporista™ Today" at bounding box center [274, 196] width 60 height 6
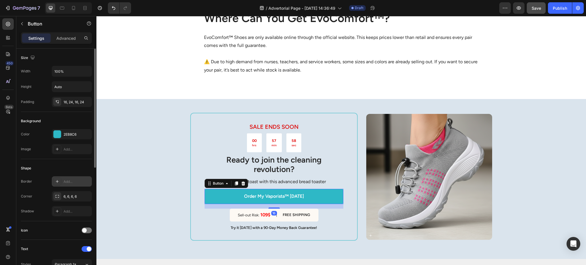
scroll to position [204, 0]
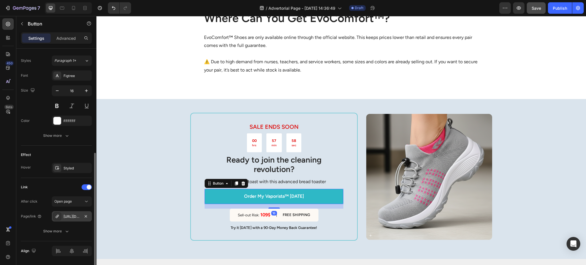
click at [65, 214] on div "https://vaporista.shop/vaporista" at bounding box center [71, 216] width 17 height 5
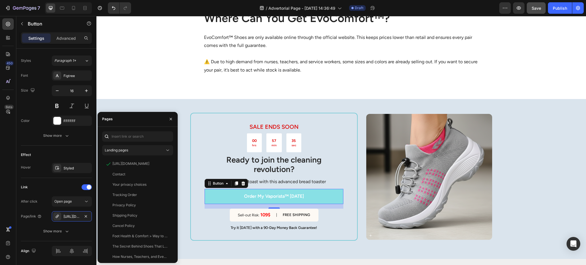
click at [296, 189] on link "Order My Vaporista™ Today" at bounding box center [273, 196] width 139 height 15
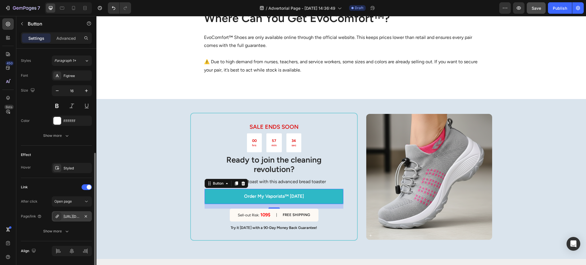
click at [60, 214] on div at bounding box center [57, 216] width 8 height 8
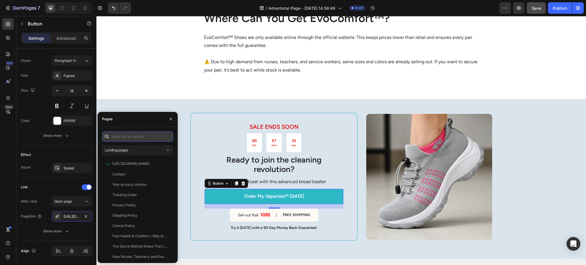
click at [152, 134] on input "text" at bounding box center [137, 136] width 71 height 10
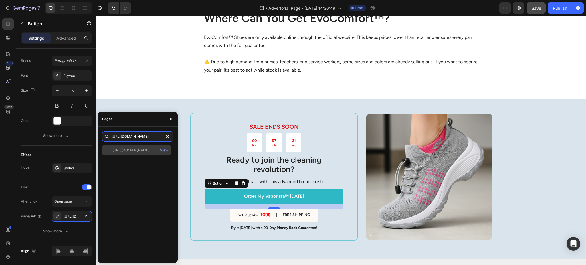
type input "https://evocomfortortho.com/products/evocomfort-ortho-cushion-shoes"
click at [142, 150] on div "https://evocomfortortho.com/products/evocomfort-ortho-cushion-shoes" at bounding box center [130, 150] width 37 height 5
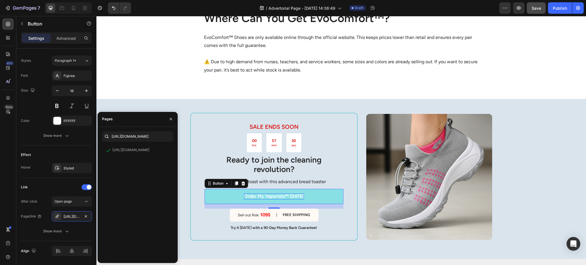
click at [266, 193] on p "Order My Vaporista™ Today" at bounding box center [274, 196] width 60 height 6
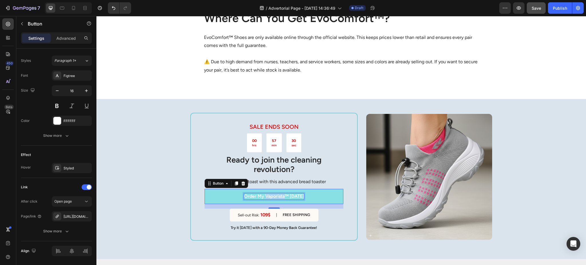
click at [266, 193] on p "Order My Vaporista™ Today" at bounding box center [274, 196] width 60 height 6
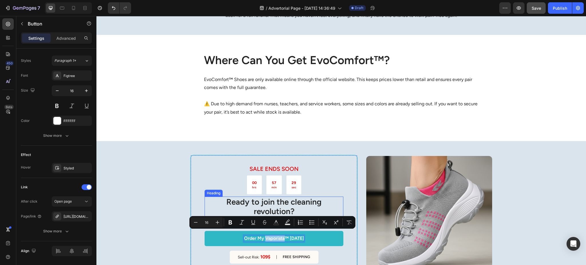
scroll to position [2120, 0]
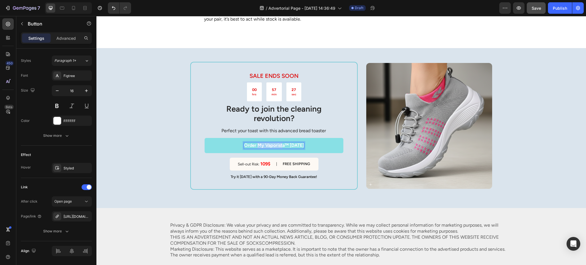
drag, startPoint x: 256, startPoint y: 135, endPoint x: 280, endPoint y: 136, distance: 23.5
click at [280, 142] on p "Order My Vaporista™ Today" at bounding box center [274, 145] width 60 height 6
click at [257, 142] on p "Order My Vaporista™ Today" at bounding box center [274, 145] width 60 height 6
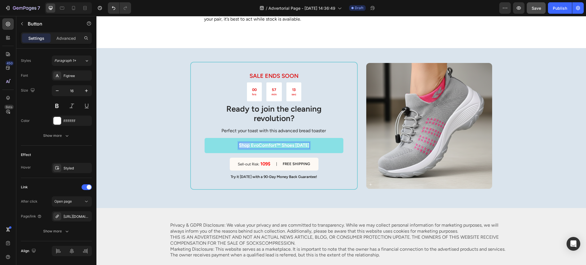
drag, startPoint x: 246, startPoint y: 132, endPoint x: 233, endPoint y: 131, distance: 13.2
click at [233, 138] on link "Shop EvoComfort™ Shoes Today" at bounding box center [273, 145] width 139 height 15
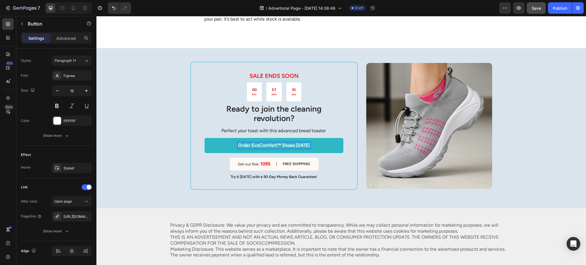
click at [221, 174] on p "Try it today with a 90-Day Money Back Guarantee!" at bounding box center [273, 176] width 138 height 5
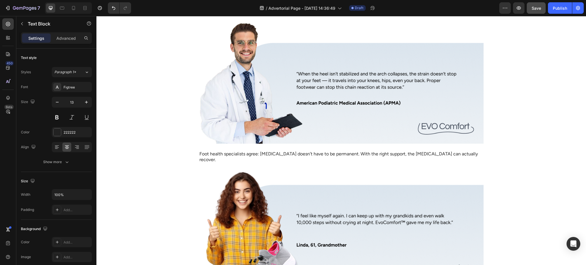
scroll to position [1429, 0]
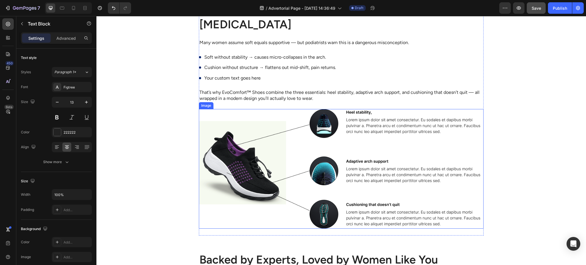
click at [363, 147] on img at bounding box center [341, 169] width 285 height 120
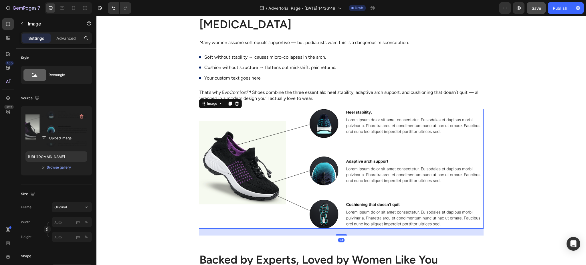
click at [63, 127] on label at bounding box center [56, 129] width 62 height 36
click at [63, 133] on input "file" at bounding box center [56, 138] width 39 height 10
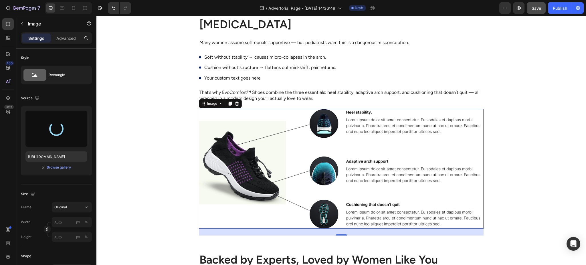
type input "https://cdn.shopify.com/s/files/1/0947/1416/7571/files/gempages_579492319821038…"
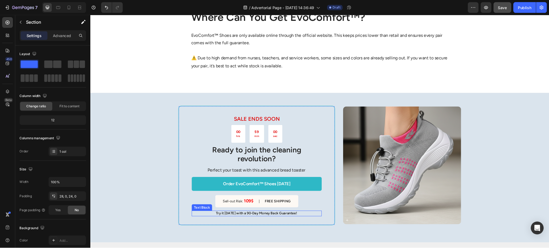
scroll to position [2065, 0]
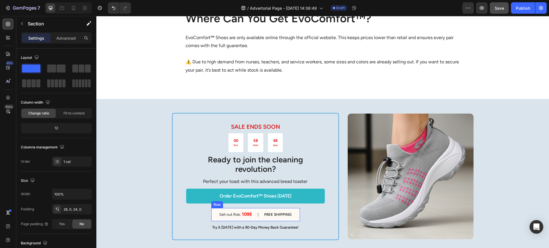
drag, startPoint x: 243, startPoint y: 198, endPoint x: 244, endPoint y: 201, distance: 3.0
click at [243, 208] on div "Sell-out Risk: 109$ Text Block | Text Block FREE shipping Text Block Row" at bounding box center [255, 214] width 89 height 13
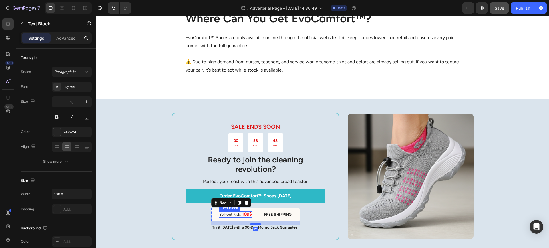
click at [244, 212] on strong "109$" at bounding box center [247, 214] width 10 height 5
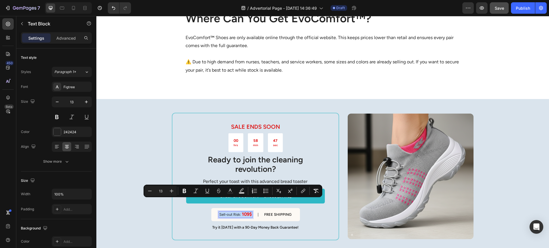
click at [246, 212] on strong "109$" at bounding box center [247, 214] width 10 height 5
drag, startPoint x: 239, startPoint y: 201, endPoint x: 248, endPoint y: 204, distance: 9.2
click at [248, 212] on strong "55.95" at bounding box center [244, 214] width 11 height 5
click at [249, 212] on strong "55.95" at bounding box center [244, 214] width 11 height 5
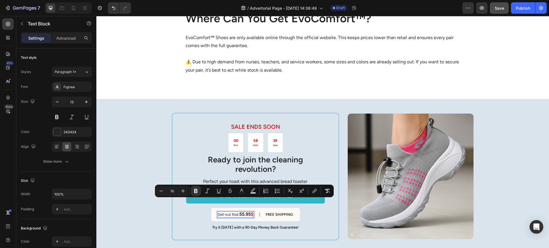
type input "13"
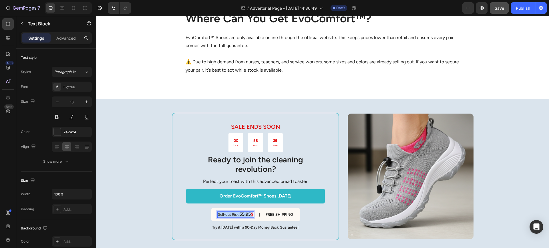
click at [248, 212] on strong "55.95" at bounding box center [244, 214] width 11 height 5
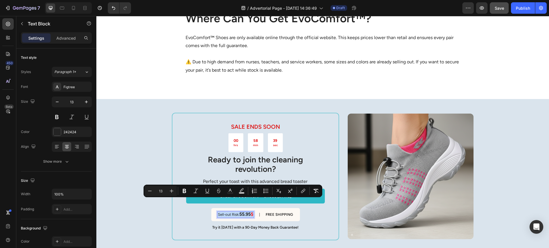
click at [239, 212] on strong "55.95" at bounding box center [244, 214] width 11 height 5
type input "16"
drag, startPoint x: 237, startPoint y: 202, endPoint x: 248, endPoint y: 204, distance: 11.0
click at [248, 212] on strong "55.95" at bounding box center [244, 214] width 11 height 5
click at [240, 193] on icon "Editor contextual toolbar" at bounding box center [241, 191] width 6 height 6
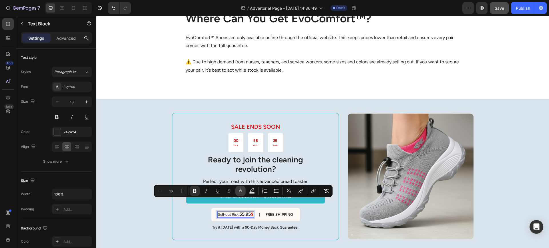
type input "242424"
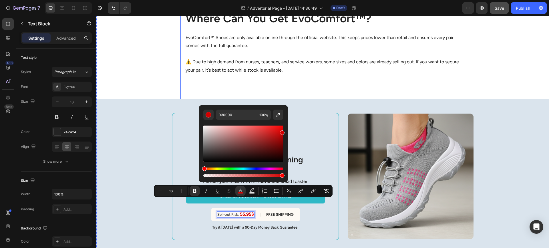
drag, startPoint x: 370, startPoint y: 153, endPoint x: 304, endPoint y: 103, distance: 82.7
drag, startPoint x: 378, startPoint y: 144, endPoint x: 290, endPoint y: 104, distance: 97.5
type input "FF0000"
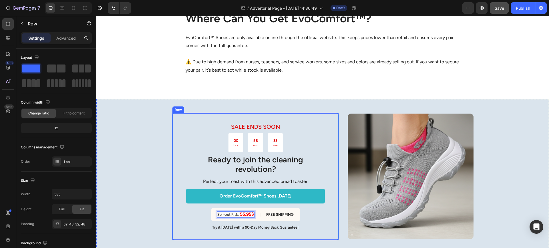
click at [334, 140] on div "SALE ENDS SOON Text Block 00 hrs 58 min 33 sec Countdown Timer Ready to join th…" at bounding box center [255, 177] width 167 height 128
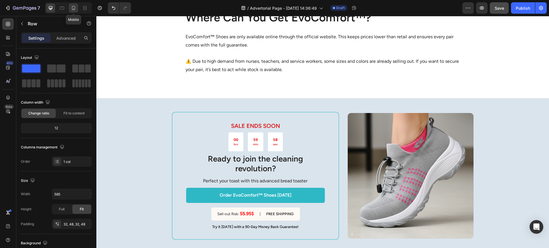
click at [73, 6] on icon at bounding box center [74, 8] width 6 height 6
type input "100%"
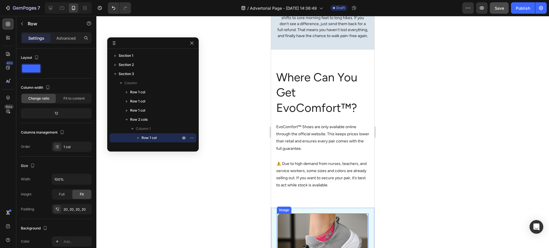
scroll to position [1852, 0]
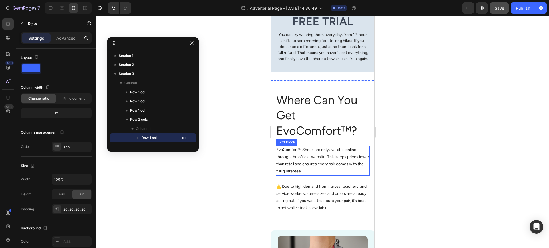
click at [313, 105] on h2 "Where Can You Get EvoComfort™?" at bounding box center [323, 115] width 94 height 47
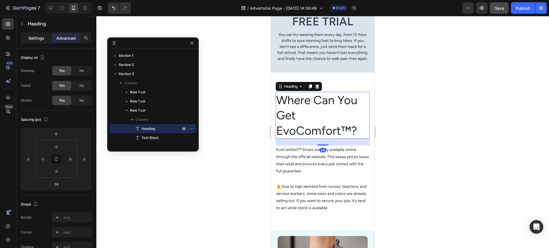
click at [34, 38] on p "Settings" at bounding box center [36, 38] width 16 height 6
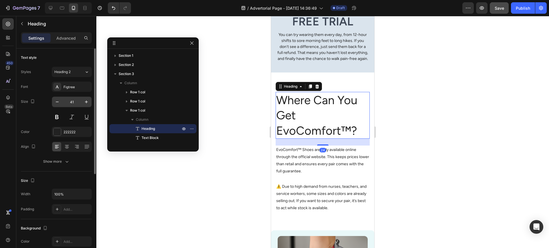
click at [73, 102] on input "41" at bounding box center [71, 102] width 19 height 10
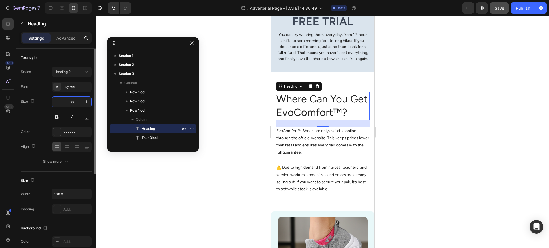
click at [73, 101] on input "36" at bounding box center [71, 102] width 19 height 10
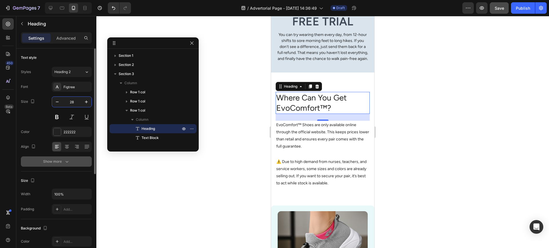
type input "28"
click at [59, 163] on div "Show more" at bounding box center [56, 162] width 27 height 6
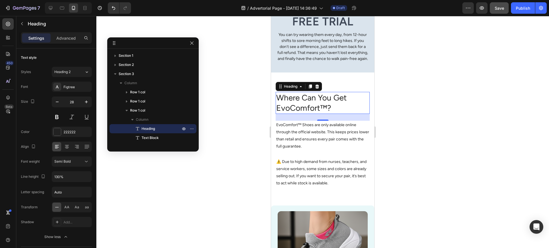
click at [311, 92] on h2 "Where Can You Get EvoComfort™?" at bounding box center [323, 103] width 94 height 22
click at [311, 93] on p "Where Can You Get EvoComfort™?" at bounding box center [322, 103] width 93 height 21
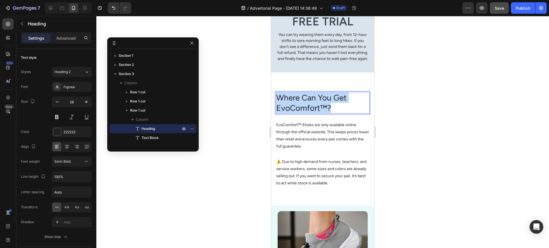
click at [311, 93] on p "Where Can You Get EvoComfort™?" at bounding box center [322, 103] width 93 height 21
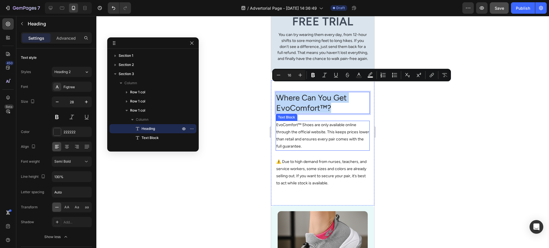
click at [357, 122] on p "EvoComfort™ Shoes are only available online through the official website. This …" at bounding box center [322, 136] width 93 height 29
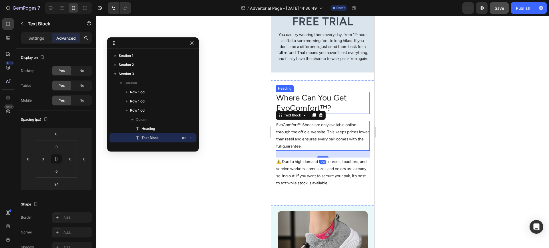
click at [317, 97] on p "Where Can You Get EvoComfort™?" at bounding box center [322, 103] width 93 height 21
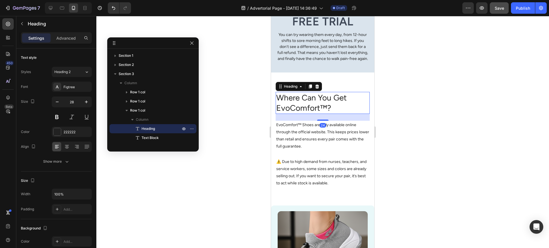
click at [342, 63] on div "90 Day Risk-Free Trial Heading You can try wearing them every day, from 12-hour…" at bounding box center [322, 31] width 103 height 84
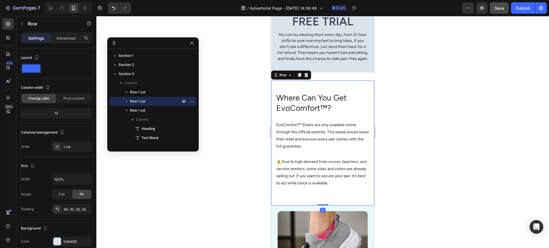
drag, startPoint x: 337, startPoint y: 78, endPoint x: 339, endPoint y: 76, distance: 3.3
click at [337, 81] on div "Where Can You Get EvoComfort™? Heading EvoComfort™ Shoes are only available onl…" at bounding box center [322, 143] width 103 height 125
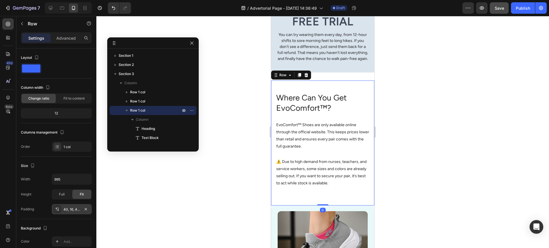
click at [71, 208] on div "40, 16, 40, 16" at bounding box center [71, 209] width 17 height 5
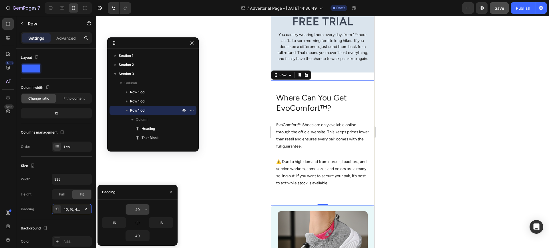
click at [142, 208] on input "40" at bounding box center [137, 210] width 23 height 10
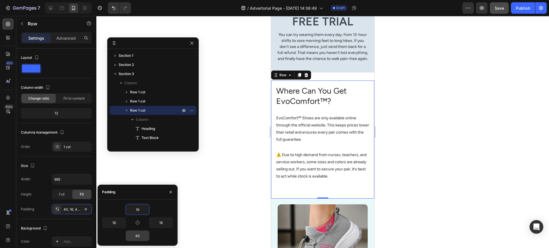
type input "16"
click at [135, 238] on input "40" at bounding box center [137, 236] width 23 height 10
type input "16"
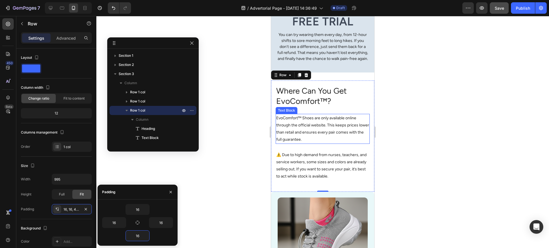
click at [315, 117] on p "EvoComfort™ Shoes are only available online through the official website. This …" at bounding box center [322, 129] width 93 height 29
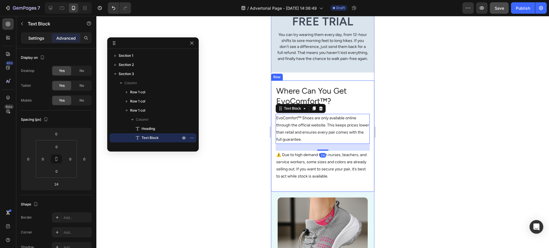
click at [42, 39] on p "Settings" at bounding box center [36, 38] width 16 height 6
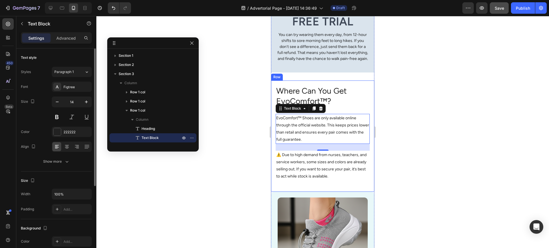
scroll to position [123, 0]
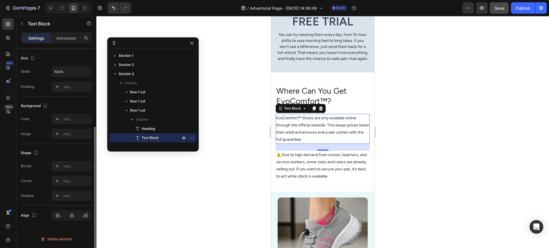
click at [310, 115] on p "EvoComfort™ Shoes are only available online through the official website. This …" at bounding box center [322, 129] width 93 height 29
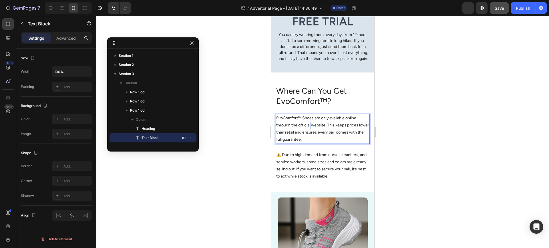
click at [310, 115] on p "EvoComfort™ Shoes are only available online through the official website. This …" at bounding box center [322, 129] width 93 height 29
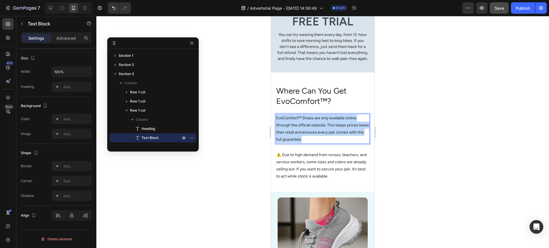
click at [310, 115] on p "EvoComfort™ Shoes are only available online through the official website. This …" at bounding box center [322, 129] width 93 height 29
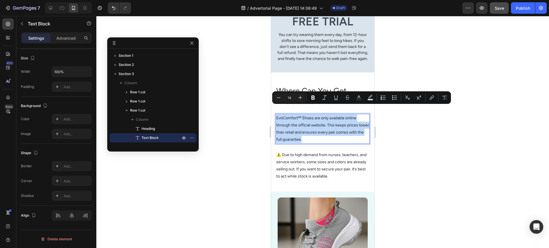
drag, startPoint x: 324, startPoint y: 113, endPoint x: 292, endPoint y: 134, distance: 37.6
click at [323, 115] on p "EvoComfort™ Shoes are only available online through the official website. This …" at bounding box center [322, 129] width 93 height 29
click at [275, 141] on div "Where Can You Get EvoComfort™? Heading EvoComfort™ Shoes are only available onl…" at bounding box center [322, 137] width 103 height 112
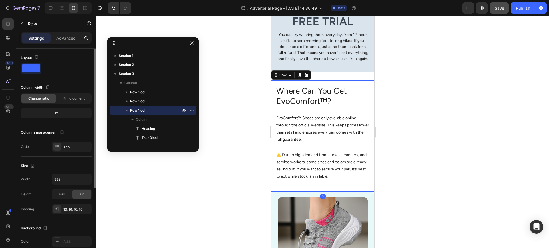
click at [308, 119] on p "EvoComfort™ Shoes are only available online through the official website. This …" at bounding box center [322, 129] width 93 height 29
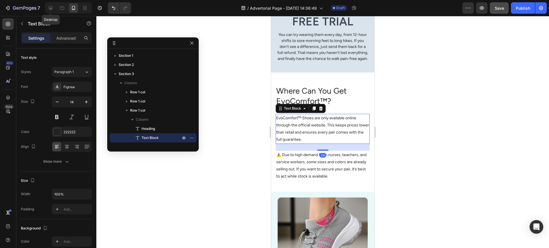
drag, startPoint x: 53, startPoint y: 9, endPoint x: 55, endPoint y: 12, distance: 3.1
click at [53, 9] on icon at bounding box center [51, 8] width 6 height 6
type input "16"
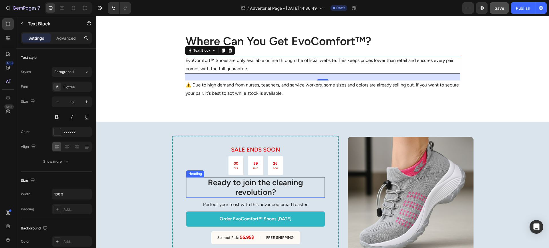
scroll to position [2049, 0]
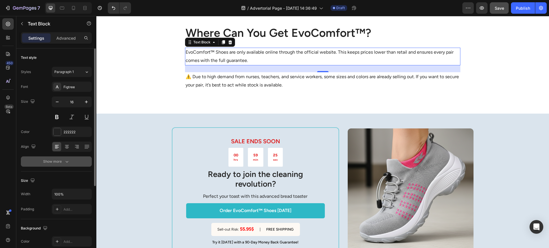
click at [69, 163] on icon "button" at bounding box center [67, 162] width 6 height 6
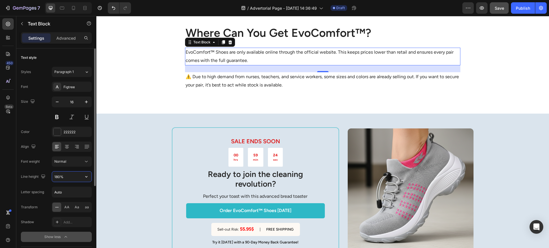
click at [53, 176] on input "180%" at bounding box center [71, 177] width 39 height 10
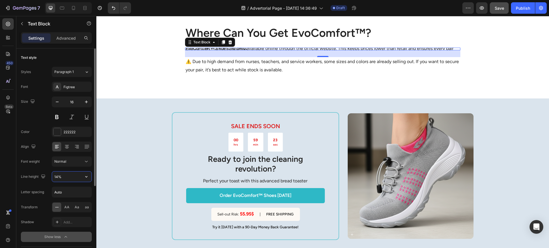
type input "140%"
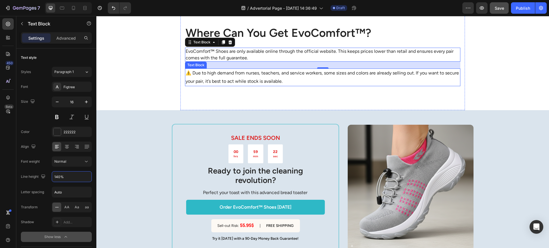
click at [216, 69] on p "⚠️ Due to high demand from nurses, teachers, and service workers, some sizes an…" at bounding box center [323, 77] width 274 height 17
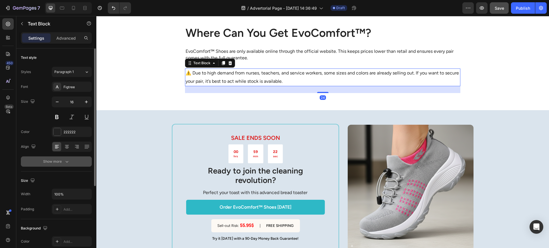
click at [67, 163] on icon "button" at bounding box center [67, 162] width 6 height 6
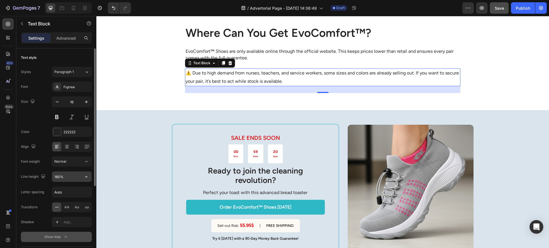
click at [71, 180] on input "180%" at bounding box center [71, 177] width 39 height 10
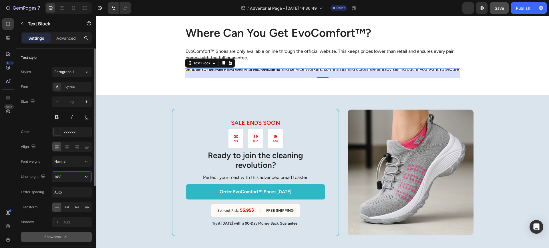
type input "140%"
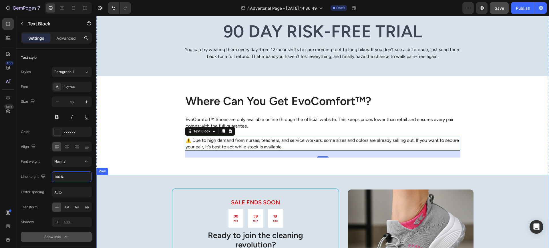
scroll to position [1954, 0]
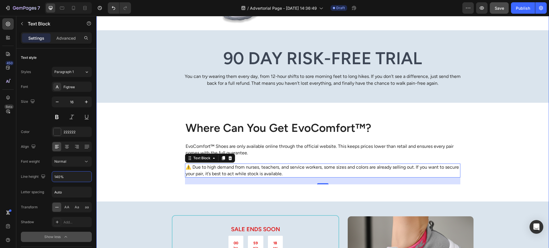
click at [160, 106] on div "Backed by Experts, Loved by Women Like You Heading Foot health specialists agre…" at bounding box center [322, 66] width 453 height 720
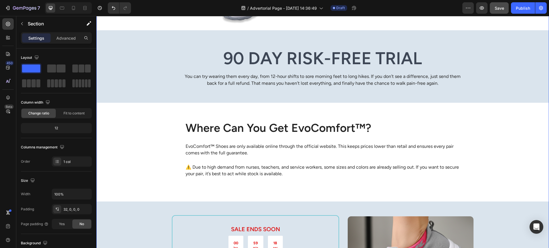
click at [206, 103] on div "Where Can You Get EvoComfort™? Heading EvoComfort™ Shoes are only available onl…" at bounding box center [322, 152] width 285 height 99
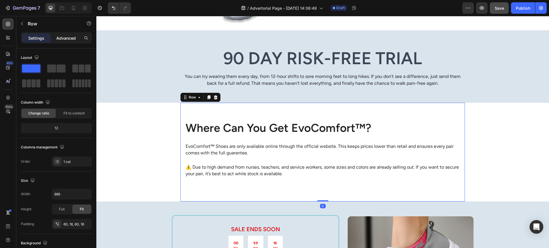
click at [67, 37] on p "Advanced" at bounding box center [65, 38] width 19 height 6
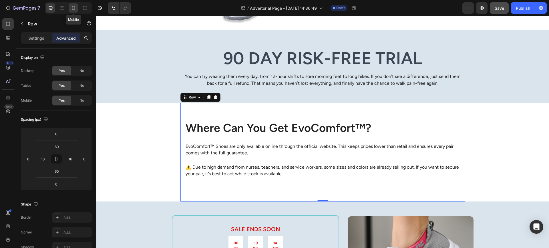
click at [75, 9] on icon at bounding box center [73, 8] width 3 height 4
type input "16"
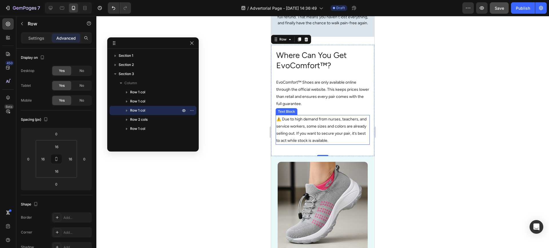
scroll to position [1887, 0]
click at [341, 50] on p "Where Can You Get EvoComfort™?" at bounding box center [322, 60] width 93 height 21
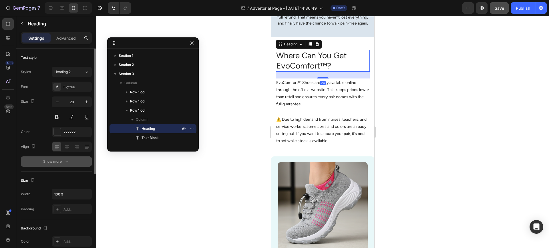
click at [61, 158] on button "Show more" at bounding box center [56, 162] width 71 height 10
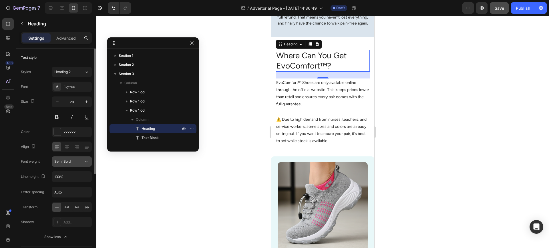
click at [85, 162] on icon at bounding box center [86, 162] width 6 height 6
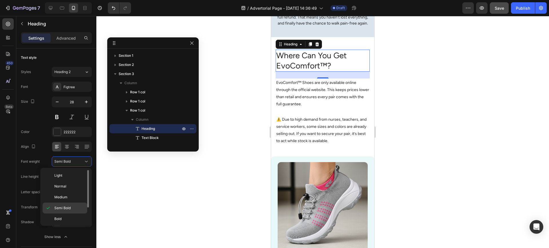
click at [74, 209] on p "Semi Bold" at bounding box center [69, 208] width 30 height 5
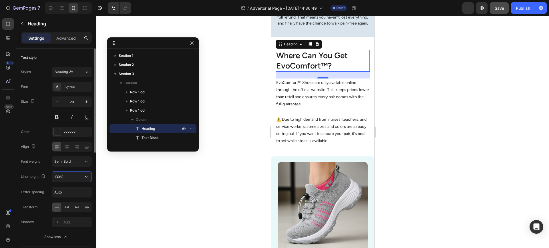
click at [59, 177] on input "130%" at bounding box center [71, 177] width 39 height 10
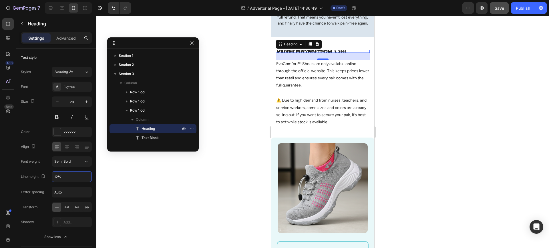
type input "120%"
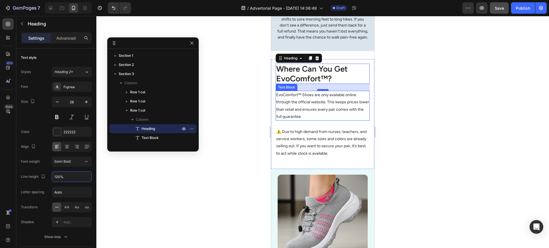
scroll to position [1840, 0]
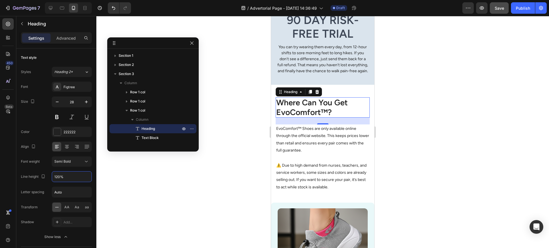
click at [315, 130] on p "EvoComfort™ Shoes are only available online through the official website. This …" at bounding box center [322, 139] width 93 height 29
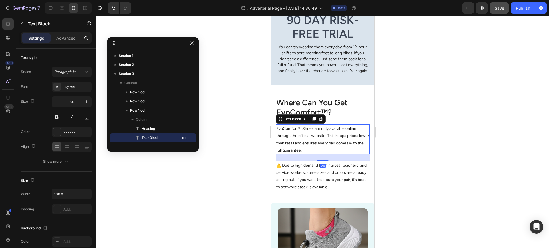
click at [316, 162] on p "⚠️ Due to high demand from nurses, teachers, and service workers, some sizes an…" at bounding box center [322, 176] width 93 height 29
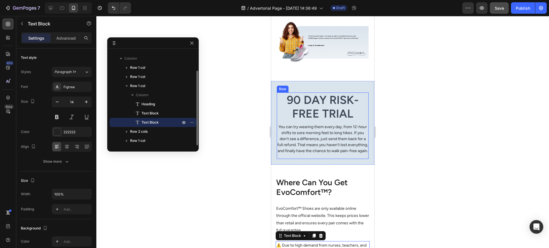
scroll to position [1745, 0]
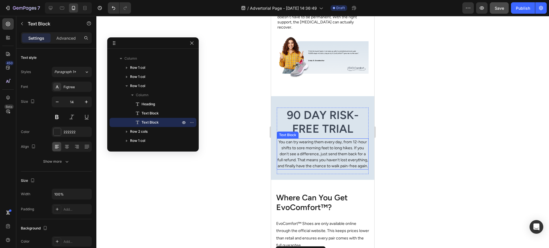
click at [327, 139] on p "You can try wearing them every day, from 12-hour shifts to sore morning feet to…" at bounding box center [322, 154] width 91 height 30
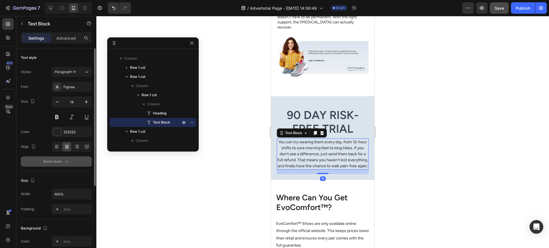
click at [70, 160] on button "Show more" at bounding box center [56, 162] width 71 height 10
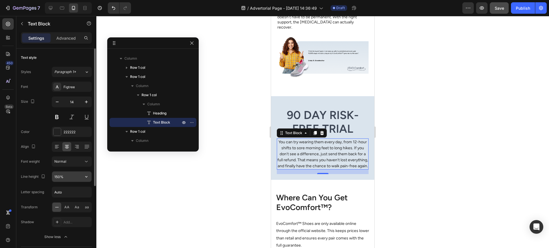
click at [62, 179] on input "150%" at bounding box center [71, 177] width 39 height 10
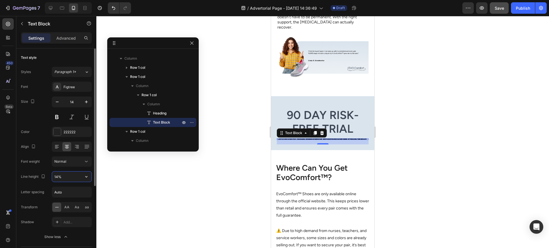
type input "140%"
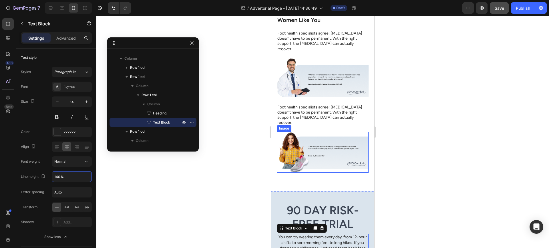
scroll to position [1554, 0]
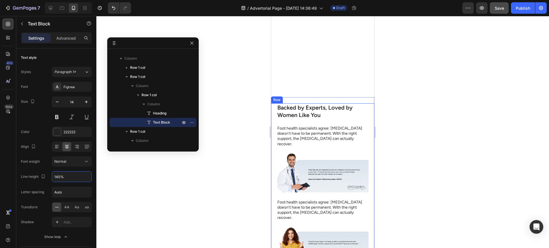
click at [319, 122] on div "Backed by Experts, Loved by Women Like You Heading Foot health specialists agre…" at bounding box center [323, 190] width 92 height 172
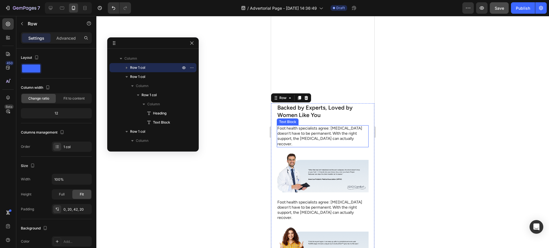
click at [321, 135] on p "Foot health specialists agree: plantar fasciitis doesn’t have to be permanent. …" at bounding box center [322, 136] width 91 height 21
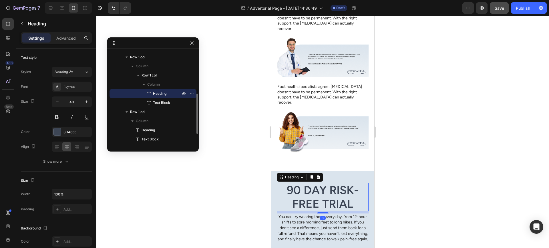
scroll to position [1459, 0]
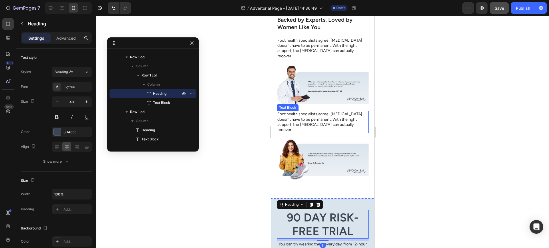
click at [327, 112] on p "Foot health specialists agree: plantar fasciitis doesn’t have to be permanent. …" at bounding box center [322, 122] width 91 height 21
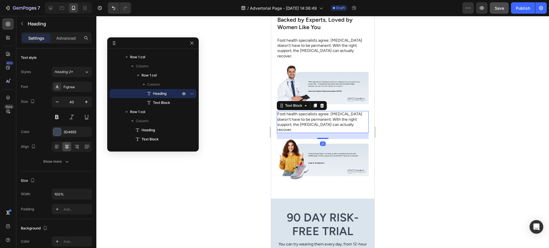
scroll to position [44, 0]
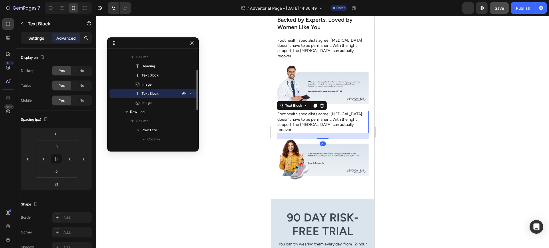
drag, startPoint x: 38, startPoint y: 36, endPoint x: 57, endPoint y: 60, distance: 30.9
click at [38, 35] on p "Settings" at bounding box center [36, 38] width 16 height 6
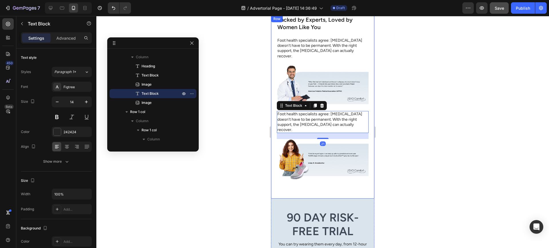
scroll to position [1411, 0]
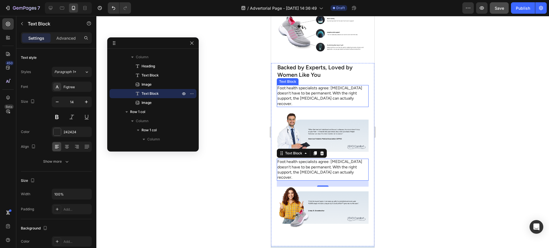
click at [315, 71] on h2 "Backed by Experts, Loved by Women Like You" at bounding box center [323, 71] width 92 height 16
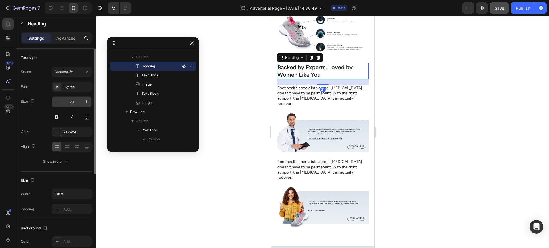
click at [72, 102] on input "20" at bounding box center [71, 102] width 19 height 10
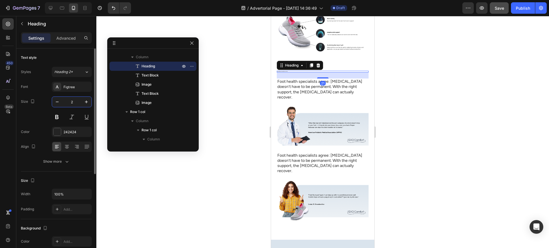
type input "28"
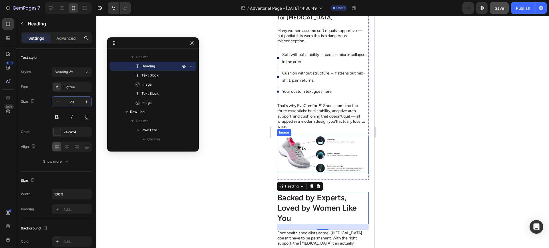
scroll to position [1268, 0]
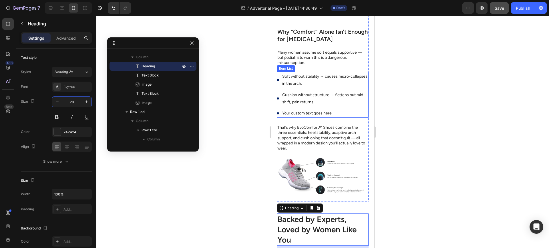
click at [325, 126] on p "That’s why EvoComfort™ Shoes combine the three essentials: heel stability, adap…" at bounding box center [322, 138] width 91 height 26
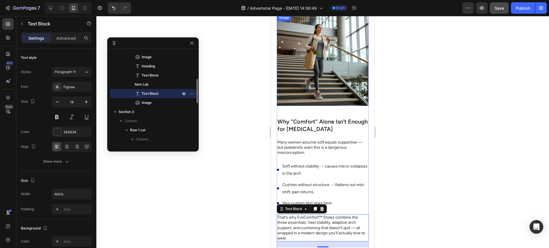
scroll to position [1173, 0]
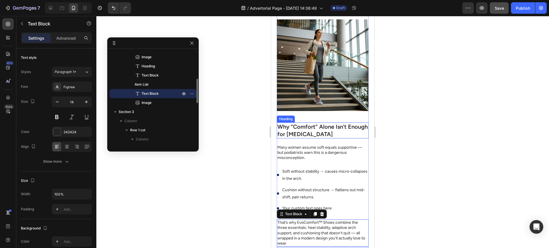
click at [318, 123] on h2 "Why “Comfort” Alone Isn’t Enough for Plantar Fasciitis" at bounding box center [323, 131] width 92 height 16
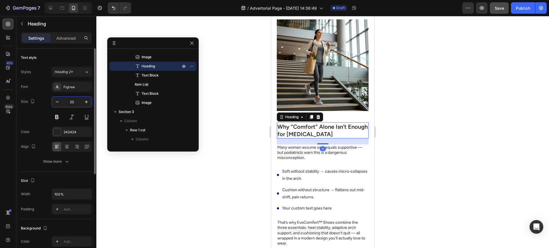
click at [70, 102] on input "20" at bounding box center [71, 102] width 19 height 10
type input "28"
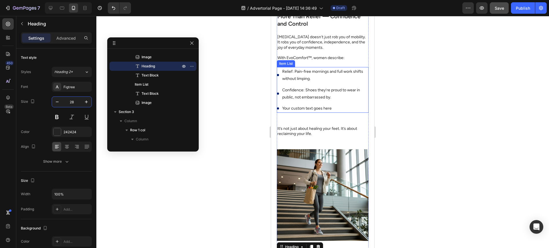
scroll to position [1030, 0]
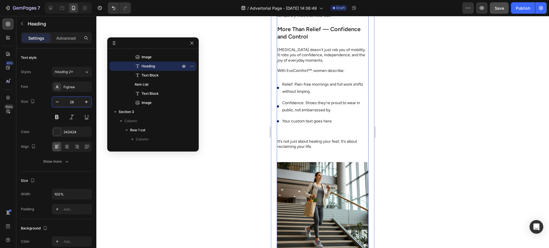
click at [314, 148] on p "It’s not just about healing your feet. It’s about reclaiming your life." at bounding box center [322, 144] width 91 height 10
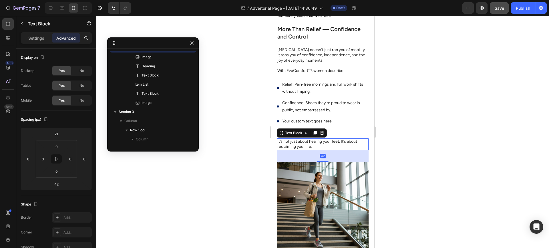
scroll to position [63, 0]
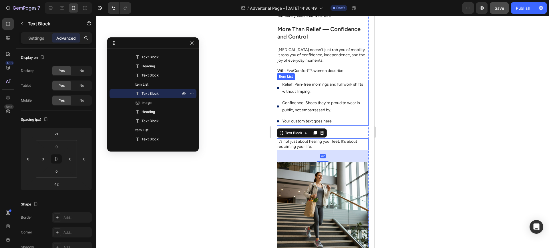
click at [317, 72] on p "With EvoComfort™, women describe:" at bounding box center [322, 70] width 91 height 5
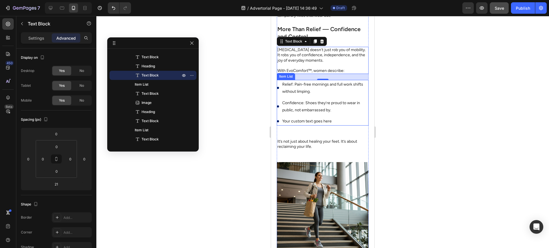
click at [279, 99] on div "Confidence: Shoes they’re proud to wear in public, not embarrassed by." at bounding box center [323, 107] width 92 height 16
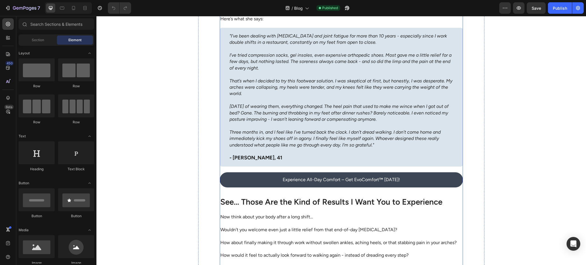
scroll to position [3507, 0]
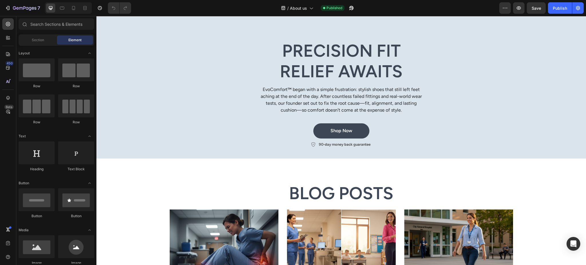
scroll to position [610, 0]
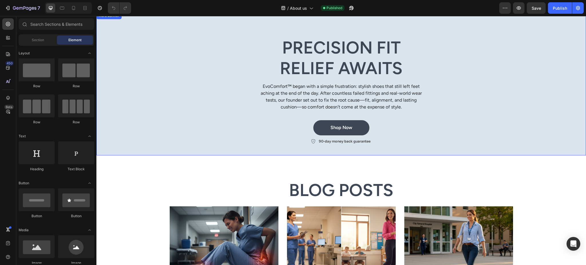
click at [201, 79] on div "Precision Fit Relief Awaits Heading EvoComfort™ began with a simple frustration…" at bounding box center [341, 91] width 343 height 108
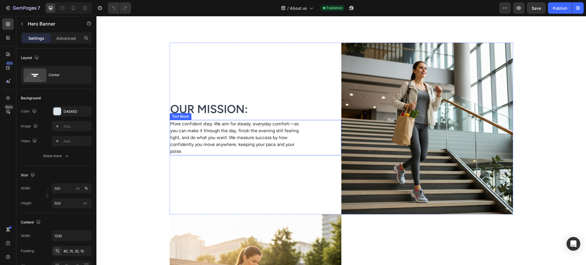
scroll to position [203, 0]
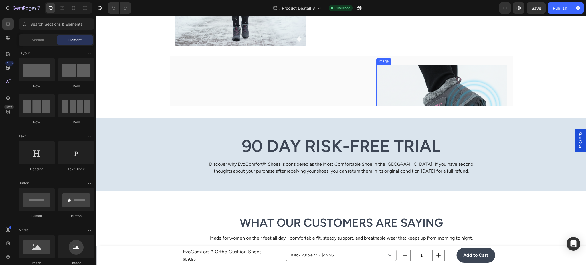
scroll to position [1220, 0]
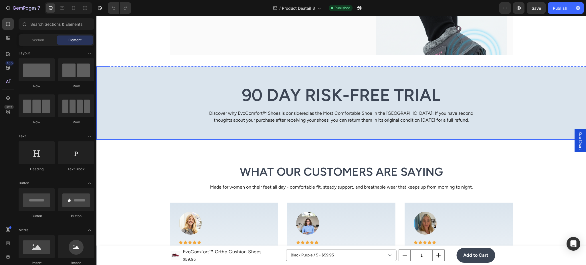
click at [559, 99] on div "90 Day Risk-Free Trial Heading Discover why EvoComfort™ Shoes is considered as …" at bounding box center [341, 104] width 481 height 40
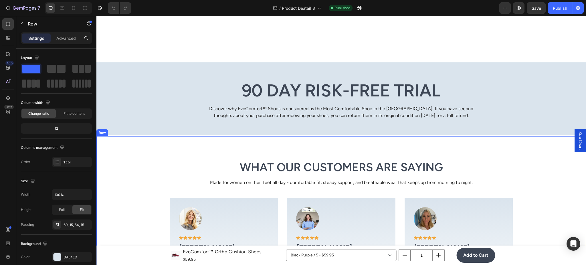
scroll to position [1626, 0]
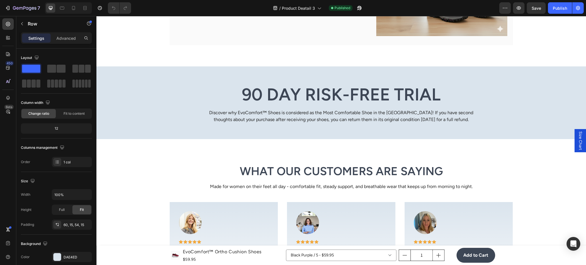
click at [519, 83] on div "90 Day Risk-Free Trial Heading Discover why EvoComfort™ Shoes is considered as …" at bounding box center [341, 103] width 481 height 40
click at [506, 88] on div "90 Day Risk-Free Trial Heading Discover why EvoComfort™ Shoes is considered as …" at bounding box center [341, 103] width 481 height 40
click at [445, 80] on div "90 Day Risk-Free Trial Heading Discover why EvoComfort™ Shoes is considered as …" at bounding box center [340, 102] width 489 height 73
click at [406, 126] on div "90 Day Risk-Free Trial Heading Discover why EvoComfort™ Shoes is considered as …" at bounding box center [340, 102] width 489 height 73
click at [489, 115] on div "90 Day Risk-Free Trial Heading Discover why EvoComfort™ Shoes is considered as …" at bounding box center [341, 103] width 481 height 40
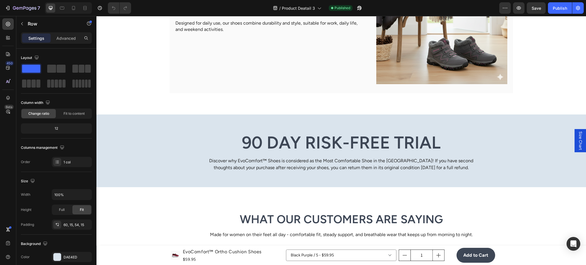
scroll to position [1576, 0]
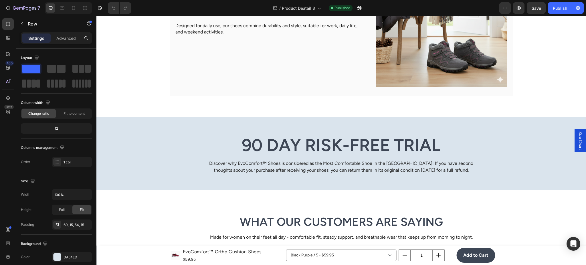
click at [164, 146] on div "90 Day Risk-Free Trial Heading Discover why EvoComfort™ Shoes is considered as …" at bounding box center [341, 154] width 481 height 40
click at [199, 145] on div "90 Day Risk-Free Trial Heading Discover why EvoComfort™ Shoes is considered as …" at bounding box center [341, 154] width 481 height 40
click at [158, 124] on div "90 Day Risk-Free Trial Heading Discover why EvoComfort™ Shoes is considered as …" at bounding box center [340, 153] width 489 height 73
drag, startPoint x: 180, startPoint y: 116, endPoint x: 168, endPoint y: 177, distance: 62.4
click at [181, 116] on div "90 Day Risk-Free Trial Heading Discover why EvoComfort™ Shoes is considered as …" at bounding box center [340, 153] width 489 height 74
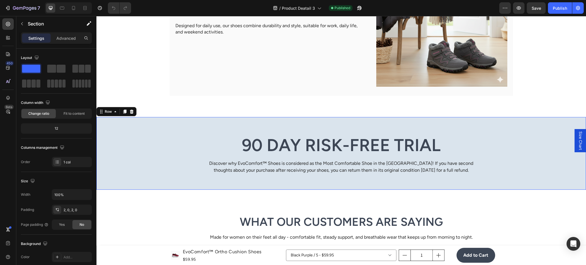
click at [515, 151] on div "90 Day Risk-Free Trial Heading Discover why EvoComfort™ Shoes is considered as …" at bounding box center [341, 154] width 481 height 40
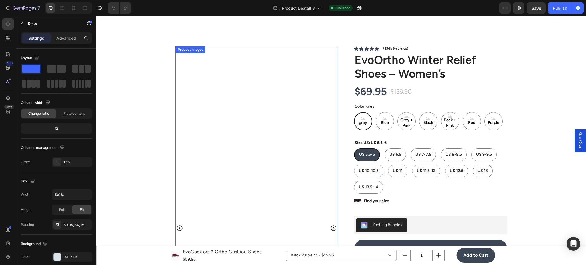
scroll to position [0, 0]
